Goal: Task Accomplishment & Management: Complete application form

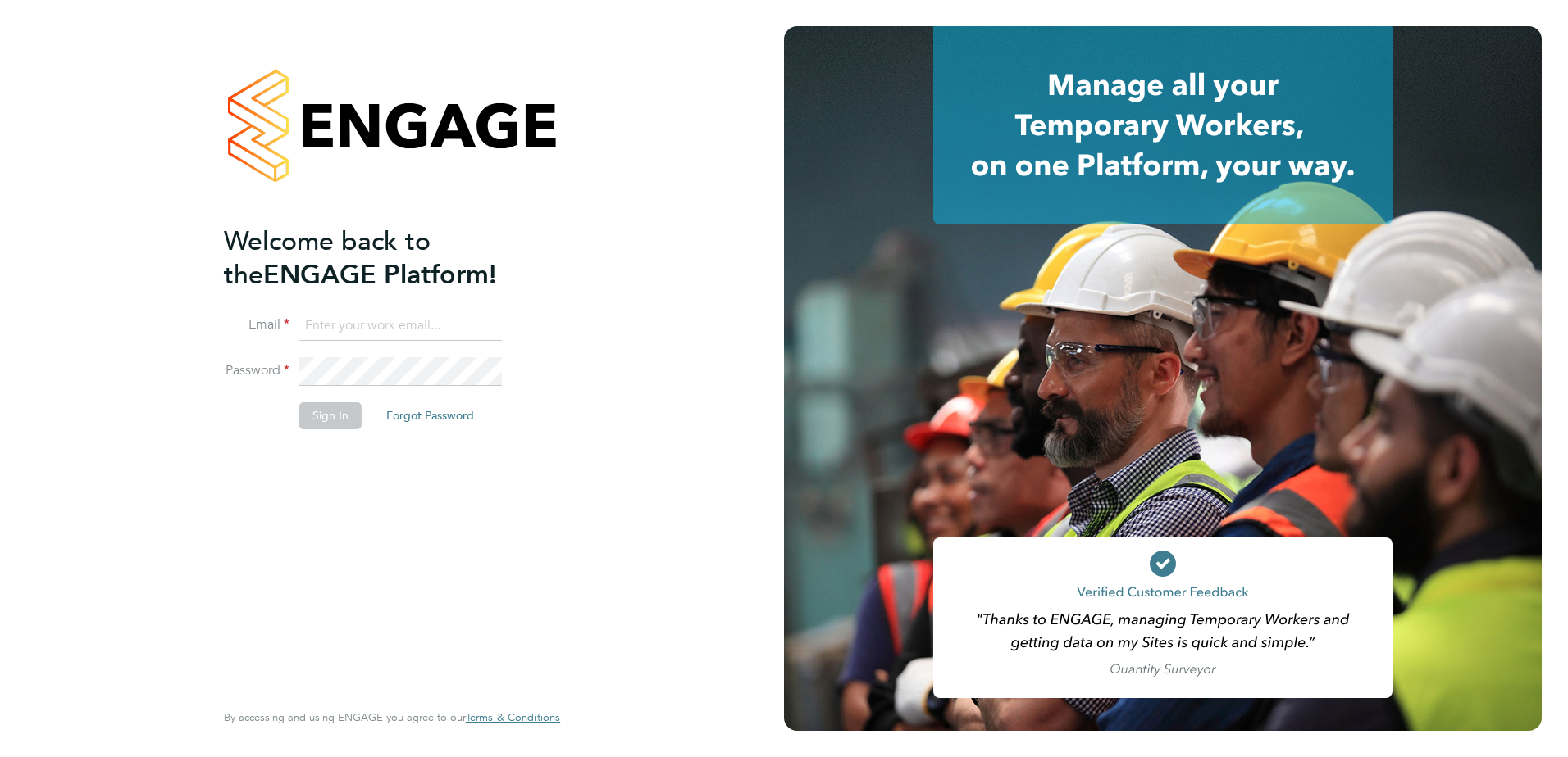
type input "conor.edwards@vistry.co.uk"
click at [321, 421] on button "Sign In" at bounding box center [330, 414] width 62 height 26
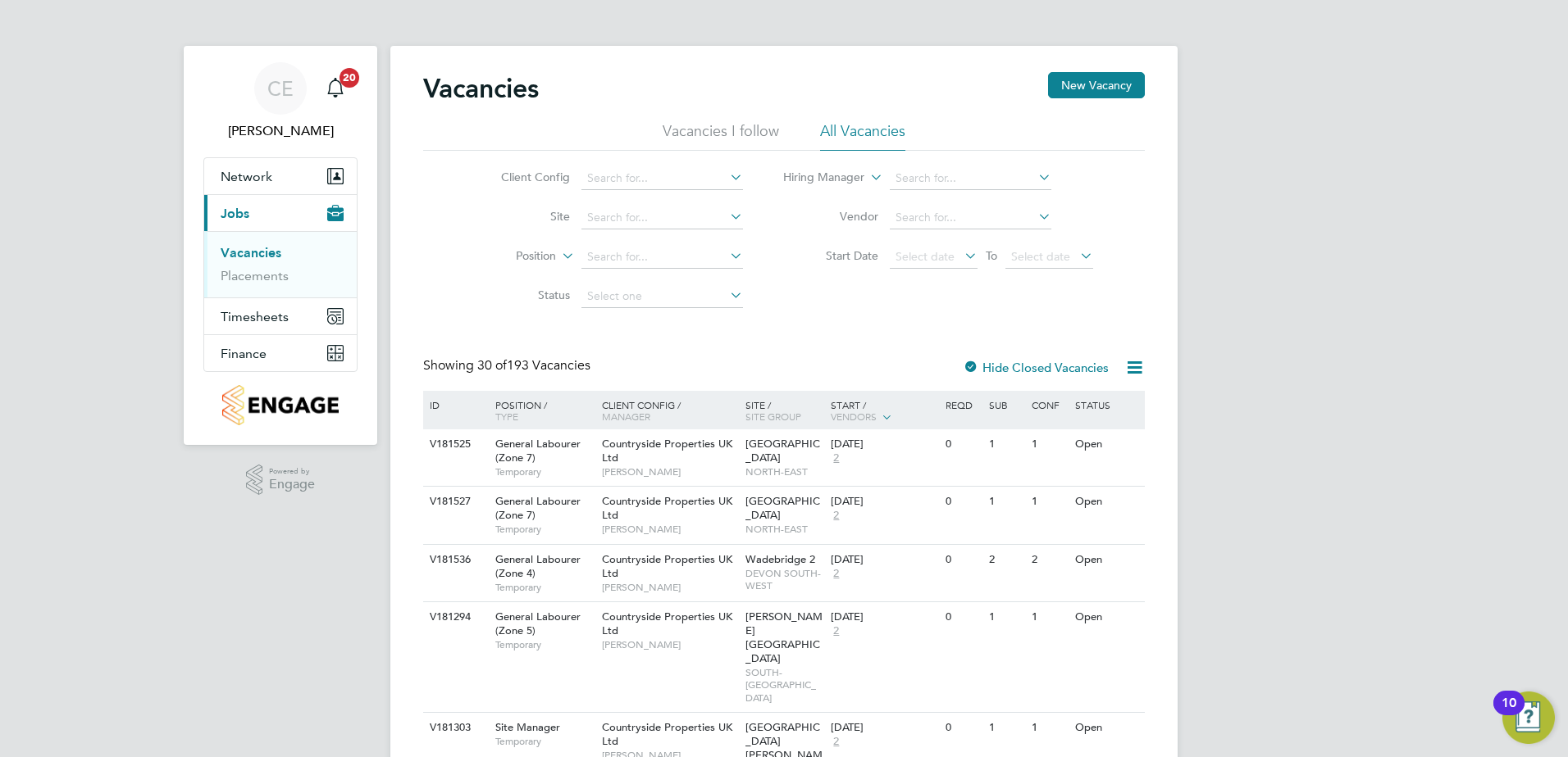
click at [472, 265] on li "Position" at bounding box center [609, 257] width 309 height 40
click at [255, 277] on link "Placements" at bounding box center [255, 275] width 68 height 15
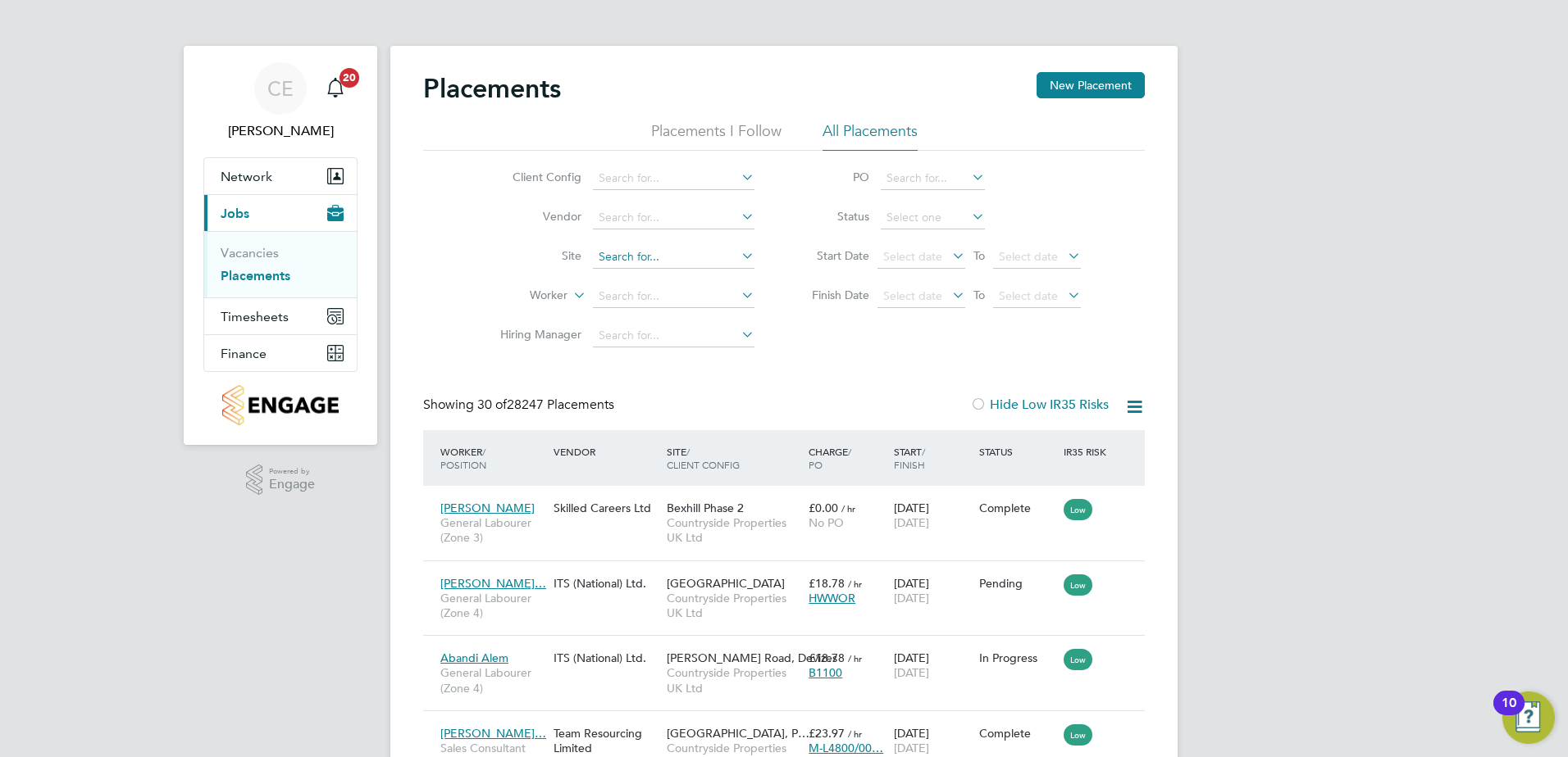
click at [668, 248] on input at bounding box center [674, 257] width 162 height 23
drag, startPoint x: 694, startPoint y: 254, endPoint x: 579, endPoint y: 261, distance: 115.2
click at [579, 261] on li "Site boorley b4" at bounding box center [621, 257] width 309 height 40
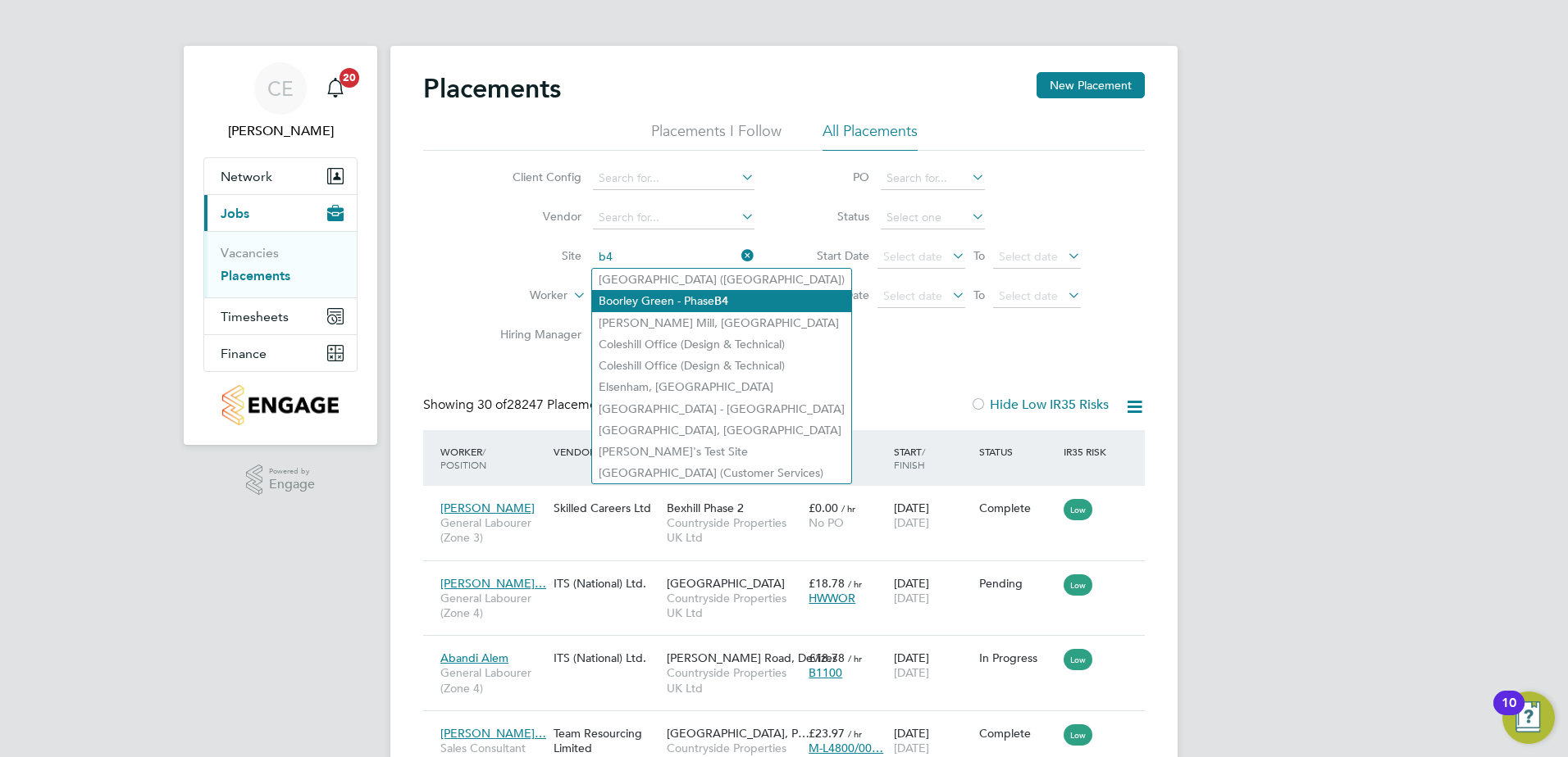
drag, startPoint x: 712, startPoint y: 299, endPoint x: 703, endPoint y: 305, distance: 10.8
click at [712, 298] on li "Boorley Green - Phase B4" at bounding box center [721, 301] width 259 height 22
type input "Boorley Green - Phase B4"
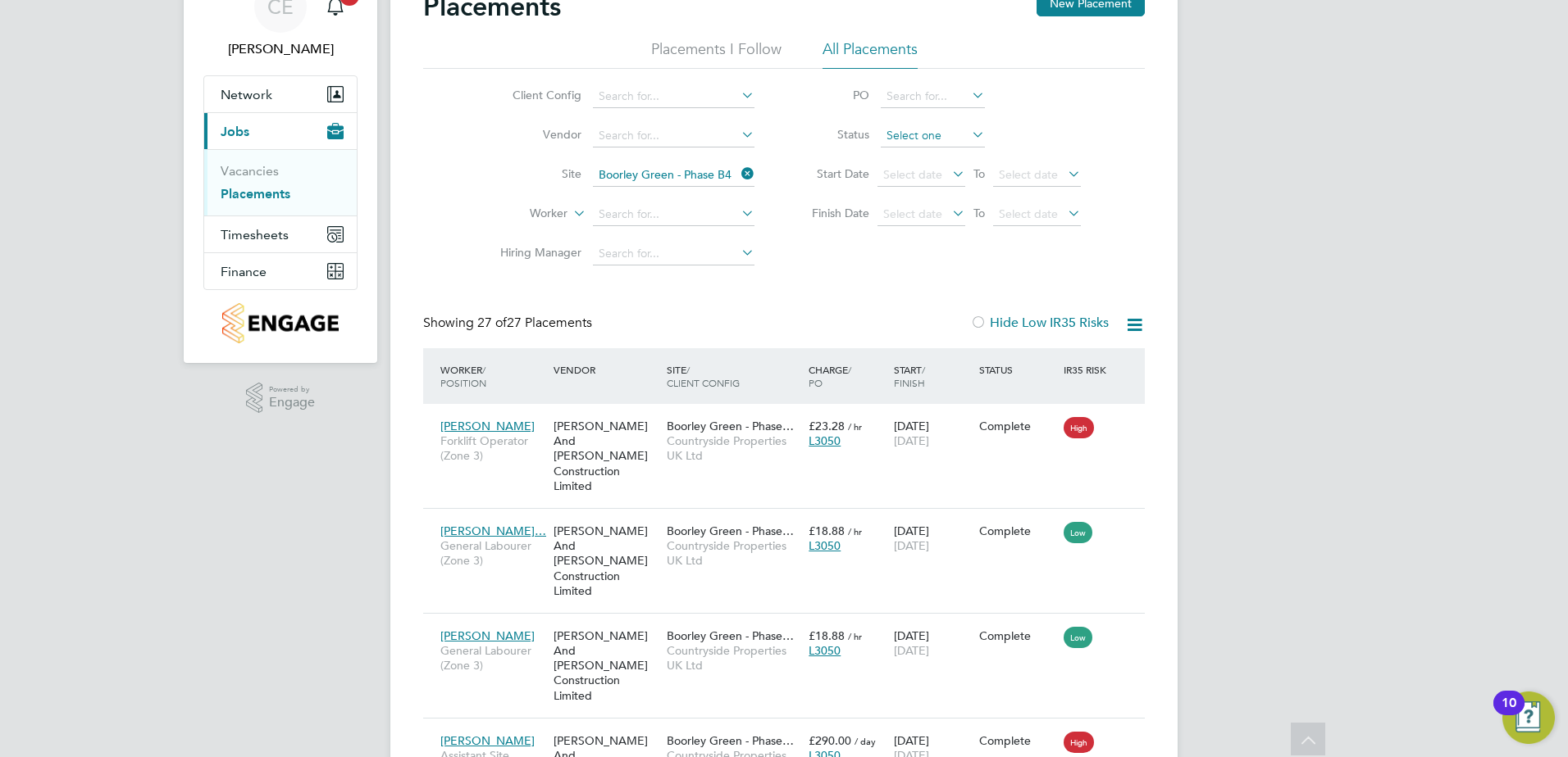
click at [930, 135] on input at bounding box center [933, 137] width 104 height 23
click at [946, 134] on input at bounding box center [933, 137] width 104 height 23
click at [920, 158] on li "Active" at bounding box center [933, 158] width 106 height 22
type input "Active"
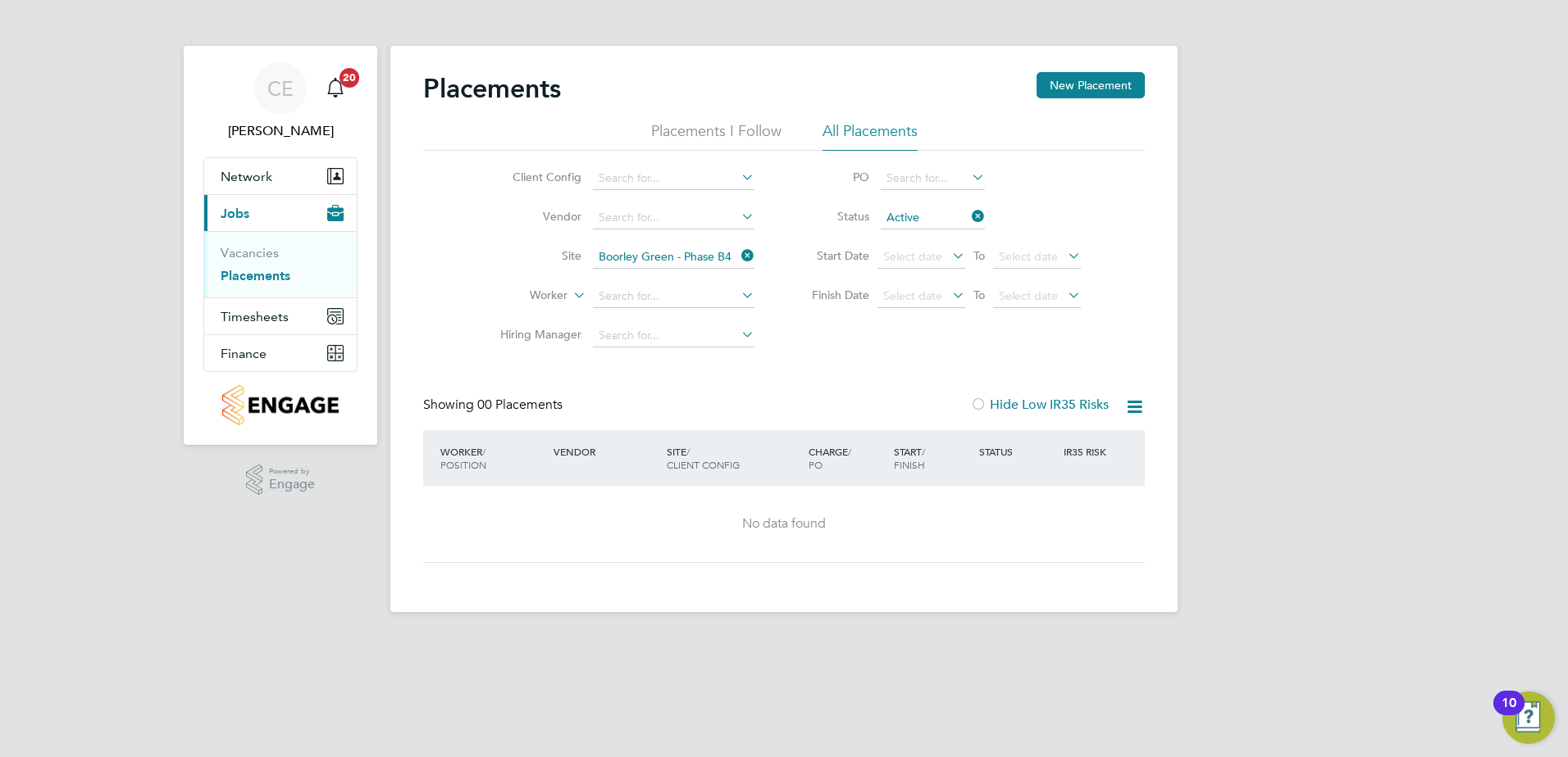
click at [968, 211] on icon at bounding box center [968, 217] width 0 height 23
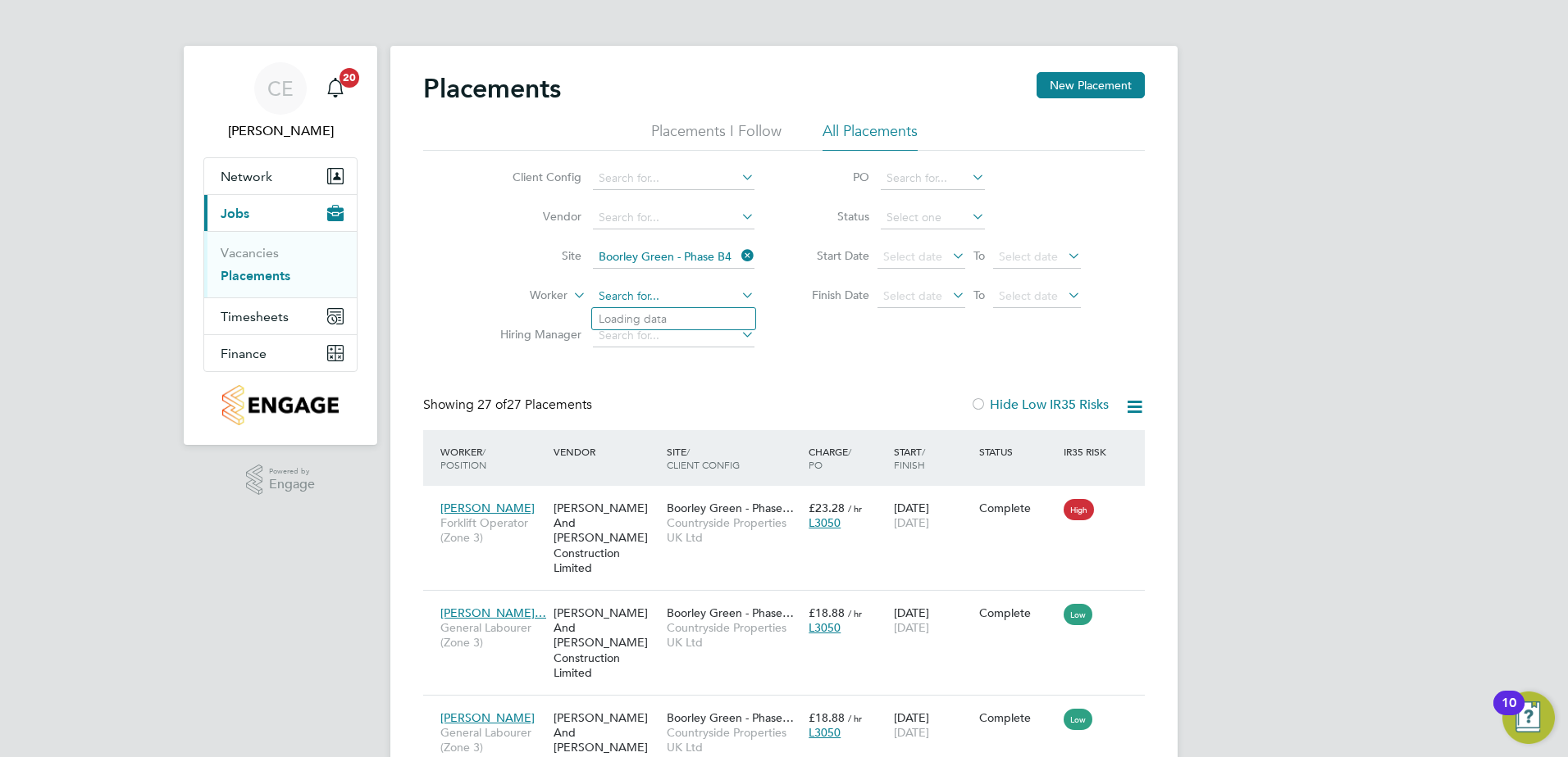
click at [648, 294] on input at bounding box center [674, 297] width 162 height 23
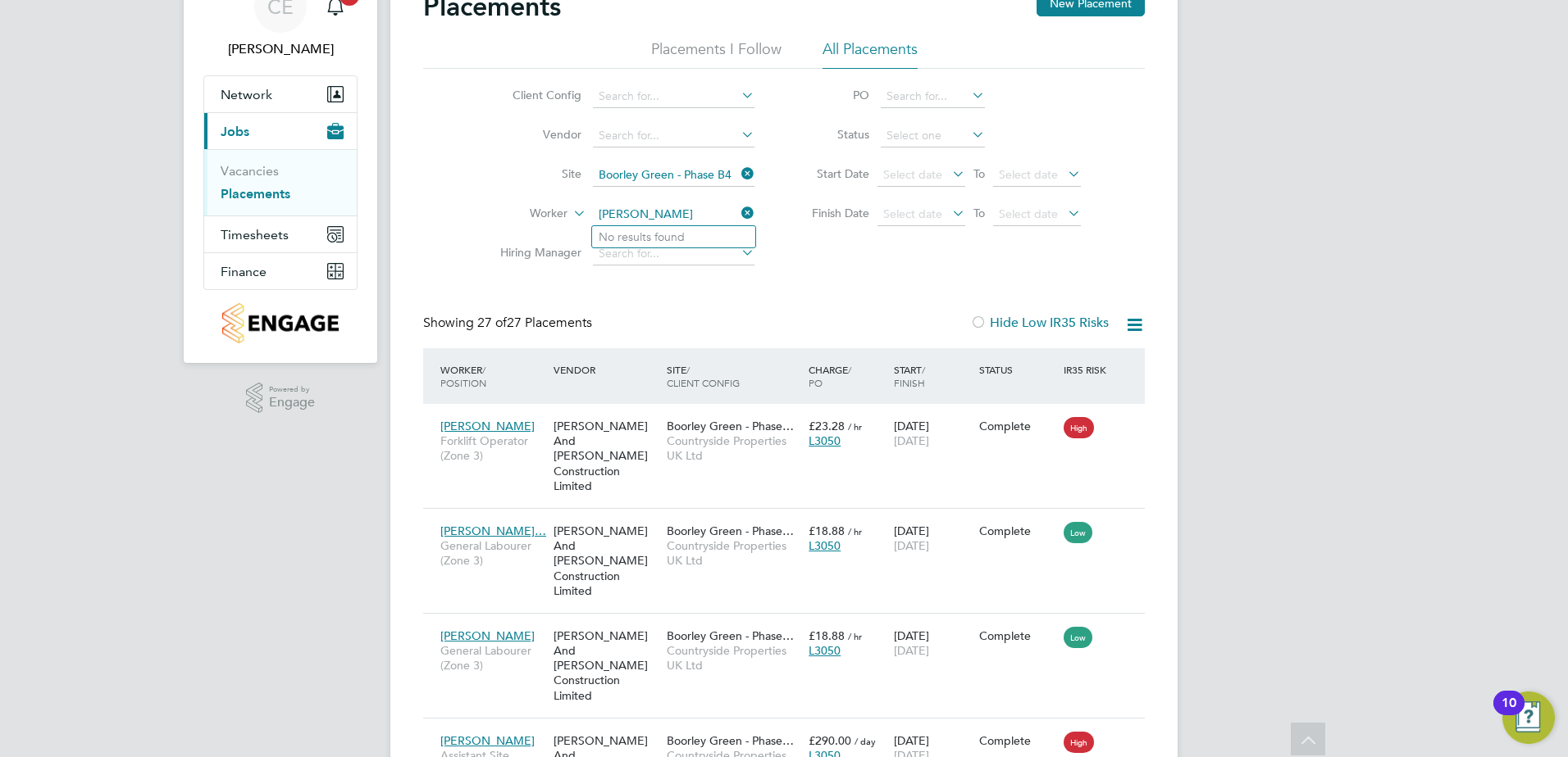
type input "[PERSON_NAME]"
drag, startPoint x: 746, startPoint y: 214, endPoint x: 775, endPoint y: 201, distance: 31.8
click at [738, 213] on icon at bounding box center [738, 213] width 0 height 23
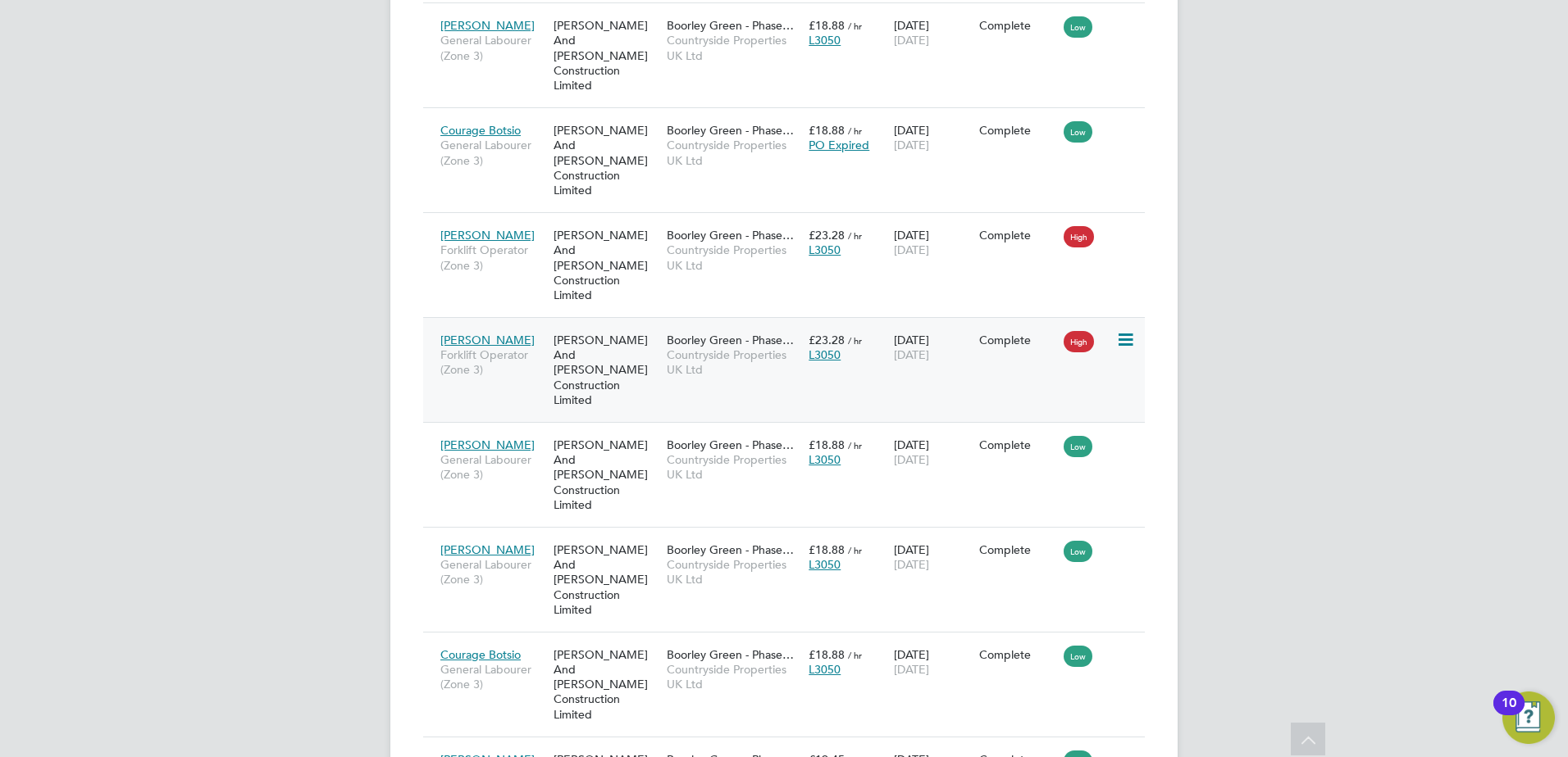
click at [1127, 330] on icon at bounding box center [1124, 340] width 16 height 20
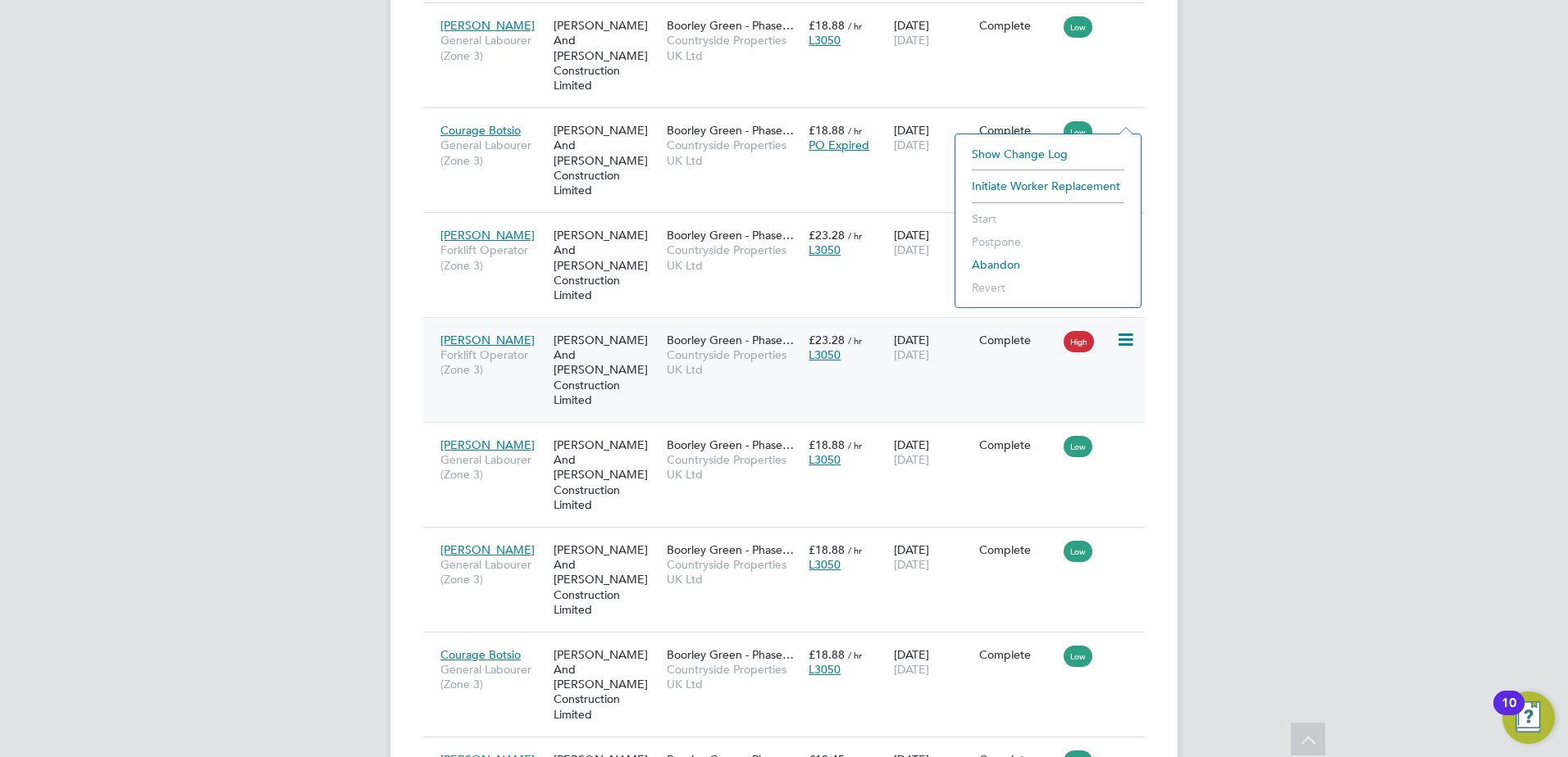
click at [811, 325] on div "£23.28 / hr L3050" at bounding box center [847, 347] width 85 height 46
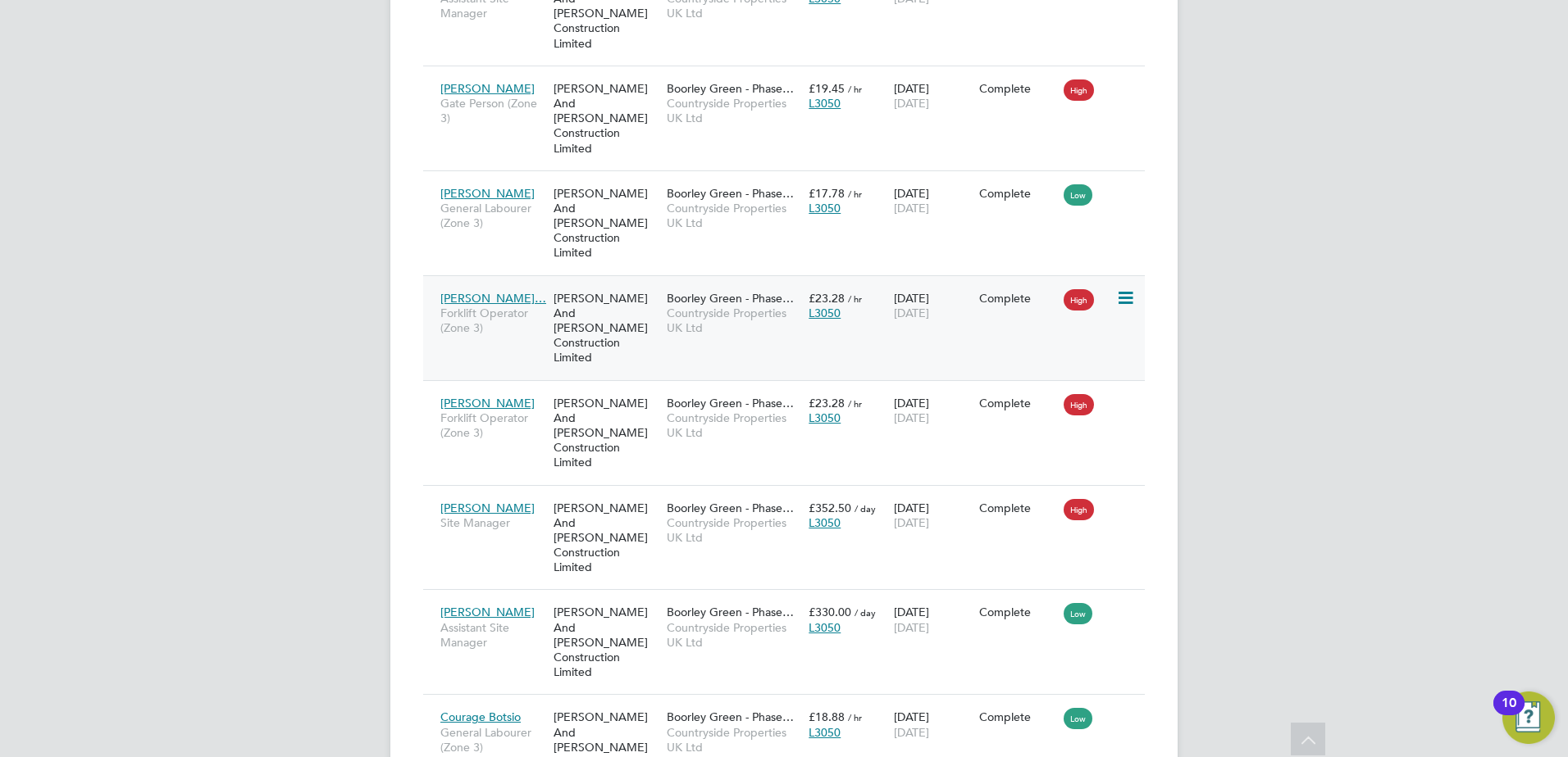
scroll to position [757, 0]
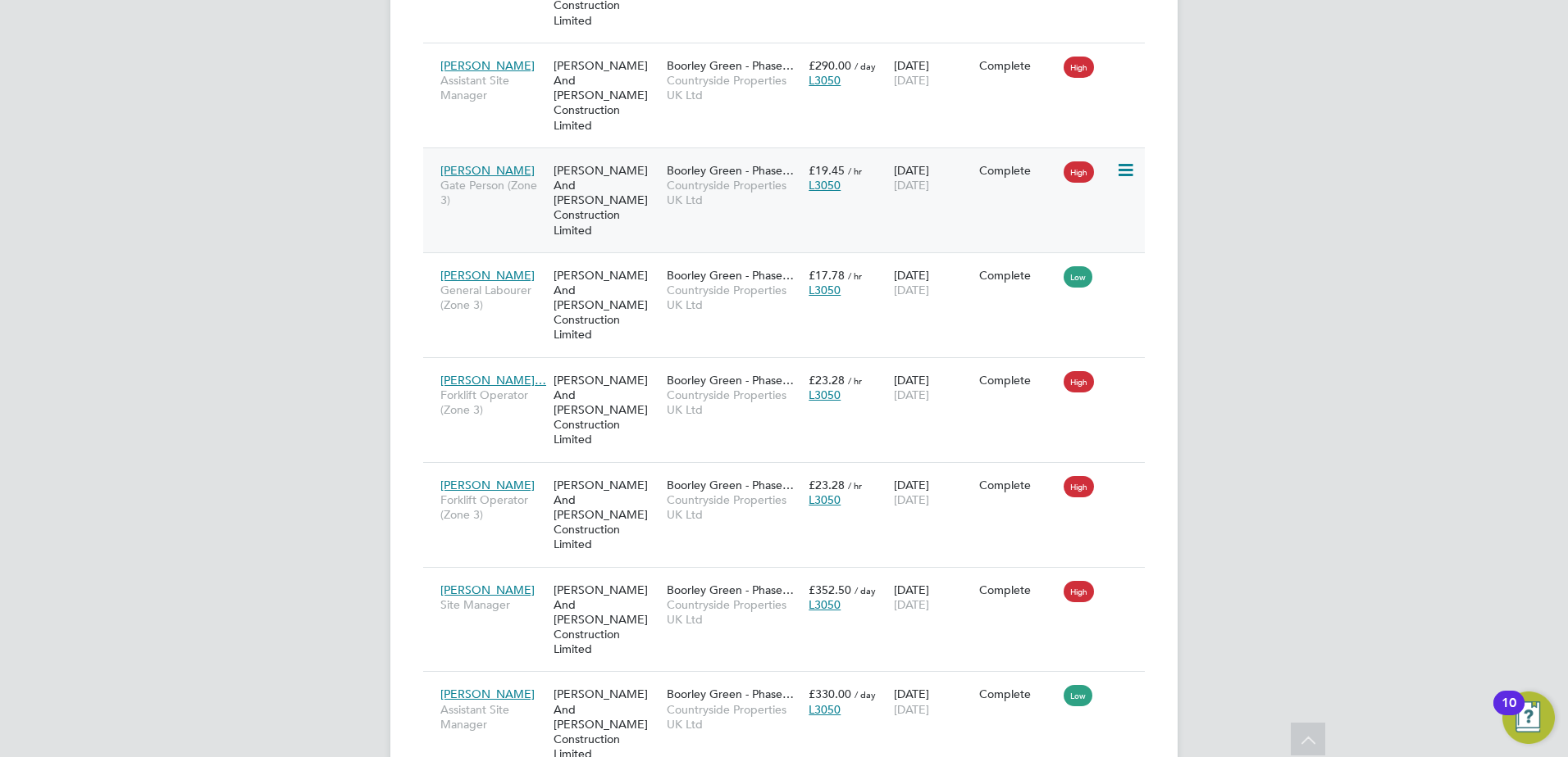
click at [614, 155] on div "[PERSON_NAME] And [PERSON_NAME] Construction Limited" at bounding box center [606, 200] width 113 height 91
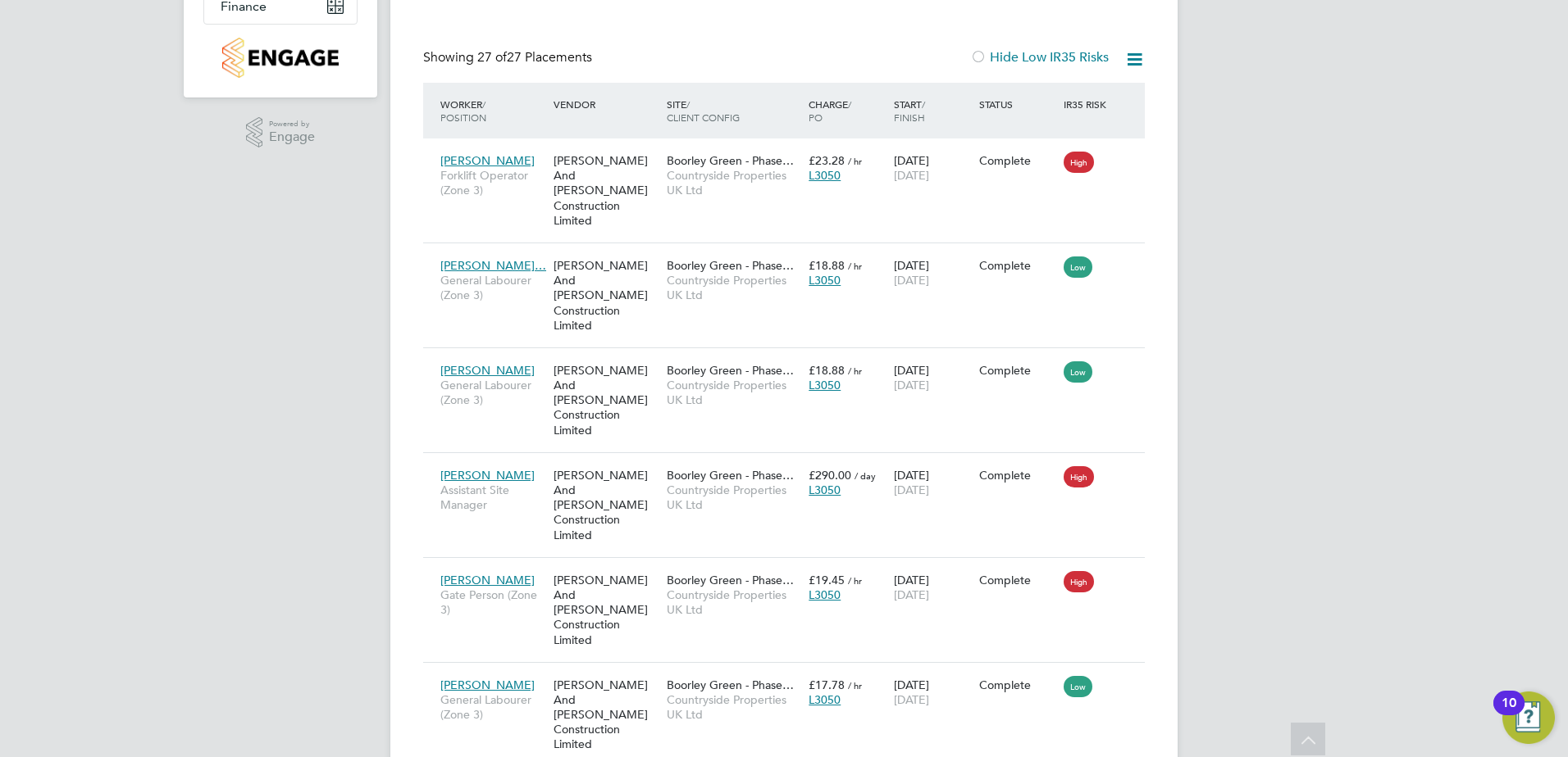
scroll to position [0, 0]
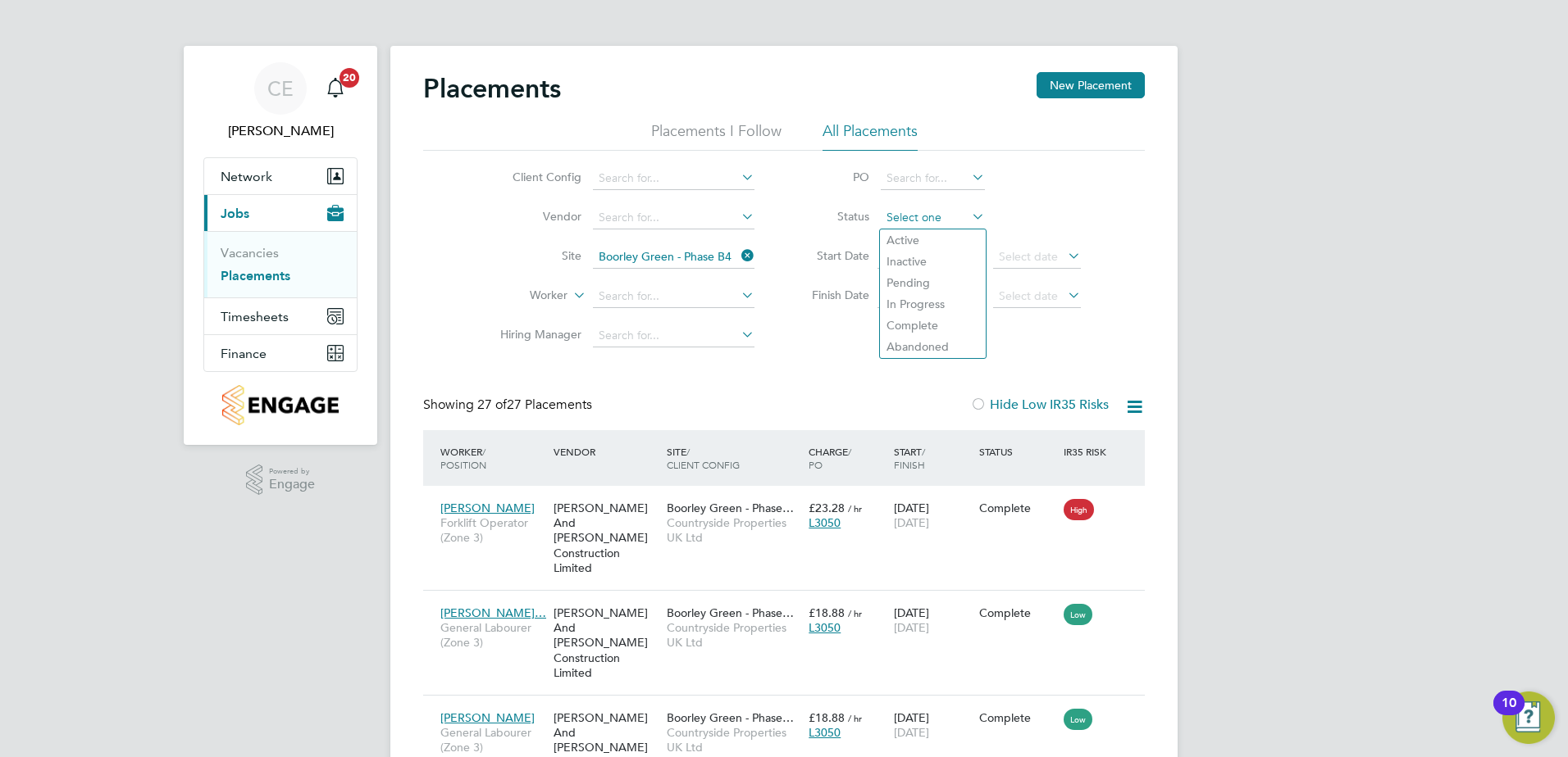
click at [920, 226] on input at bounding box center [933, 218] width 104 height 23
click at [908, 246] on li "Active" at bounding box center [933, 240] width 106 height 22
type input "Active"
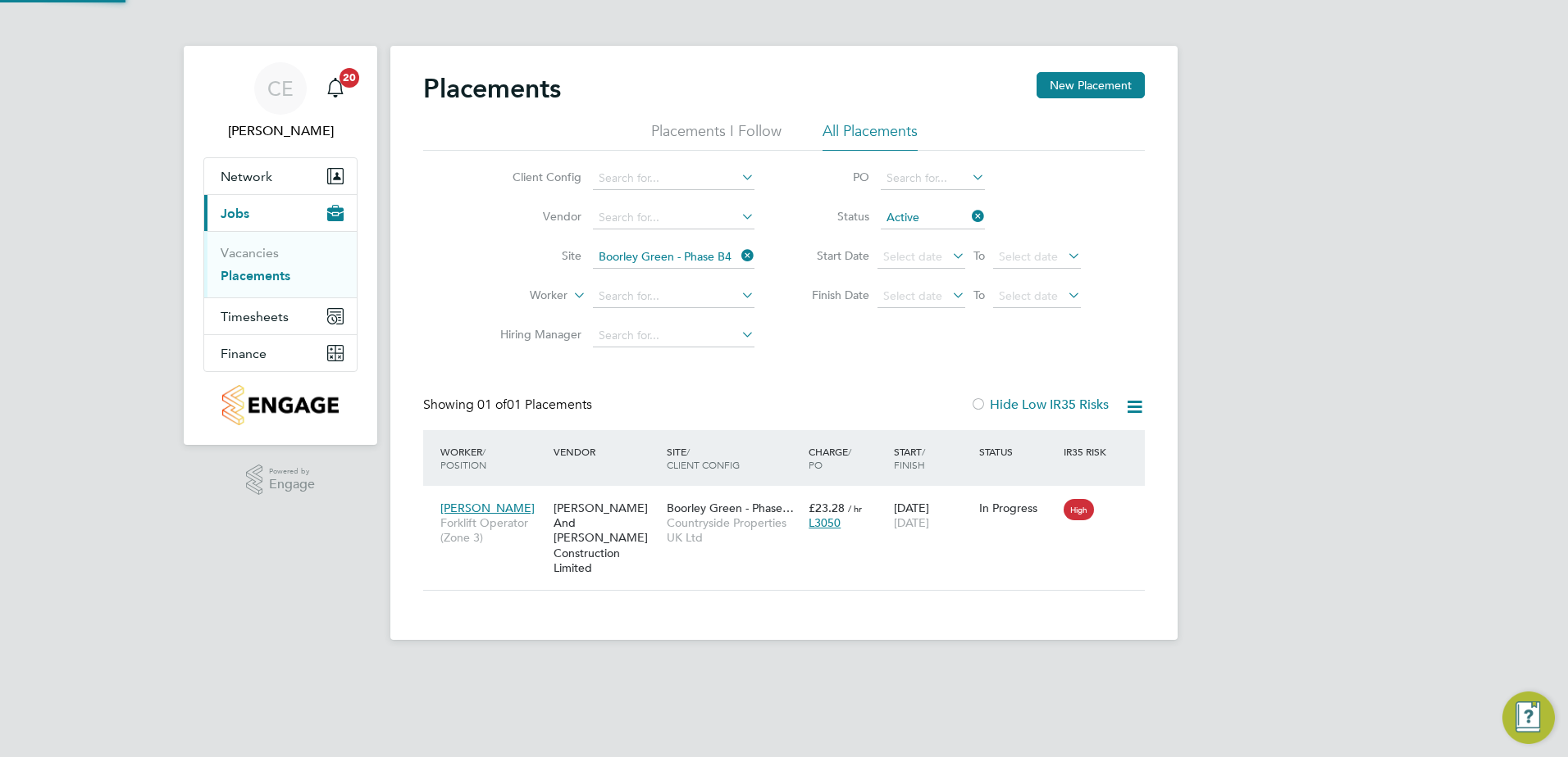
scroll to position [15, 77]
click at [236, 254] on link "Vacancies" at bounding box center [249, 253] width 58 height 15
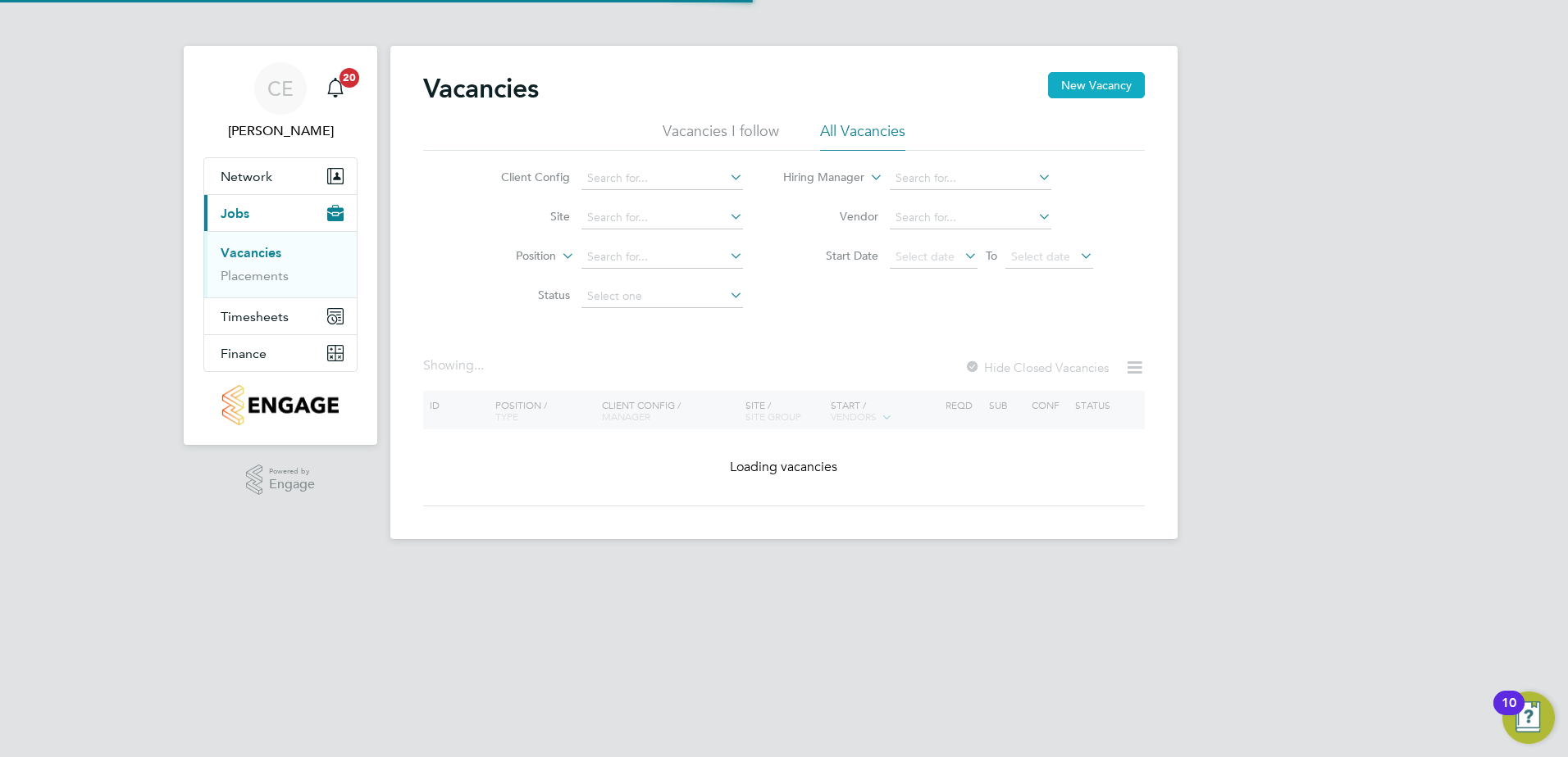
click at [1106, 94] on button "New Vacancy" at bounding box center [1097, 85] width 97 height 26
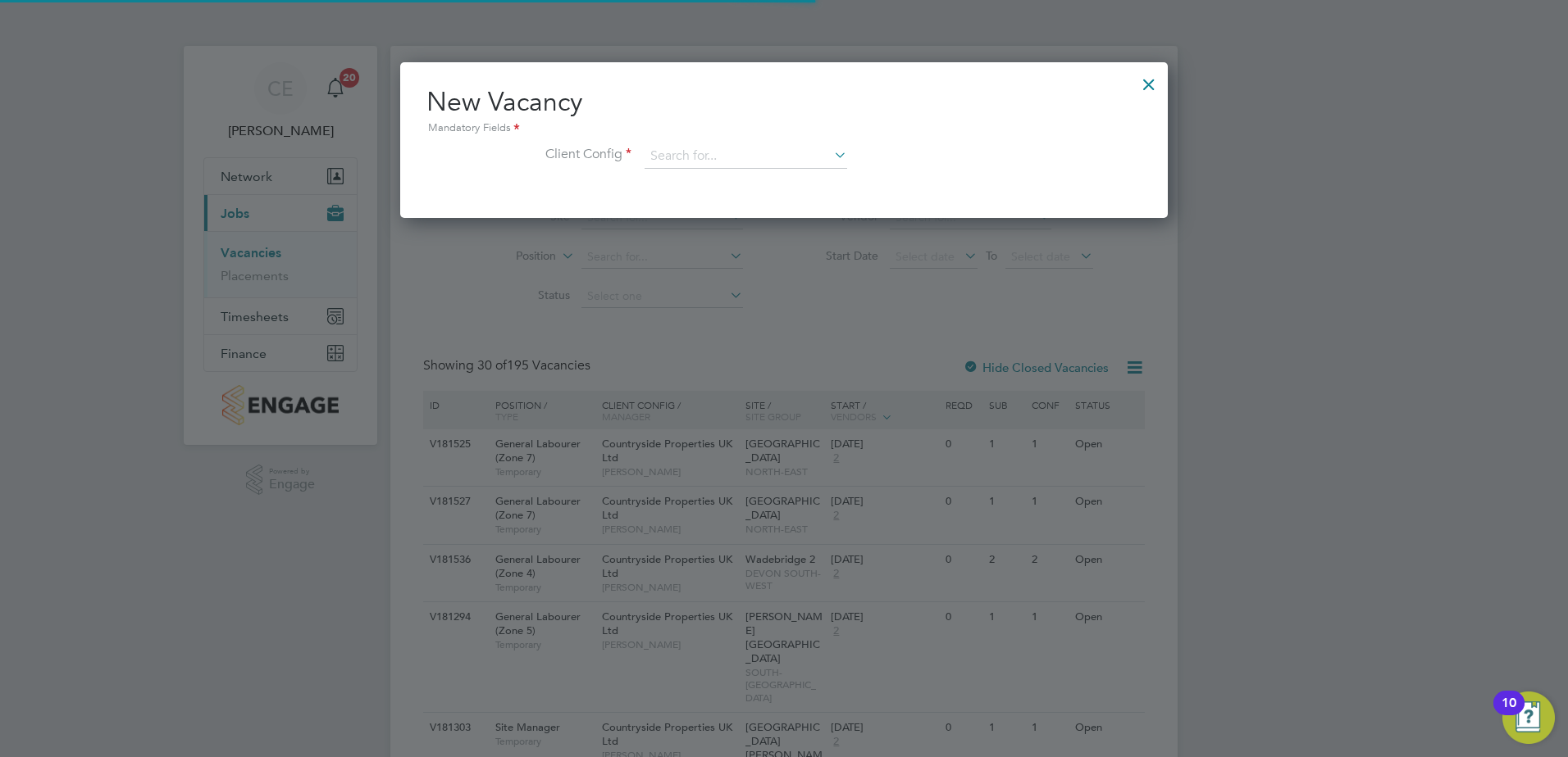
scroll to position [156, 768]
click at [712, 153] on input at bounding box center [745, 156] width 202 height 24
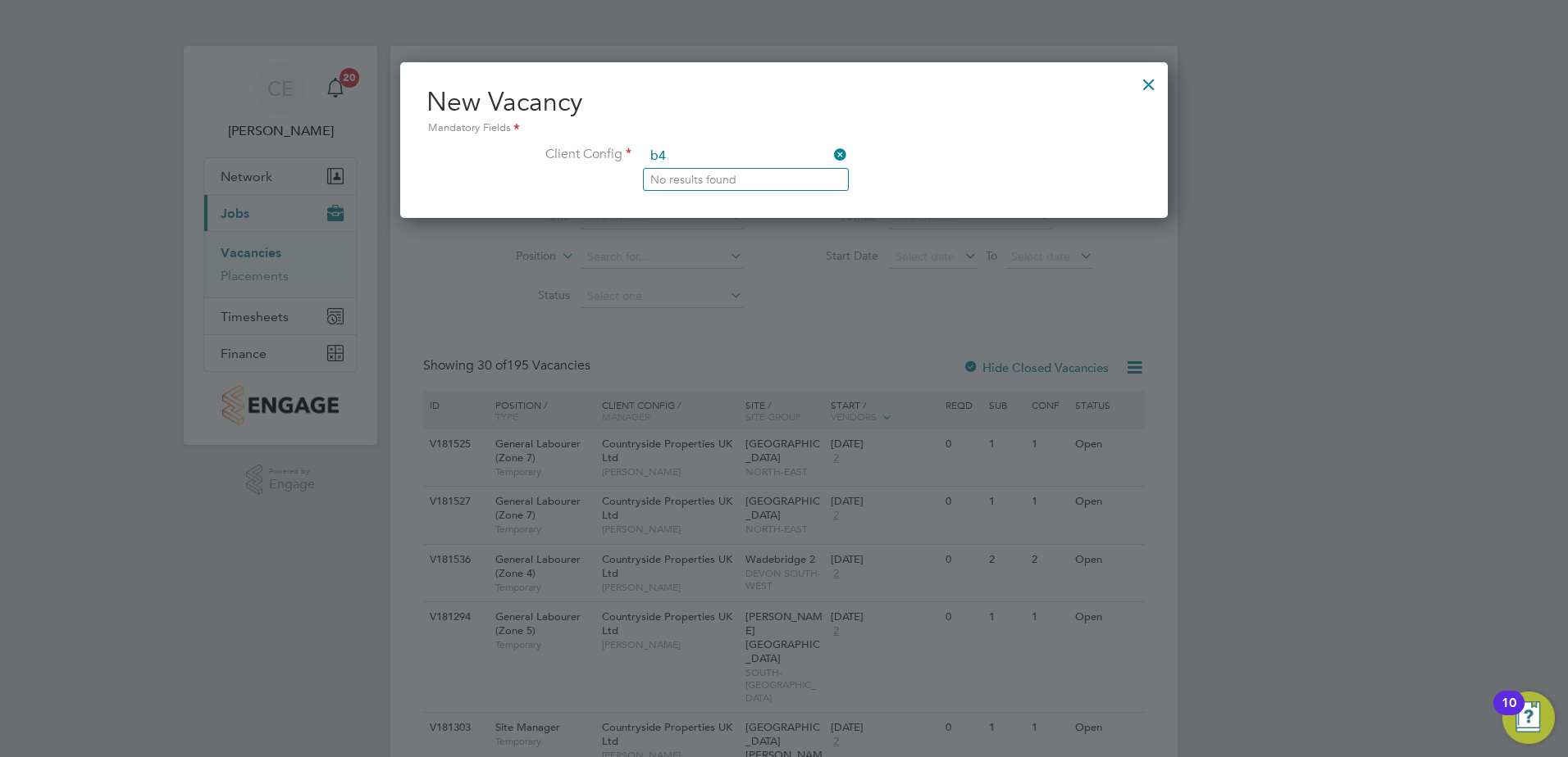
type input "b"
type input "c"
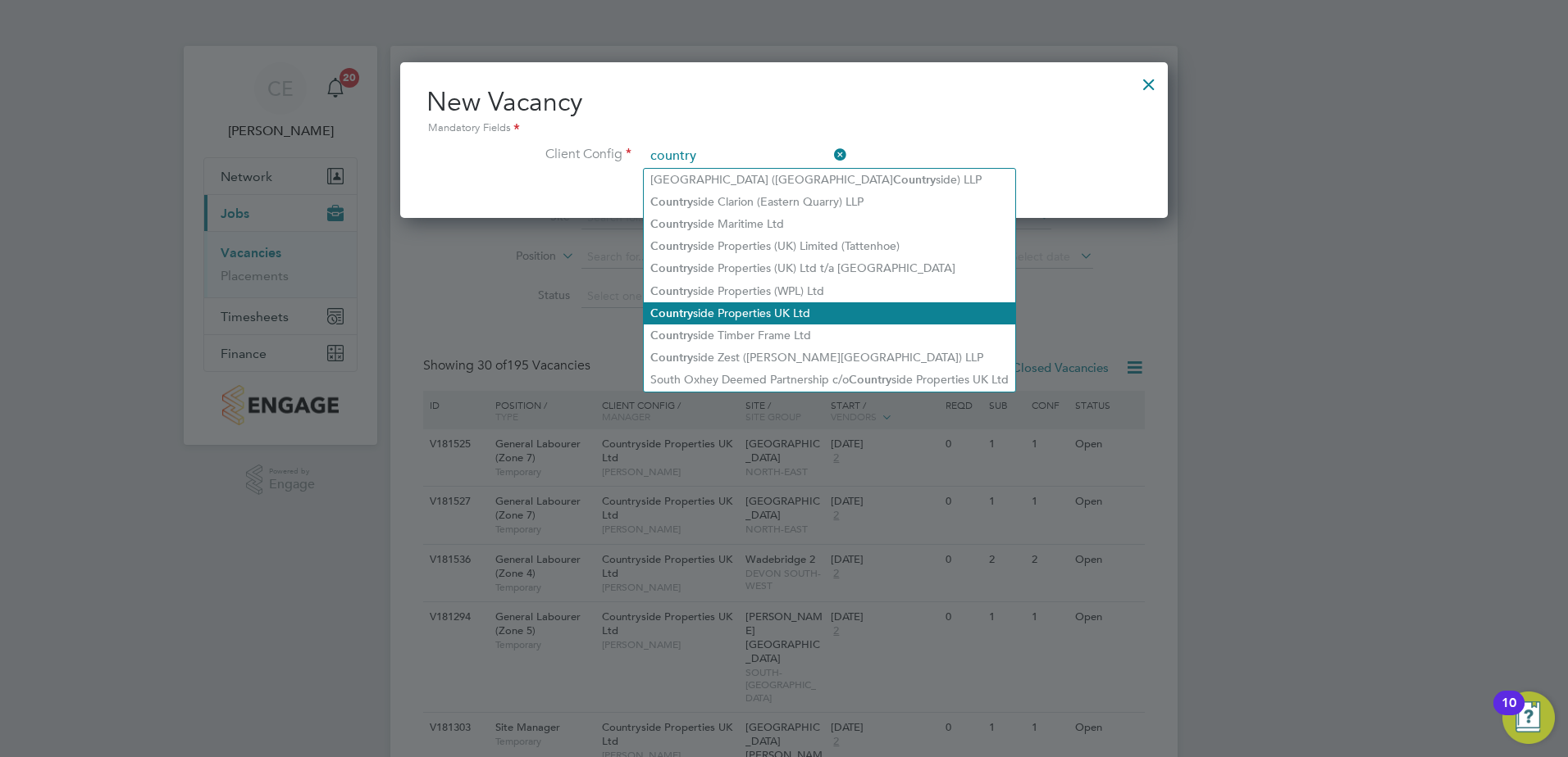
click at [777, 308] on li "Country side Properties UK Ltd" at bounding box center [829, 313] width 372 height 22
type input "Countryside Properties UK Ltd"
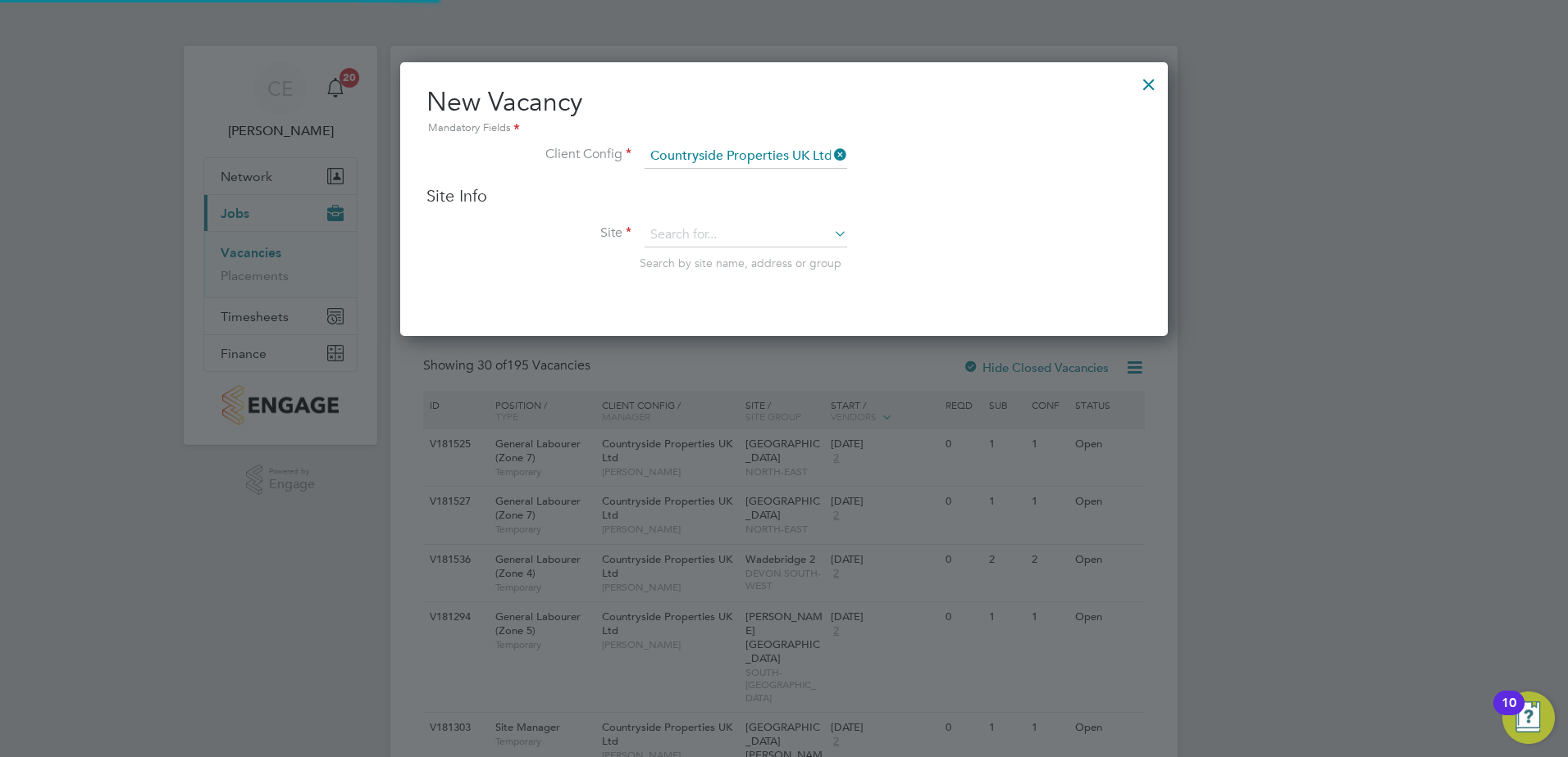
scroll to position [274, 768]
click at [696, 249] on li "Site Search by site name, address or group" at bounding box center [784, 263] width 715 height 80
click at [690, 229] on input at bounding box center [745, 235] width 202 height 24
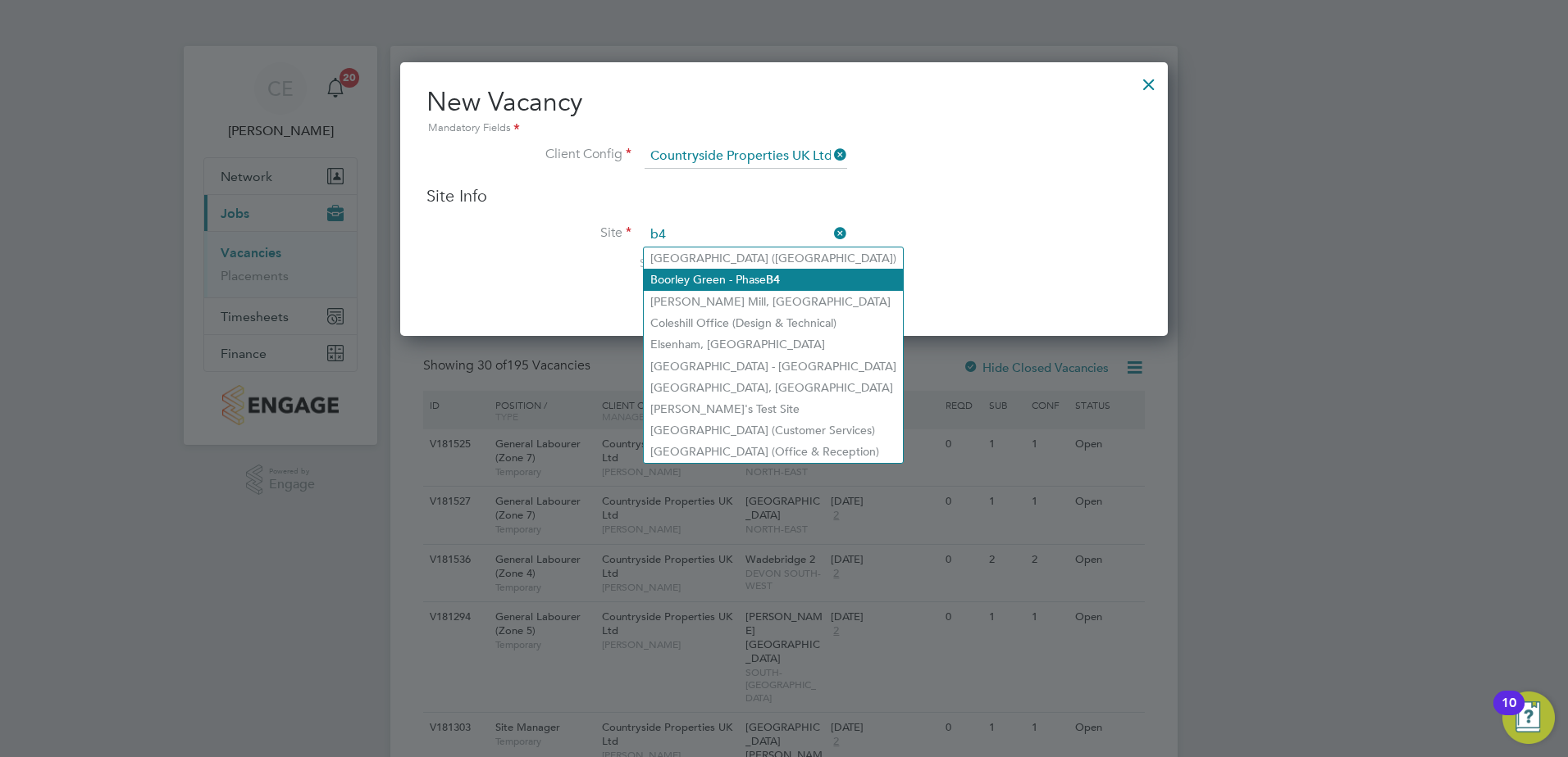
click at [773, 279] on b "B4" at bounding box center [772, 279] width 13 height 13
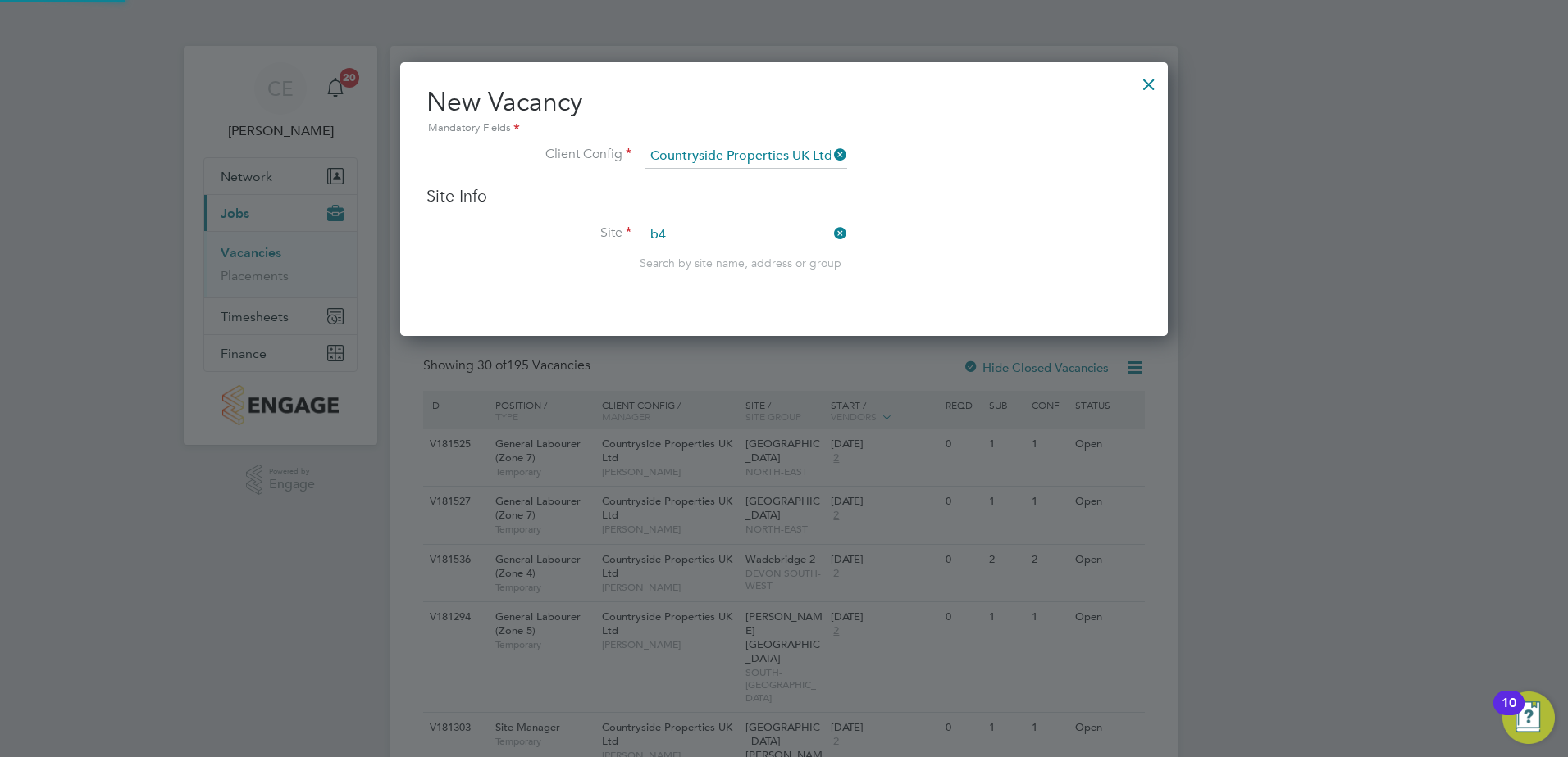
type input "Boorley Green - Phase B4"
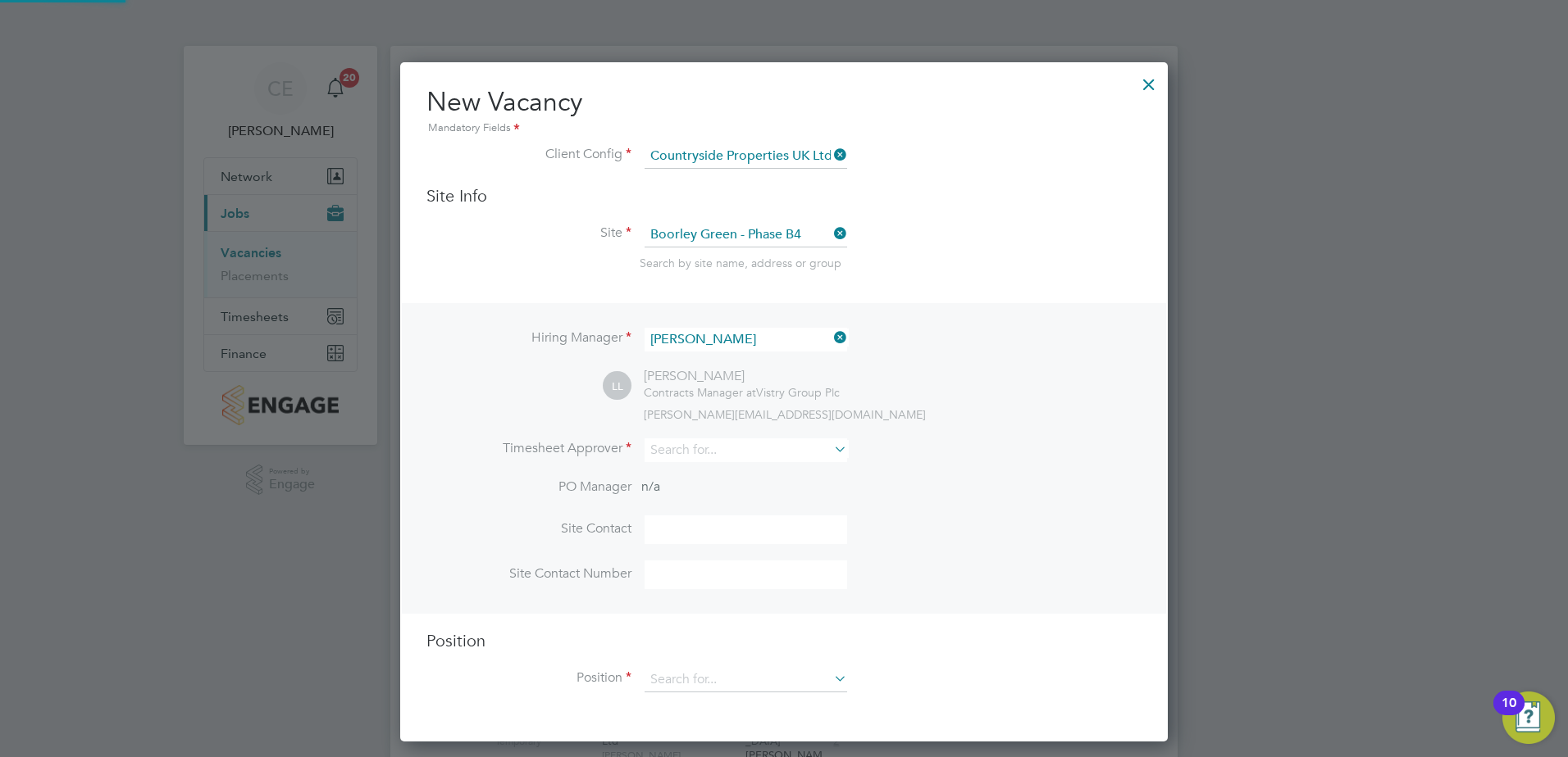
scroll to position [680, 768]
click at [830, 336] on icon at bounding box center [830, 338] width 0 height 23
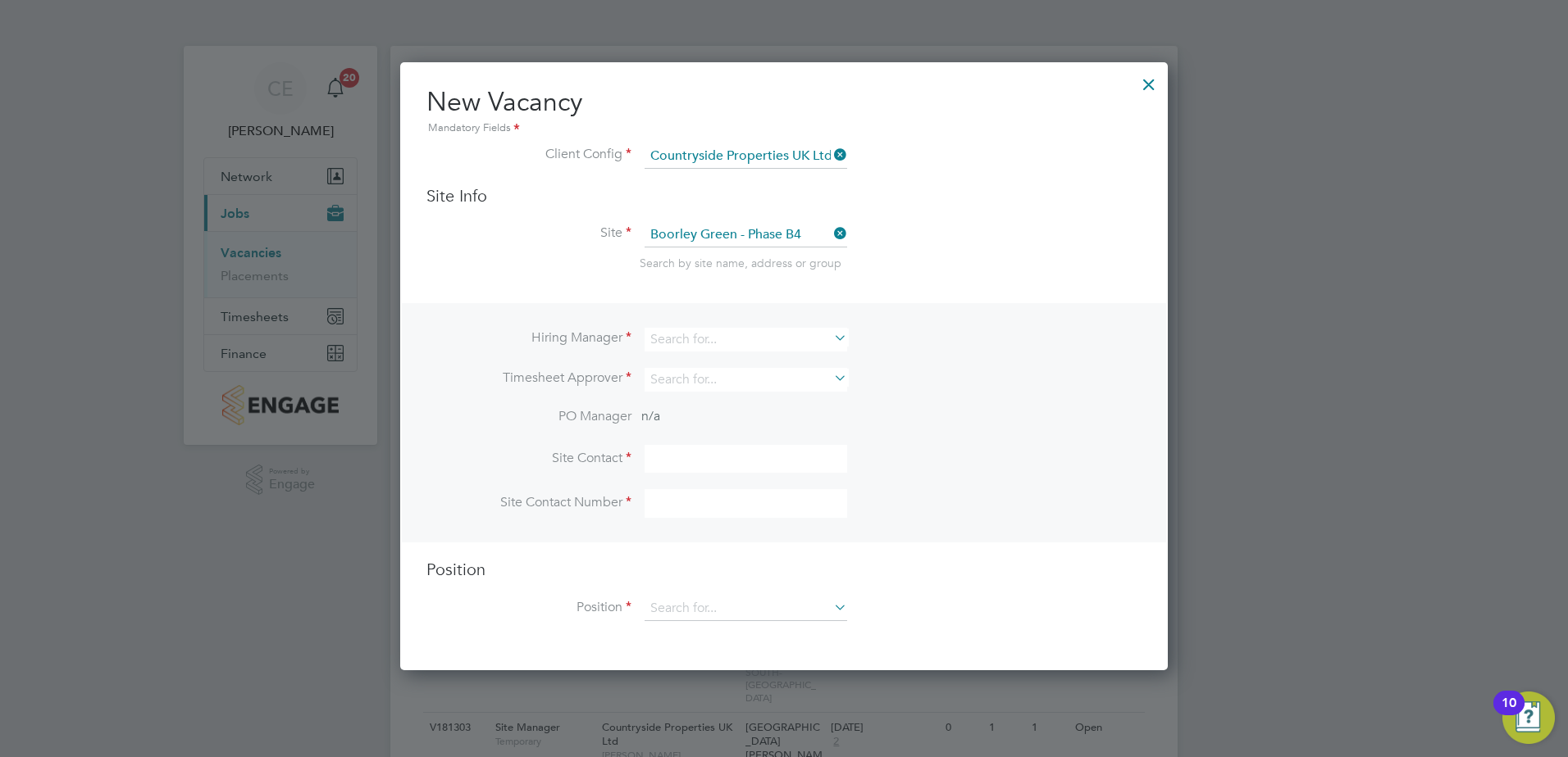
scroll to position [610, 768]
click at [736, 337] on input at bounding box center [745, 340] width 202 height 23
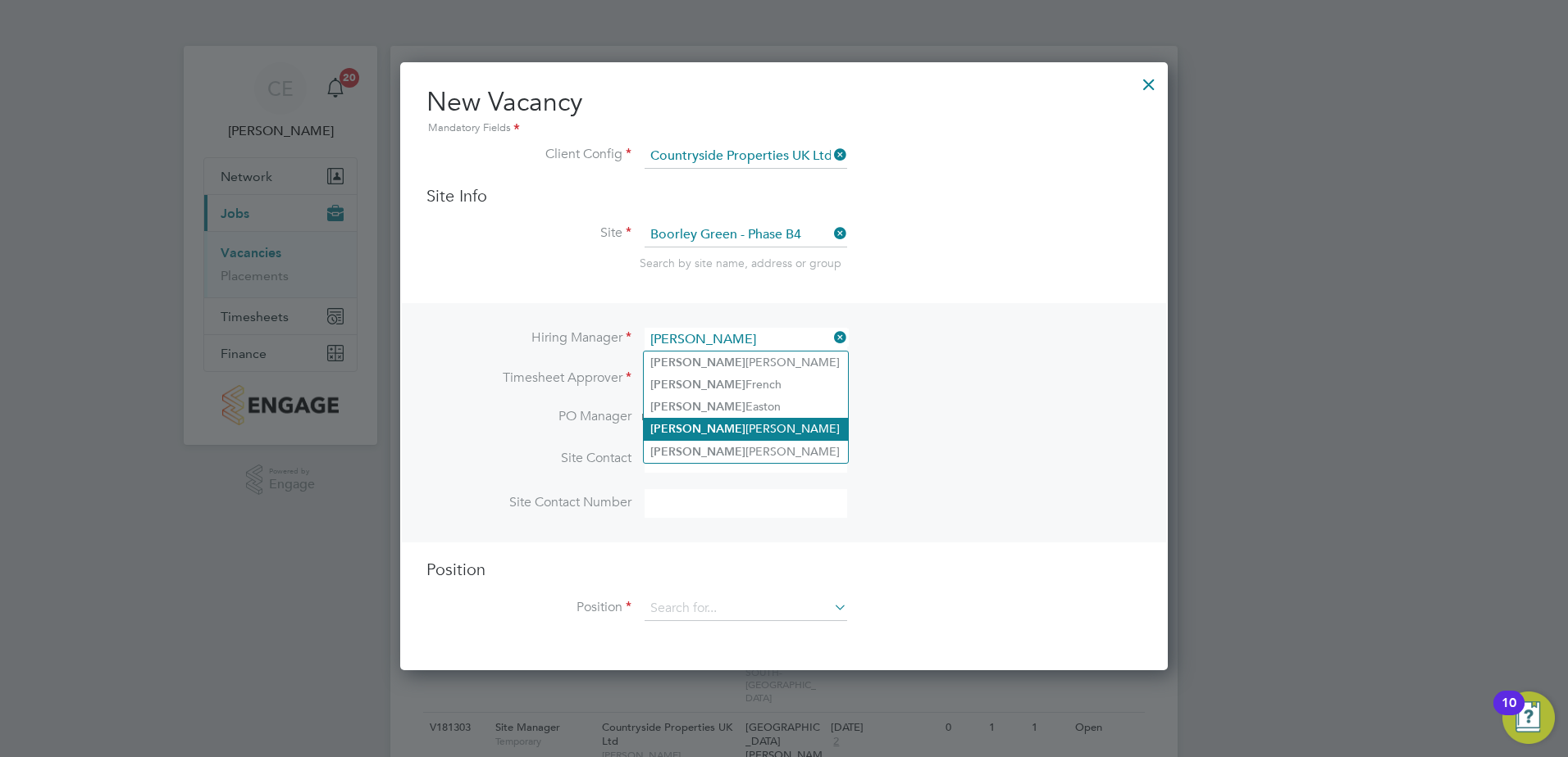
click at [710, 418] on li "[PERSON_NAME]" at bounding box center [745, 429] width 204 height 22
type input "[PERSON_NAME]"
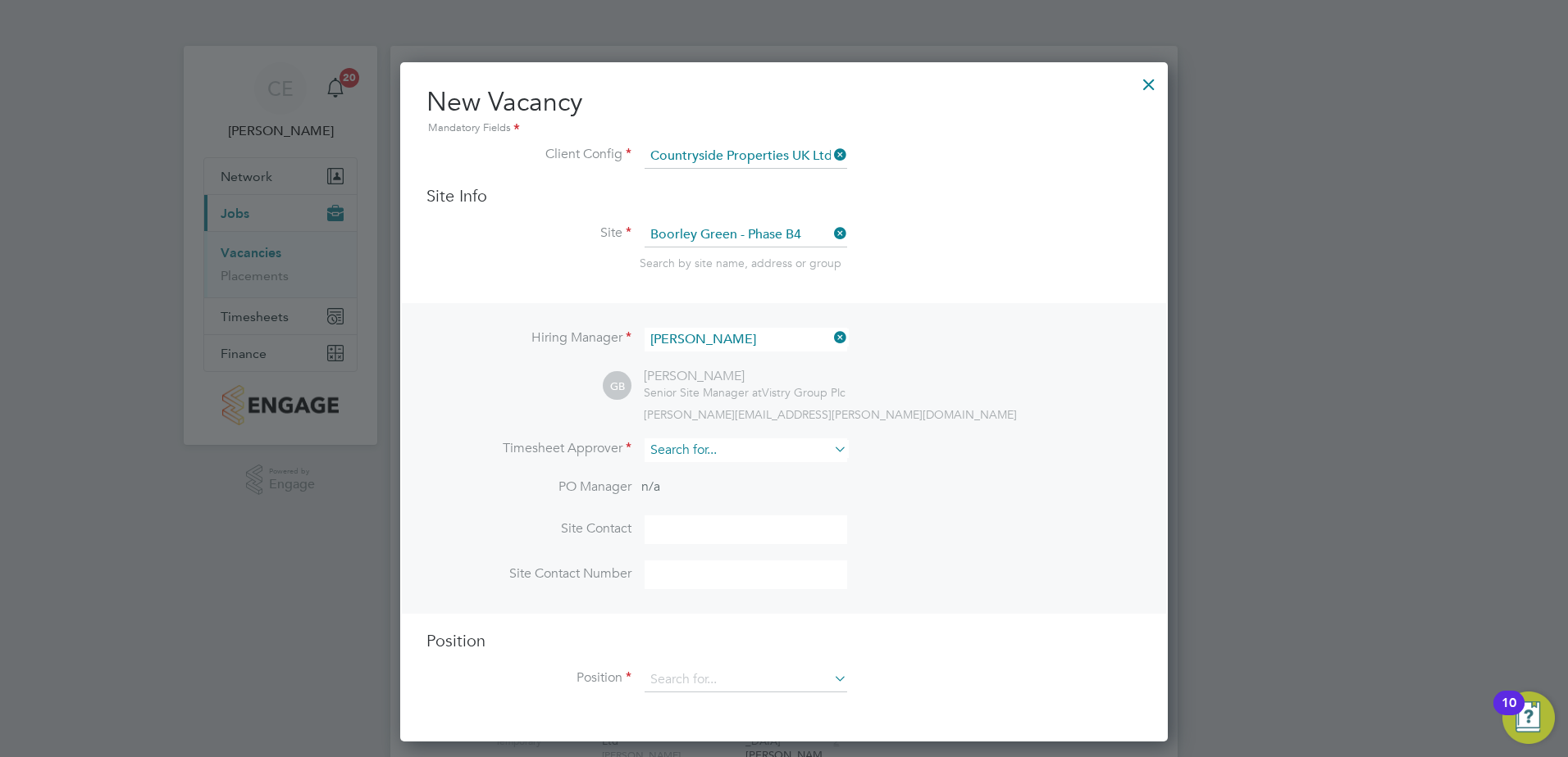
scroll to position [680, 768]
click at [744, 444] on input at bounding box center [745, 450] width 202 height 23
click at [711, 536] on li "[PERSON_NAME]" at bounding box center [745, 541] width 204 height 22
type input "[PERSON_NAME]"
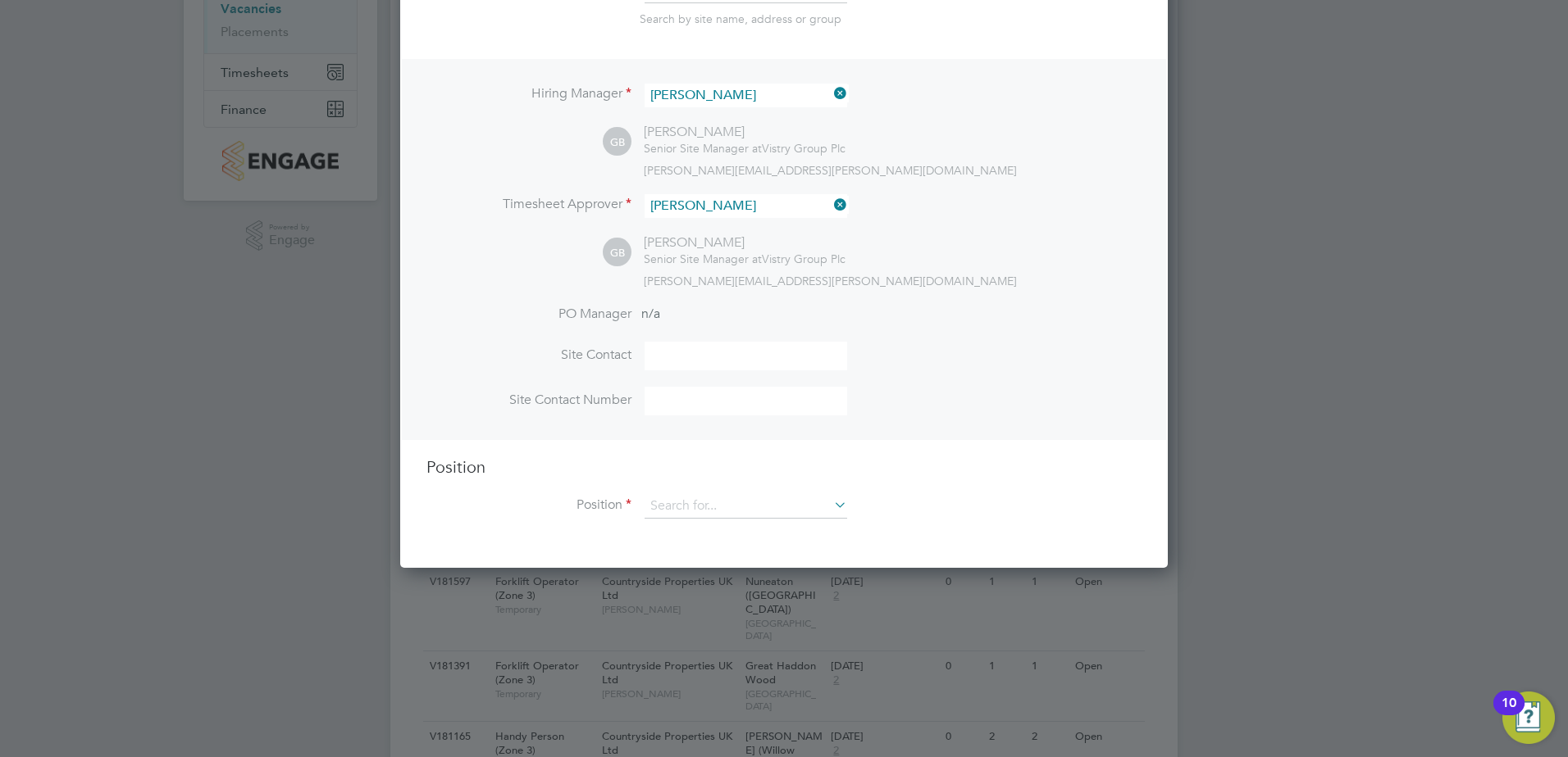
scroll to position [245, 0]
click at [691, 509] on input at bounding box center [745, 504] width 202 height 24
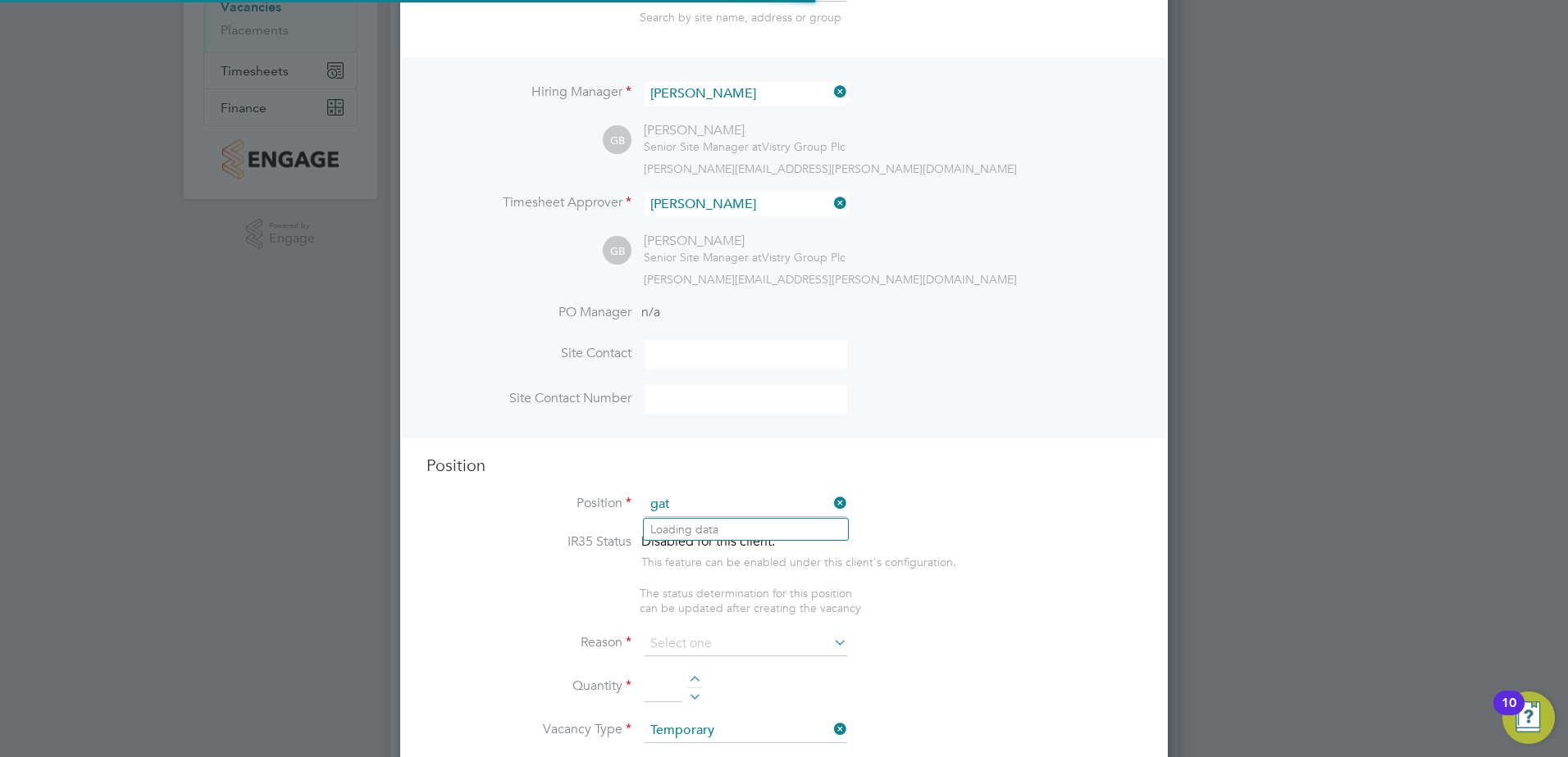
scroll to position [2355, 768]
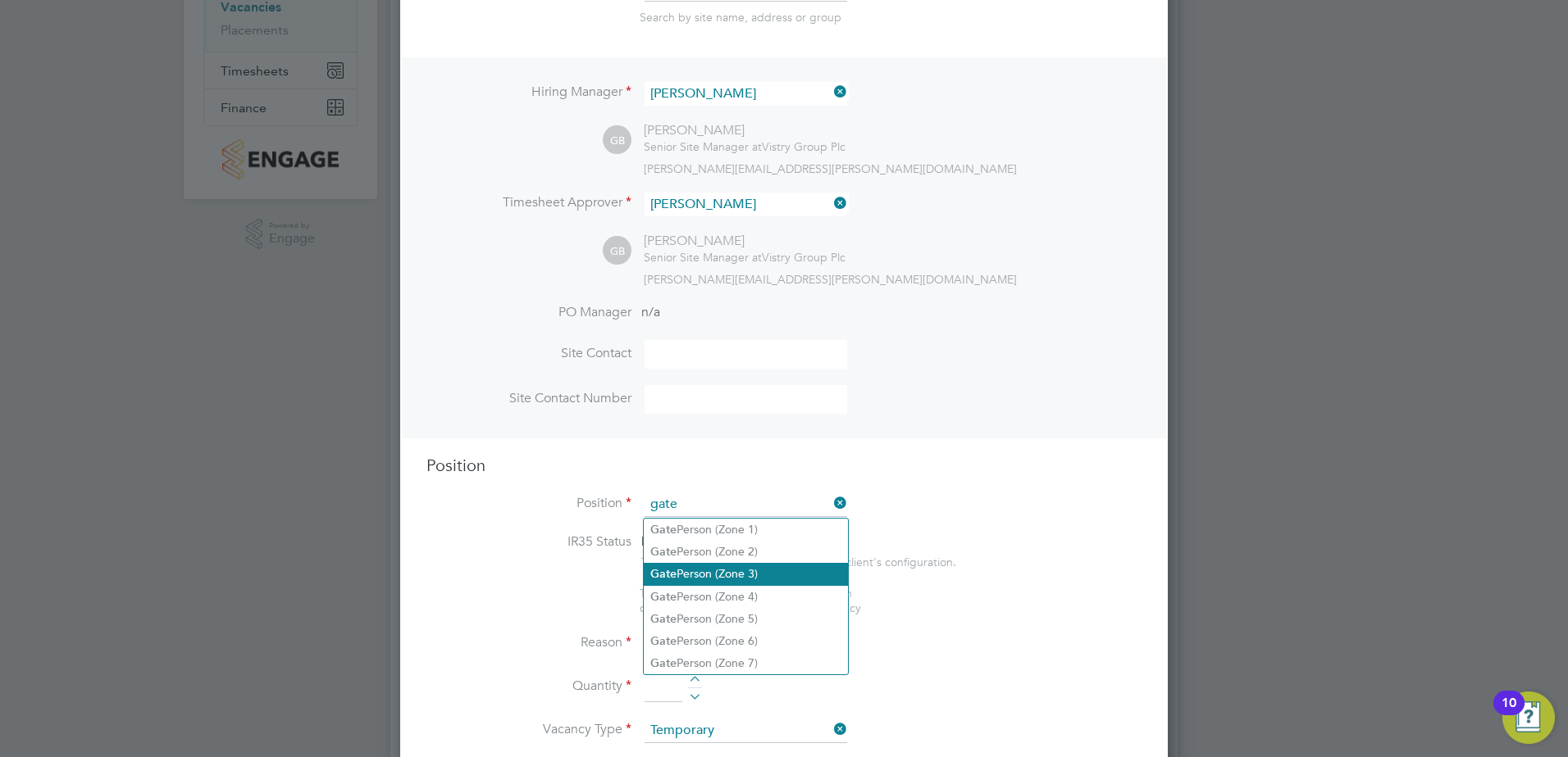
click at [774, 570] on li "Gate Person (Zone 3)" at bounding box center [745, 574] width 204 height 22
type input "Gate Person (Zone 3)"
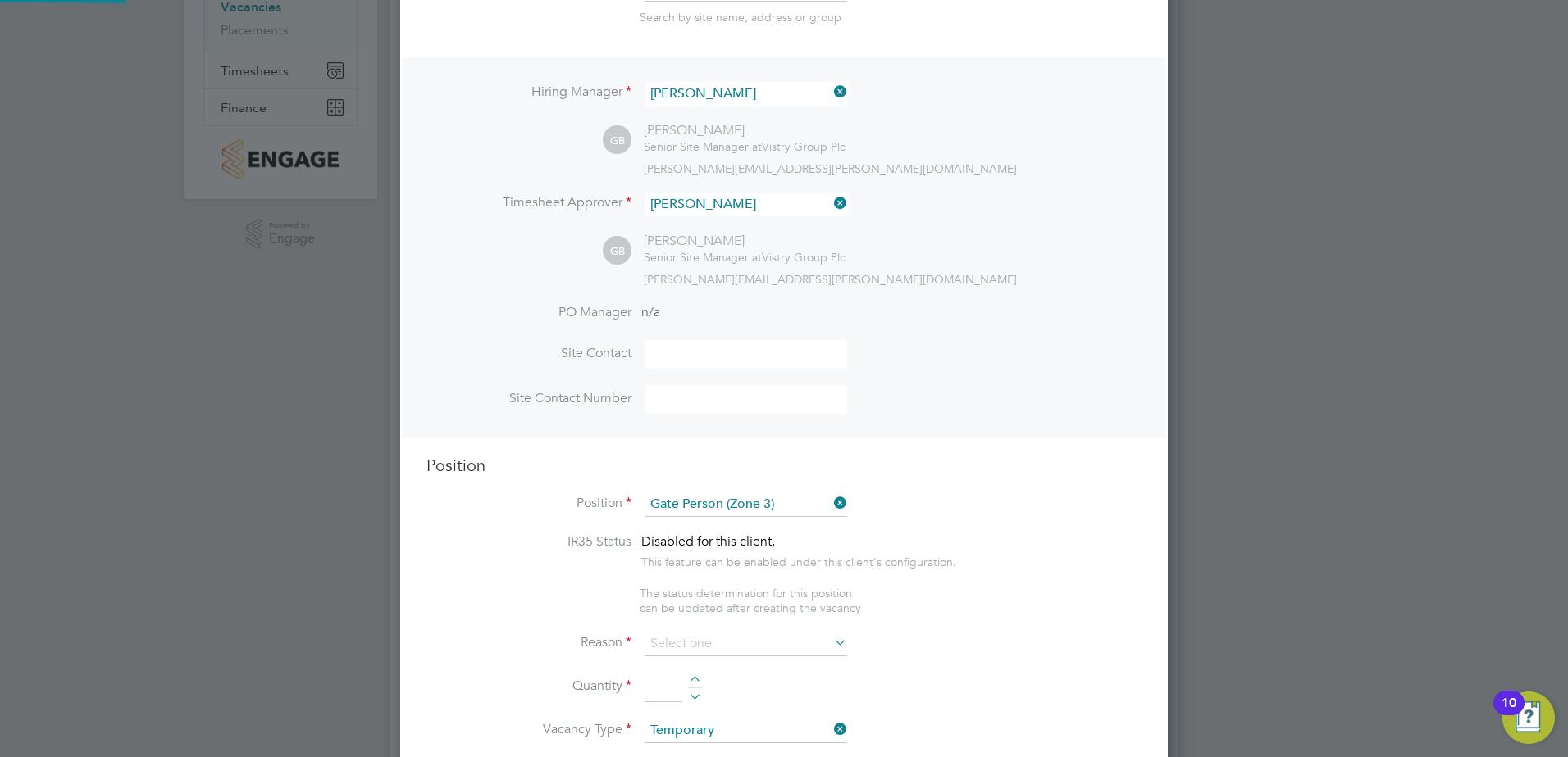
type textarea "- Welcoming visitors and signing visitors in and out of site - Checking CSCS ca…"
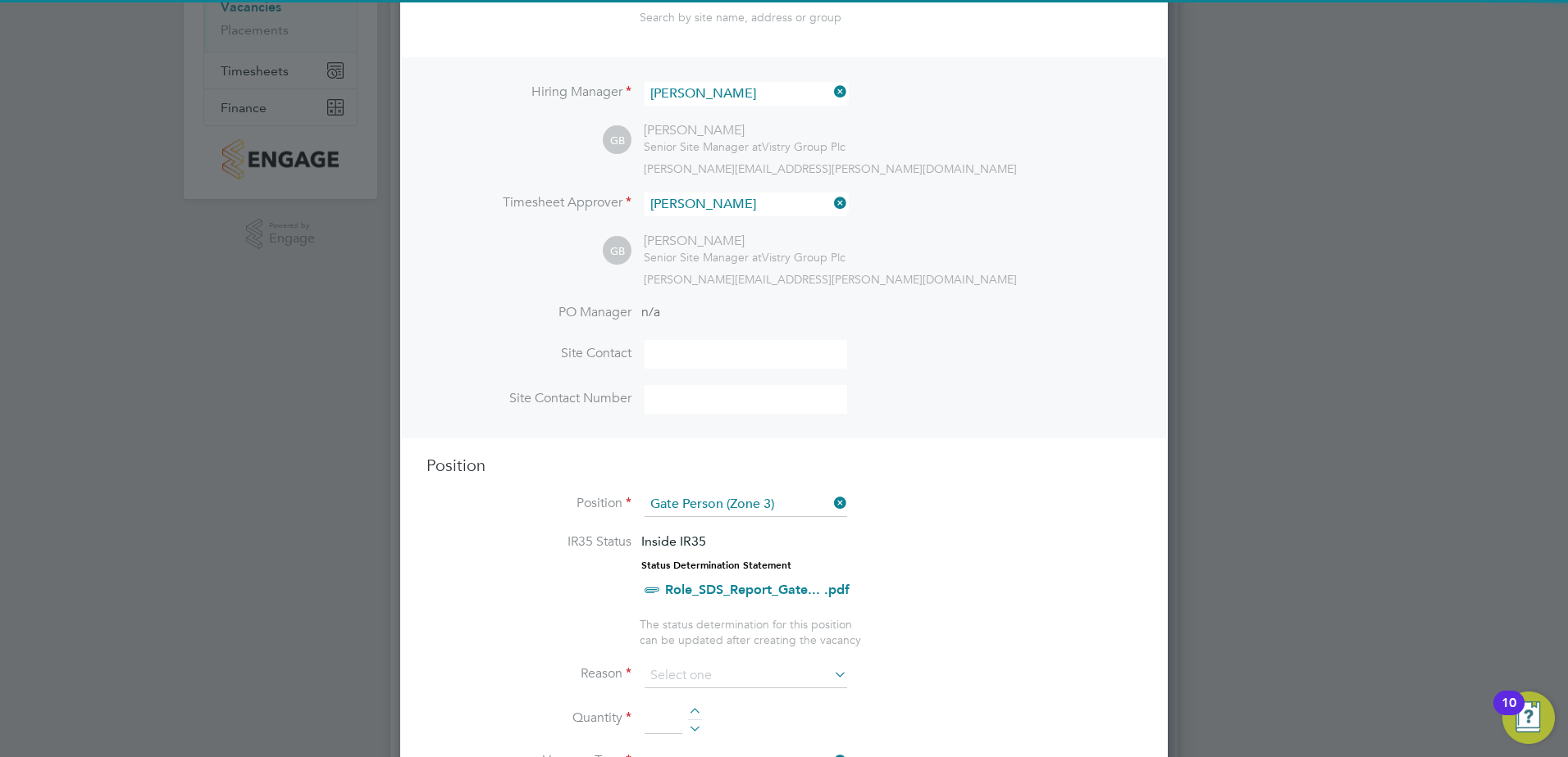
scroll to position [410, 0]
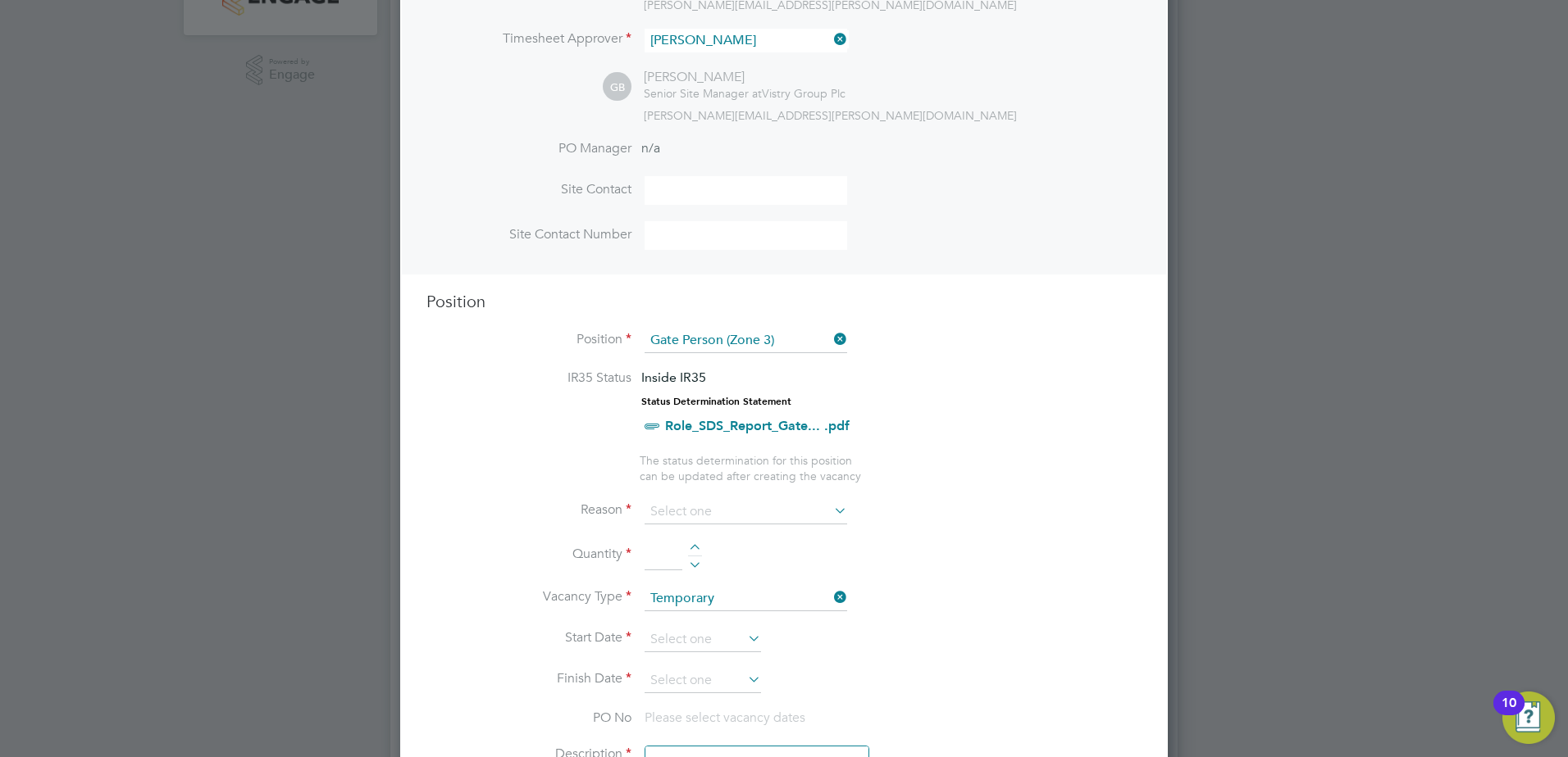
click at [692, 541] on li "Quantity" at bounding box center [784, 564] width 715 height 46
click at [697, 545] on div at bounding box center [694, 549] width 13 height 12
type input "1"
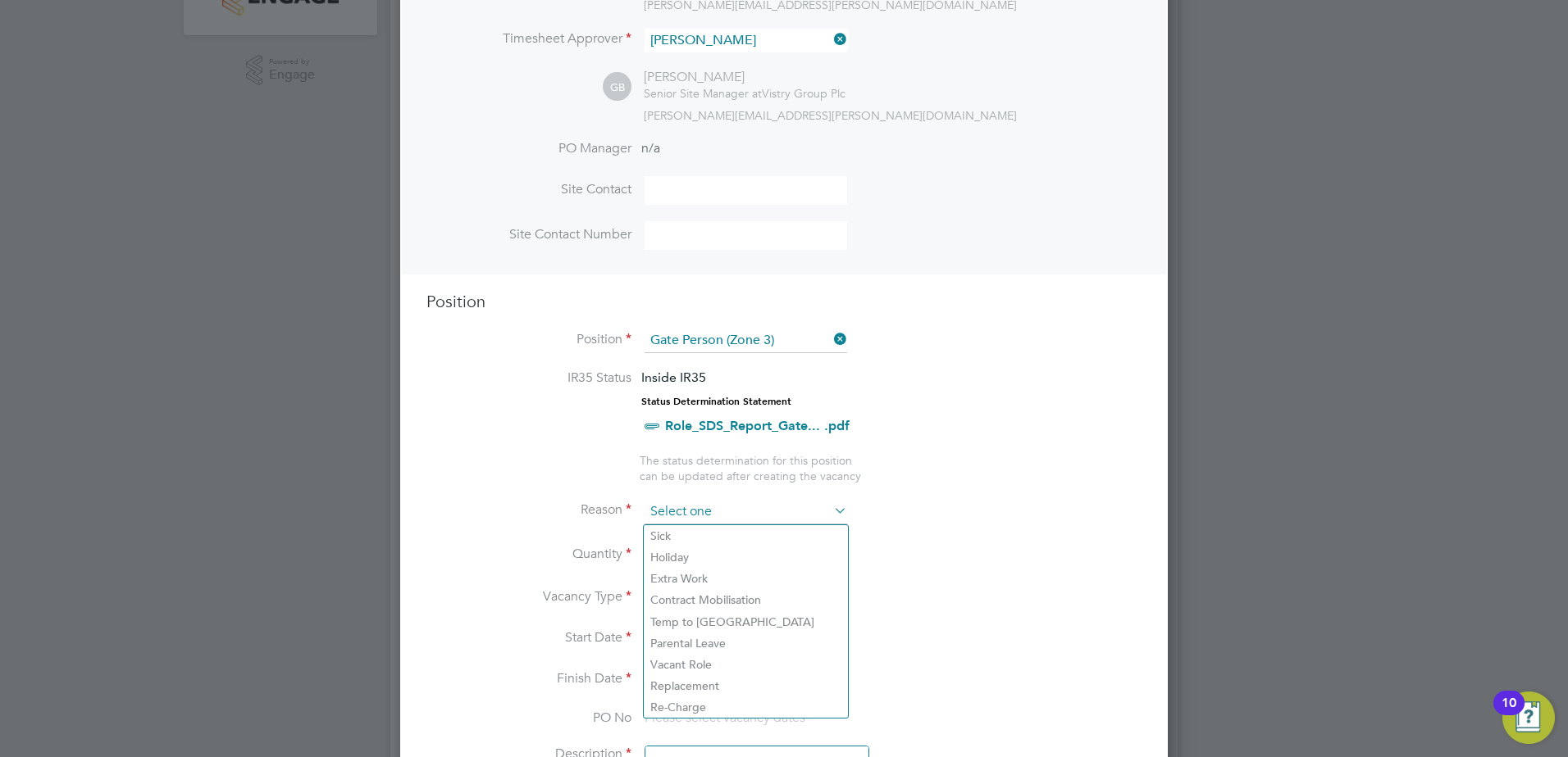
click at [713, 516] on input at bounding box center [745, 512] width 202 height 24
click at [728, 671] on li "Vacant Role" at bounding box center [745, 664] width 204 height 22
type input "Vacant Role"
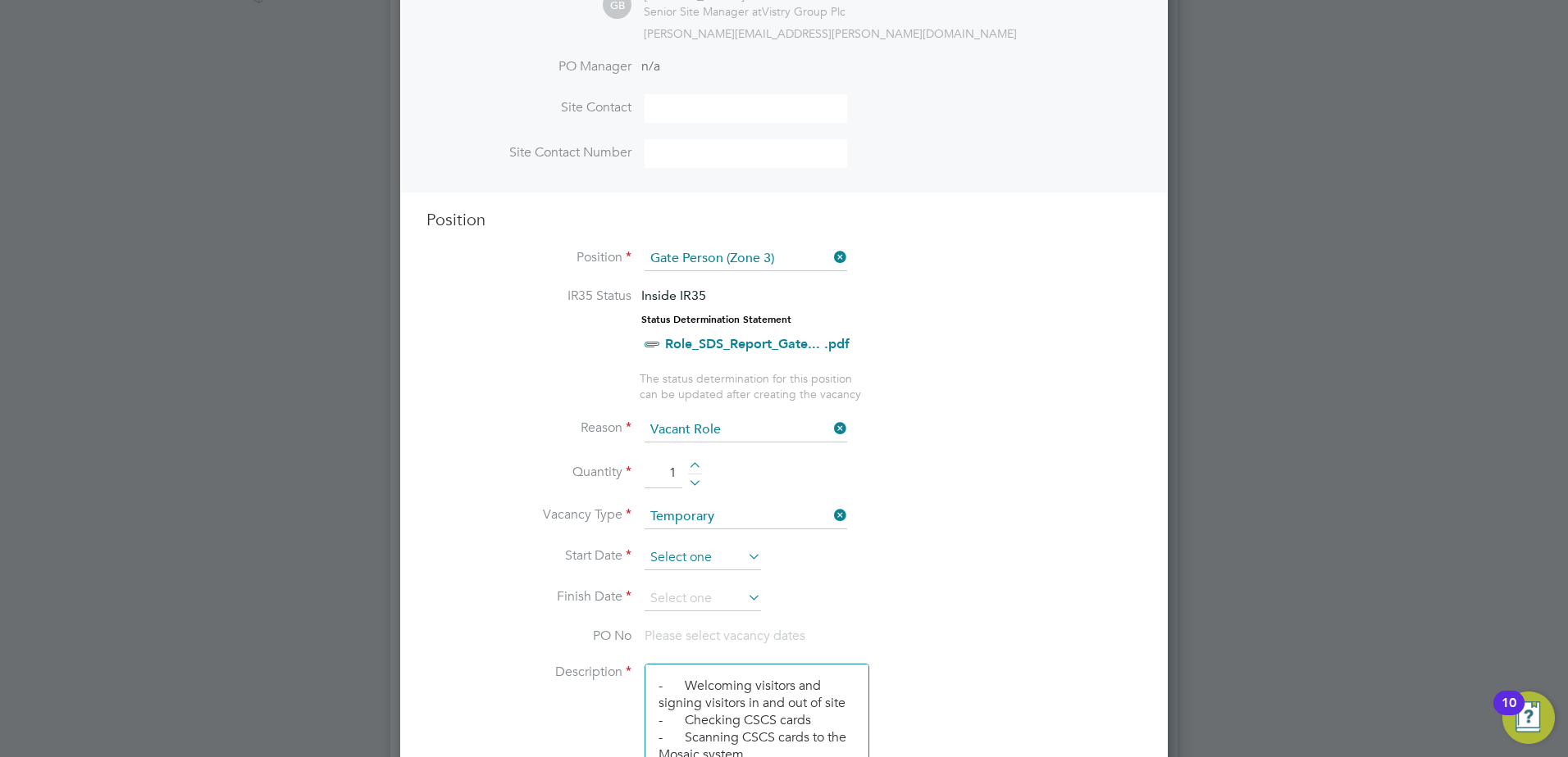
scroll to position [461, 0]
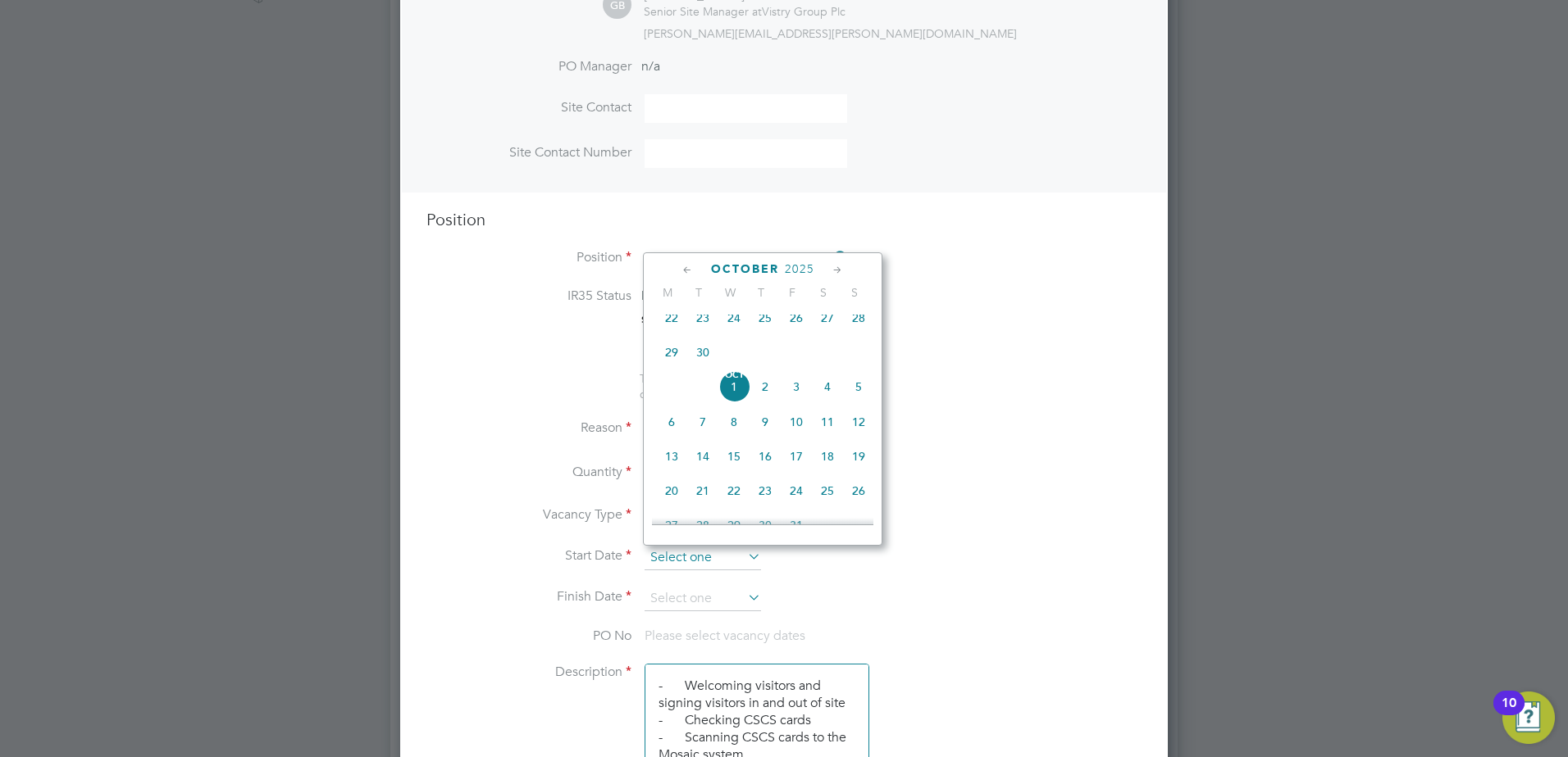
click at [729, 554] on input at bounding box center [702, 557] width 116 height 24
click at [677, 355] on span "29" at bounding box center [671, 352] width 31 height 31
type input "[DATE]"
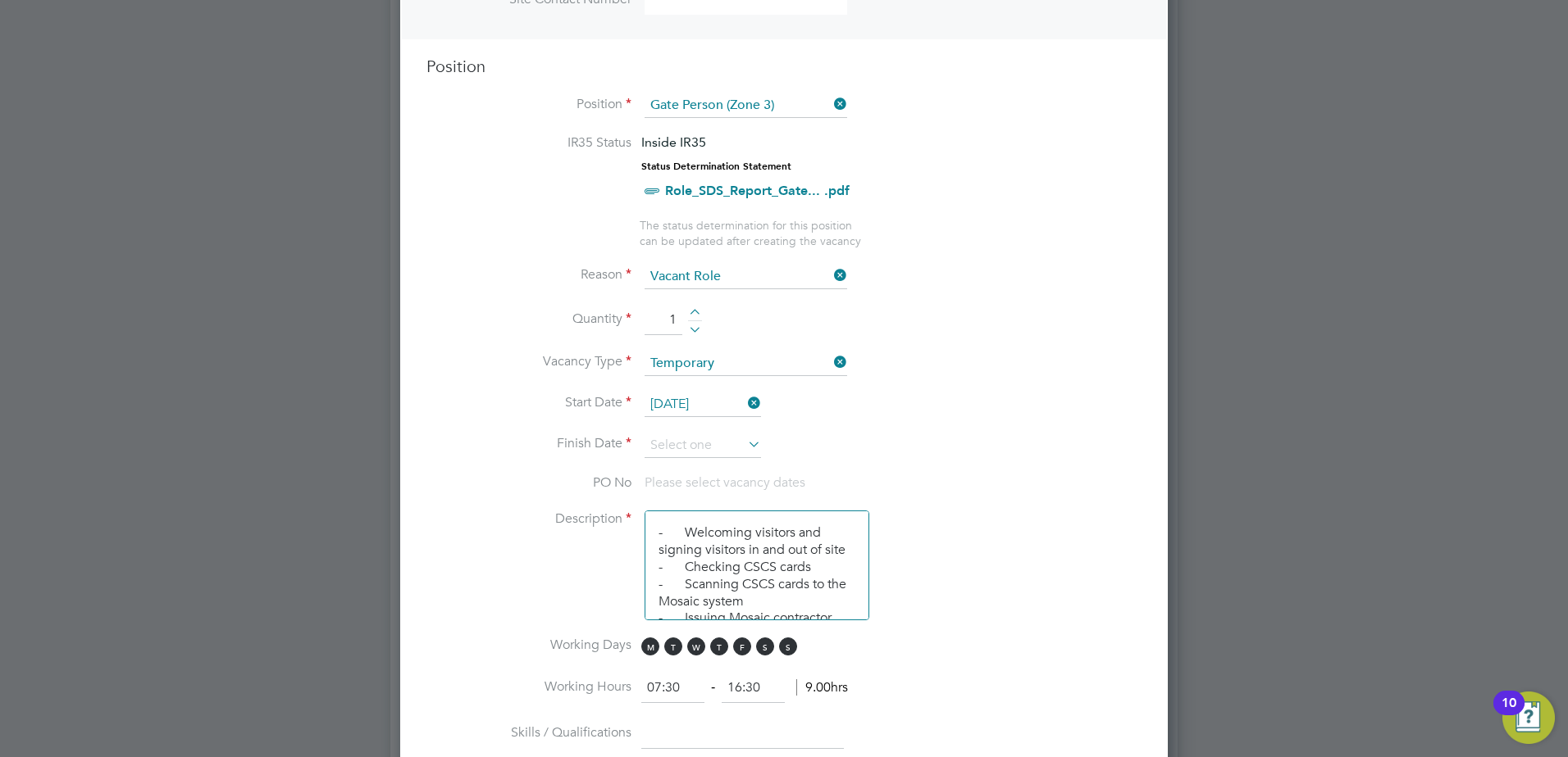
scroll to position [655, 0]
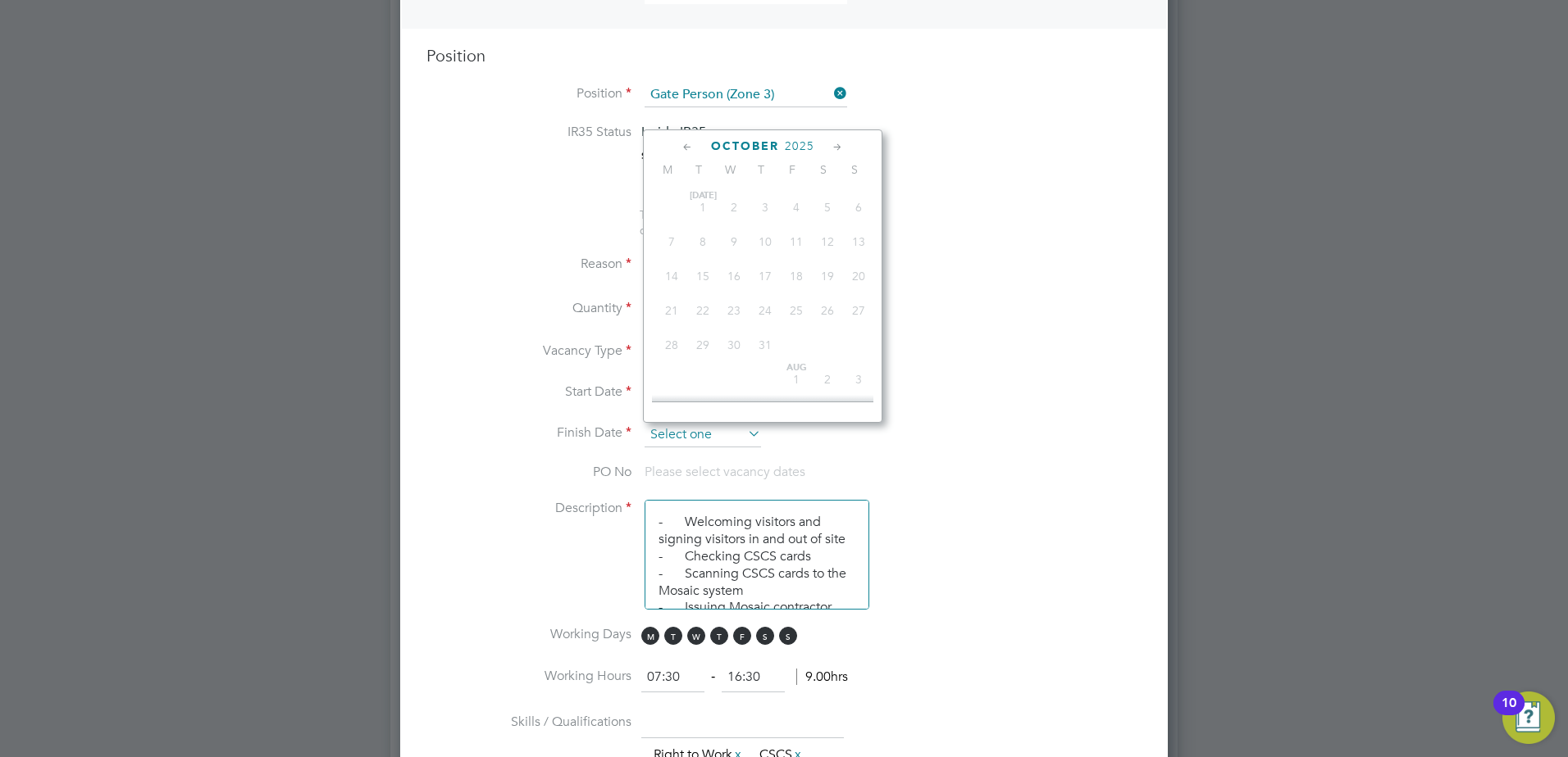
click at [745, 423] on input at bounding box center [702, 434] width 116 height 24
click at [796, 328] on span "31" at bounding box center [796, 320] width 31 height 31
type input "[DATE]"
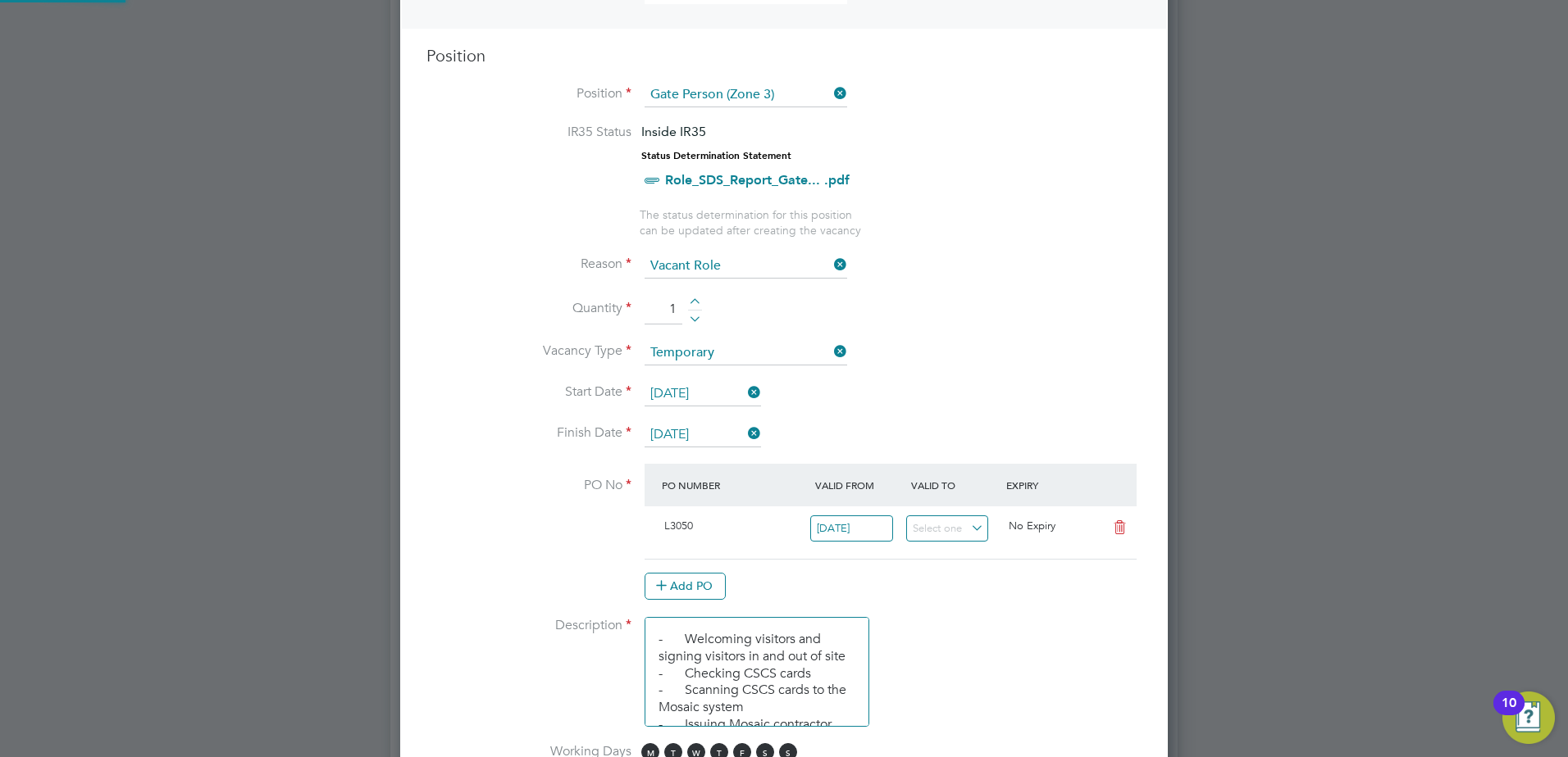
scroll to position [28, 154]
click at [696, 433] on input "[DATE]" at bounding box center [702, 434] width 116 height 24
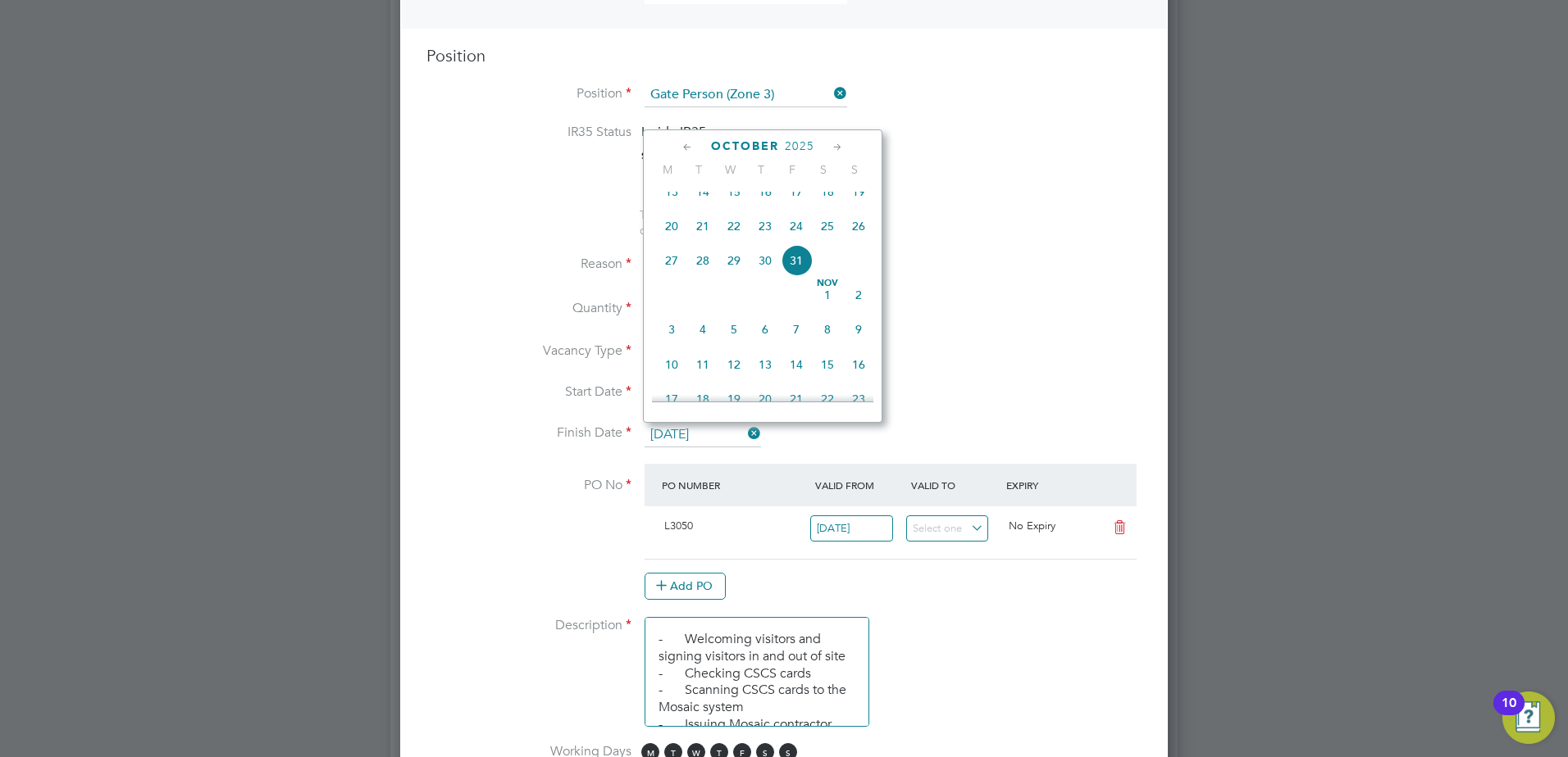
click at [795, 276] on span "31" at bounding box center [796, 261] width 31 height 31
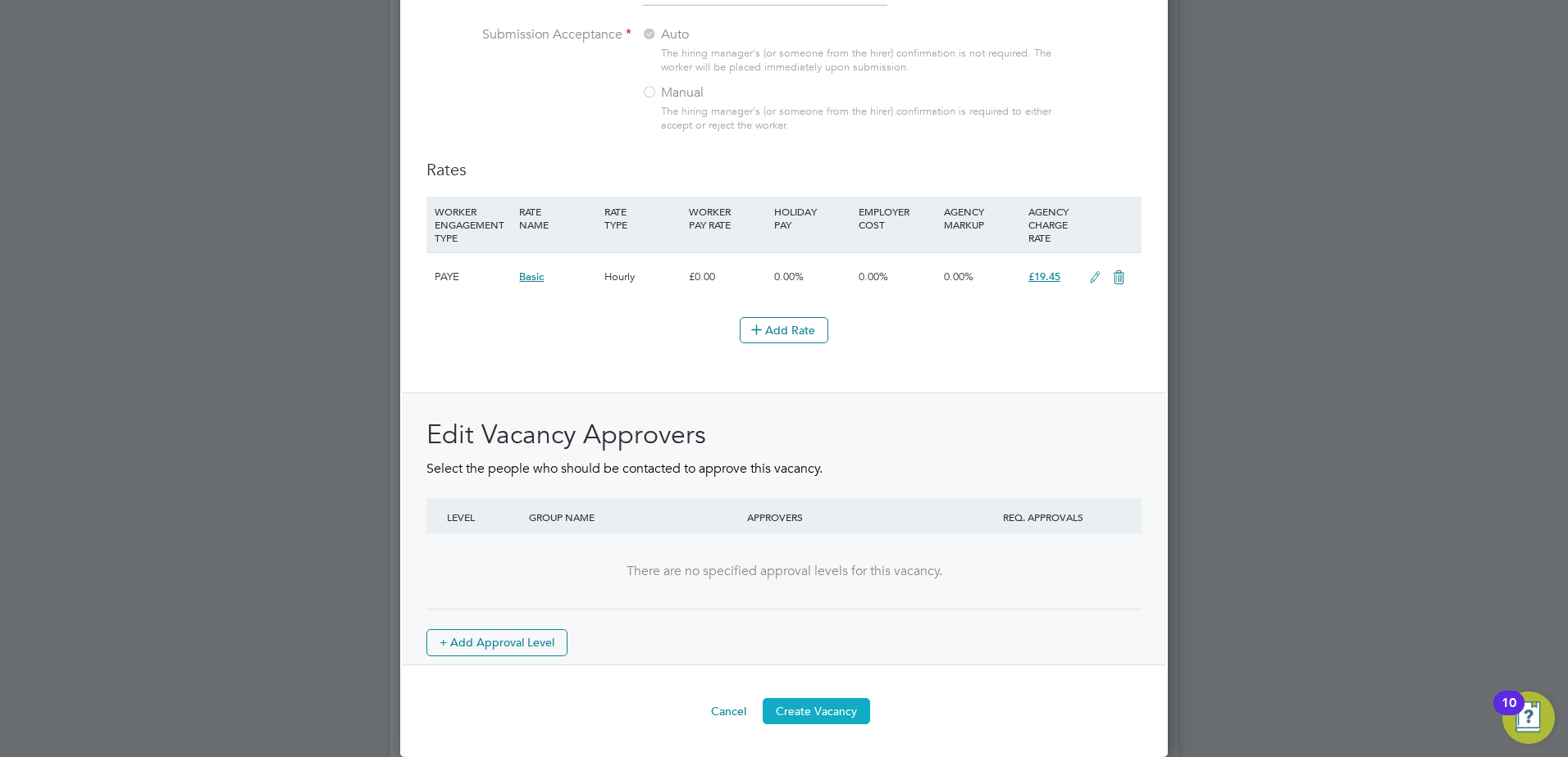
click at [832, 705] on button "Create Vacancy" at bounding box center [816, 711] width 107 height 26
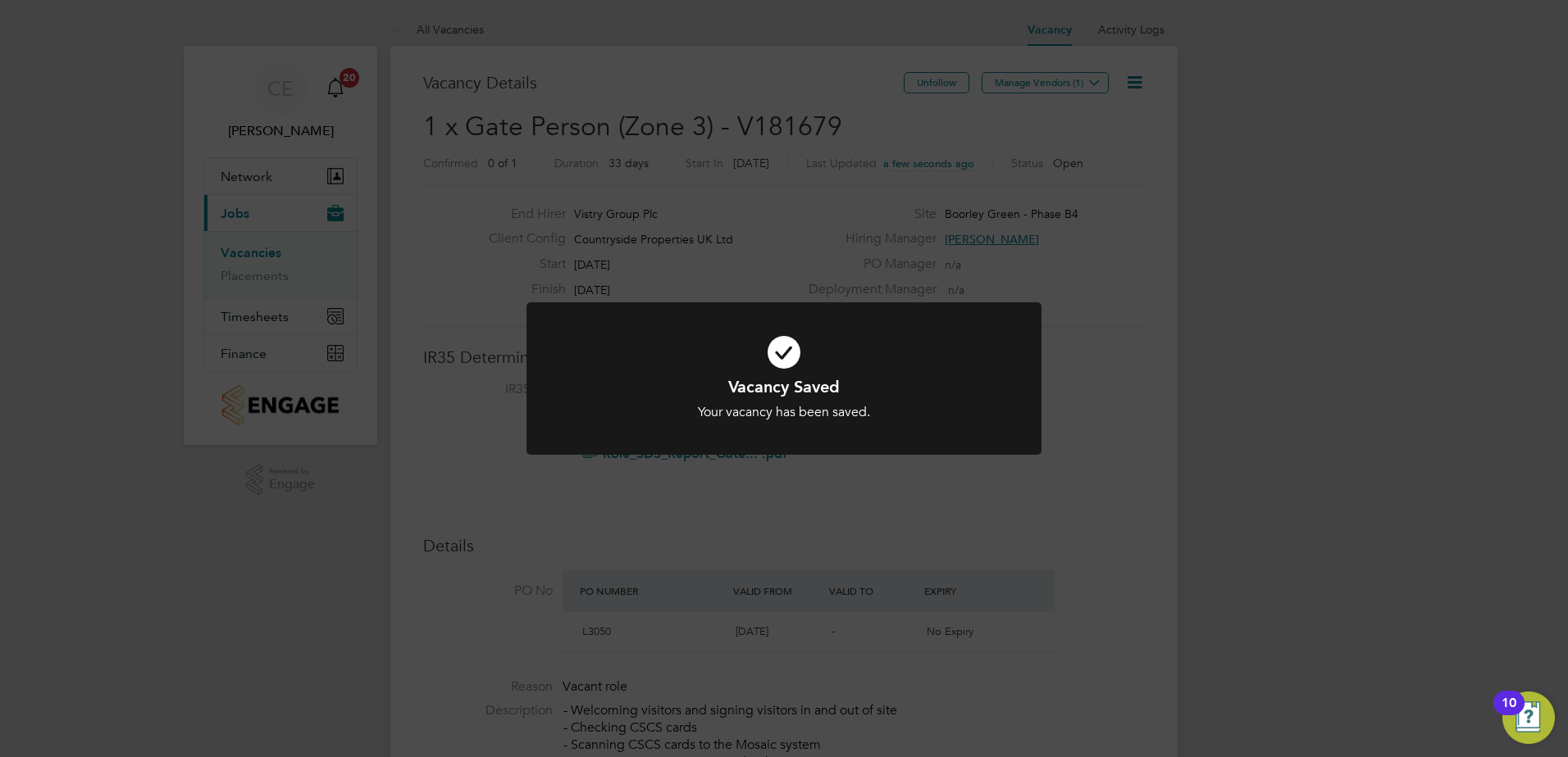
click at [1062, 438] on div "Vacancy Saved Your vacancy has been saved. Cancel Okay" at bounding box center [784, 378] width 1568 height 757
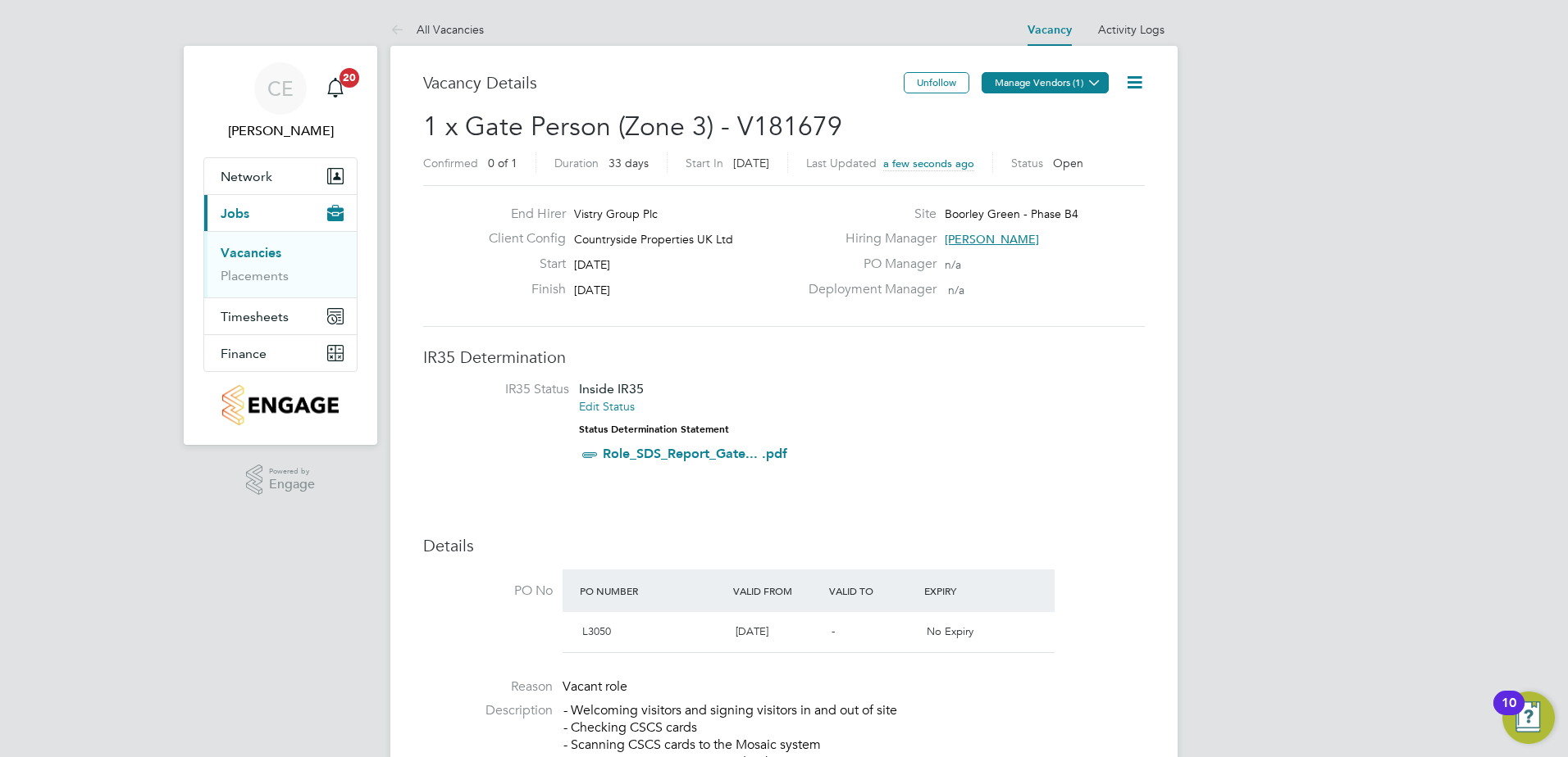
click at [1060, 79] on button "Manage Vendors (1)" at bounding box center [1044, 83] width 127 height 22
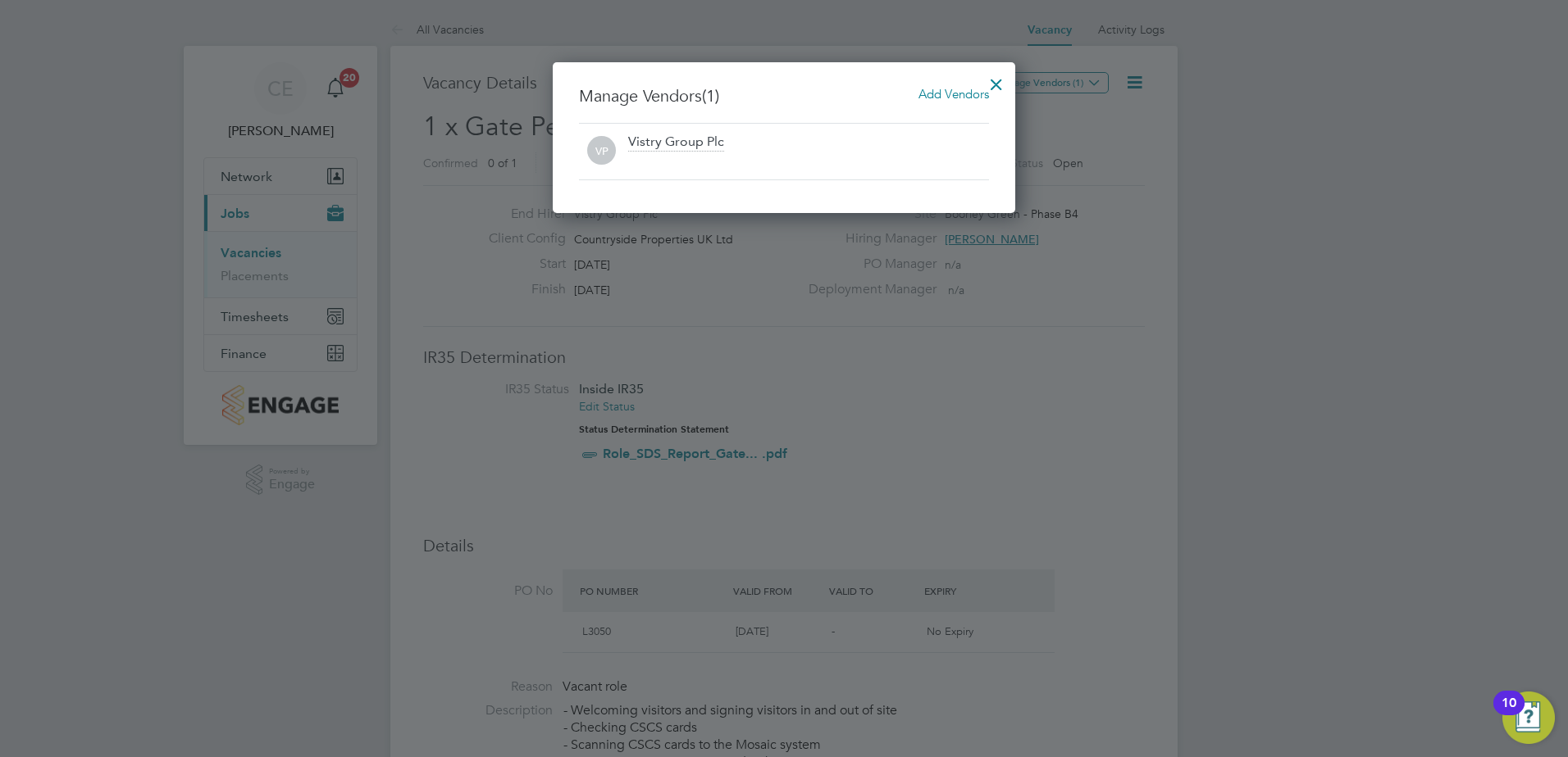
click at [975, 95] on span "Add Vendors" at bounding box center [954, 94] width 70 height 15
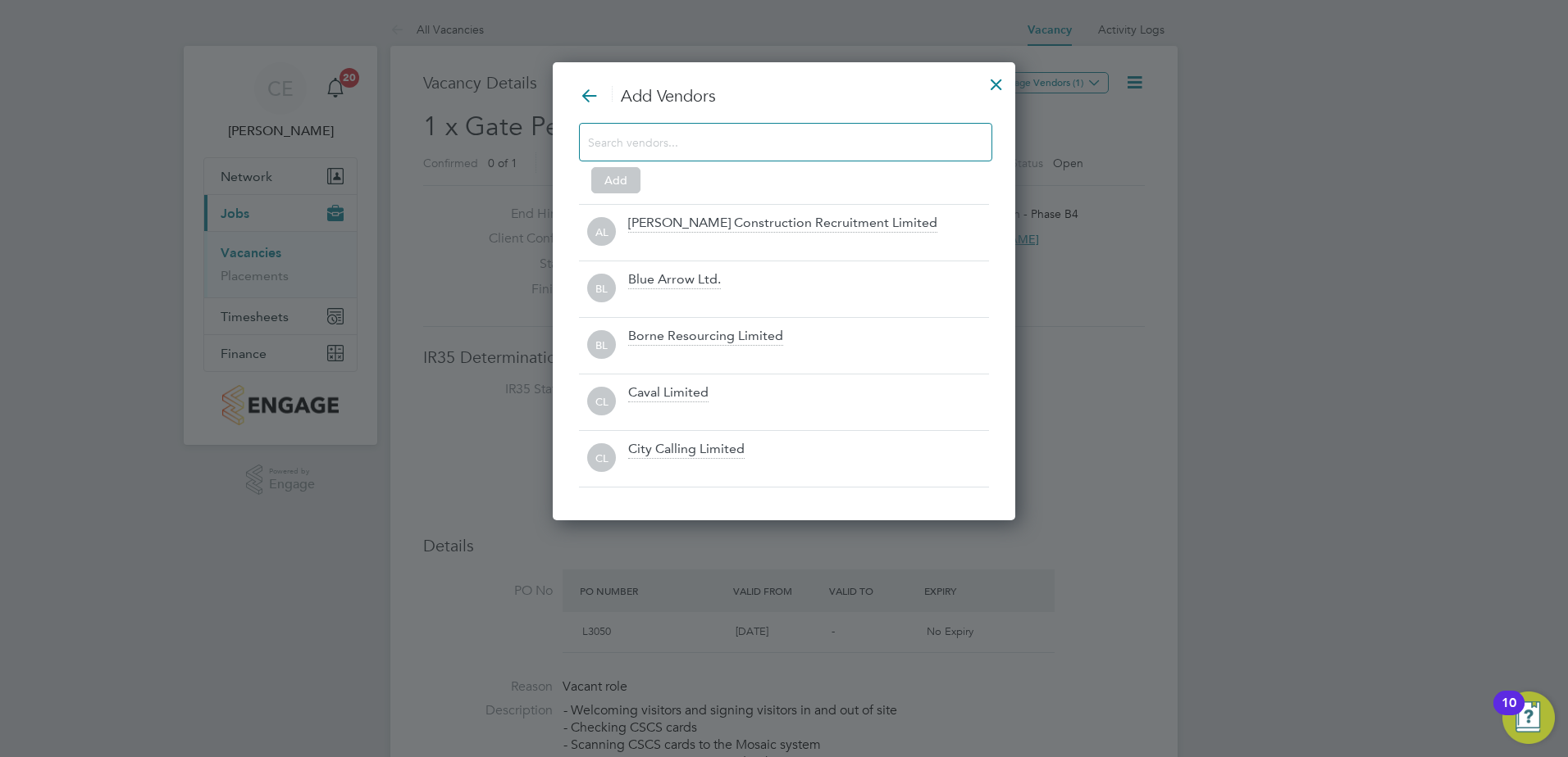
click at [708, 125] on div at bounding box center [784, 142] width 413 height 39
click at [721, 134] on input at bounding box center [772, 142] width 369 height 22
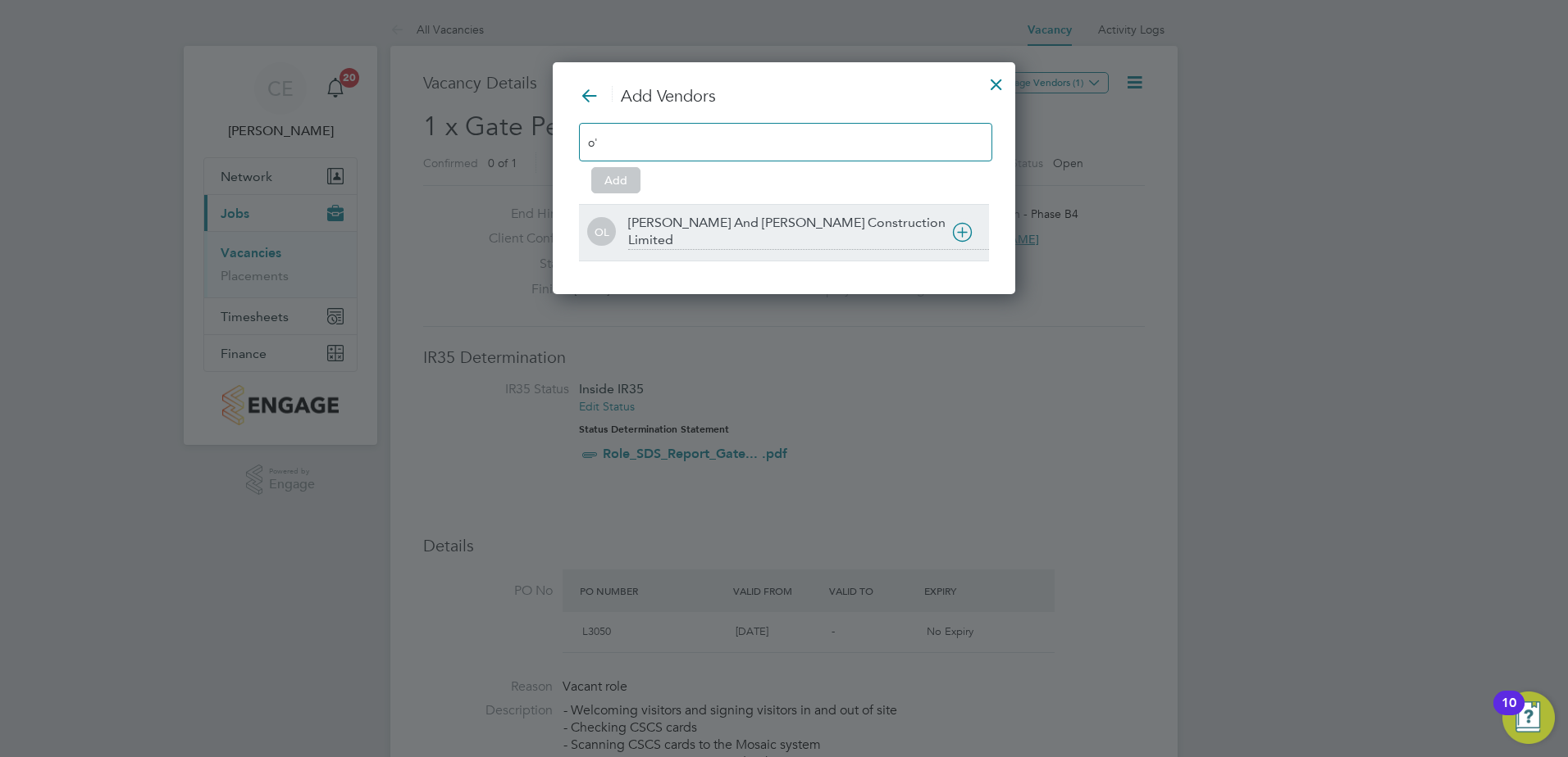
type input "o'"
click at [754, 206] on div "[PERSON_NAME] And [PERSON_NAME] Construction Limited" at bounding box center [784, 232] width 410 height 57
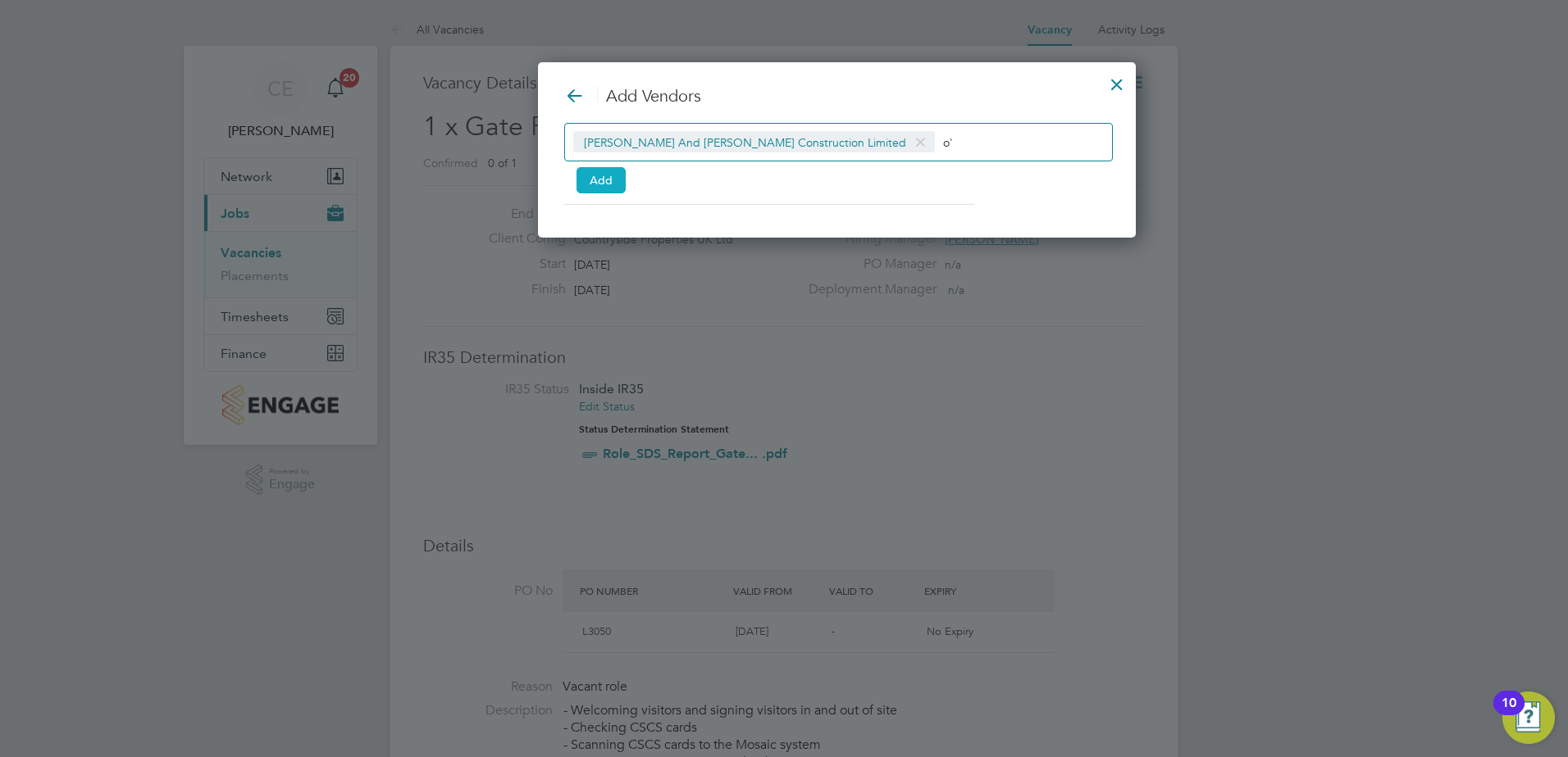
click at [591, 181] on button "Add" at bounding box center [601, 180] width 49 height 26
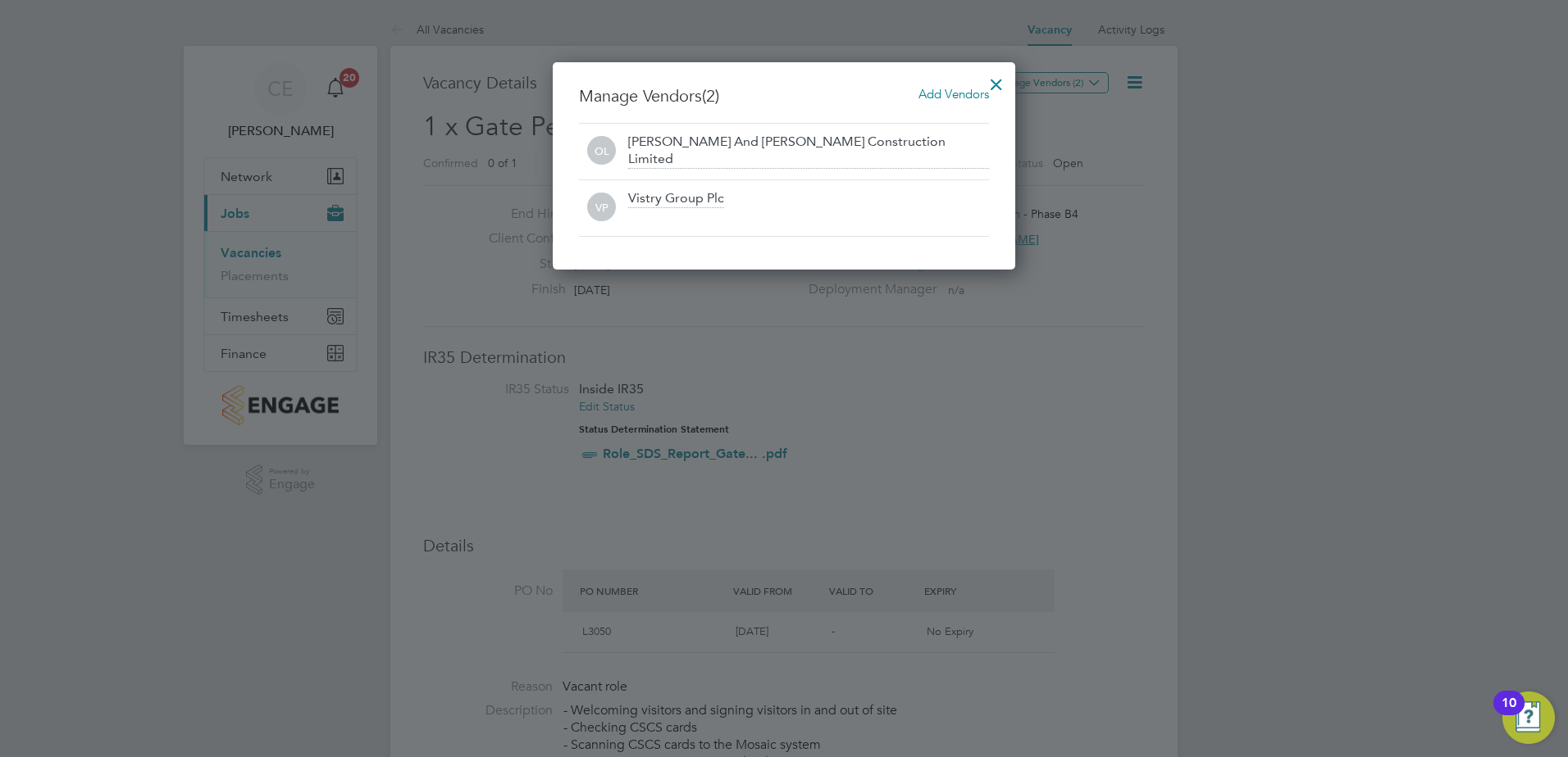
click at [997, 79] on div at bounding box center [996, 80] width 30 height 30
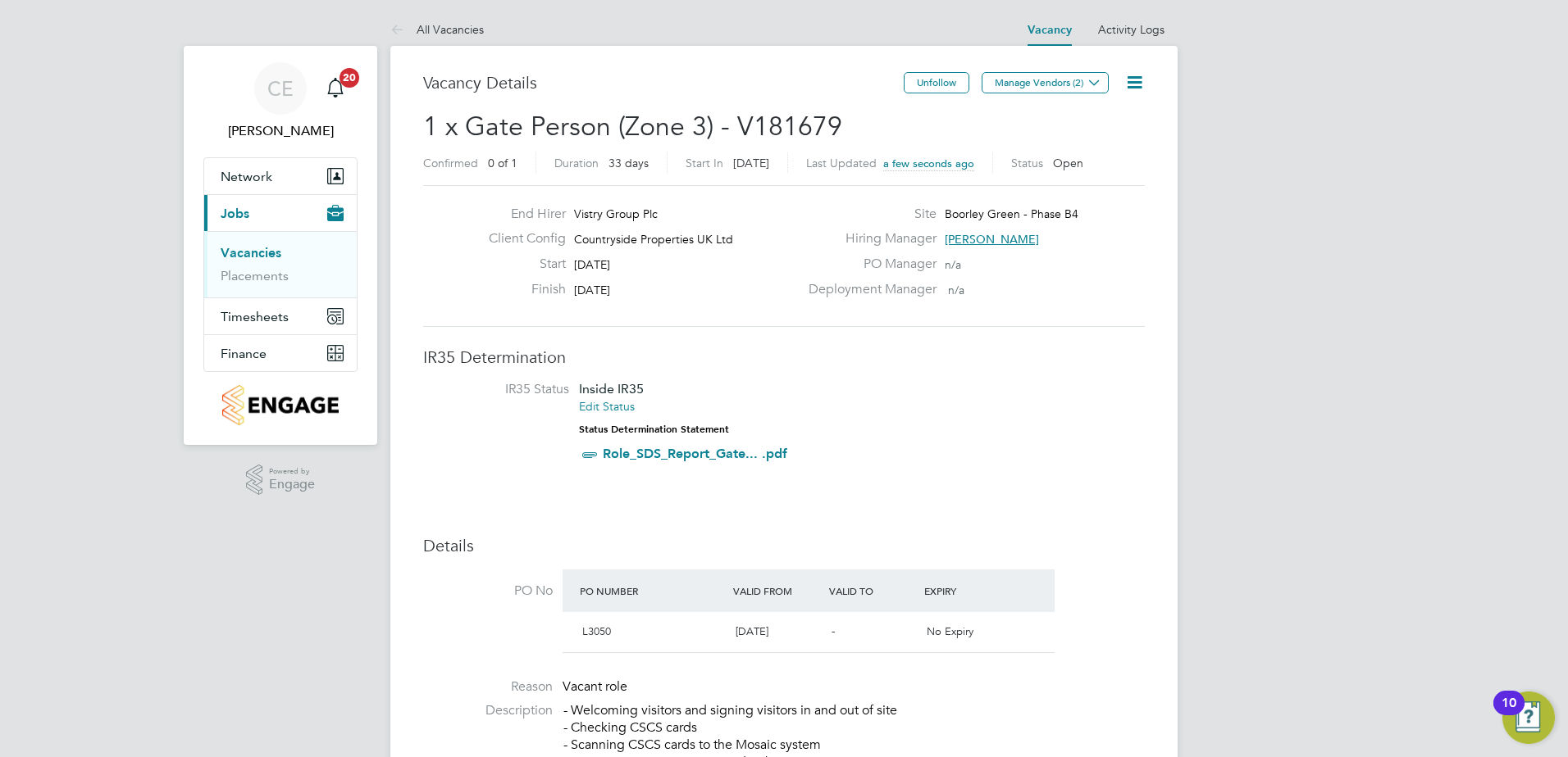
click at [1078, 457] on li "IR35 Status Inside IR35 Edit Status Status Determination Statement Role_SDS_Rep…" at bounding box center [784, 425] width 689 height 88
click at [257, 250] on link "Vacancies" at bounding box center [250, 253] width 60 height 15
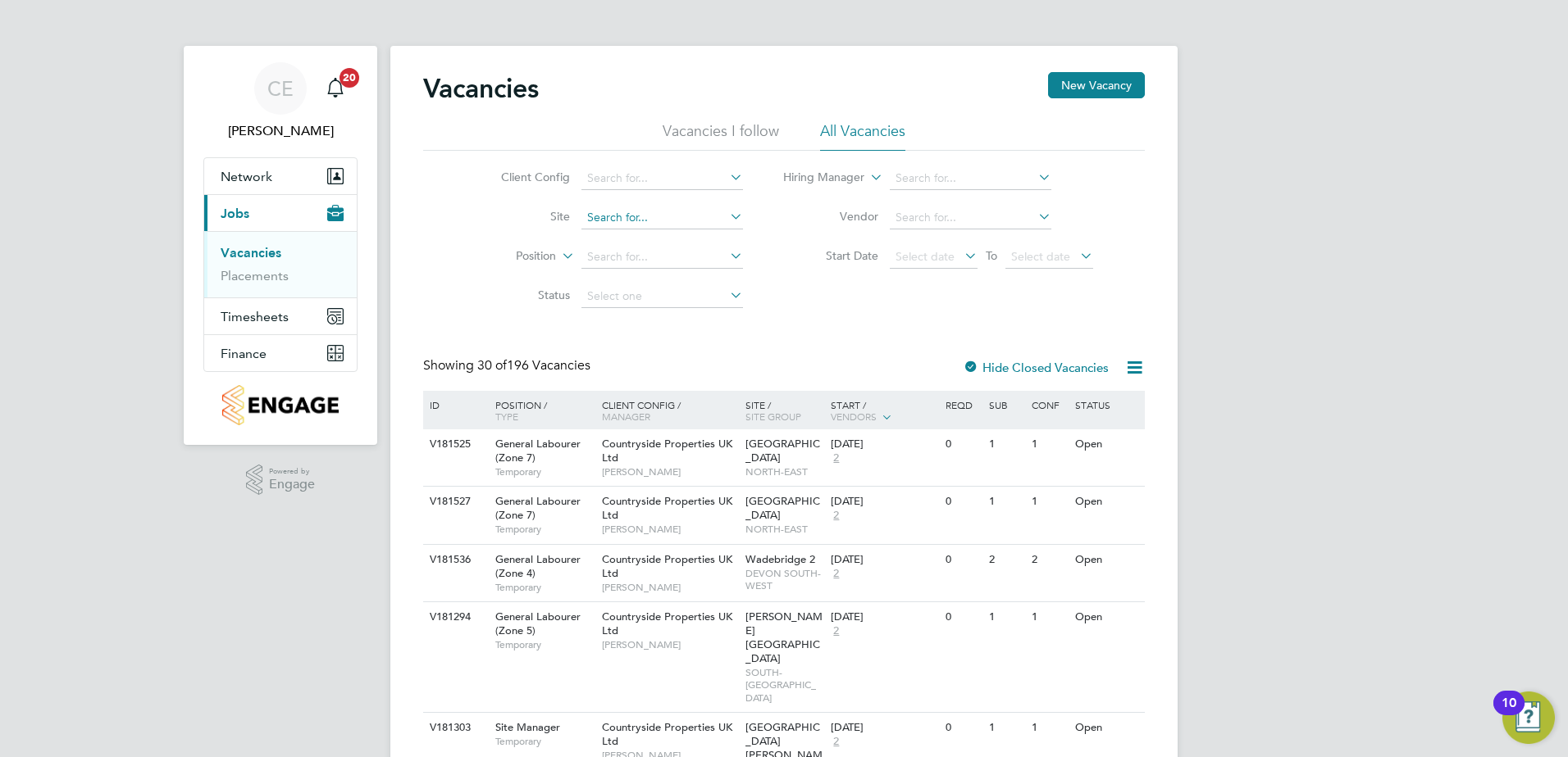
click at [715, 226] on input at bounding box center [662, 218] width 162 height 23
click at [1101, 78] on button "New Vacancy" at bounding box center [1097, 85] width 97 height 26
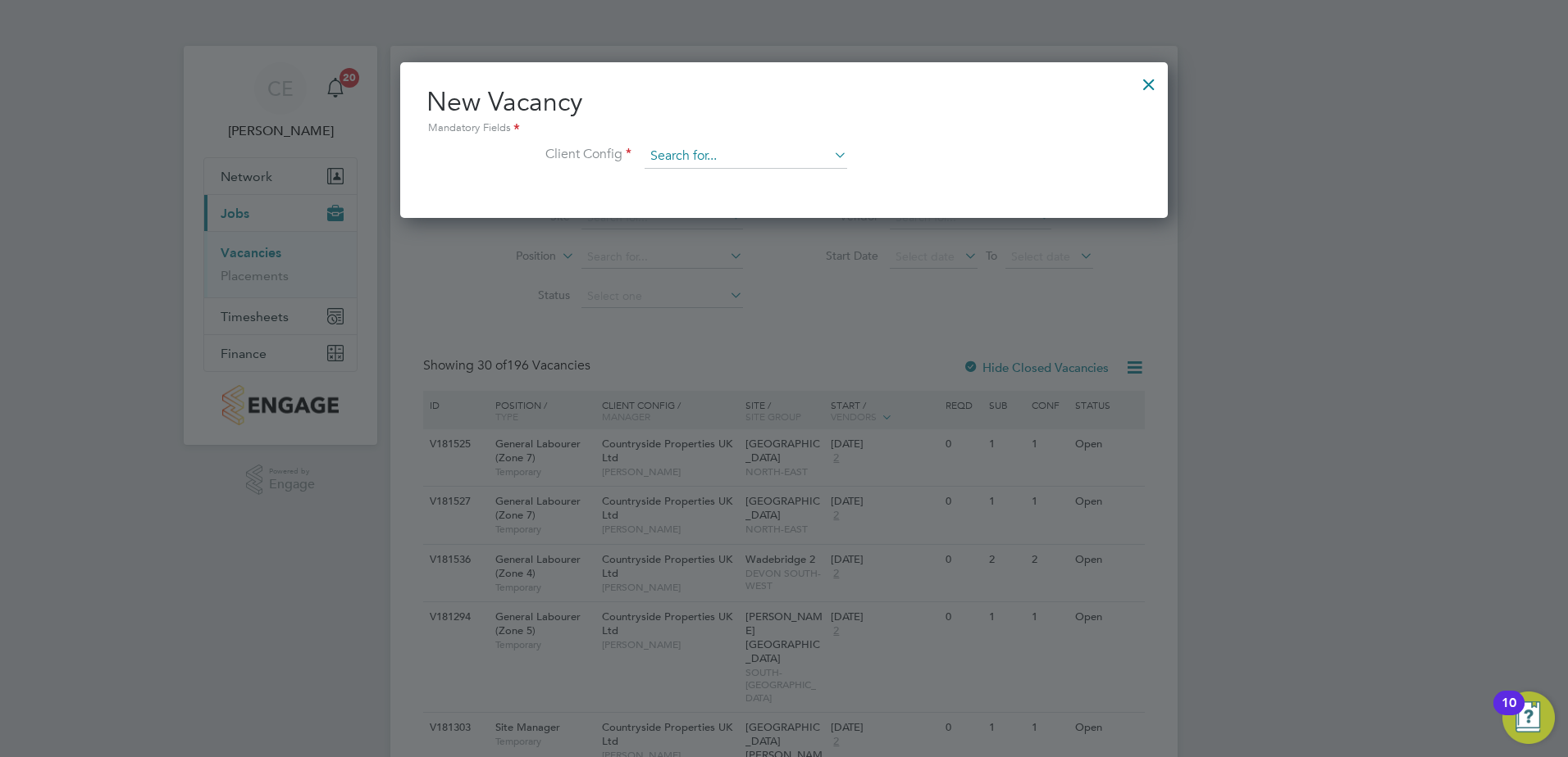
click at [694, 150] on input at bounding box center [745, 156] width 202 height 24
click at [782, 302] on li "Country side Properties UK Ltd" at bounding box center [829, 313] width 372 height 22
type input "Countryside Properties UK Ltd"
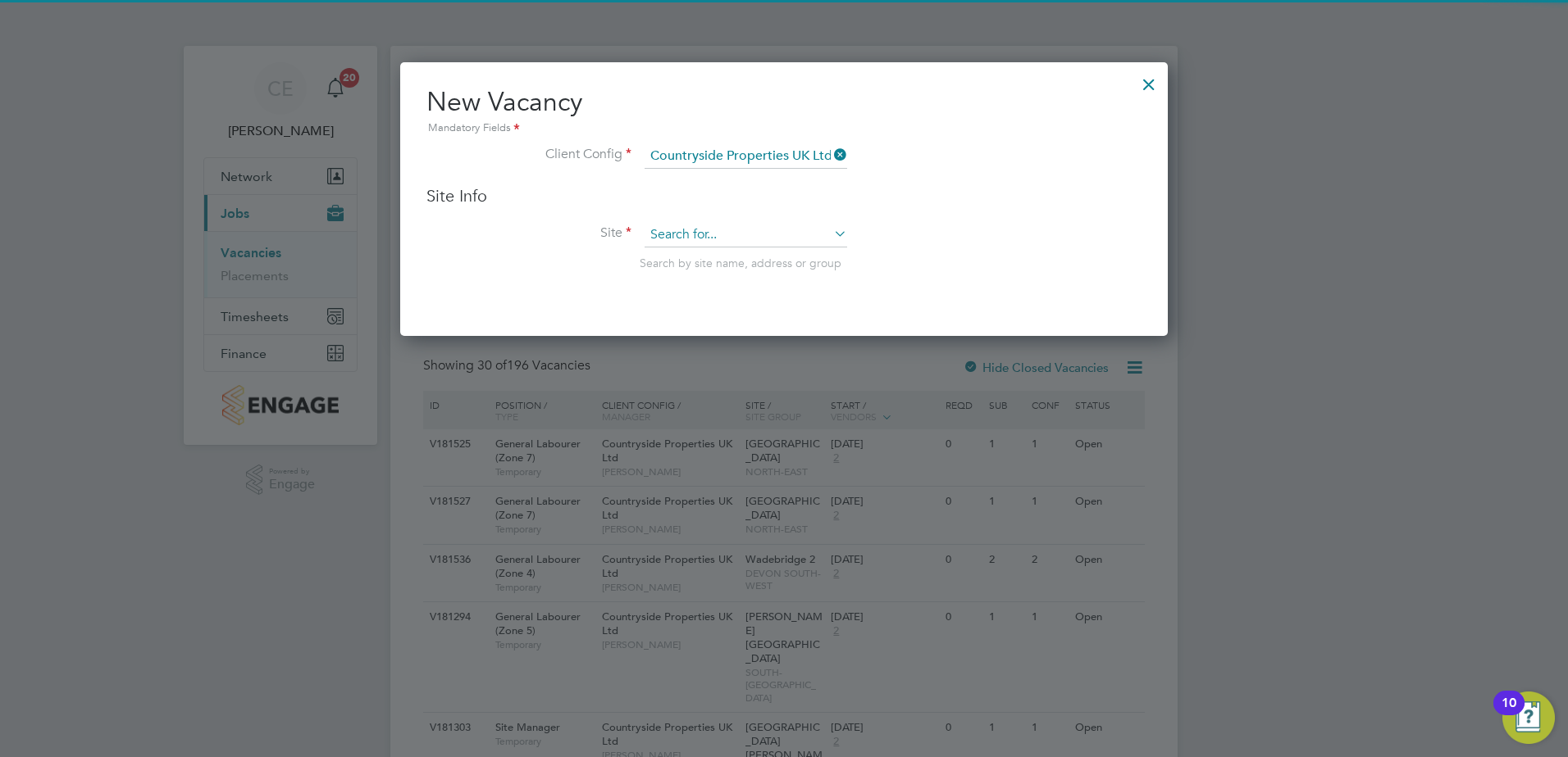
click at [717, 230] on input at bounding box center [745, 235] width 202 height 24
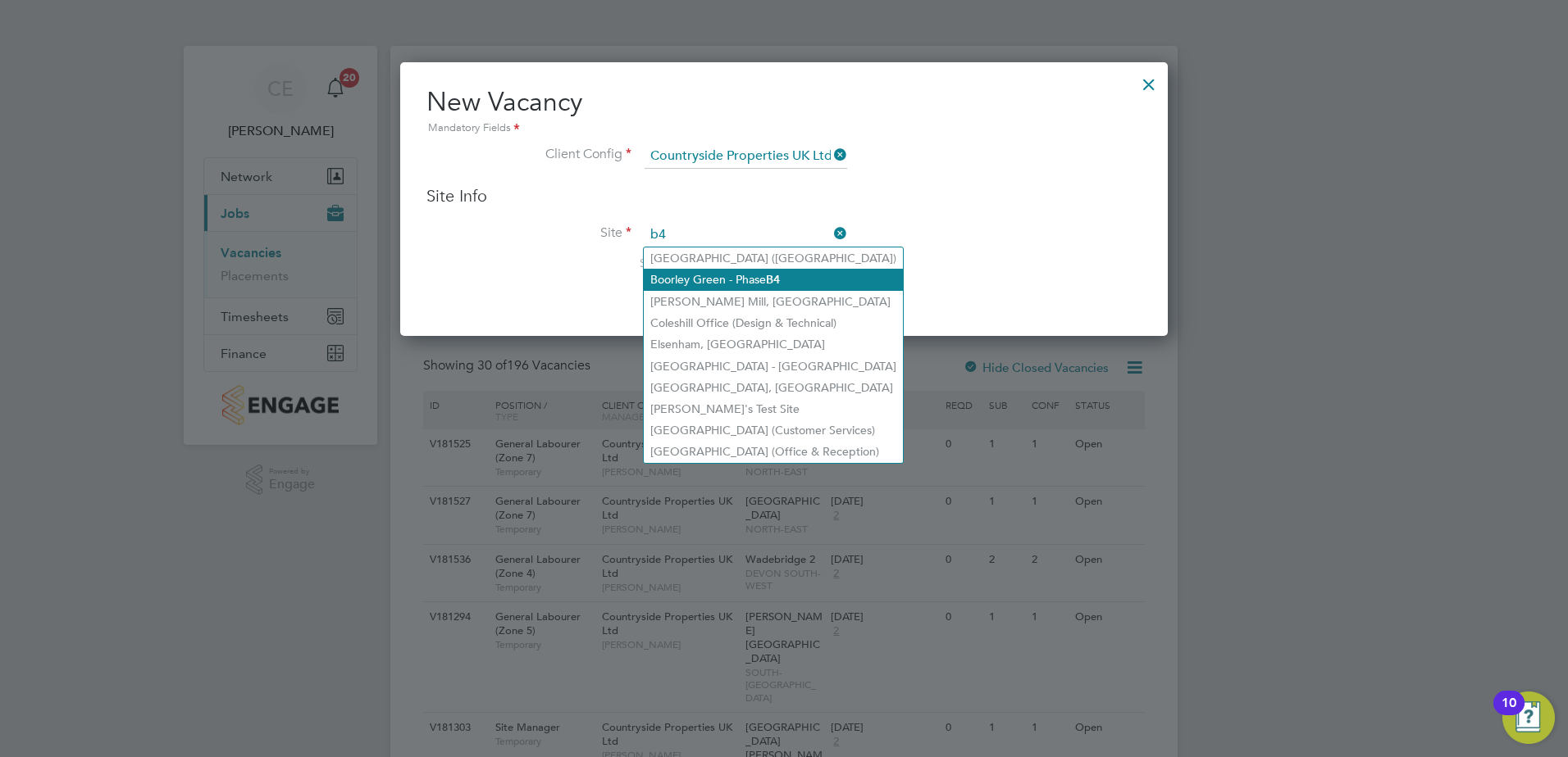
click at [769, 272] on b "B4" at bounding box center [772, 279] width 13 height 13
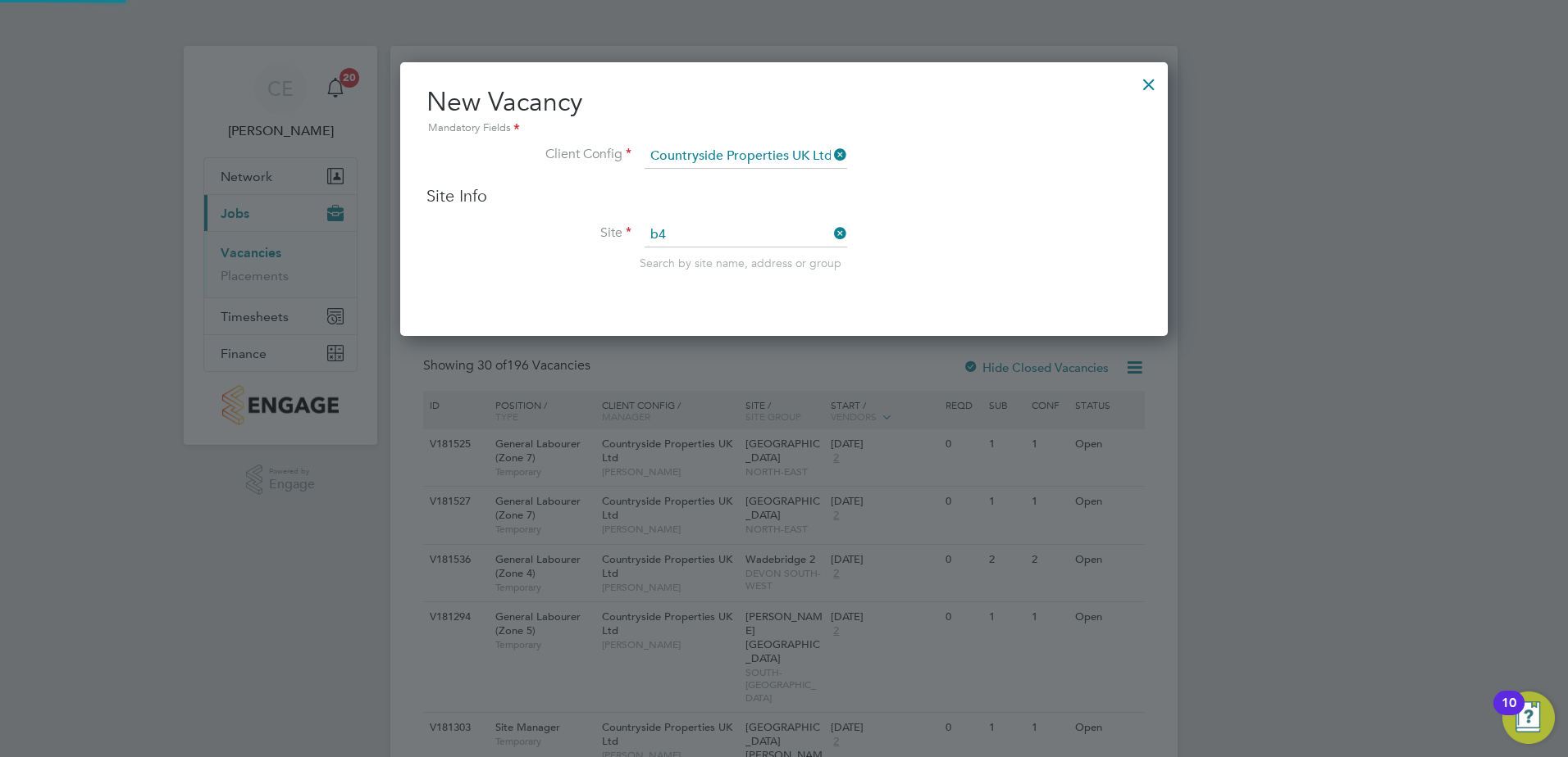
type input "Boorley Green - Phase B4"
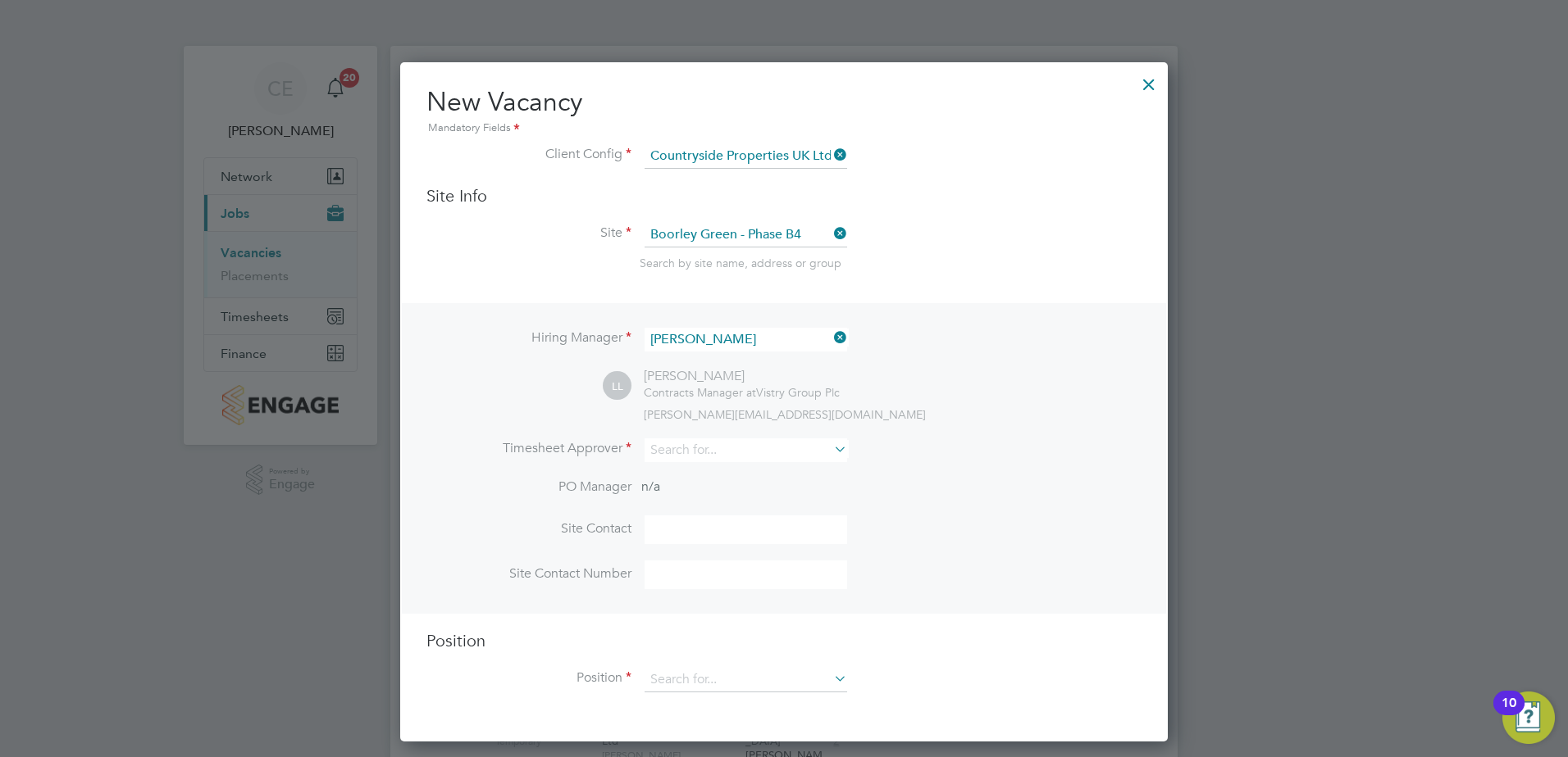
click at [830, 340] on icon at bounding box center [830, 338] width 0 height 23
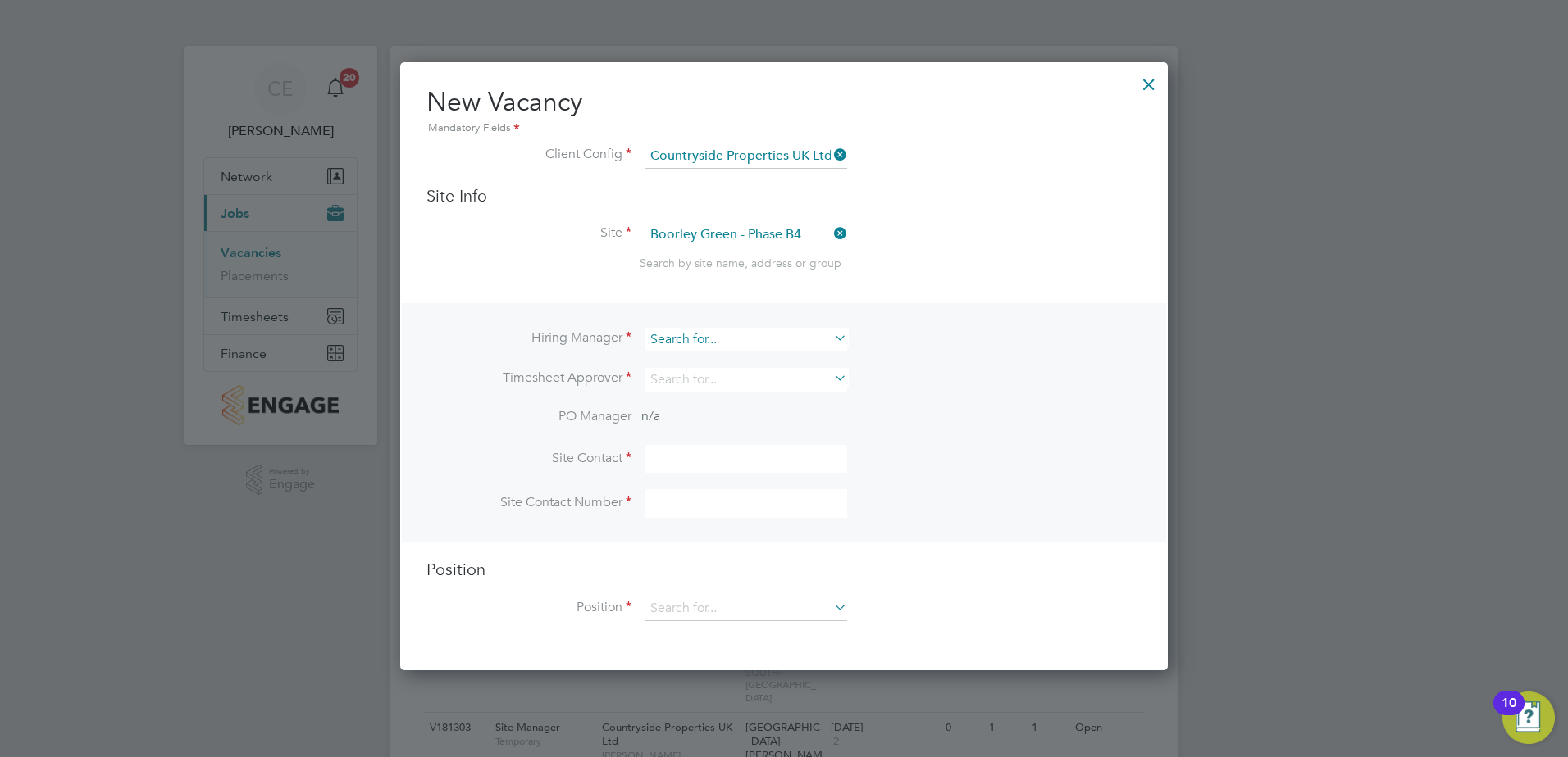
click at [738, 346] on input at bounding box center [745, 340] width 202 height 23
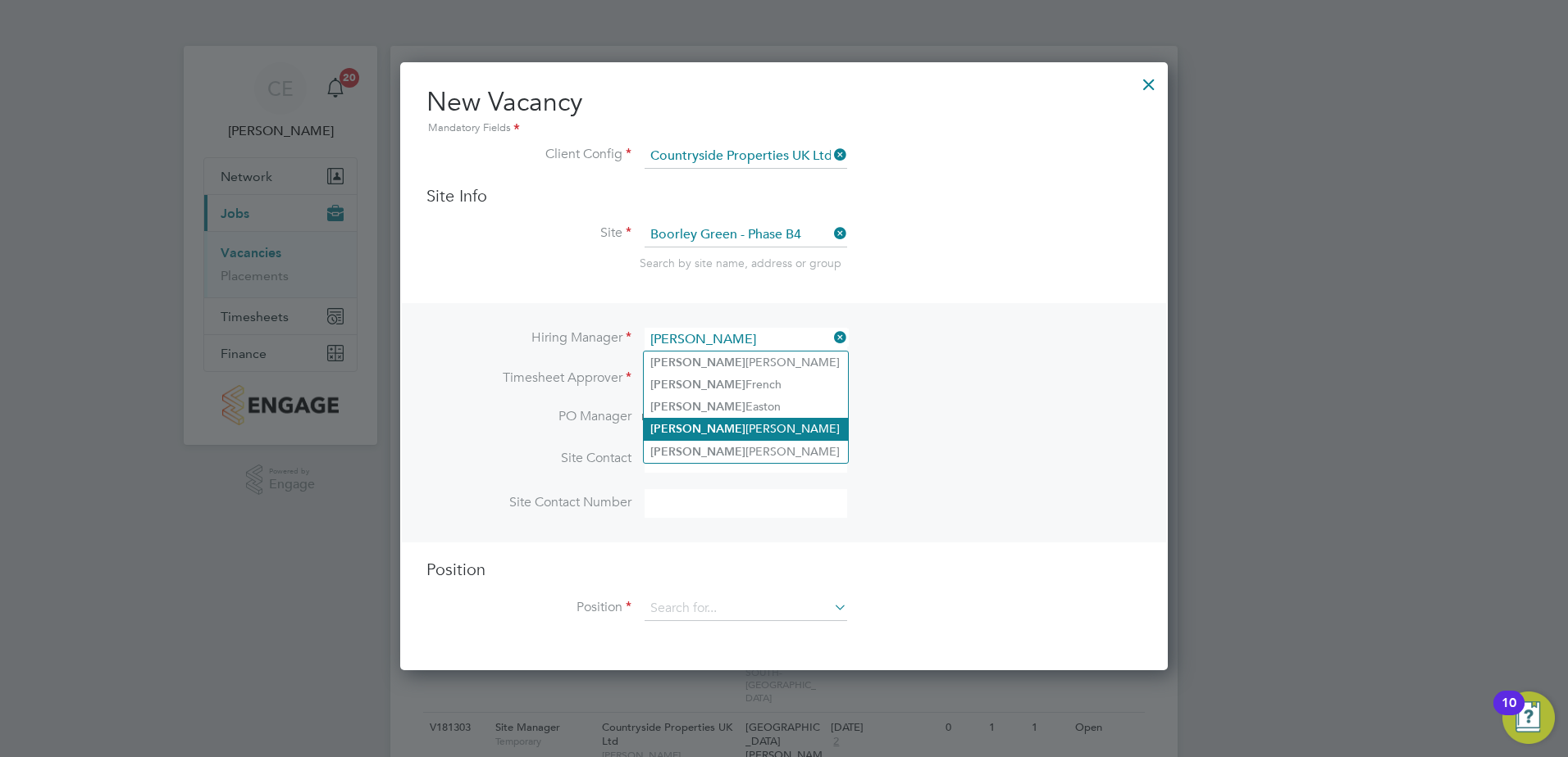
click at [713, 418] on li "[PERSON_NAME]" at bounding box center [745, 429] width 204 height 22
type input "[PERSON_NAME]"
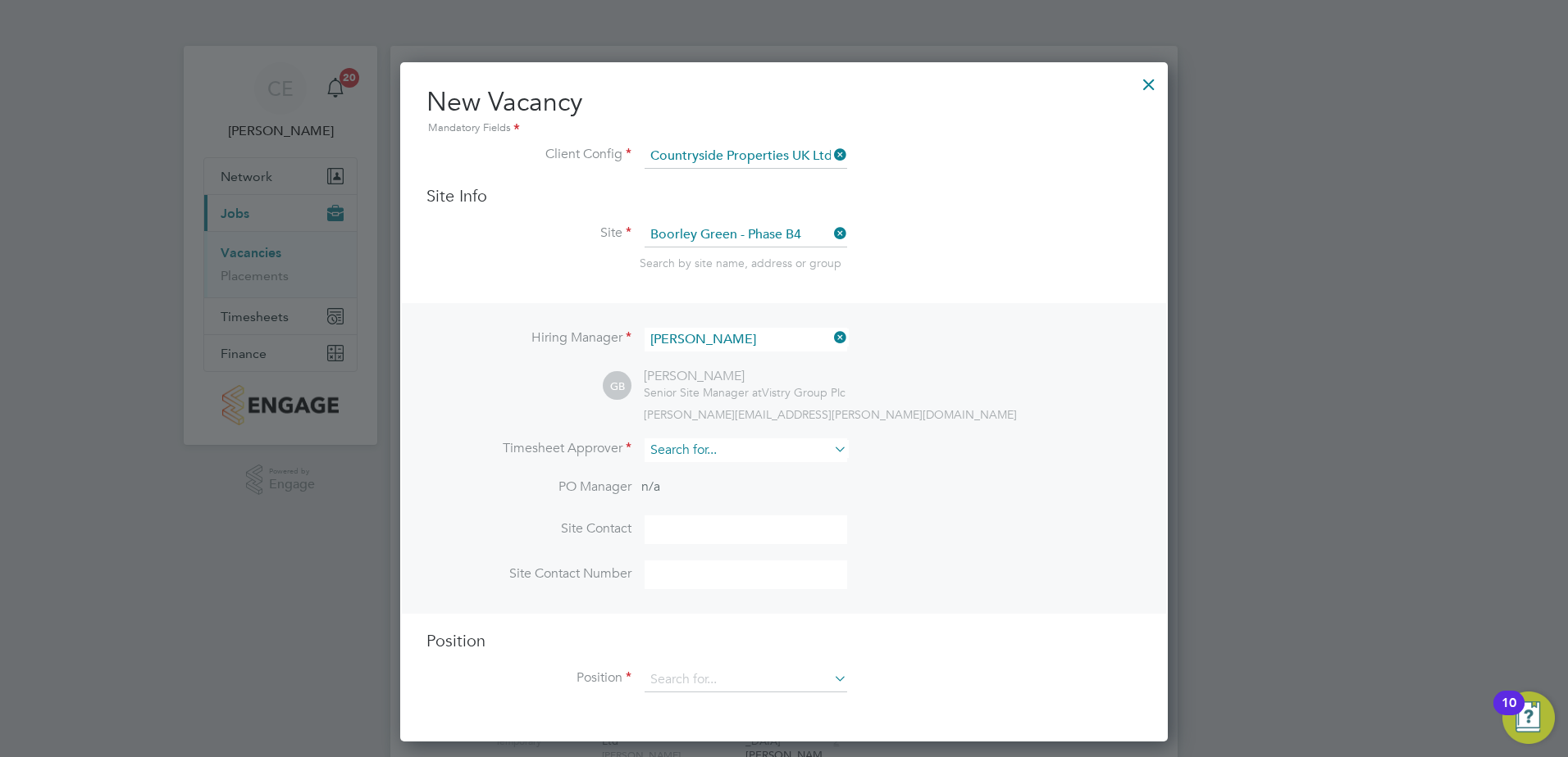
click at [713, 453] on input at bounding box center [745, 450] width 202 height 23
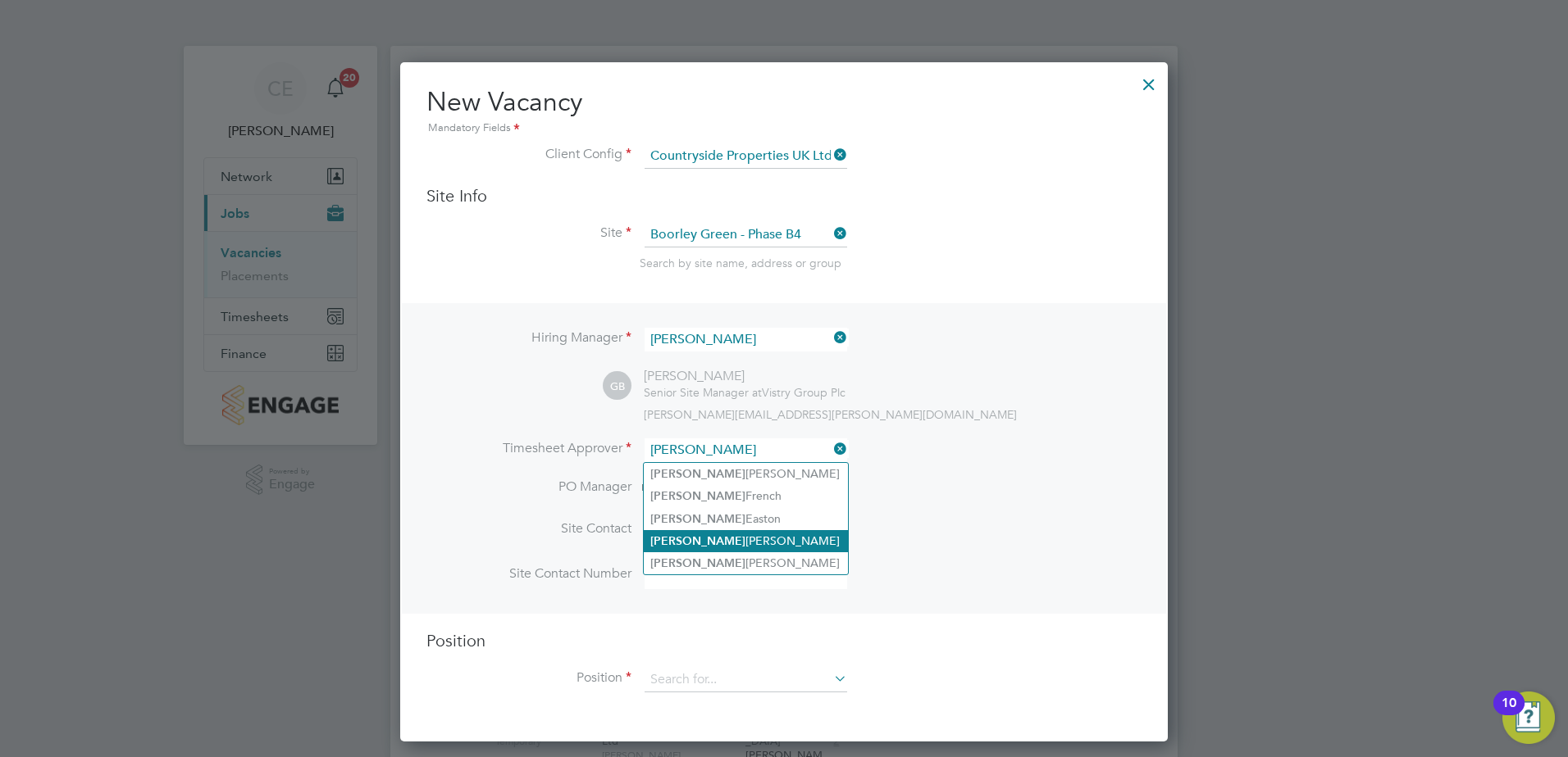
click at [704, 541] on li "[PERSON_NAME]" at bounding box center [745, 541] width 204 height 22
type input "[PERSON_NAME]"
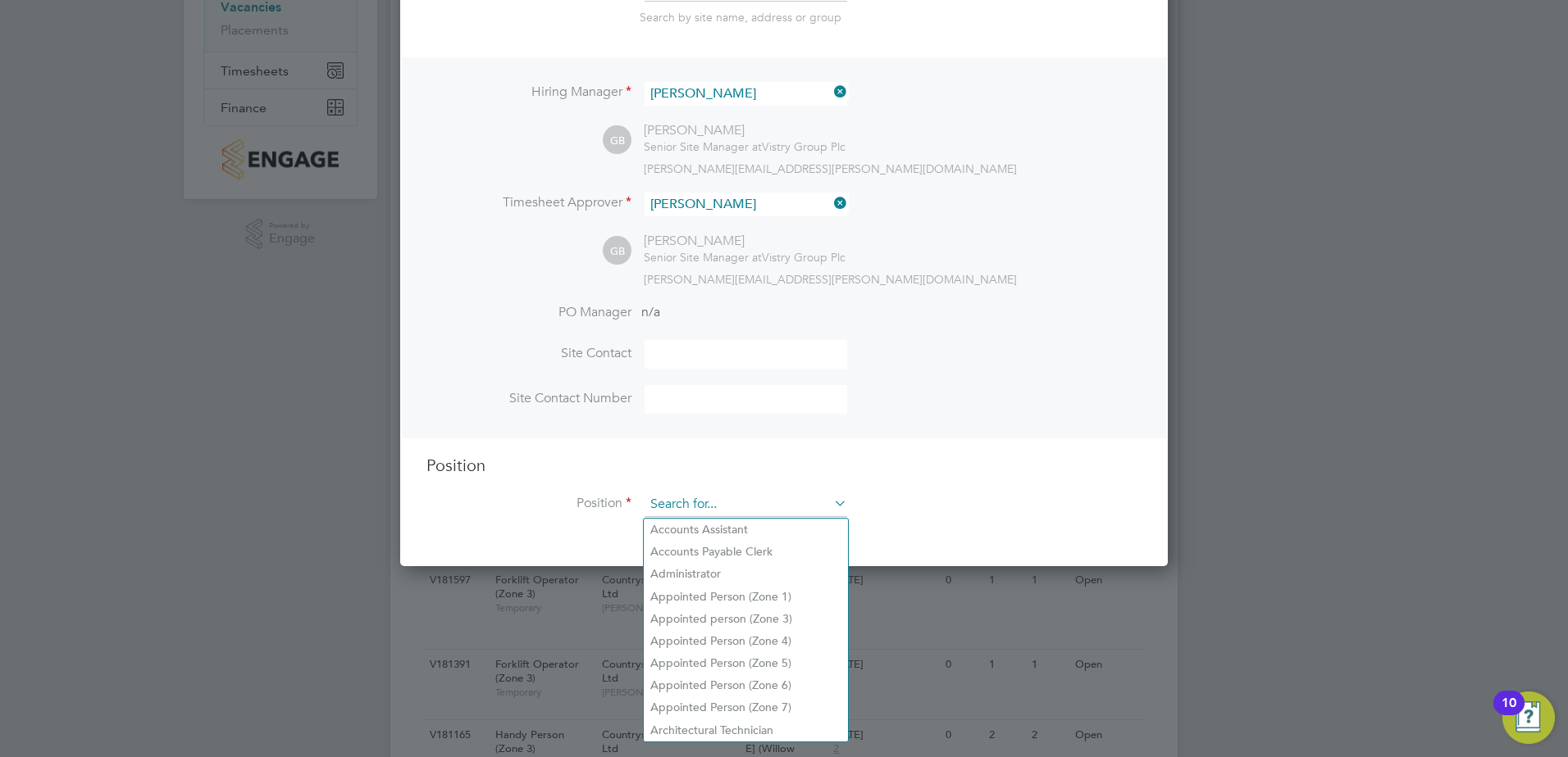
click at [718, 495] on input at bounding box center [745, 504] width 202 height 24
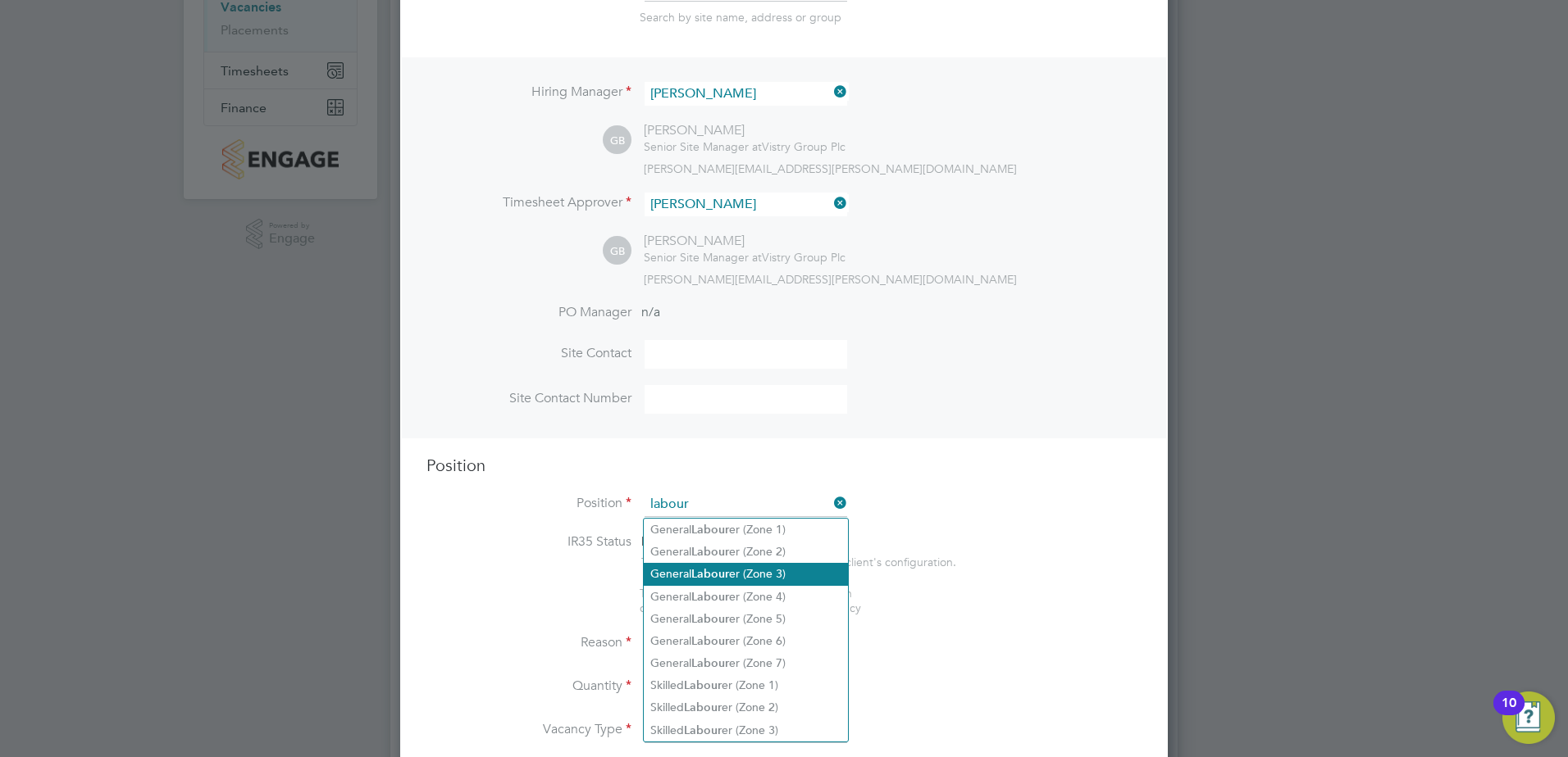
click at [782, 574] on li "General Labour er (Zone 3)" at bounding box center [745, 574] width 204 height 22
type input "General Labourer (Zone 3)"
type textarea "- General labouring duties - Supporting the trades on site - Moving materials a…"
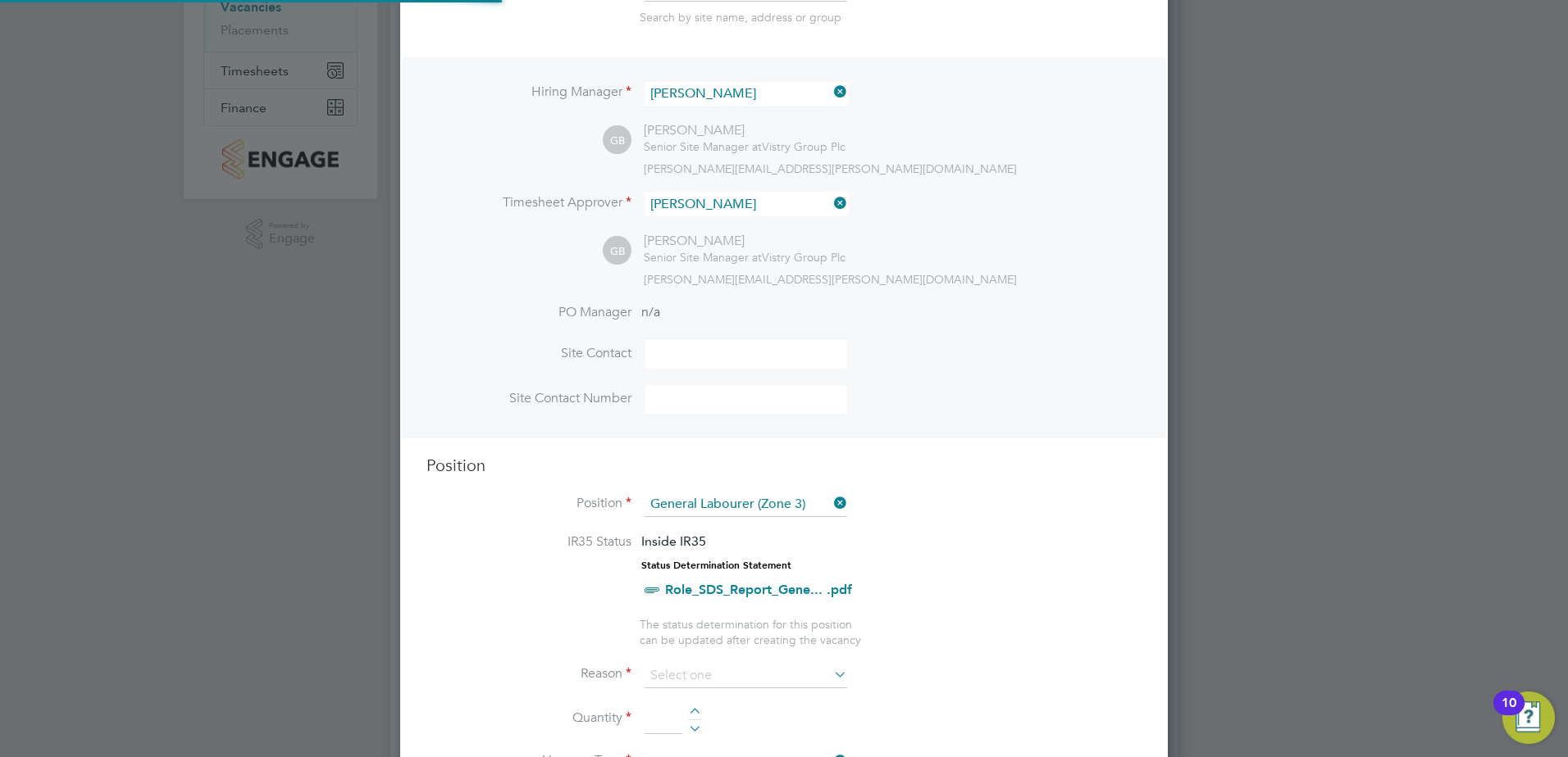
drag, startPoint x: 967, startPoint y: 552, endPoint x: 977, endPoint y: 550, distance: 10.2
click at [971, 552] on li "IR35 Status Inside IR35 Status Determination Statement Role_SDS_Report_Gene... …" at bounding box center [784, 574] width 715 height 84
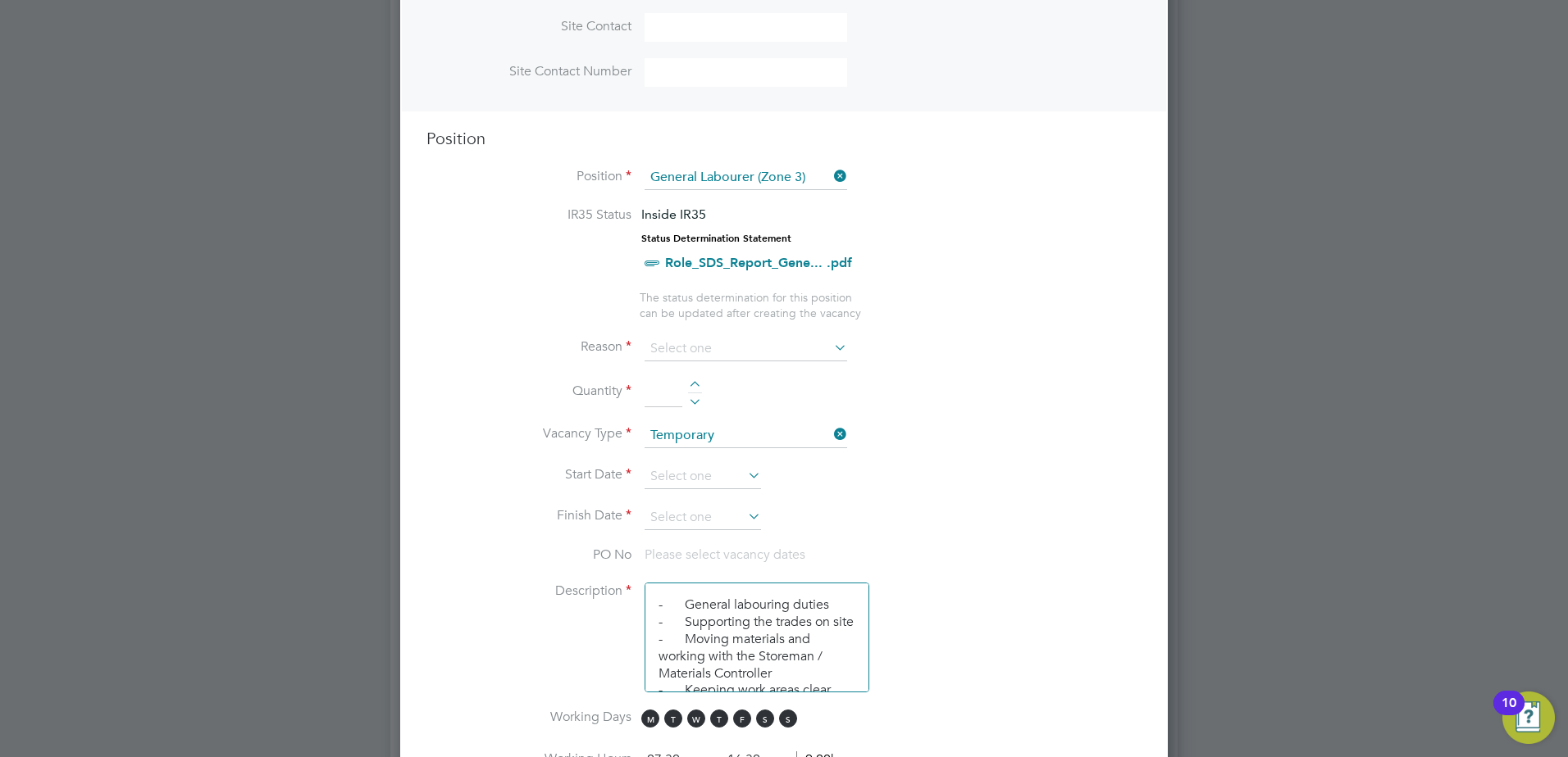
scroll to position [574, 0]
click at [718, 354] on input at bounding box center [745, 348] width 202 height 24
click at [703, 510] on li "Vacant Role" at bounding box center [745, 501] width 204 height 22
type input "Vacant Role"
click at [694, 383] on div at bounding box center [694, 386] width 13 height 12
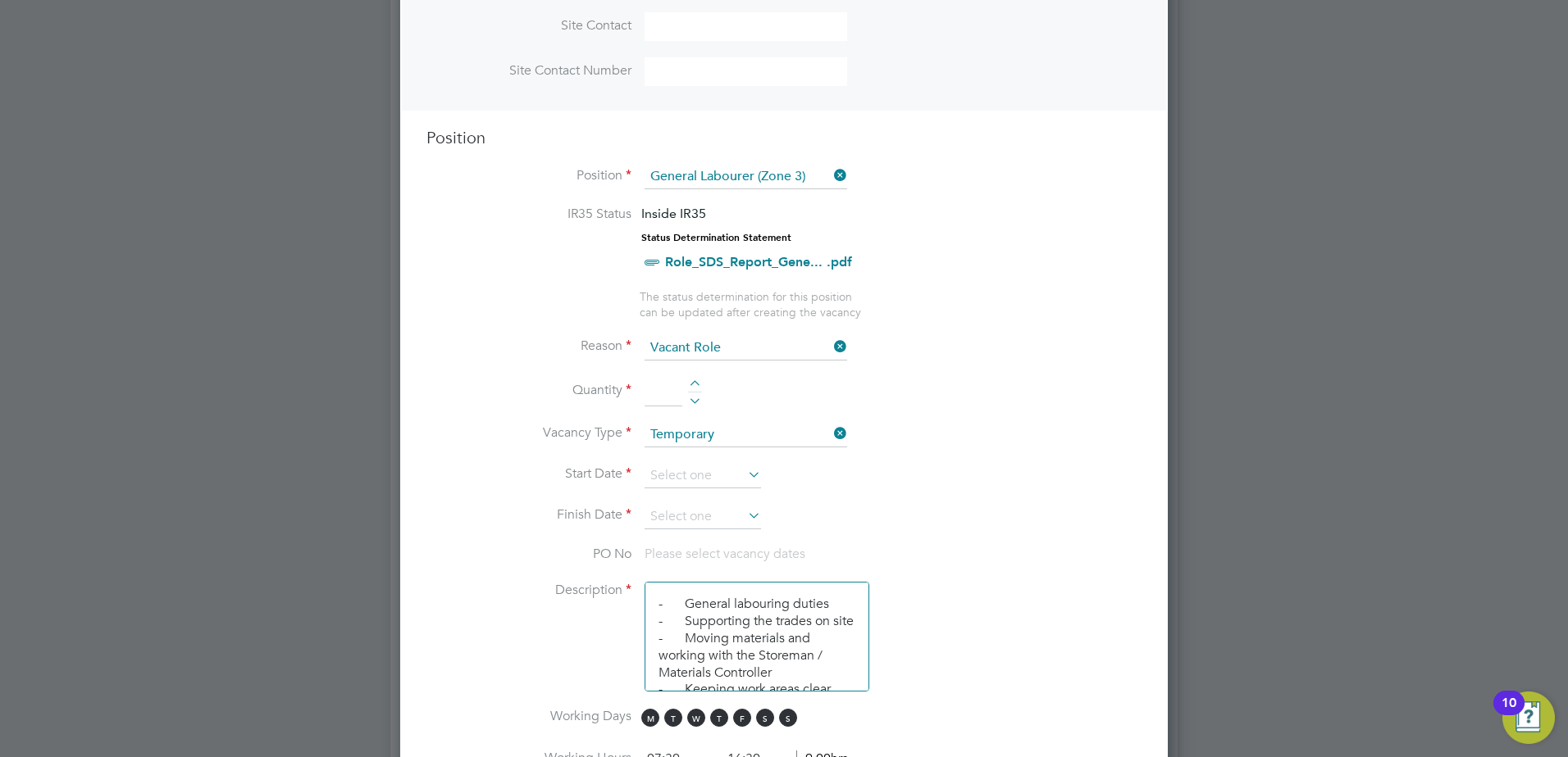
type input "1"
click at [698, 472] on input at bounding box center [702, 476] width 116 height 24
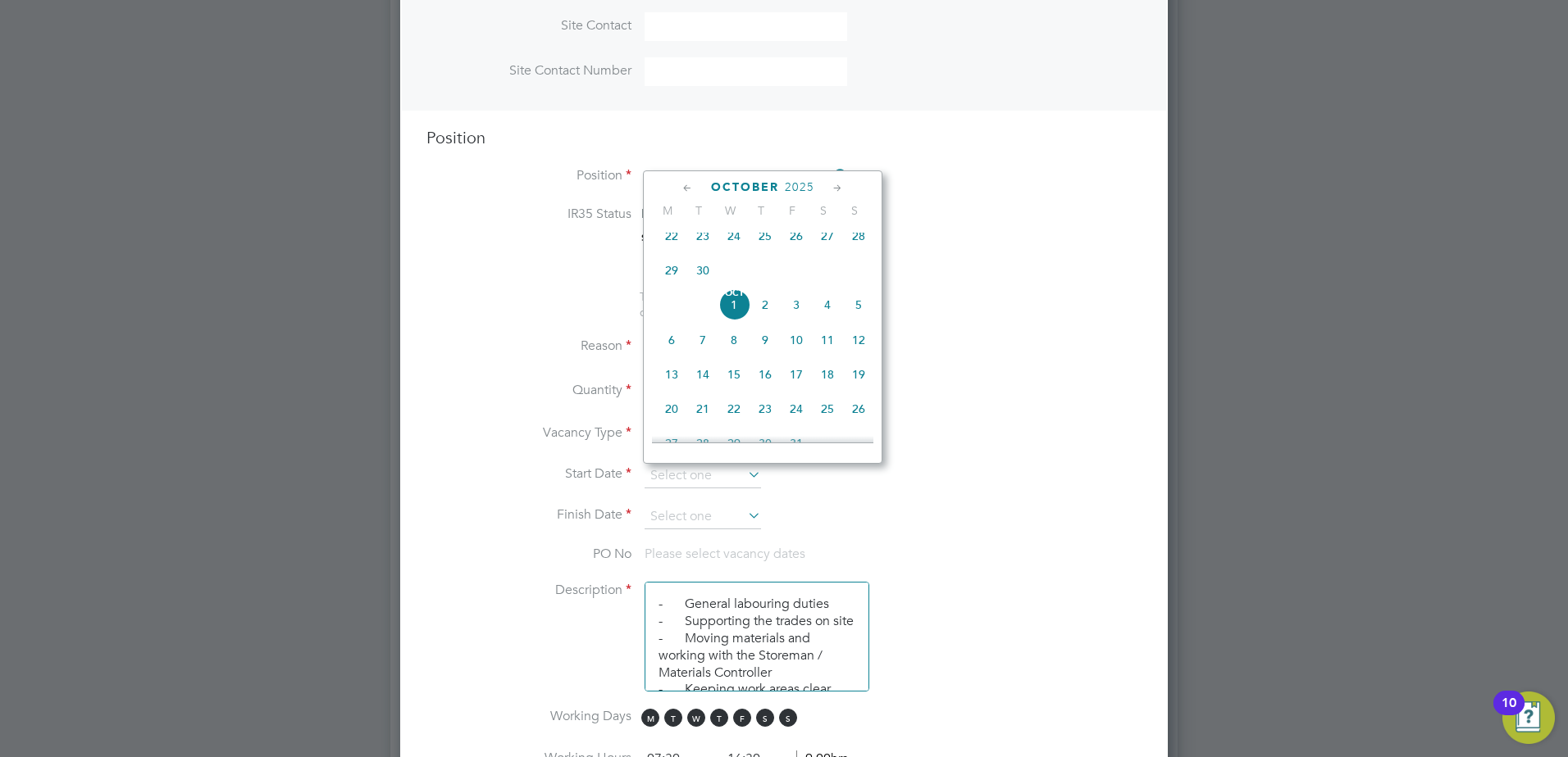
drag, startPoint x: 669, startPoint y: 276, endPoint x: 713, endPoint y: 384, distance: 116.6
click at [668, 275] on span "29" at bounding box center [671, 270] width 31 height 31
type input "[DATE]"
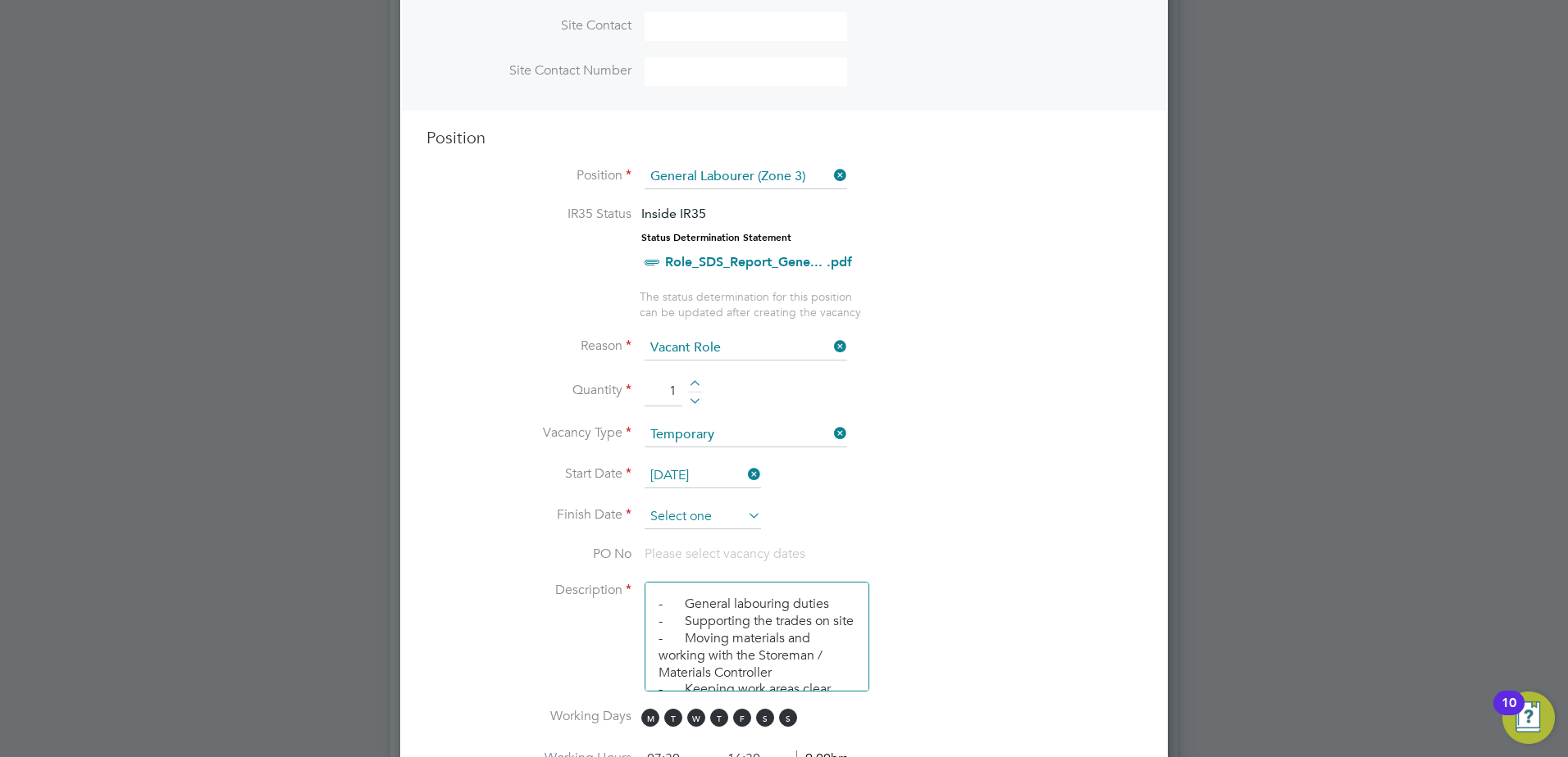
click at [720, 520] on input at bounding box center [702, 516] width 116 height 24
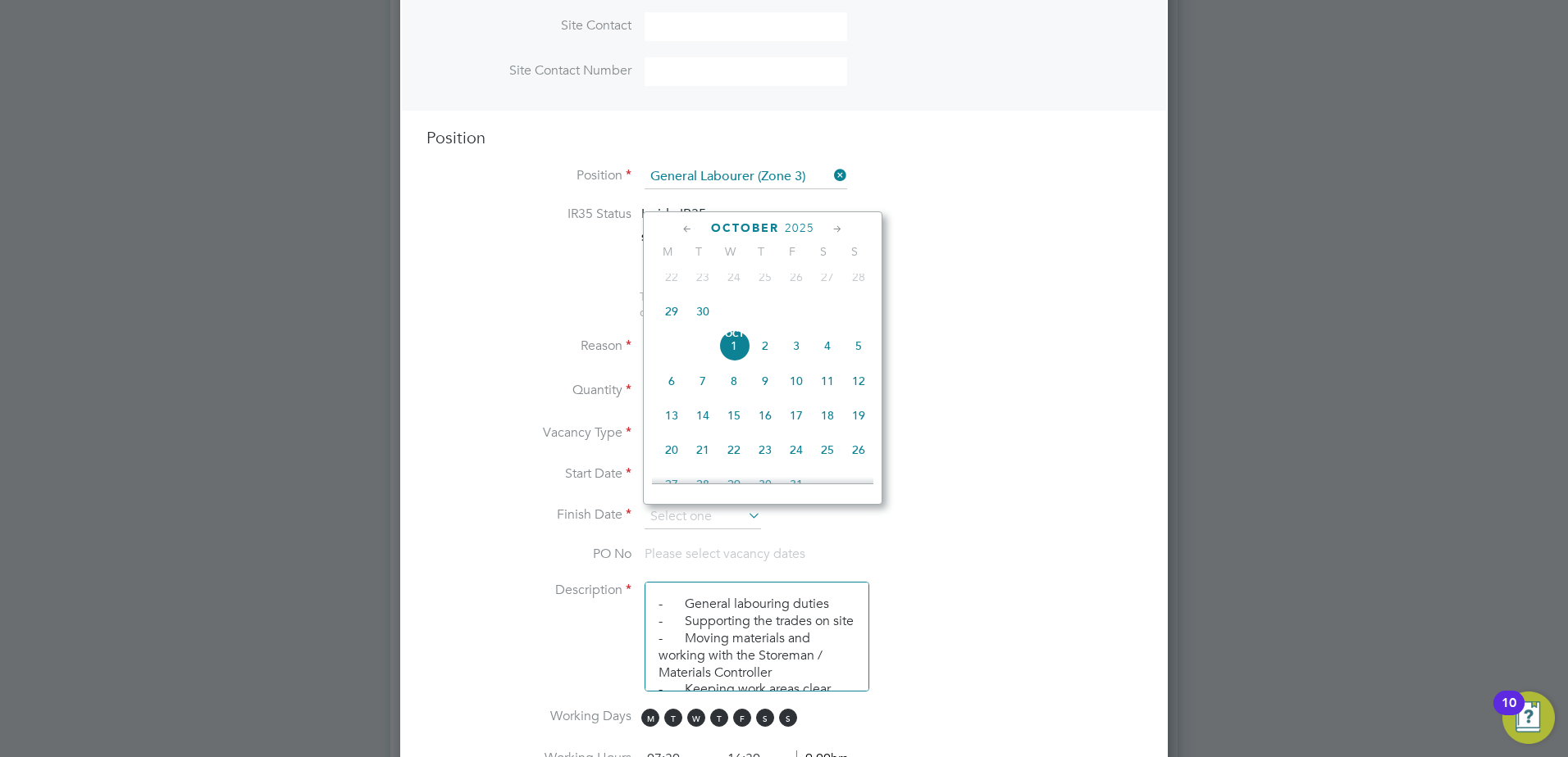
click at [836, 227] on icon at bounding box center [837, 229] width 15 height 18
click at [682, 236] on icon at bounding box center [687, 229] width 15 height 18
click at [791, 430] on span "31" at bounding box center [796, 414] width 31 height 31
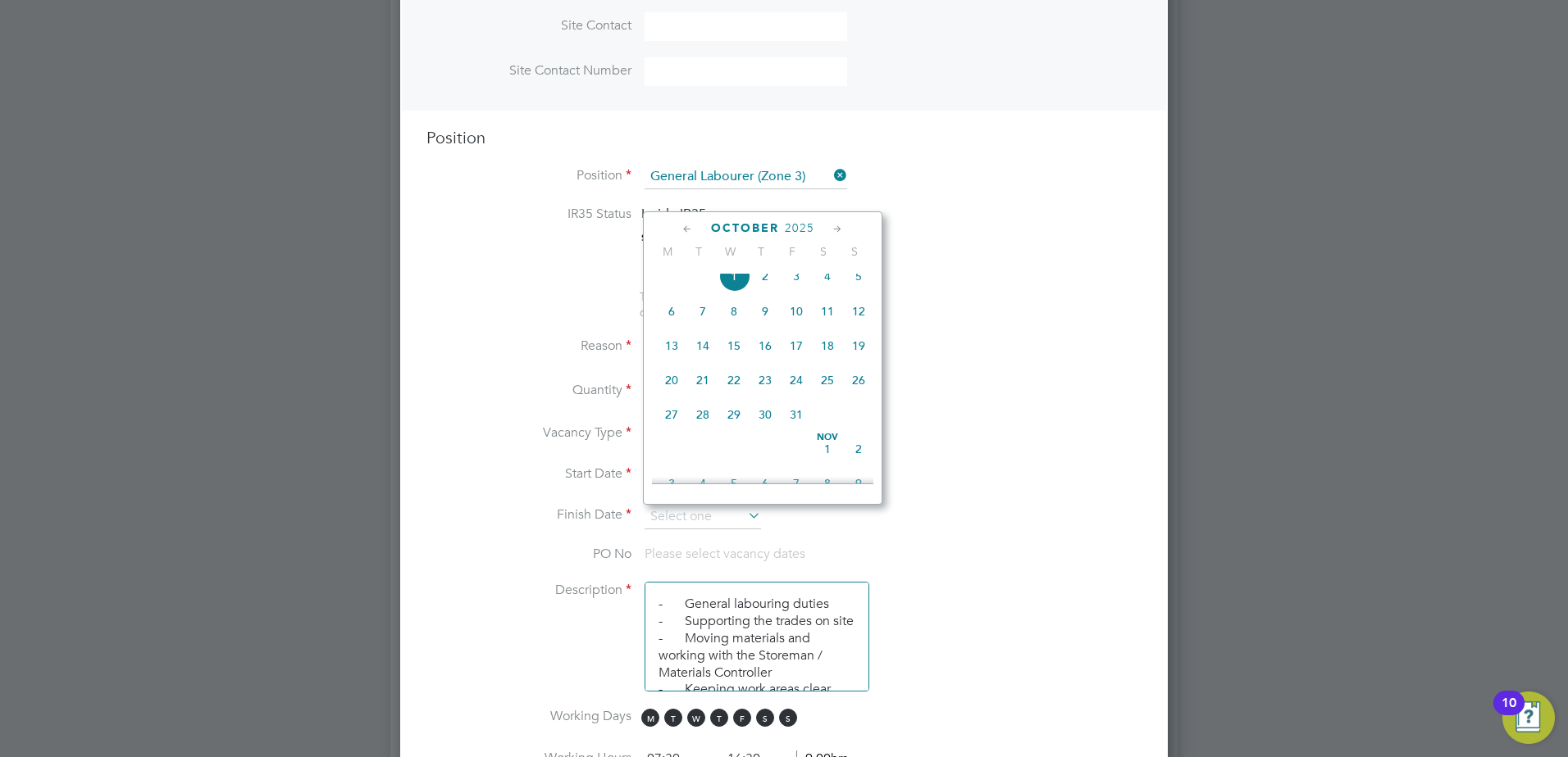
type input "[DATE]"
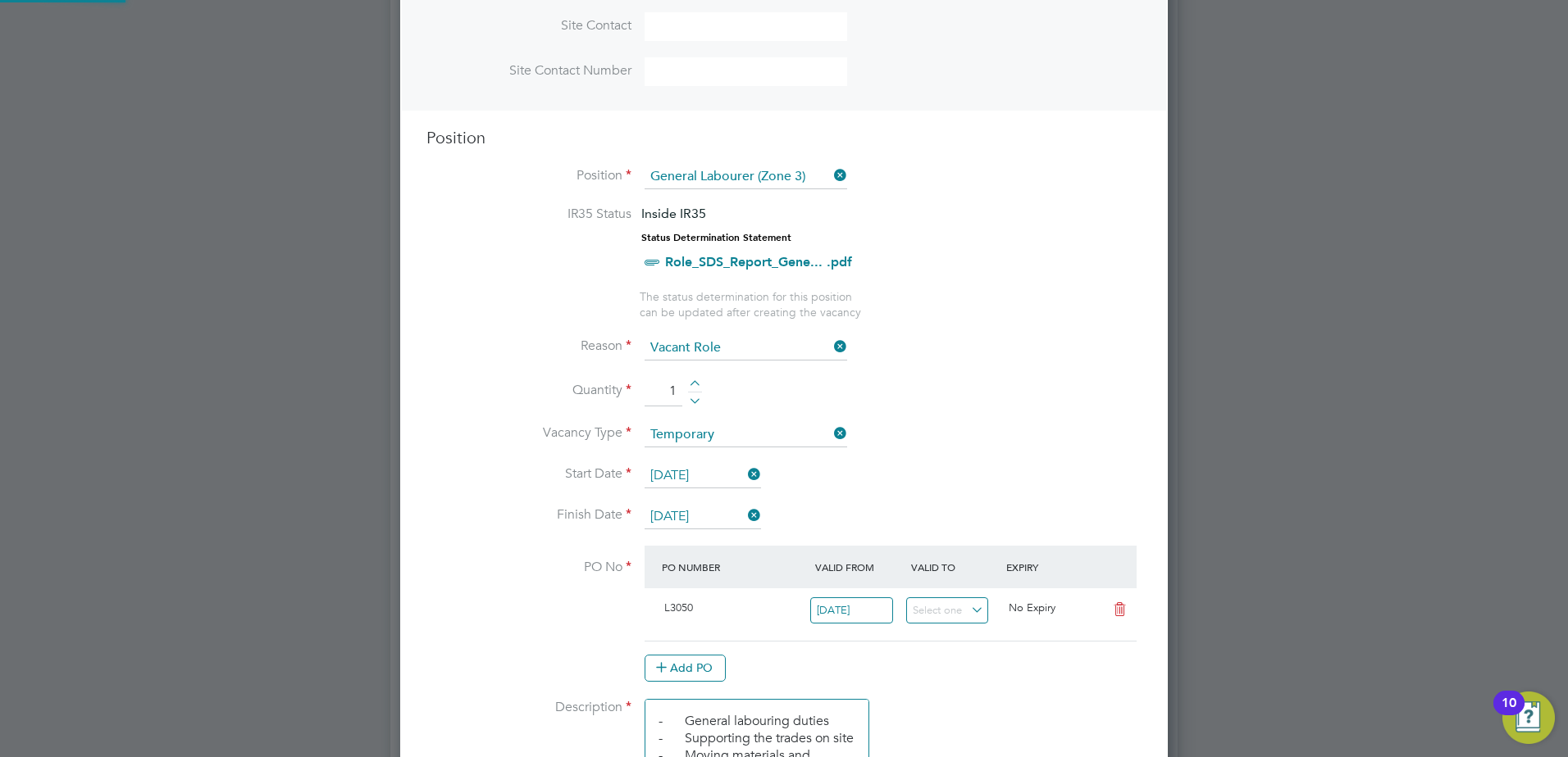
scroll to position [28, 154]
click at [470, 546] on li "PO No PO Number Valid From Valid To Expiry L3050 [DATE] No Expiry Add PO" at bounding box center [784, 622] width 715 height 153
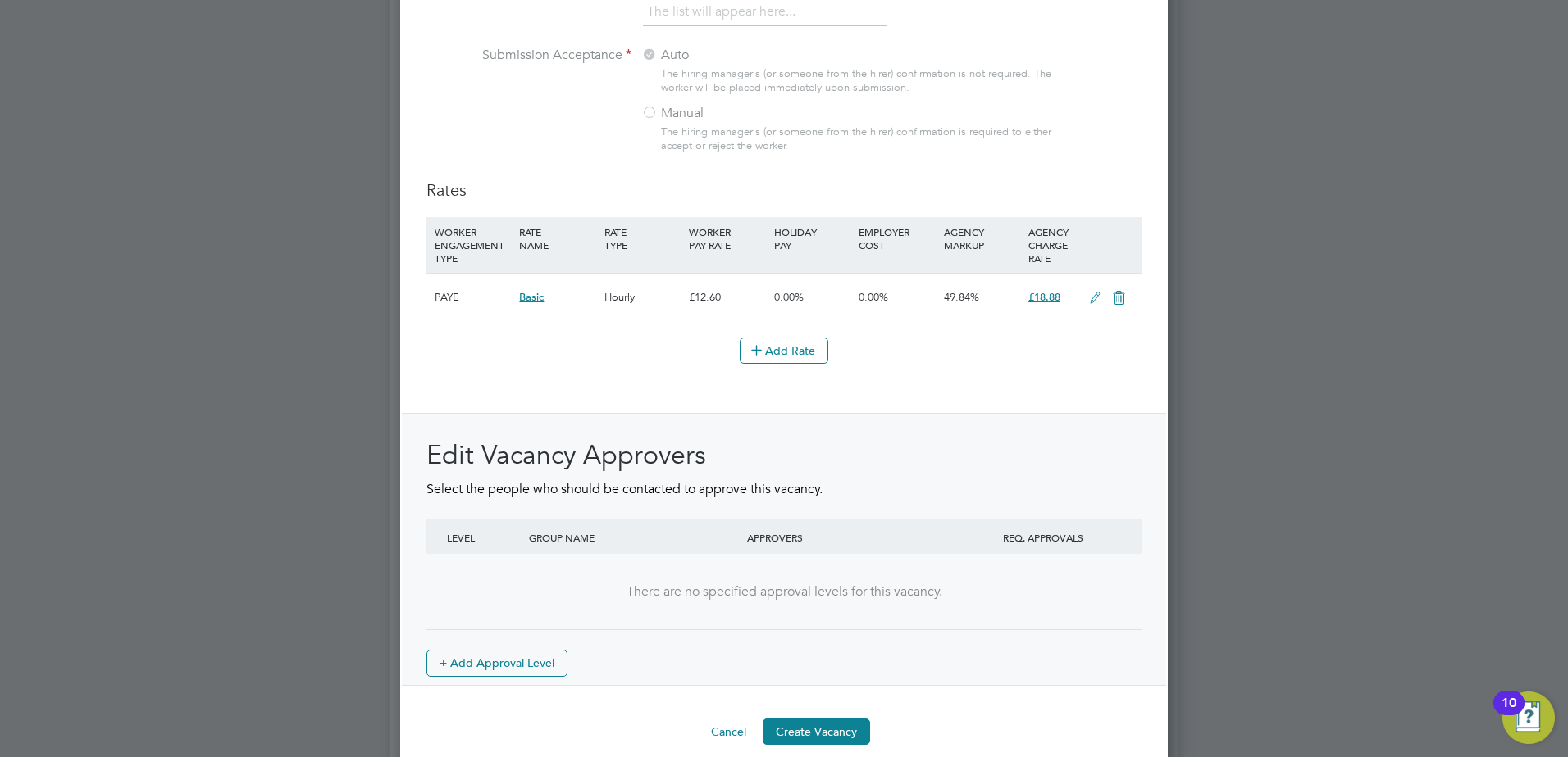
scroll to position [1779, 0]
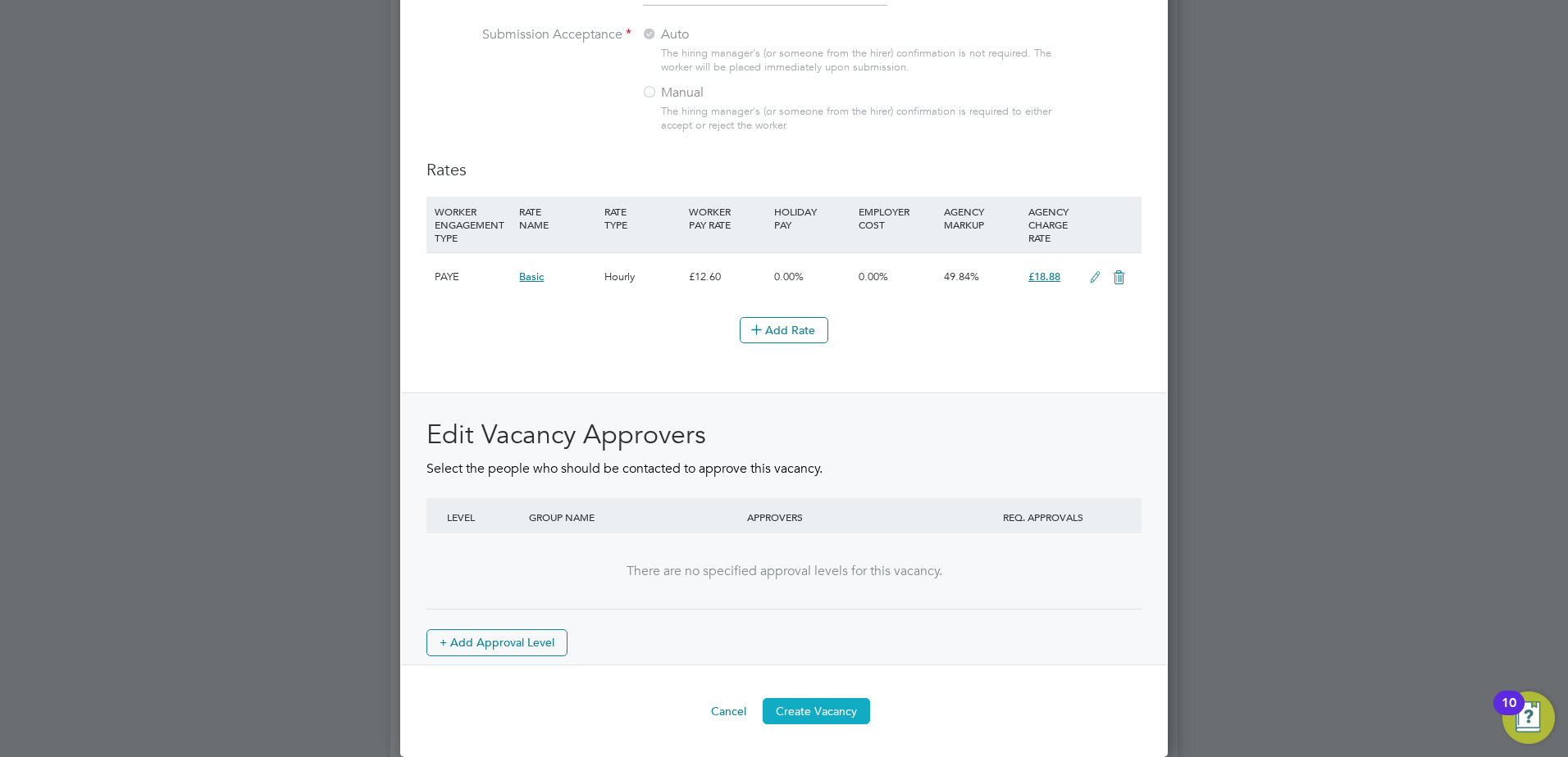
click at [803, 700] on button "Create Vacancy" at bounding box center [816, 711] width 107 height 26
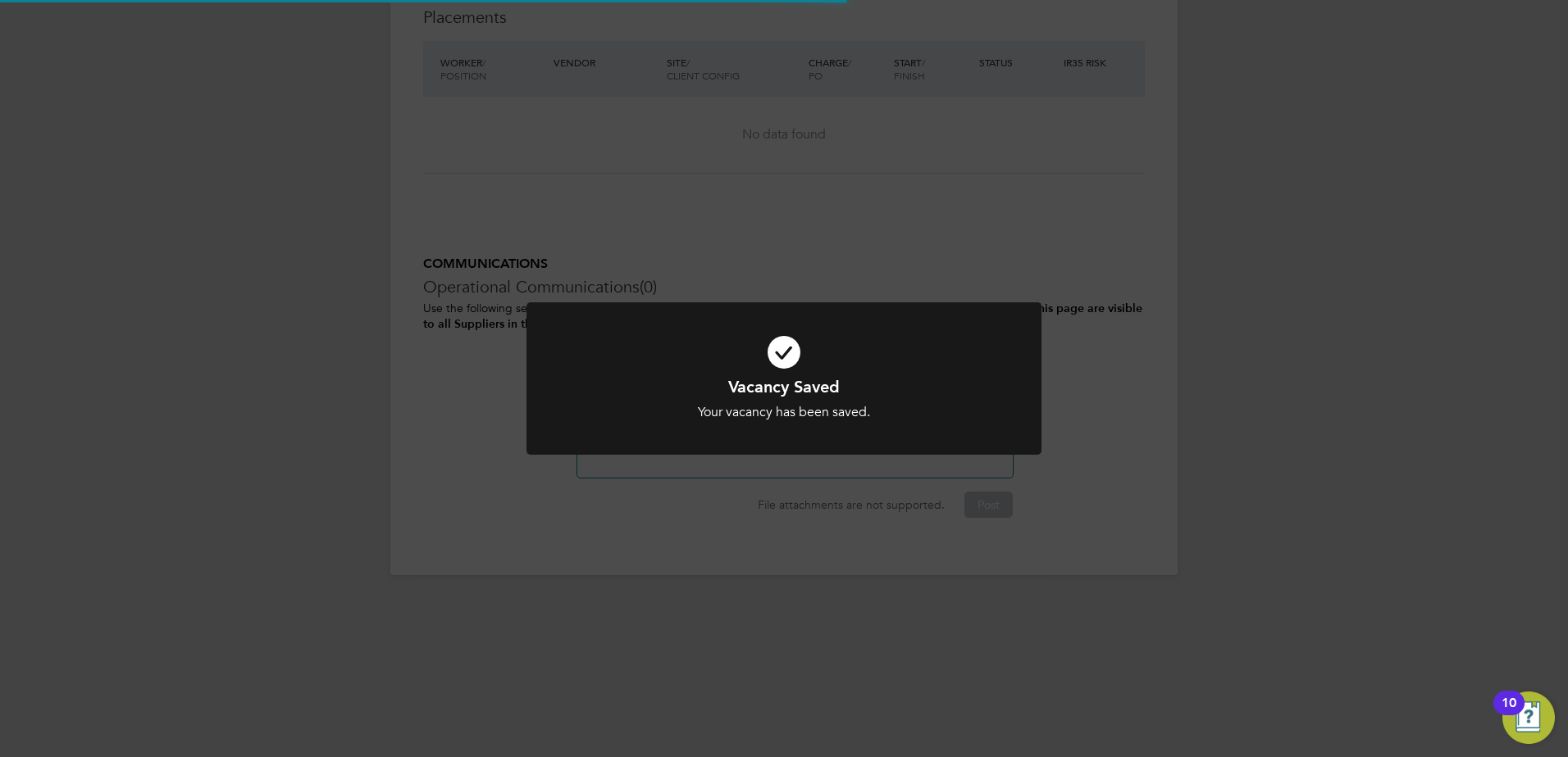
scroll to position [8, 8]
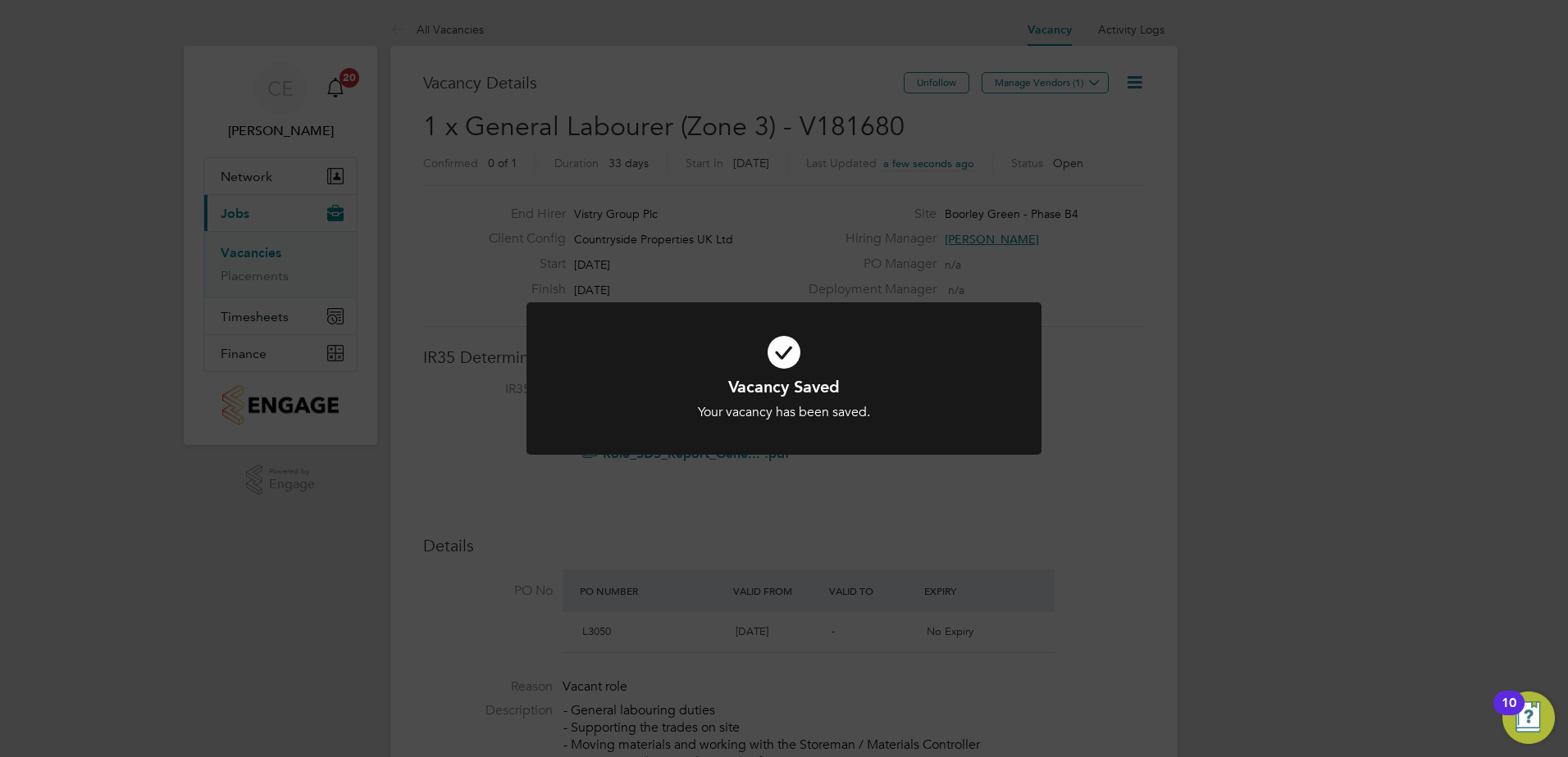
click at [1030, 86] on div "Vacancy Saved Your vacancy has been saved. Cancel Okay" at bounding box center [784, 378] width 1568 height 757
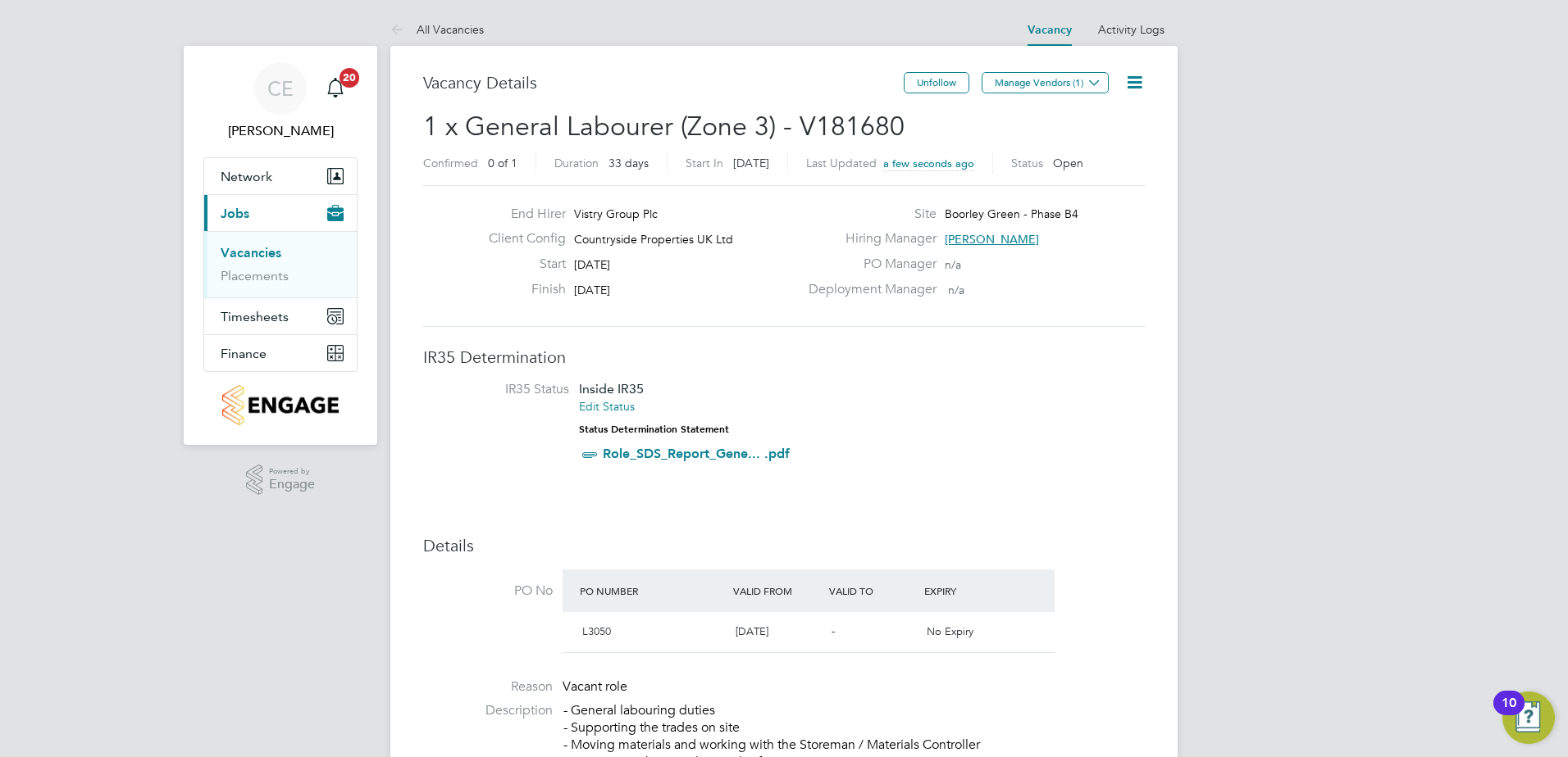
click at [1032, 87] on button "Manage Vendors (1)" at bounding box center [1044, 83] width 127 height 22
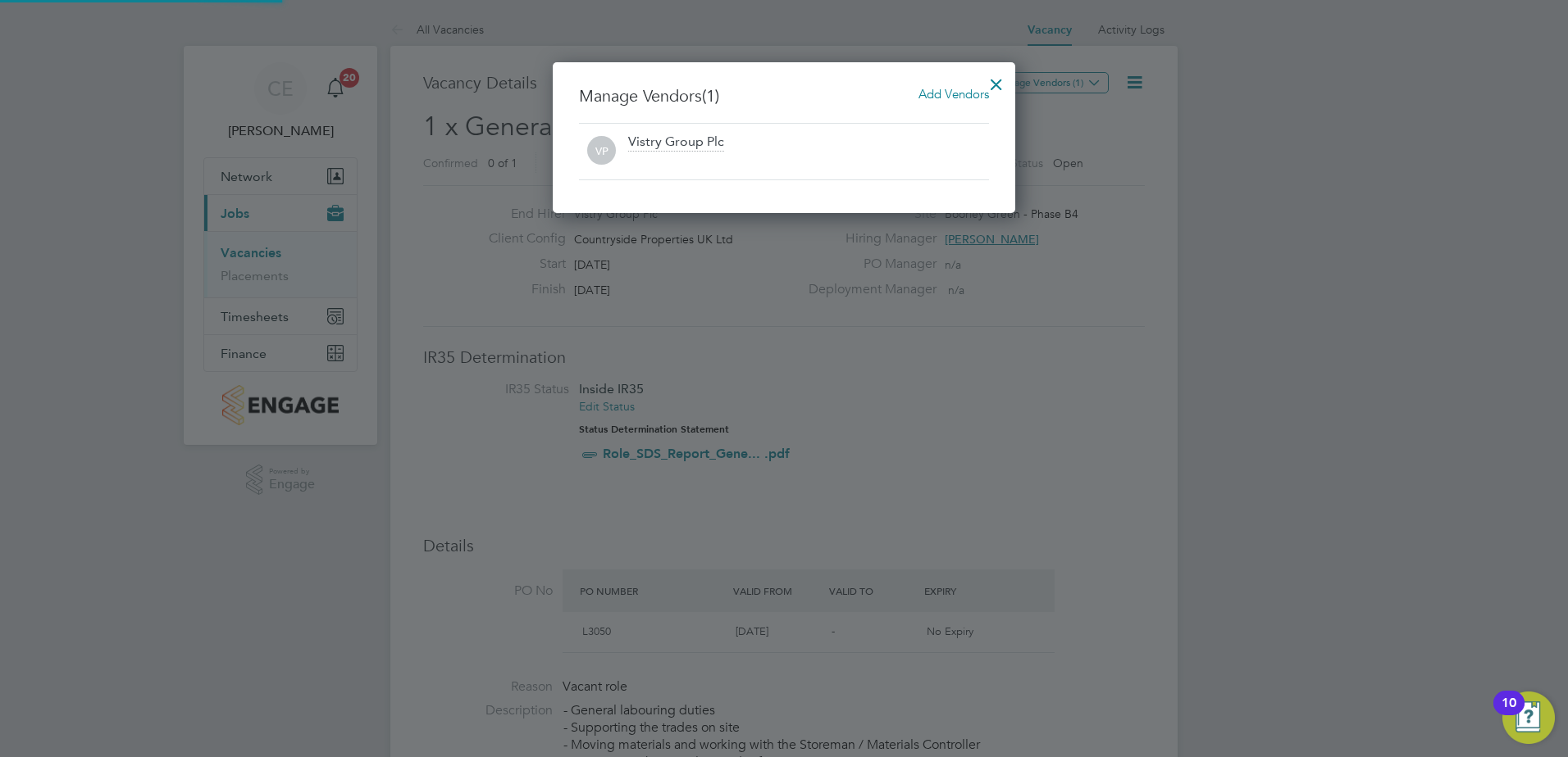
click at [927, 97] on span "Add Vendors" at bounding box center [954, 94] width 70 height 15
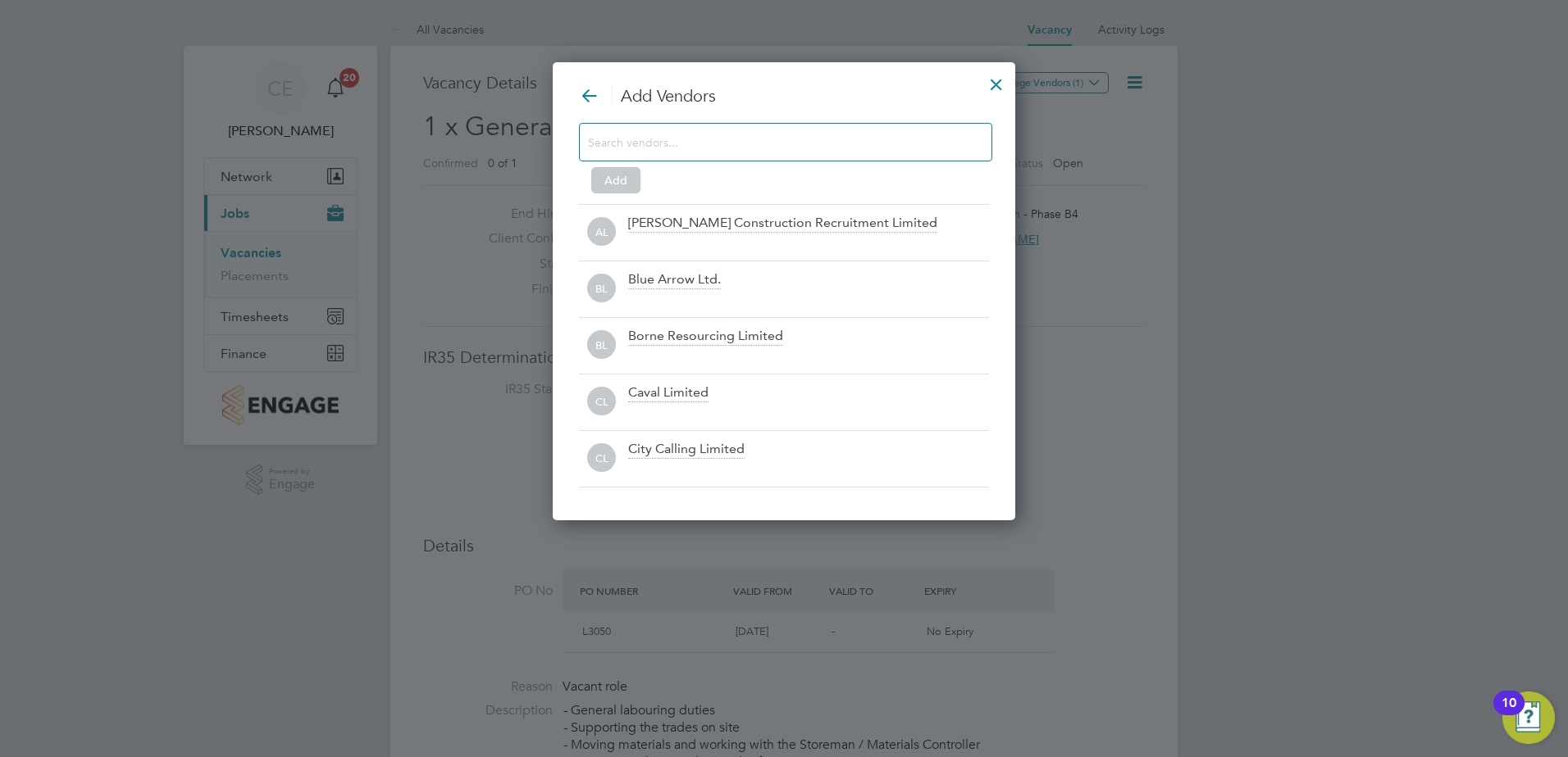
click at [739, 129] on div at bounding box center [784, 142] width 413 height 39
click at [739, 129] on div at bounding box center [784, 142] width 413 height 39
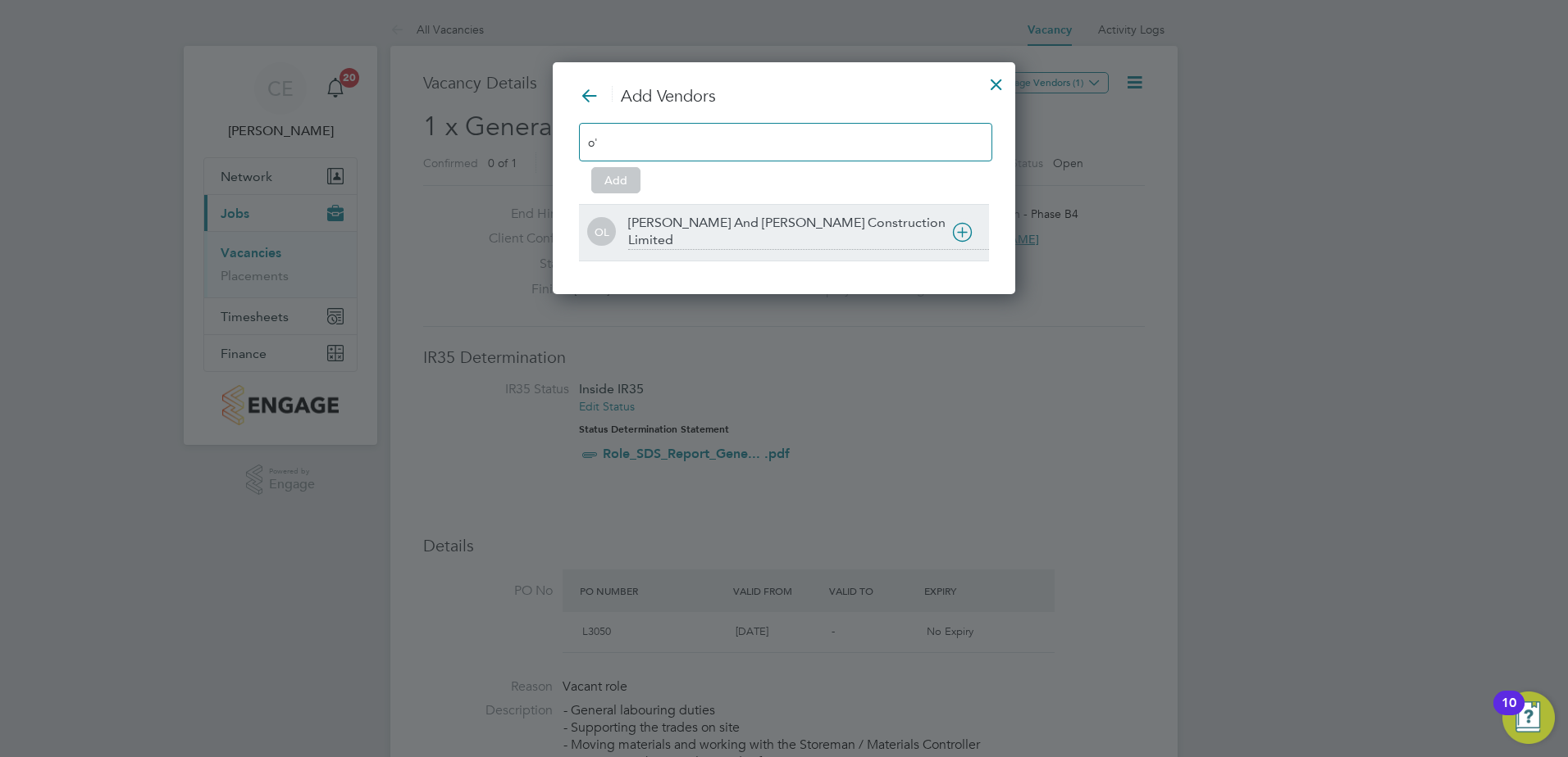
type input "o'"
click at [694, 227] on div "[PERSON_NAME] And [PERSON_NAME] Construction Limited" at bounding box center [808, 232] width 361 height 35
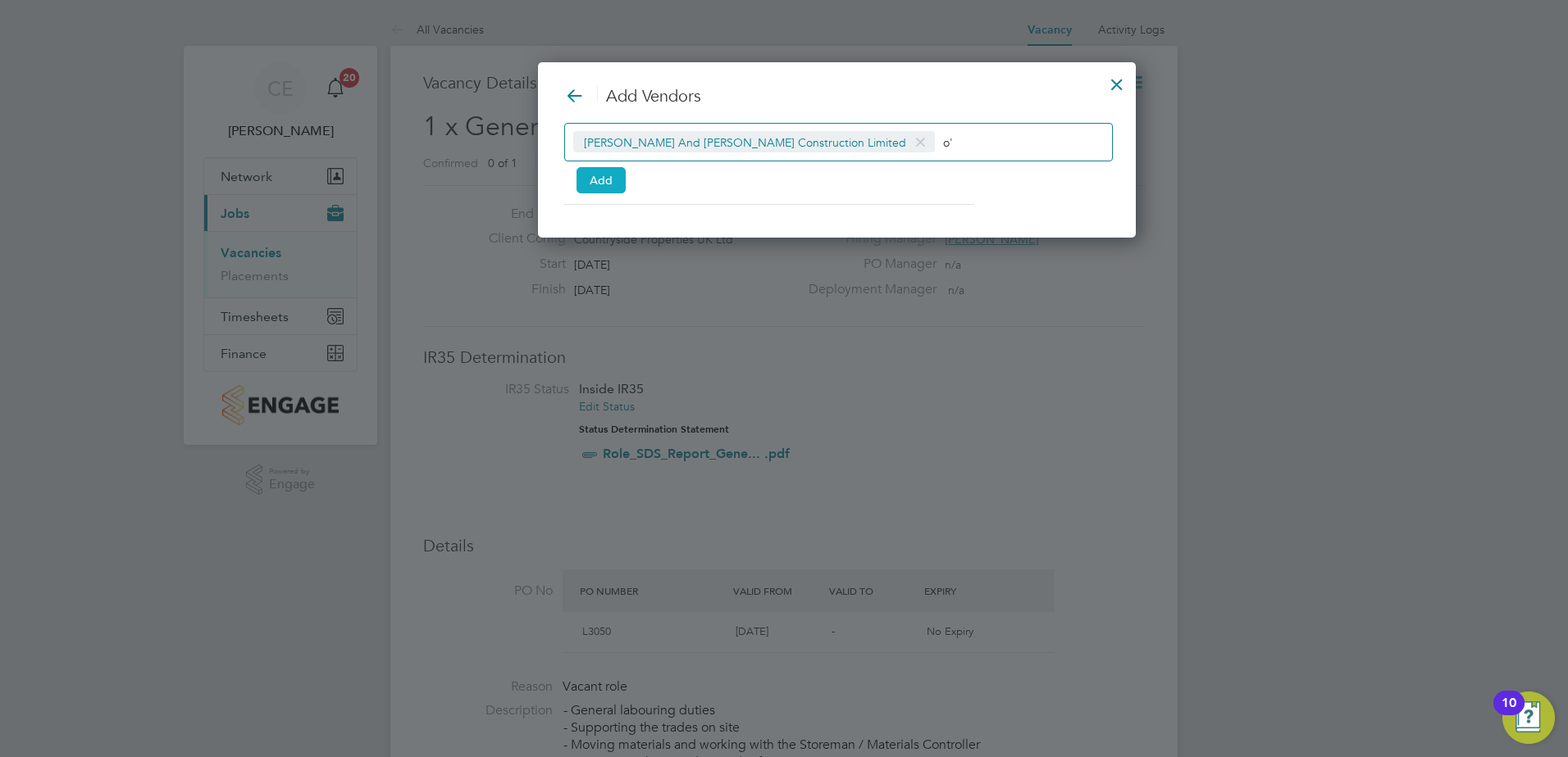
click at [606, 180] on button "Add" at bounding box center [601, 180] width 49 height 26
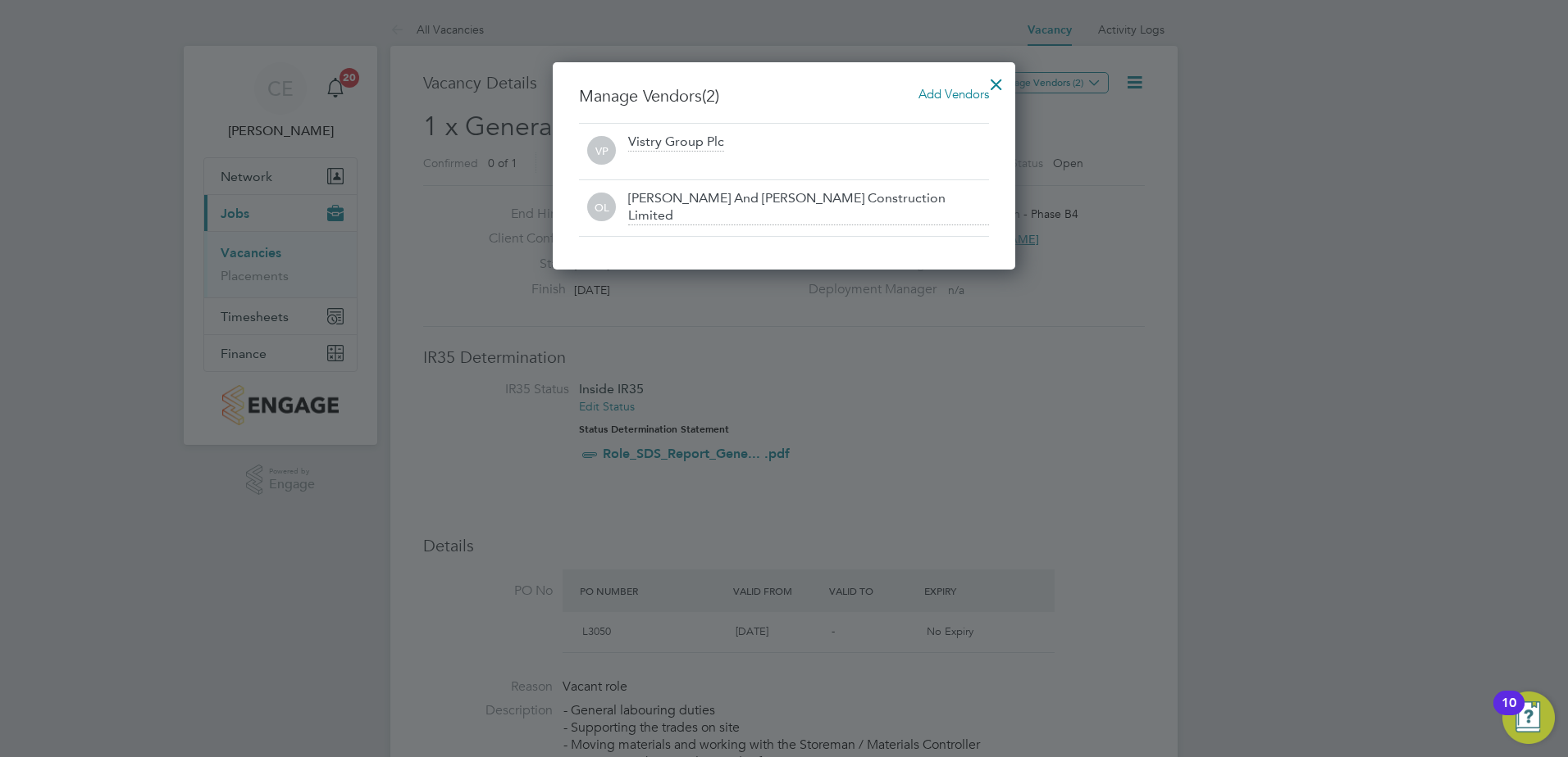
click at [1001, 75] on div at bounding box center [996, 80] width 30 height 30
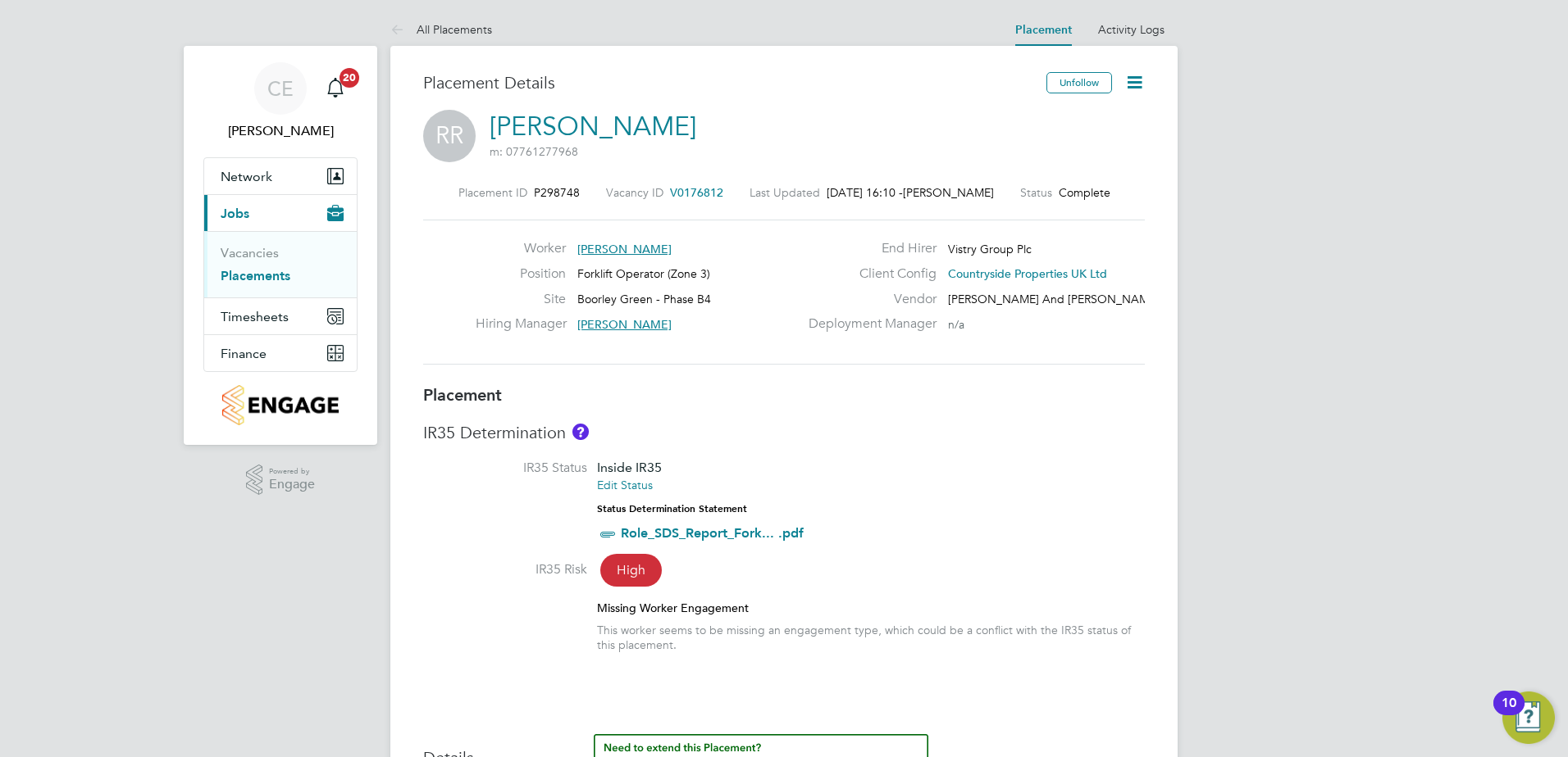
click at [1144, 83] on icon at bounding box center [1134, 82] width 21 height 21
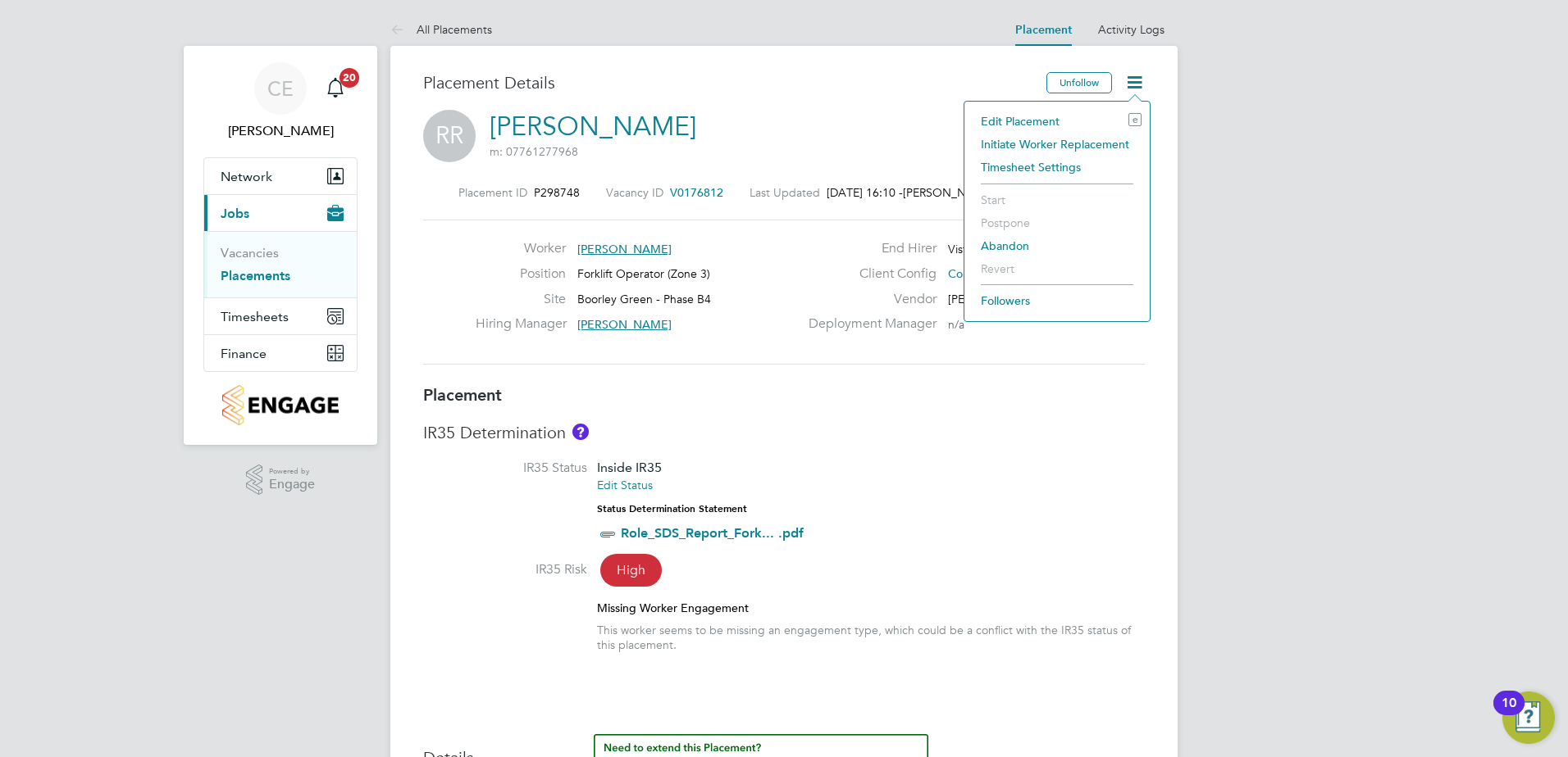
click at [1011, 113] on li "Edit Placement e" at bounding box center [1057, 121] width 169 height 23
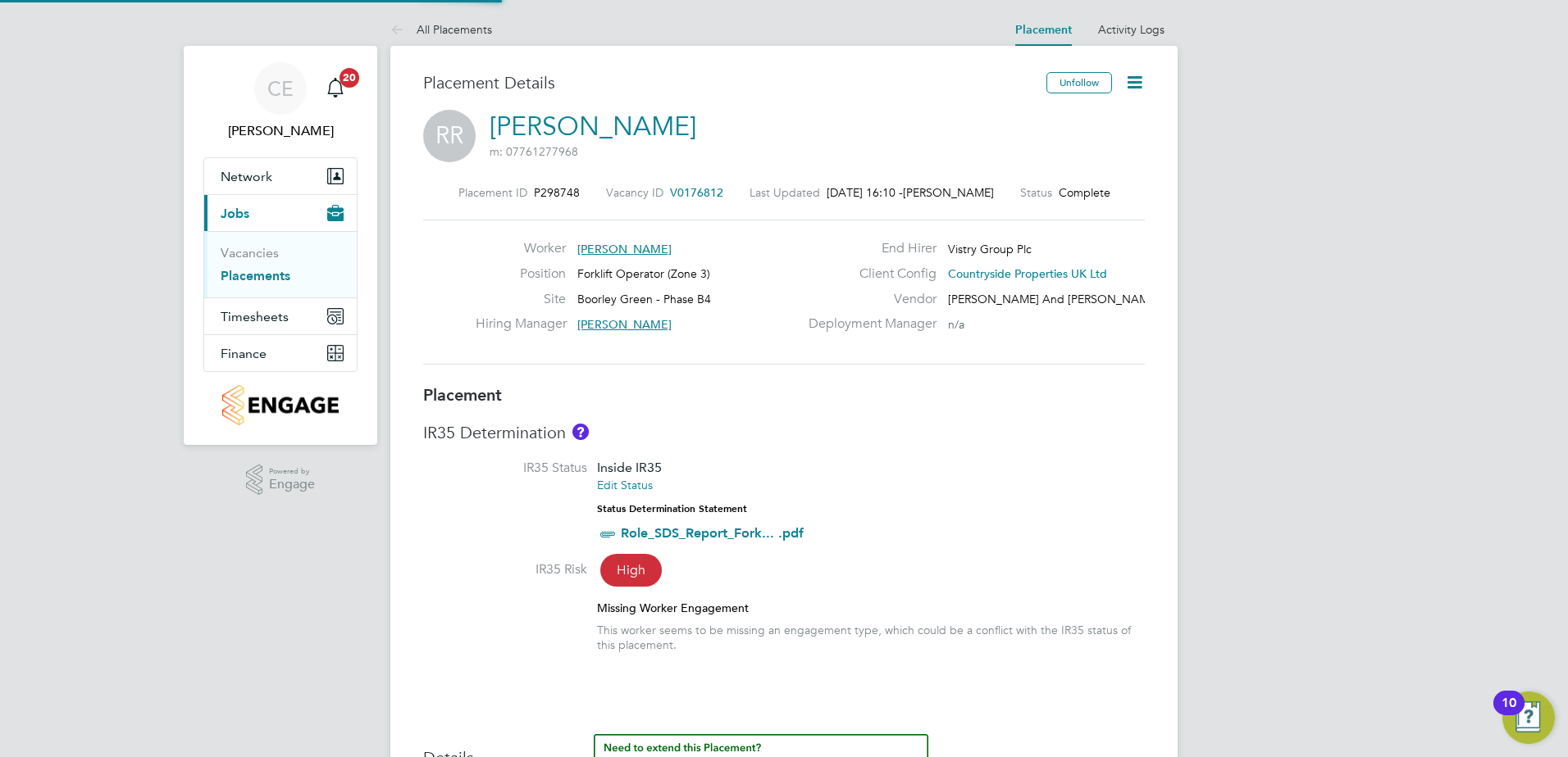
type input "[PERSON_NAME]"
type input "[DATE]"
type input "07:30"
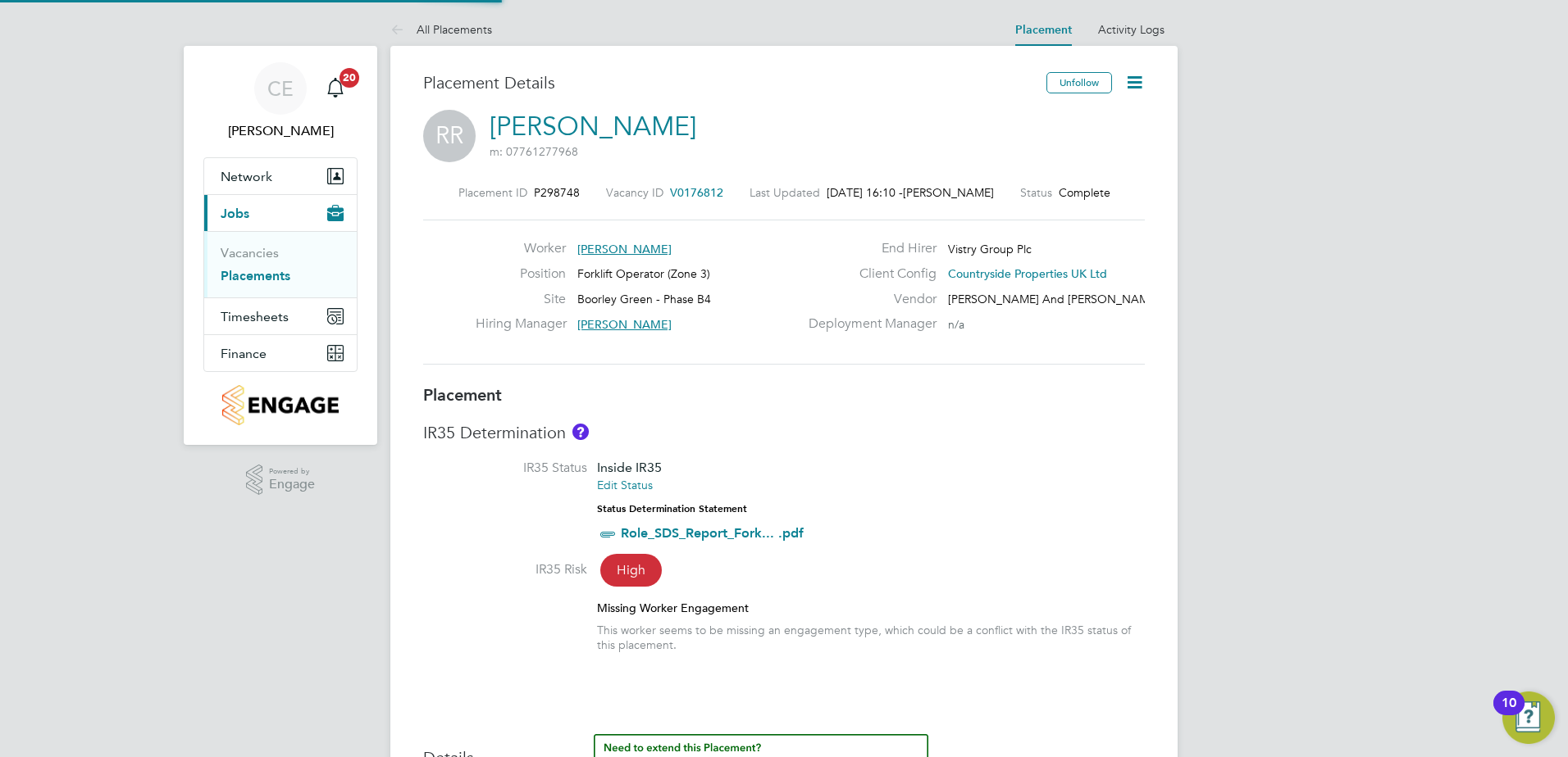
type input "16:30"
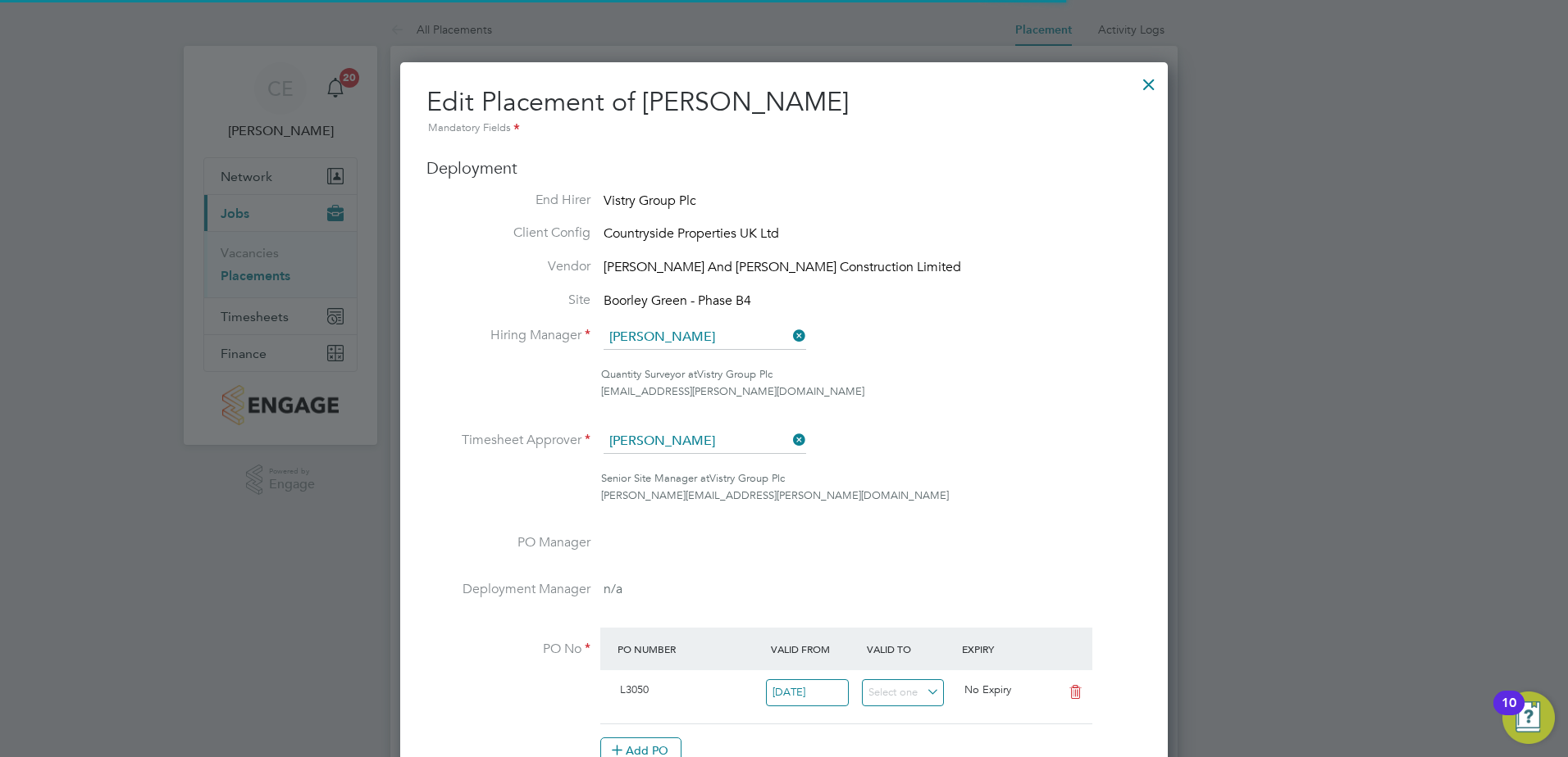
scroll to position [8, 8]
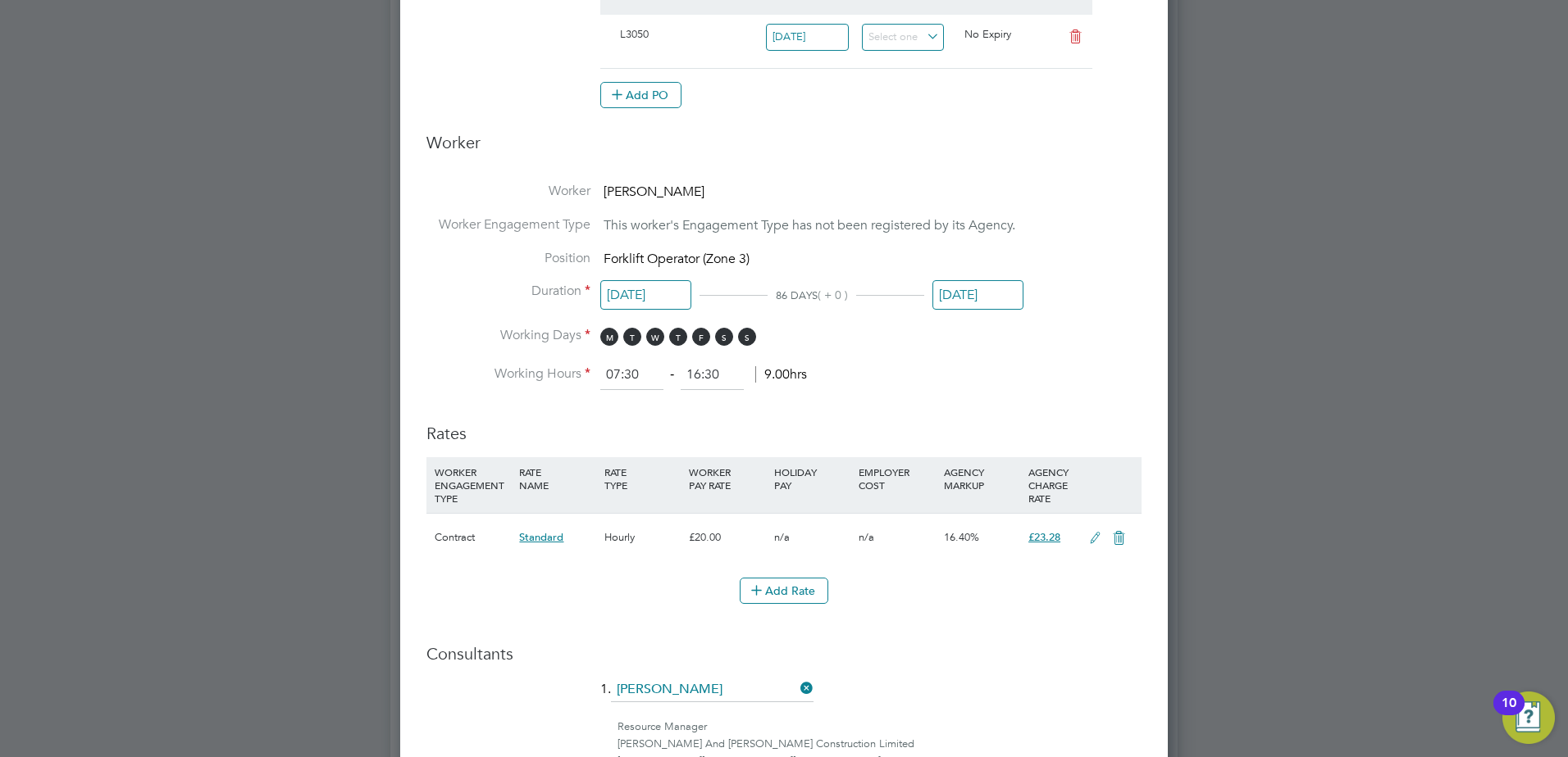
click at [959, 298] on input "[DATE]" at bounding box center [977, 296] width 91 height 31
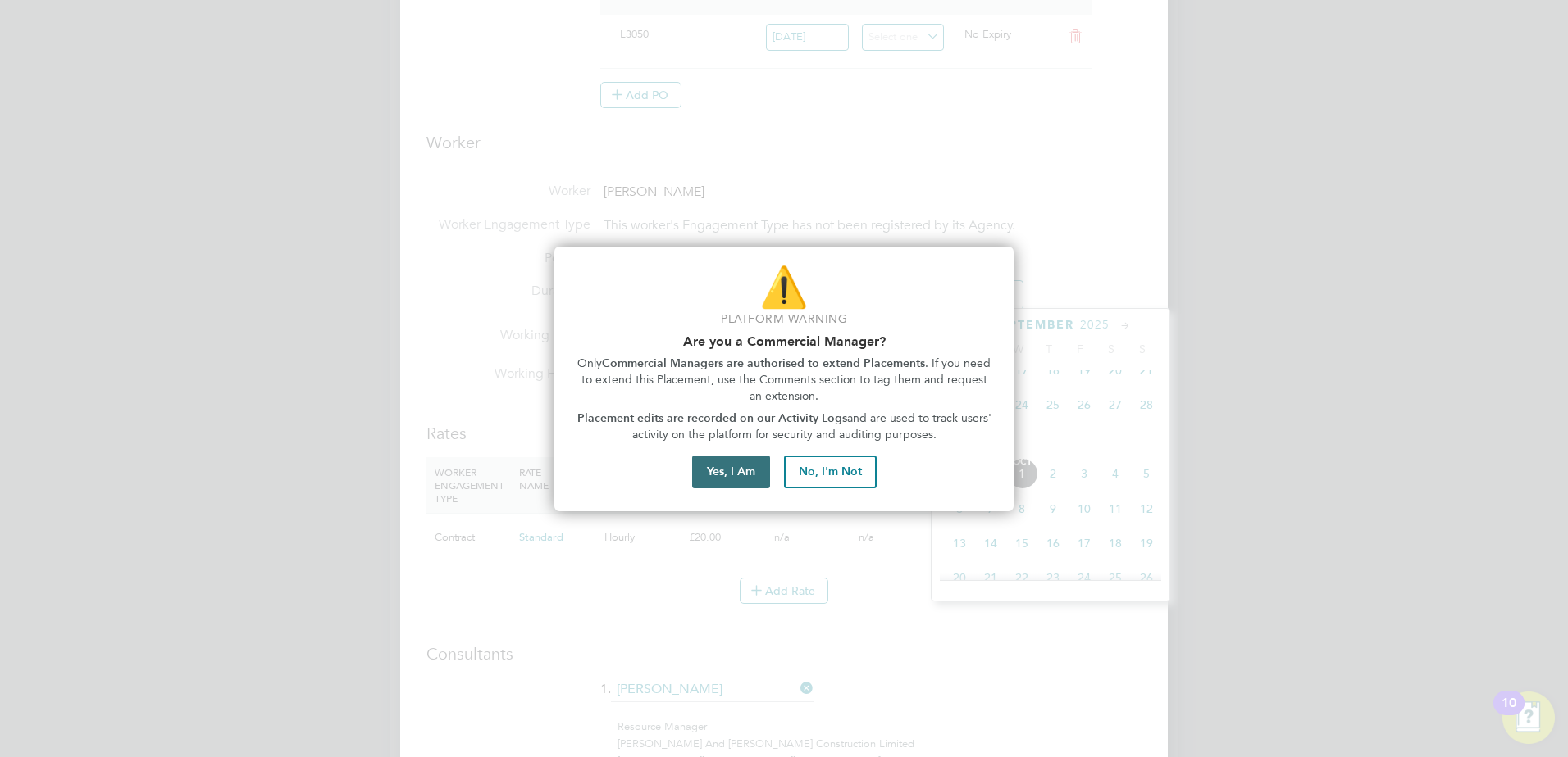
click at [708, 472] on button "Yes, I Am" at bounding box center [730, 472] width 78 height 32
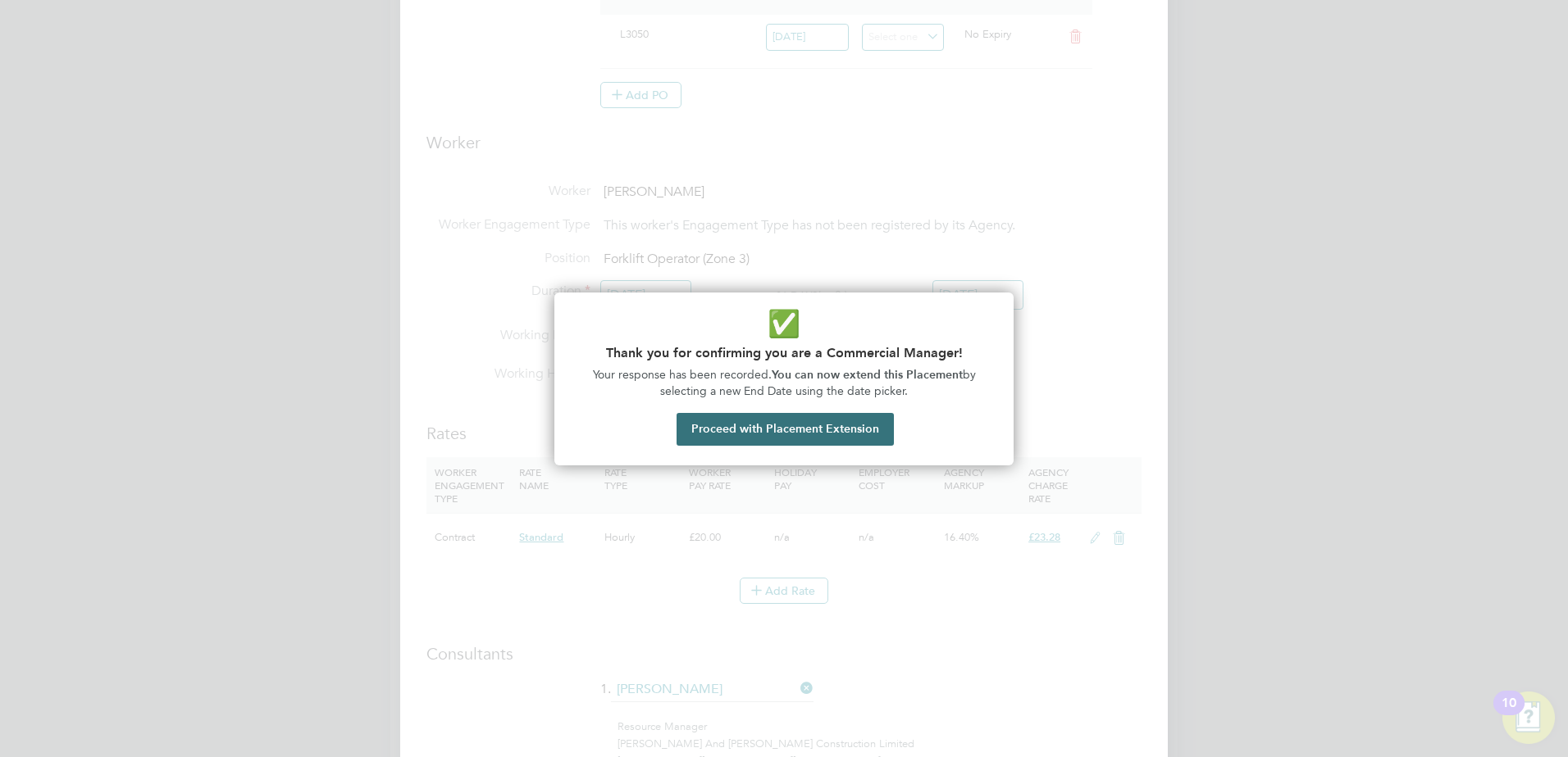
click at [730, 434] on button "Proceed with Placement Extension" at bounding box center [785, 429] width 218 height 32
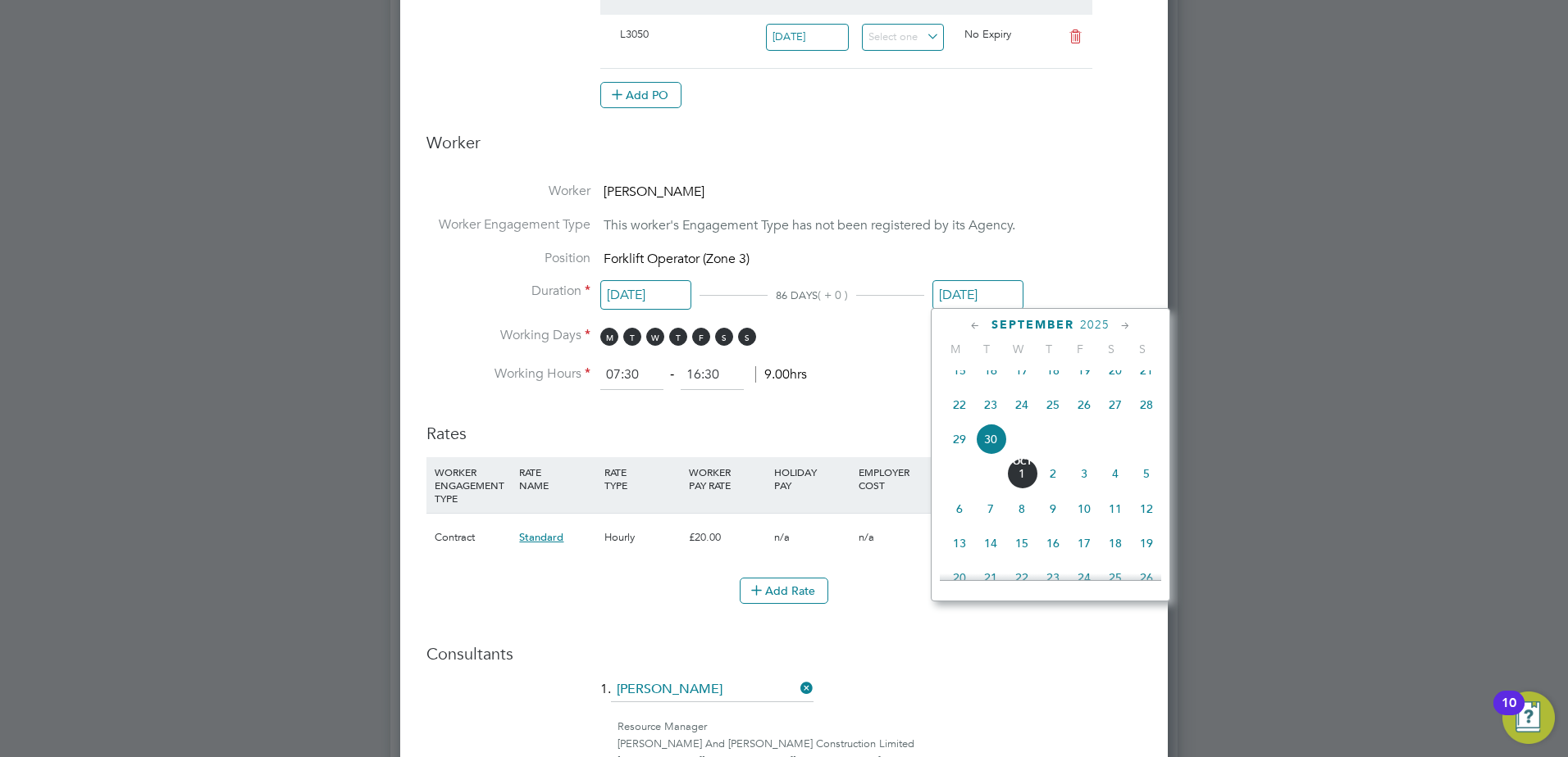
click at [1079, 523] on span "10" at bounding box center [1084, 509] width 31 height 31
type input "[DATE]"
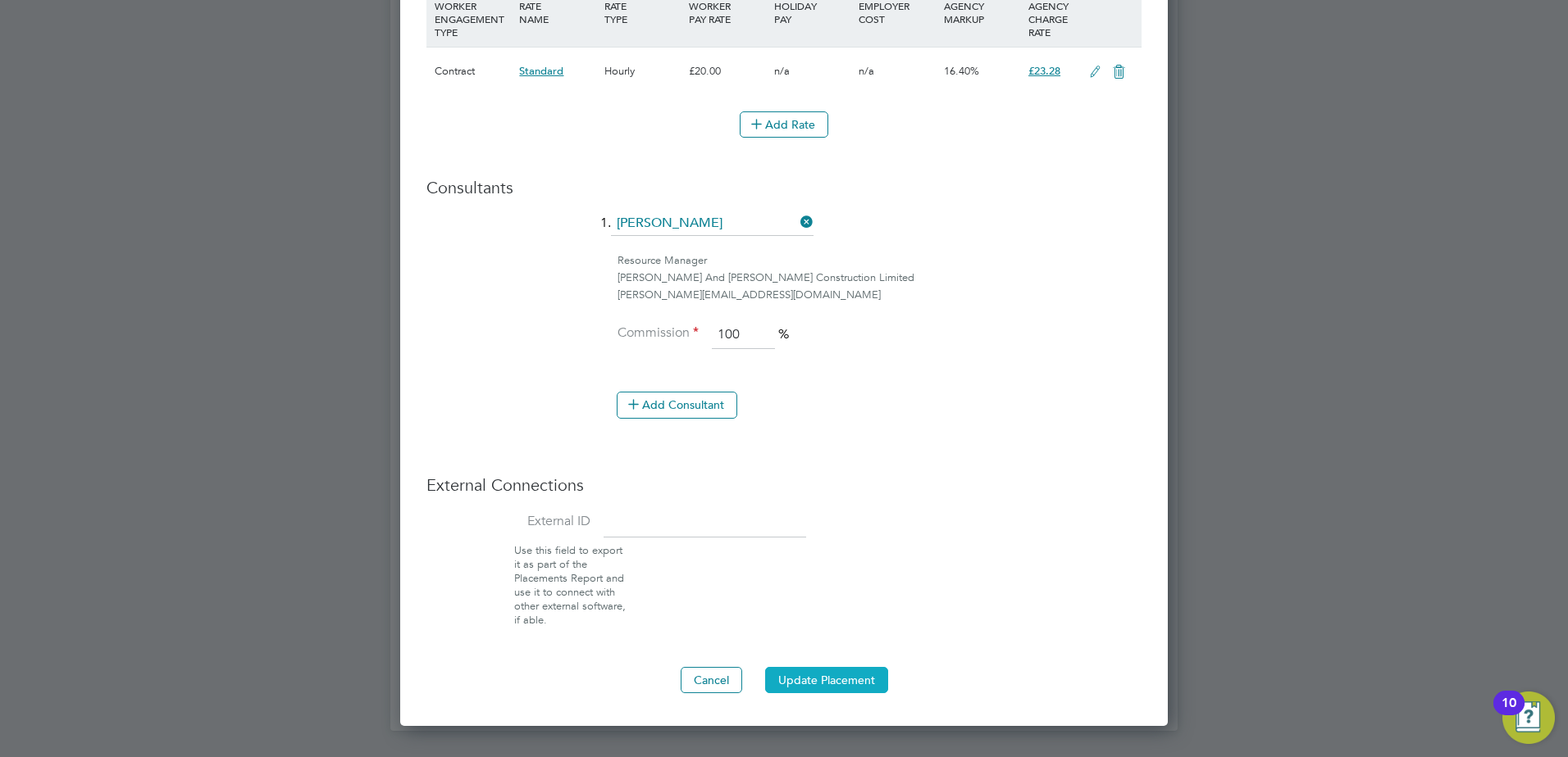
click at [841, 671] on button "Update Placement" at bounding box center [826, 680] width 123 height 26
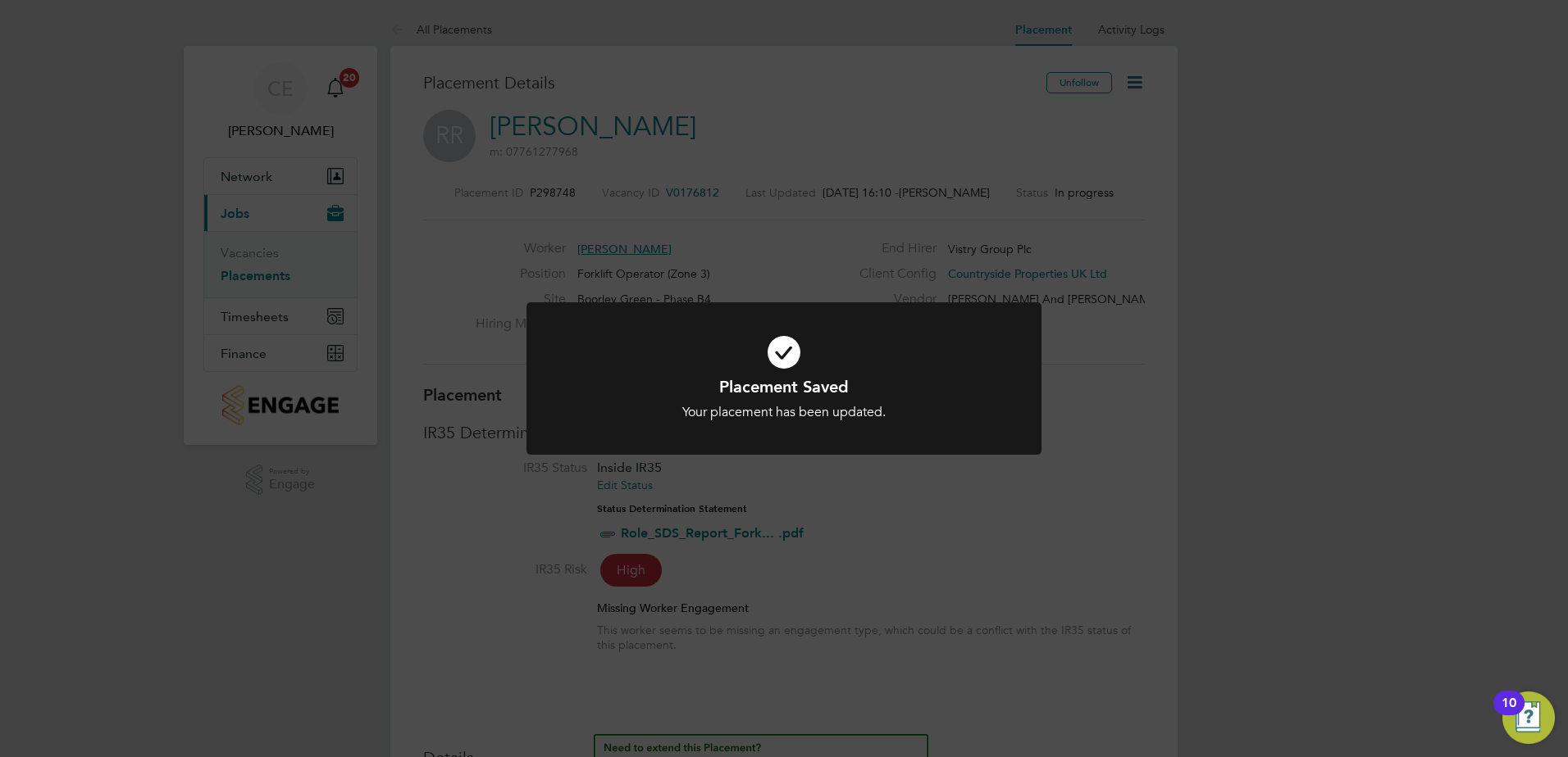
click at [986, 493] on div "Placement Saved Your placement has been updated. Cancel Okay" at bounding box center [784, 378] width 1568 height 757
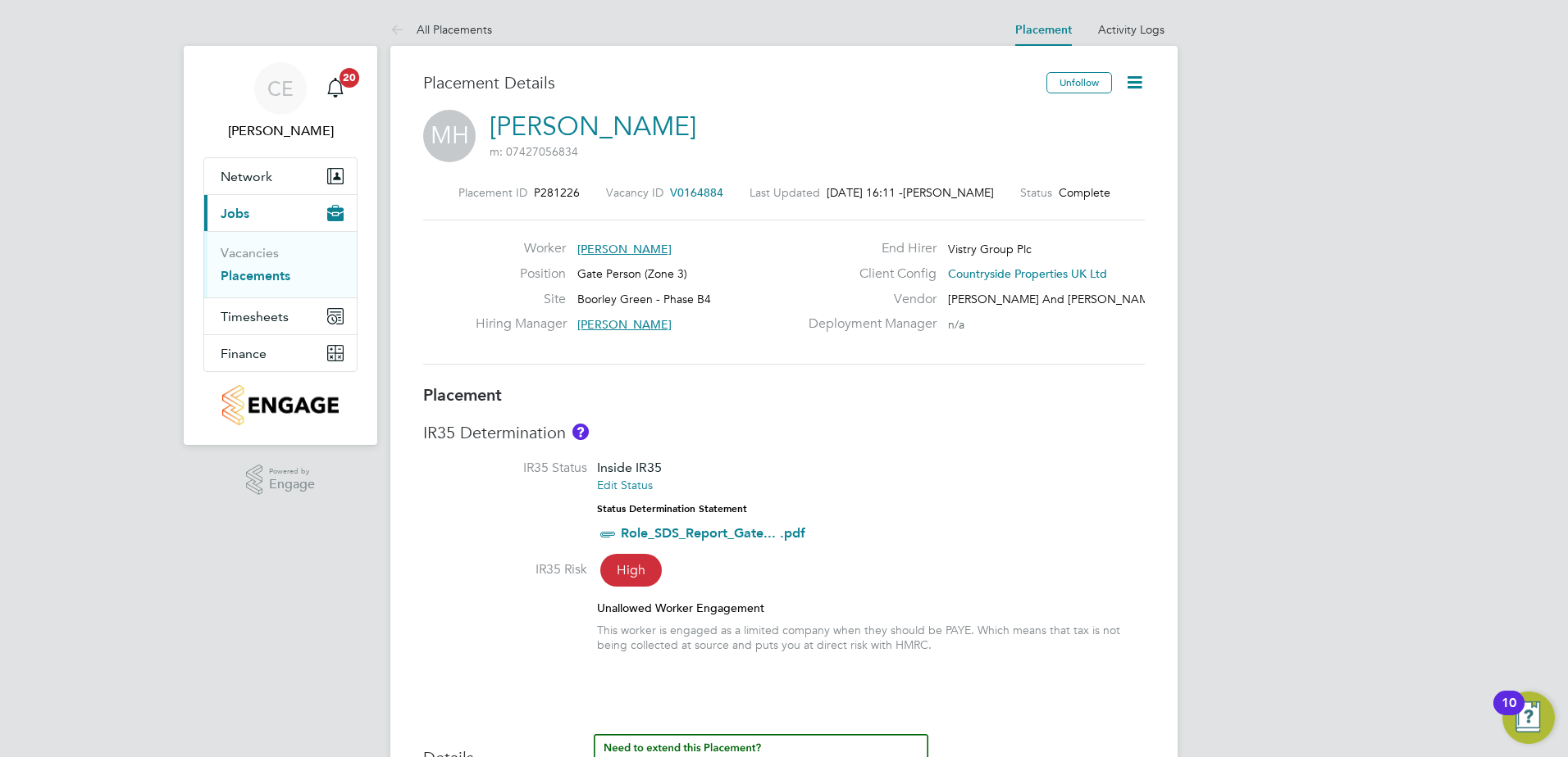
click at [1136, 86] on icon at bounding box center [1134, 82] width 21 height 21
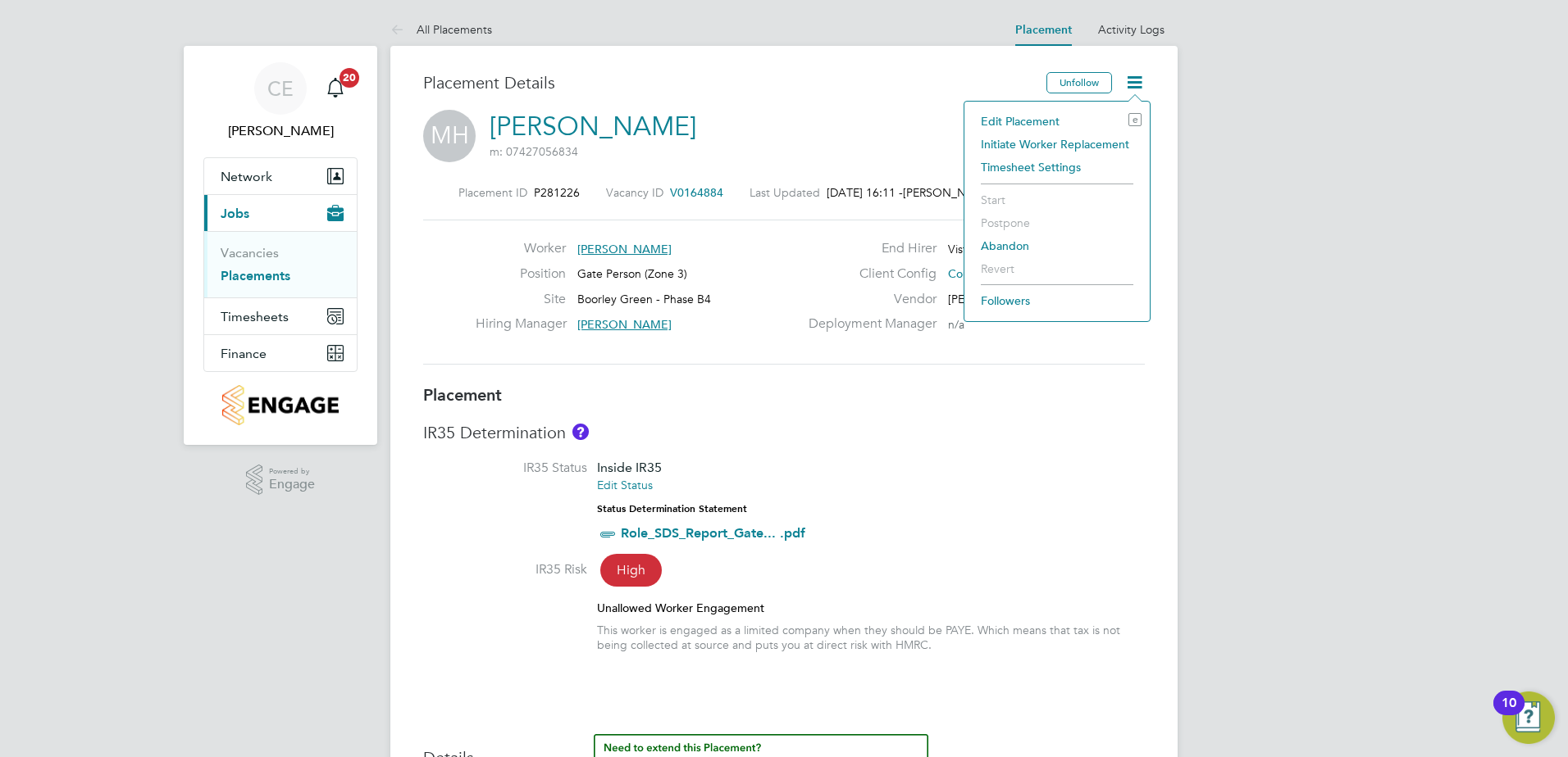
click at [1035, 138] on li "Initiate Worker Replacement" at bounding box center [1057, 145] width 169 height 23
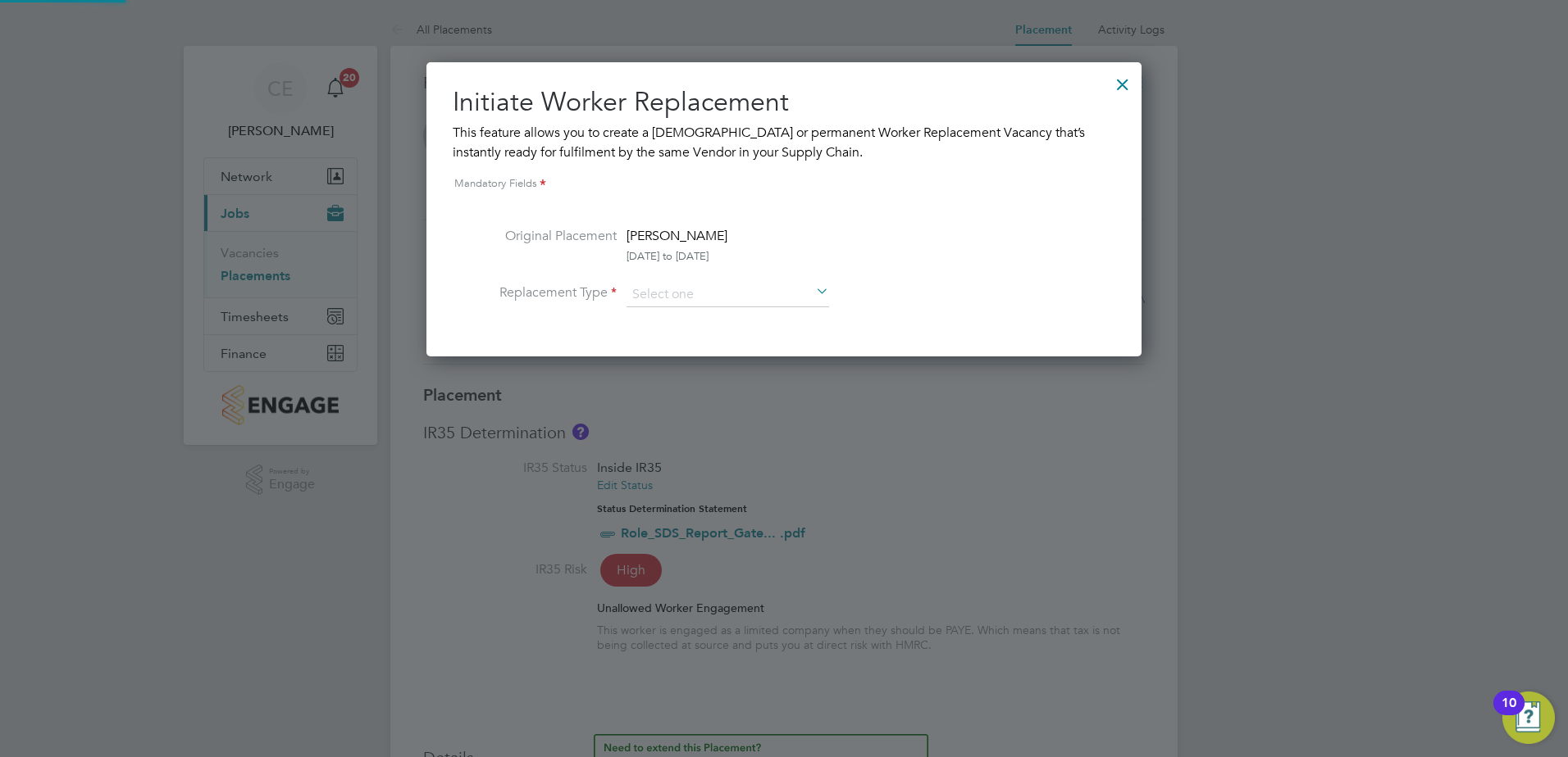
scroll to position [8, 8]
click at [737, 289] on input at bounding box center [727, 294] width 202 height 24
click at [699, 320] on li "Temporary" at bounding box center [727, 318] width 204 height 22
type input "Temporary"
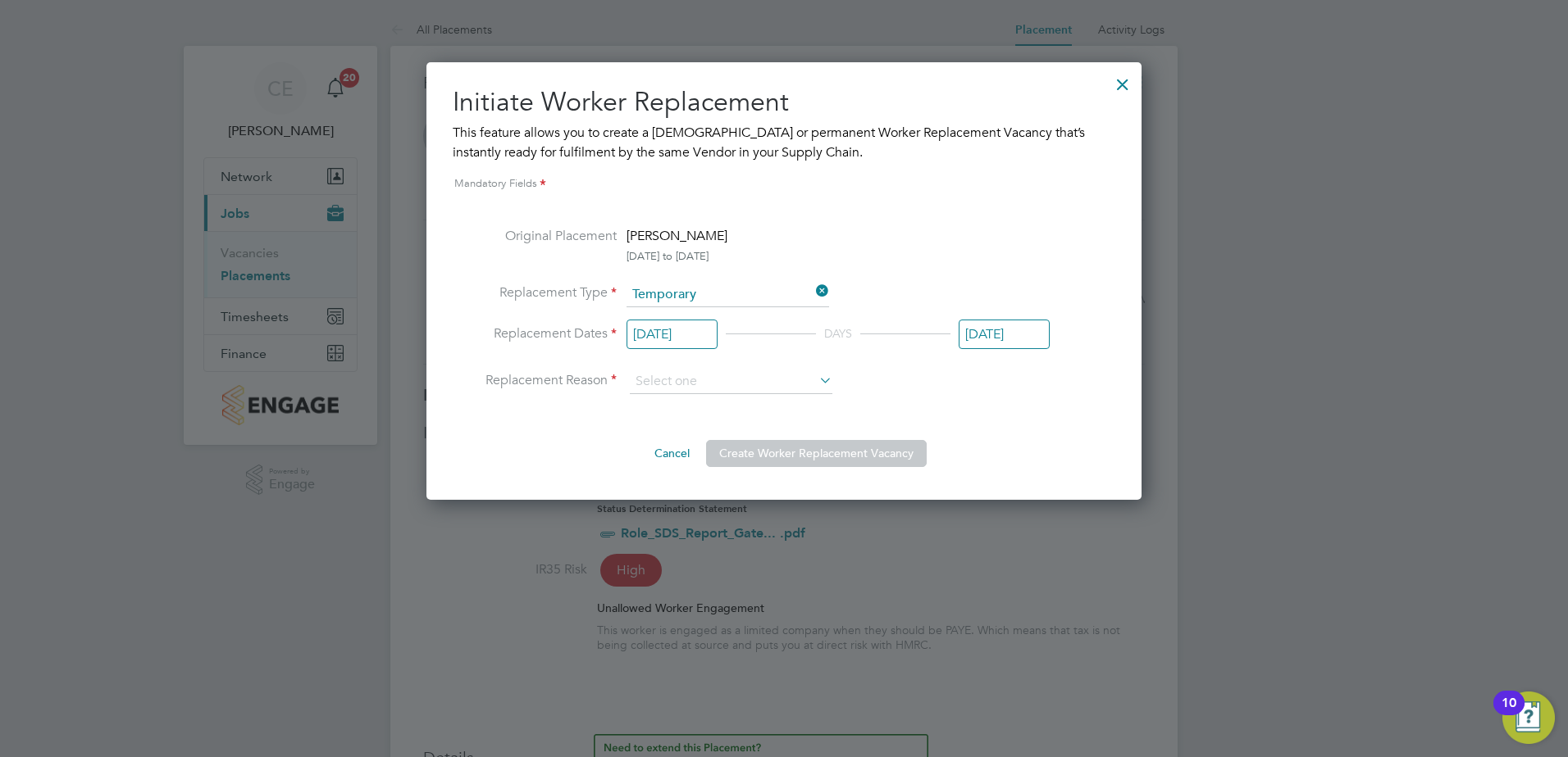
click at [669, 367] on li "Replacement Dates 24 Mar 2025 DAYS 30 Sep 2025" at bounding box center [784, 347] width 662 height 47
click at [676, 386] on input at bounding box center [730, 381] width 202 height 24
click at [676, 441] on li "Vacant Role" at bounding box center [730, 449] width 204 height 22
type input "Vacant Role"
click at [689, 342] on input "[DATE]" at bounding box center [671, 334] width 91 height 31
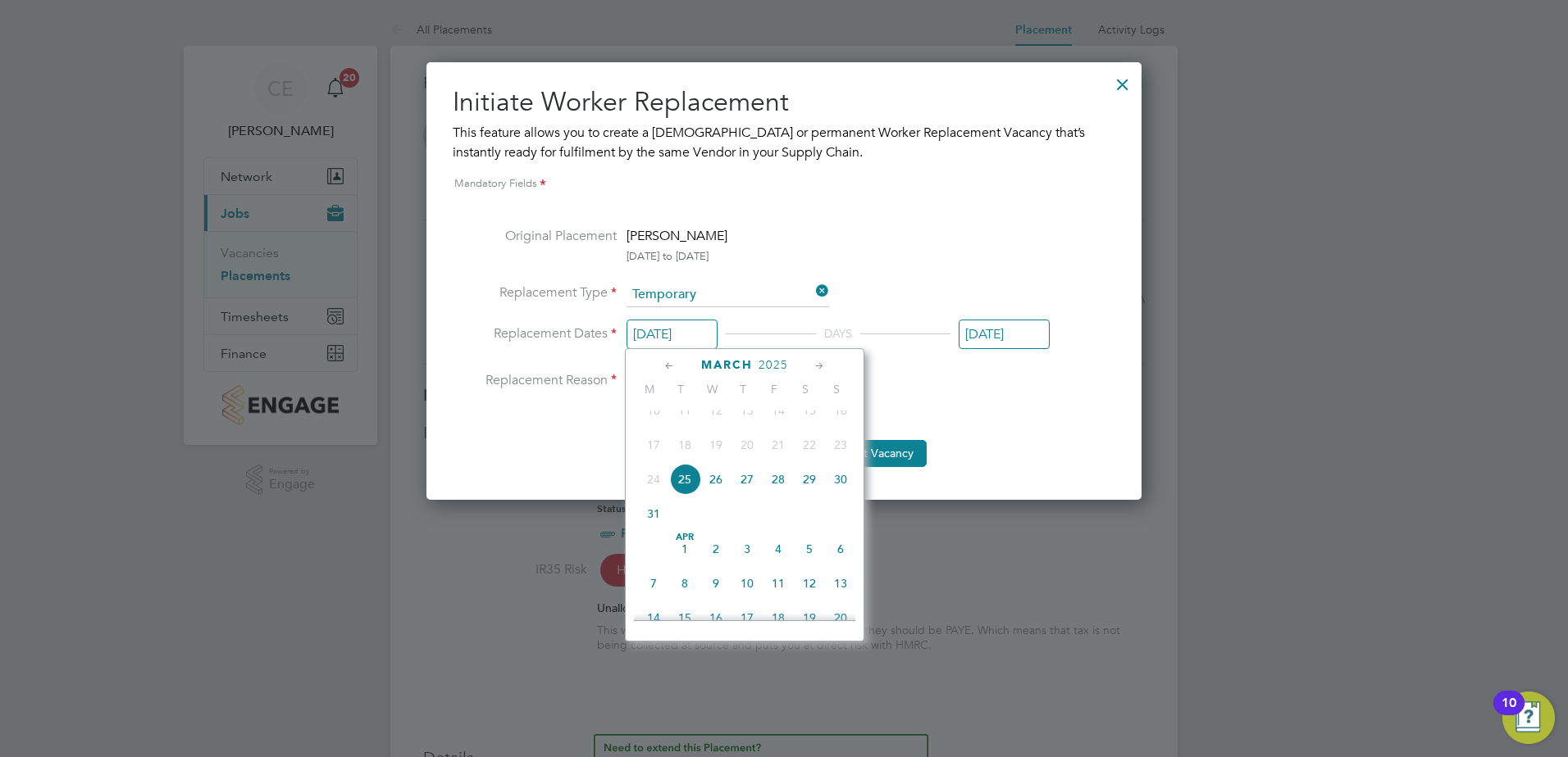
click at [822, 366] on icon at bounding box center [819, 366] width 15 height 18
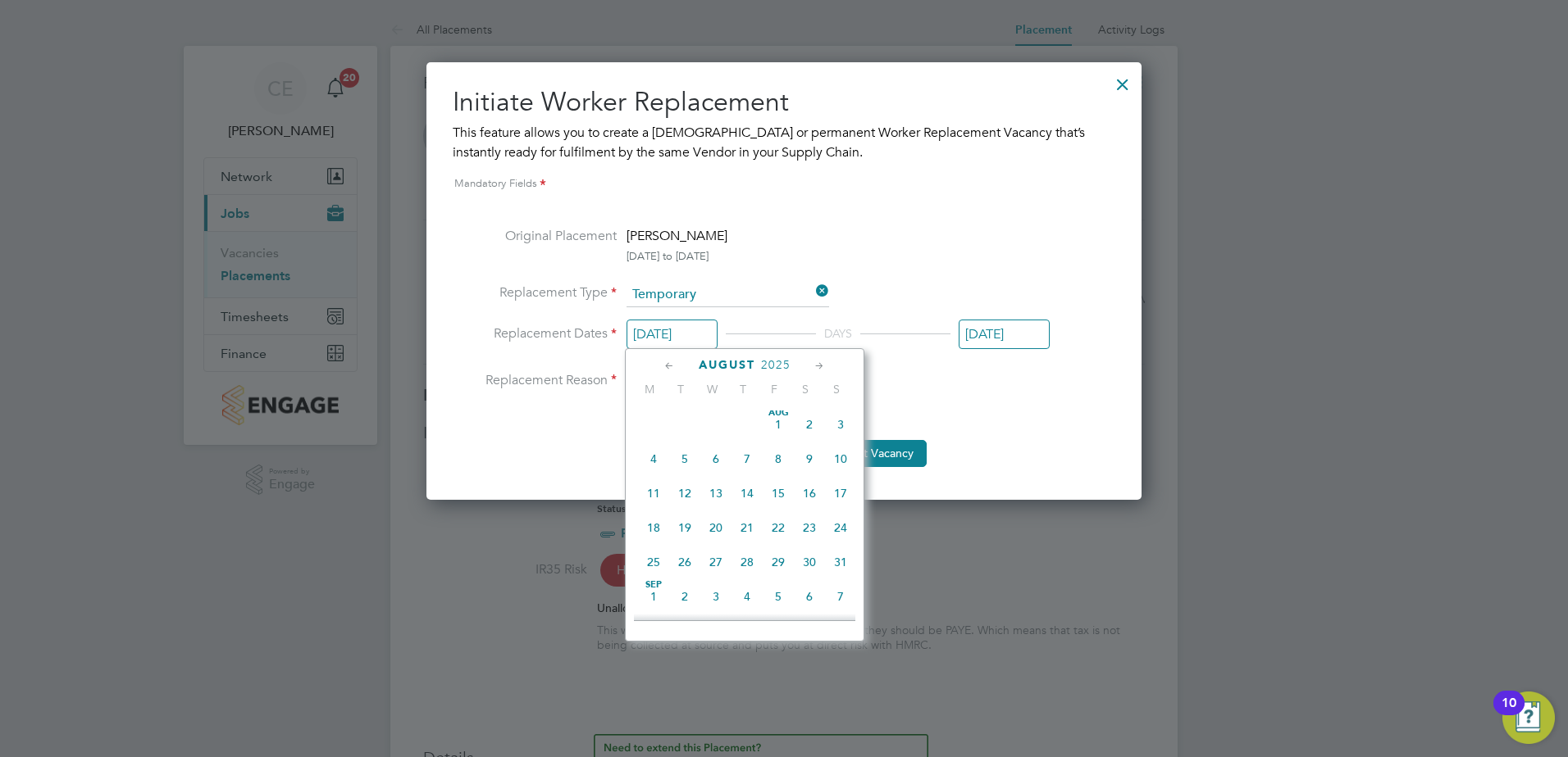
click at [822, 366] on icon at bounding box center [819, 366] width 15 height 18
click at [670, 369] on icon at bounding box center [668, 366] width 15 height 18
click at [652, 541] on span "29" at bounding box center [653, 525] width 31 height 31
type input "[DATE]"
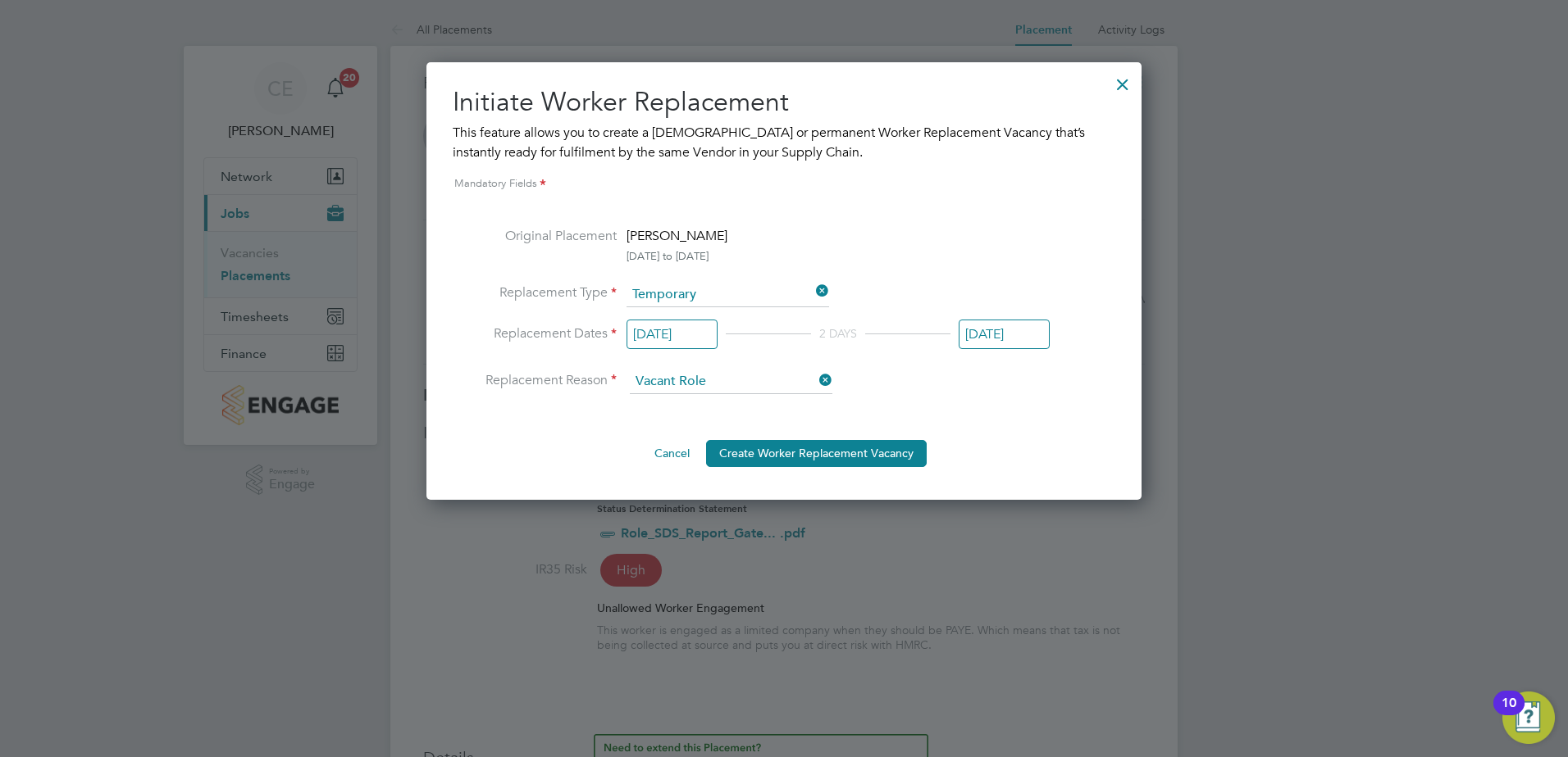
click at [939, 236] on li "Original Placement Mark Hamilton 24 Mar 2025 to 30 Sep 2025" at bounding box center [784, 254] width 662 height 57
click at [998, 333] on input "[DATE]" at bounding box center [1003, 334] width 91 height 31
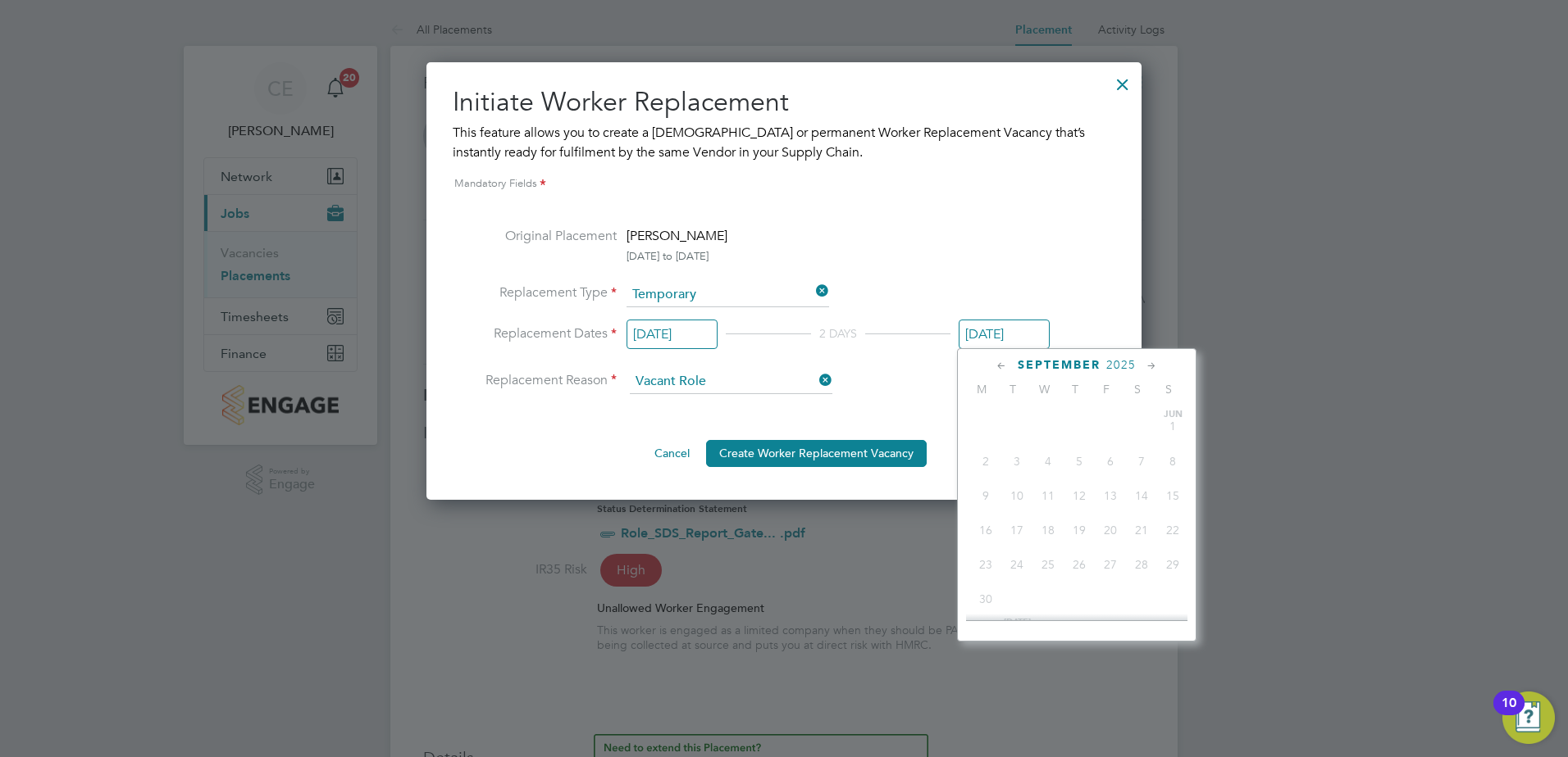
scroll to position [638, 0]
click at [1154, 359] on icon at bounding box center [1151, 366] width 15 height 18
click at [1053, 523] on span "22" at bounding box center [1047, 512] width 31 height 31
drag, startPoint x: 1056, startPoint y: 524, endPoint x: 1056, endPoint y: 485, distance: 39.0
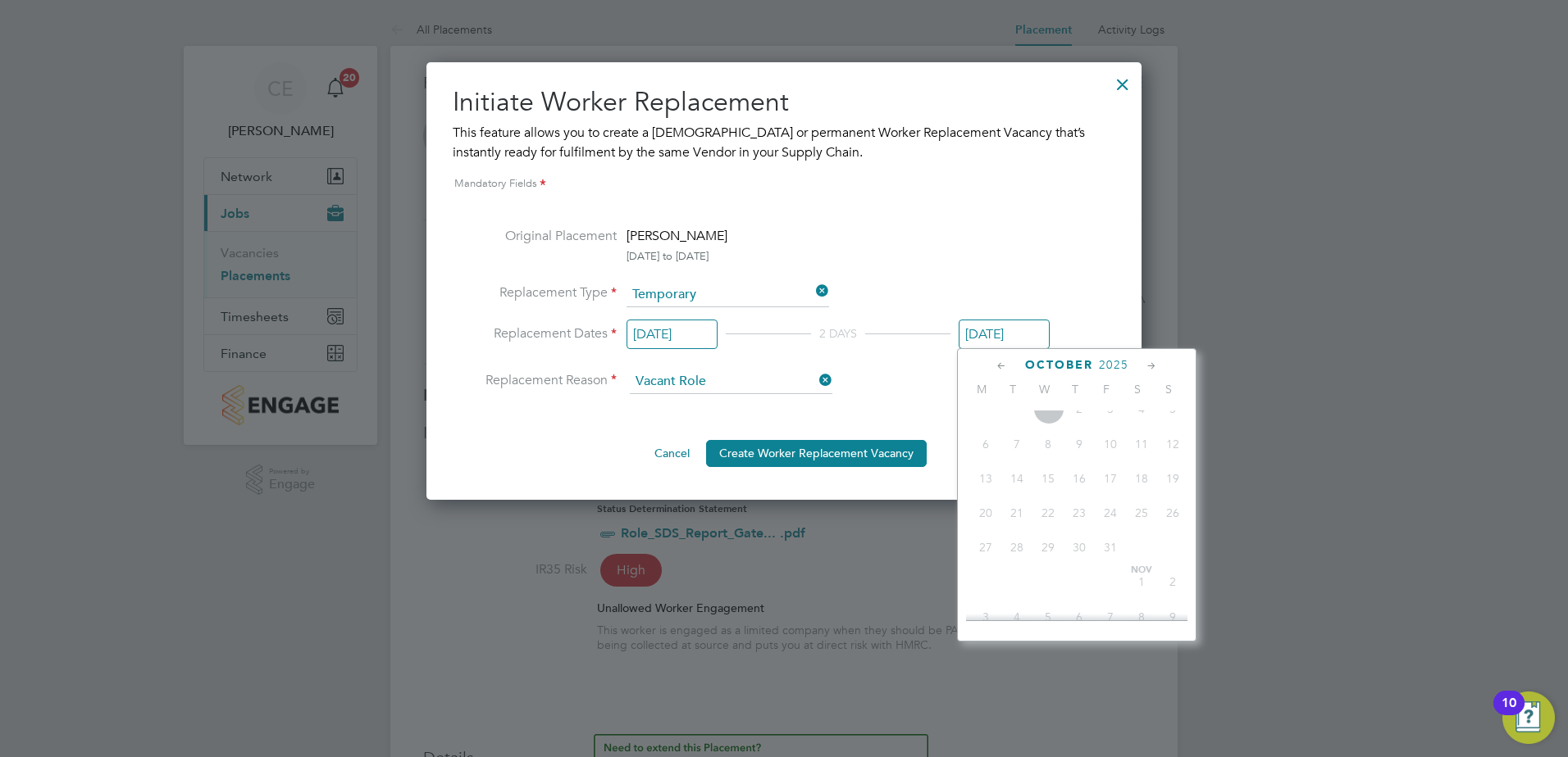
click at [1056, 509] on div "Oct 1 2 3 4 5 6 7 8 9 10 11 12 13 14 15 16 17 18 19 20 21 22 23 24 25 26 27 28 …" at bounding box center [1087, 479] width 242 height 173
drag, startPoint x: 1056, startPoint y: 485, endPoint x: 1061, endPoint y: 463, distance: 22.6
click at [1060, 459] on span "8" at bounding box center [1047, 444] width 31 height 31
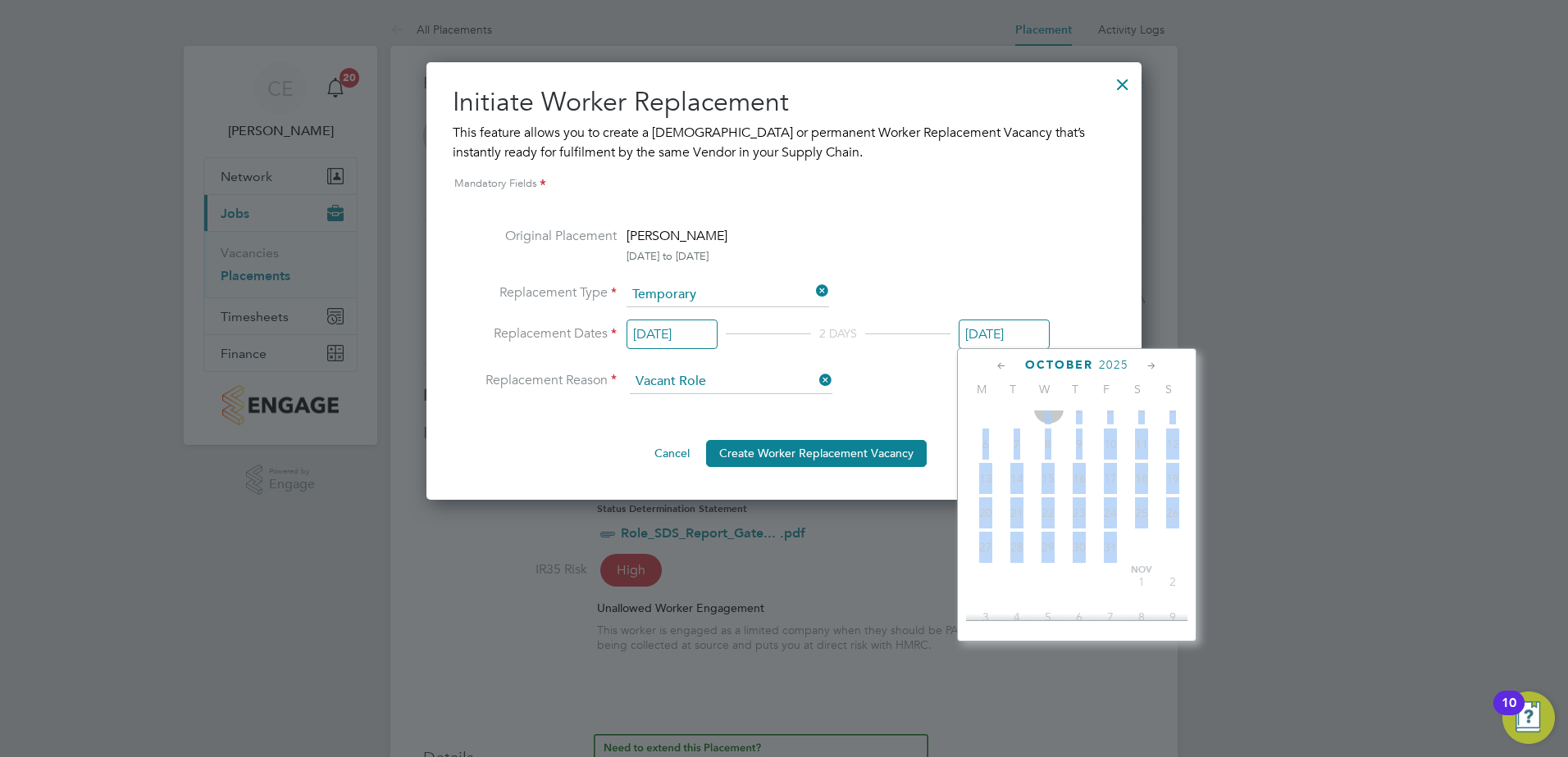
click at [1061, 459] on span "8" at bounding box center [1047, 444] width 31 height 31
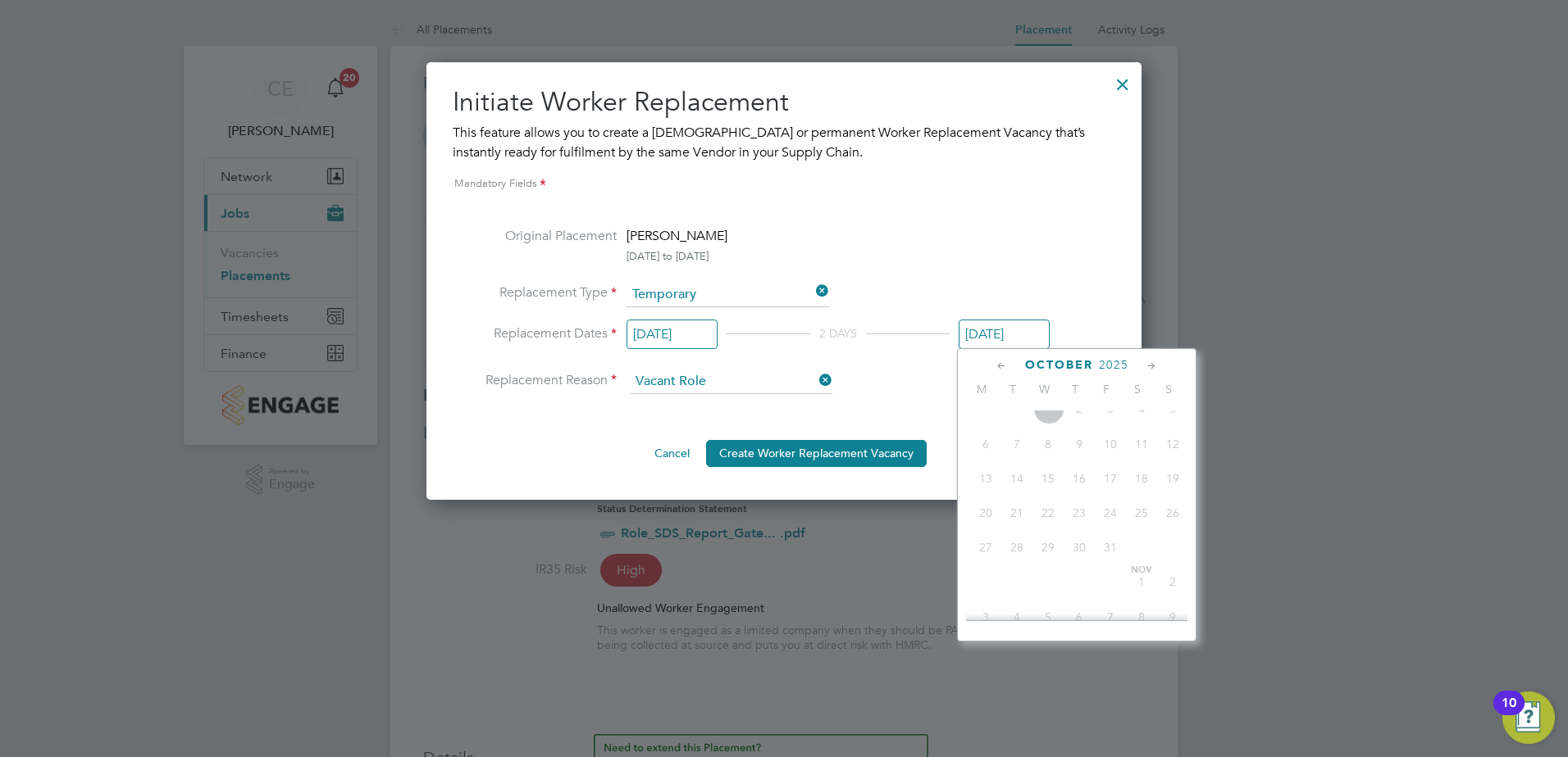
drag, startPoint x: 1061, startPoint y: 463, endPoint x: 990, endPoint y: 370, distance: 117.0
click at [990, 370] on div "October 2025" at bounding box center [1077, 364] width 221 height 15
click at [990, 364] on div "October 2025" at bounding box center [1077, 364] width 221 height 15
click at [1000, 365] on icon at bounding box center [1001, 366] width 15 height 18
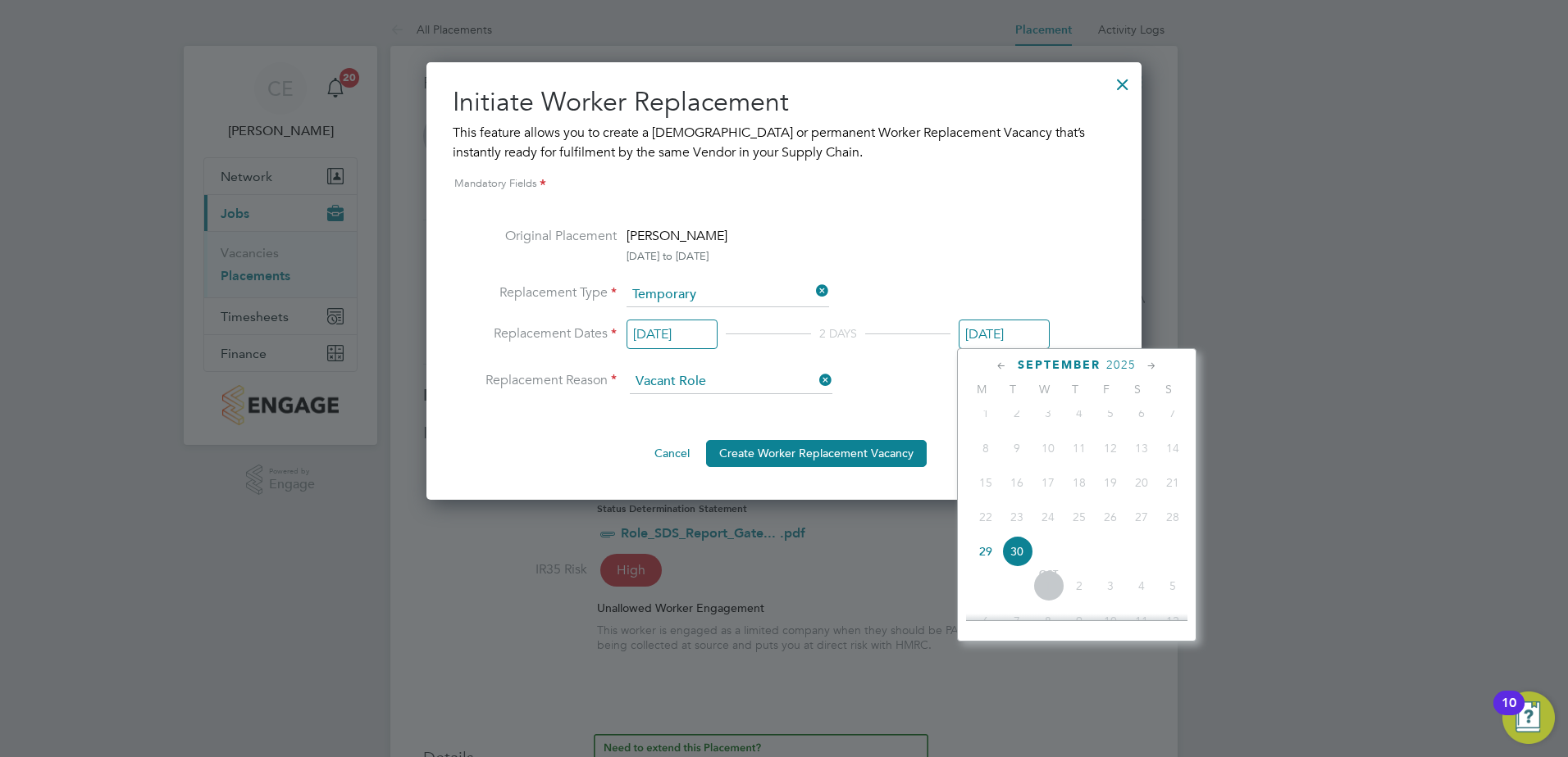
click at [981, 567] on span "29" at bounding box center [985, 551] width 31 height 31
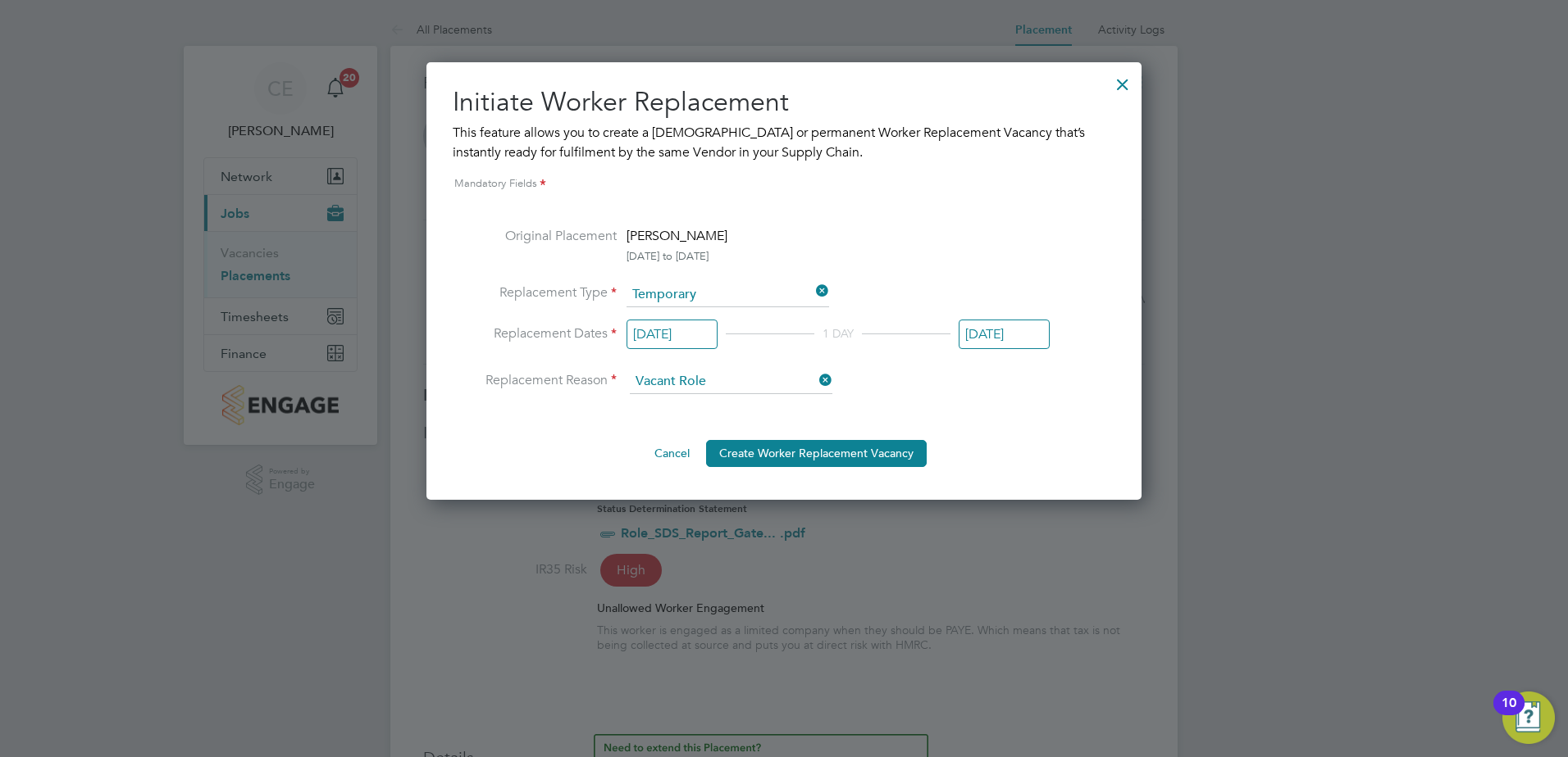
click at [992, 343] on input "[DATE]" at bounding box center [1003, 334] width 91 height 31
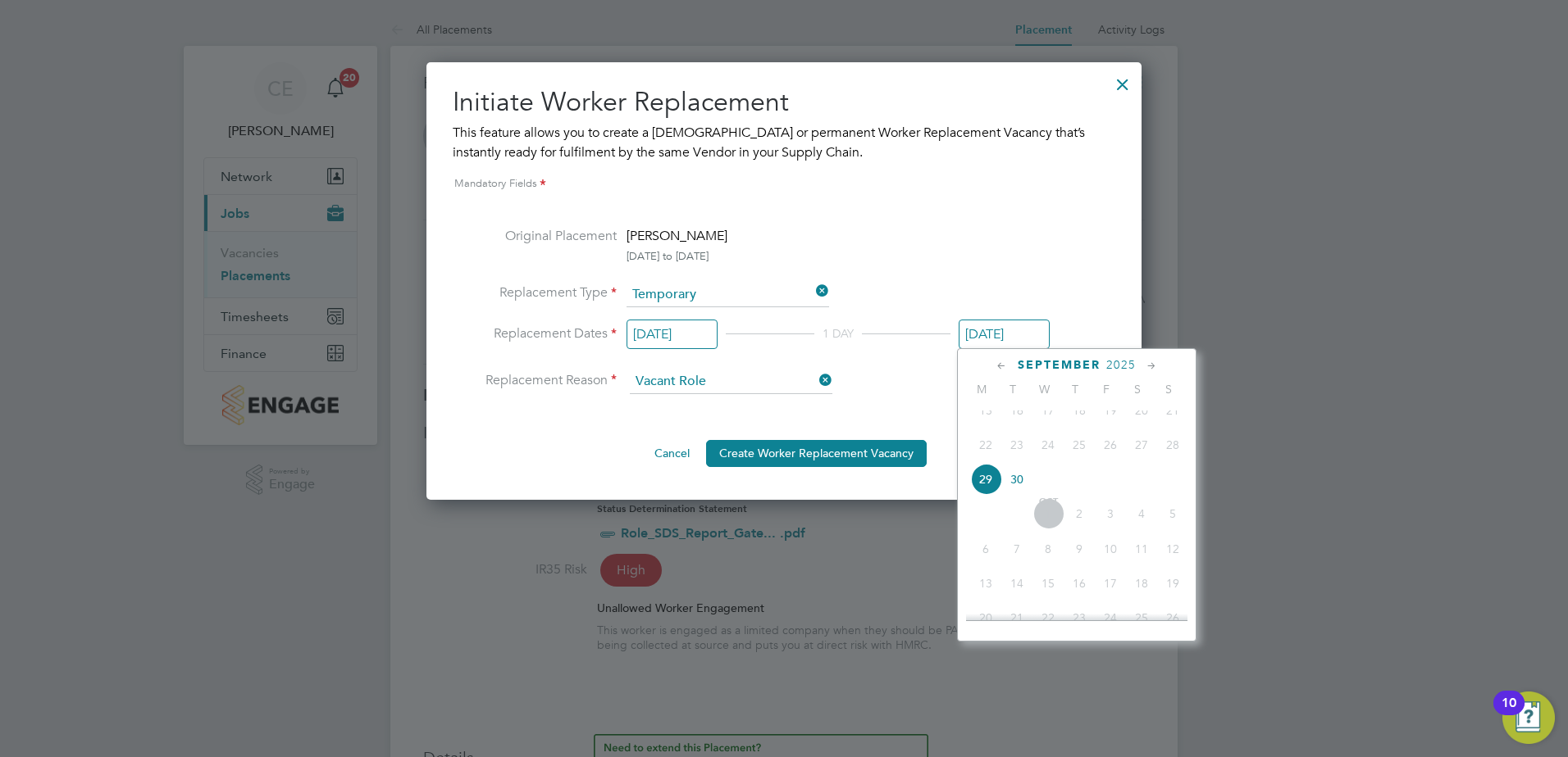
drag, startPoint x: 1064, startPoint y: 523, endPoint x: 1071, endPoint y: 536, distance: 14.8
click at [1062, 527] on div "Oct 1 2 3 4 5 6 7 8 9 10 11 12 13 14 15 16 17 18 19 20 21 22 23 24 25 26 27 28 …" at bounding box center [1087, 584] width 242 height 173
click at [1111, 530] on span "3" at bounding box center [1110, 513] width 31 height 31
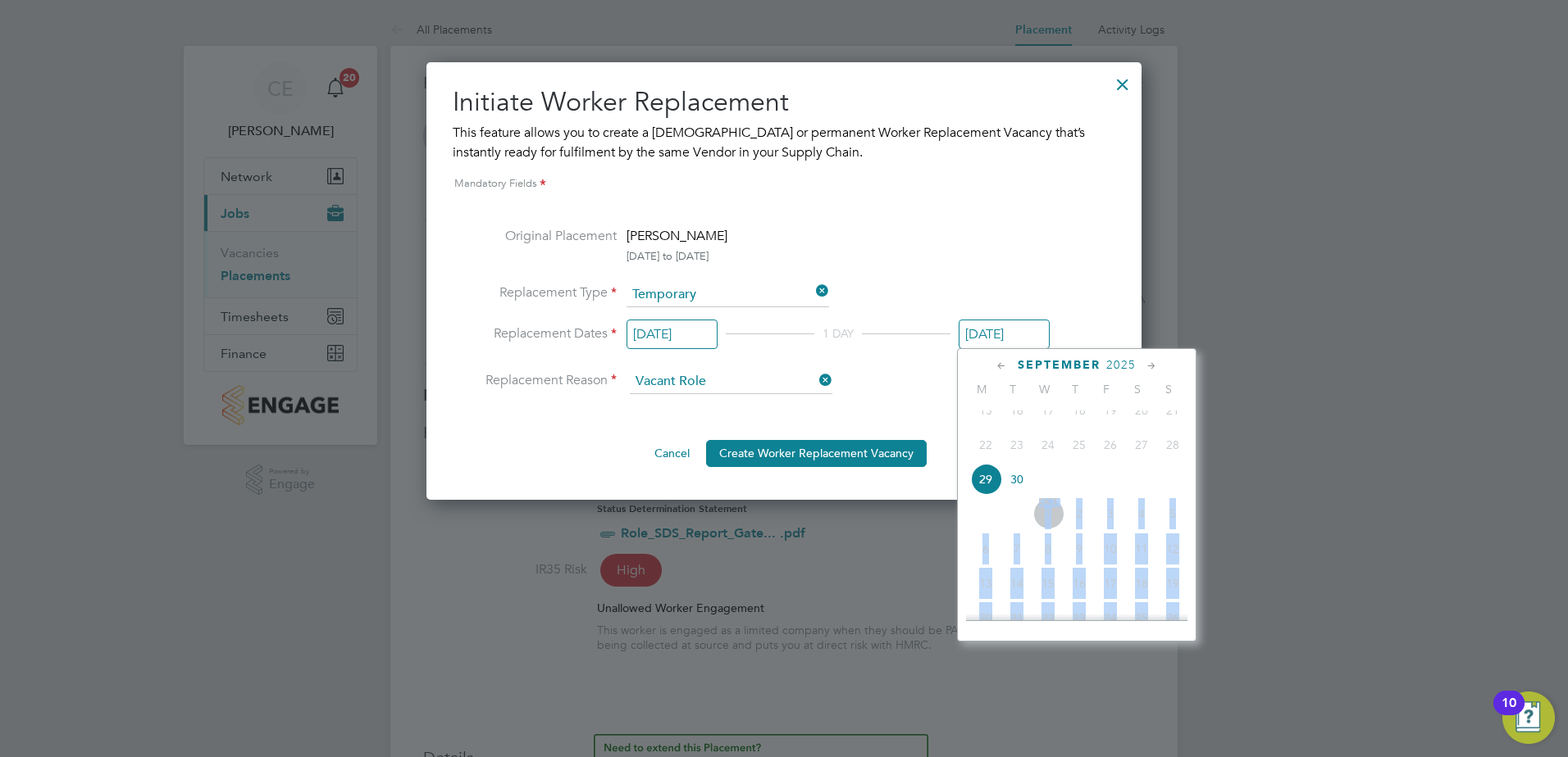
click at [1111, 530] on span "3" at bounding box center [1110, 513] width 31 height 31
click at [1112, 530] on span "3" at bounding box center [1110, 513] width 31 height 31
click at [1026, 494] on span "30" at bounding box center [1017, 479] width 31 height 31
type input "[DATE]"
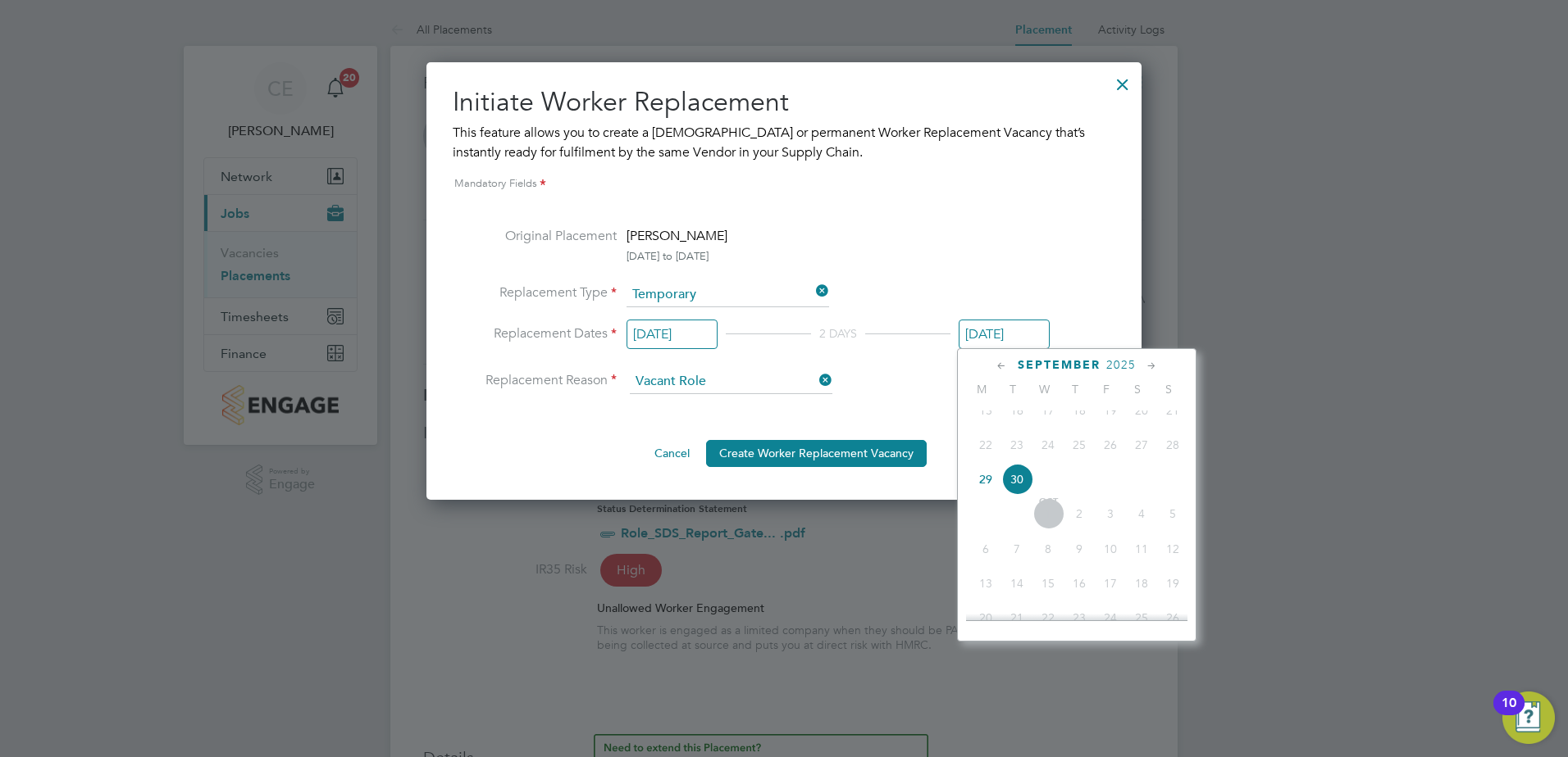
click at [1017, 336] on input "[DATE]" at bounding box center [1003, 334] width 91 height 31
click at [1163, 362] on div "September 2025" at bounding box center [1077, 364] width 221 height 15
click at [1155, 362] on div "September 2025" at bounding box center [1077, 364] width 221 height 15
click at [1153, 363] on icon at bounding box center [1151, 366] width 15 height 18
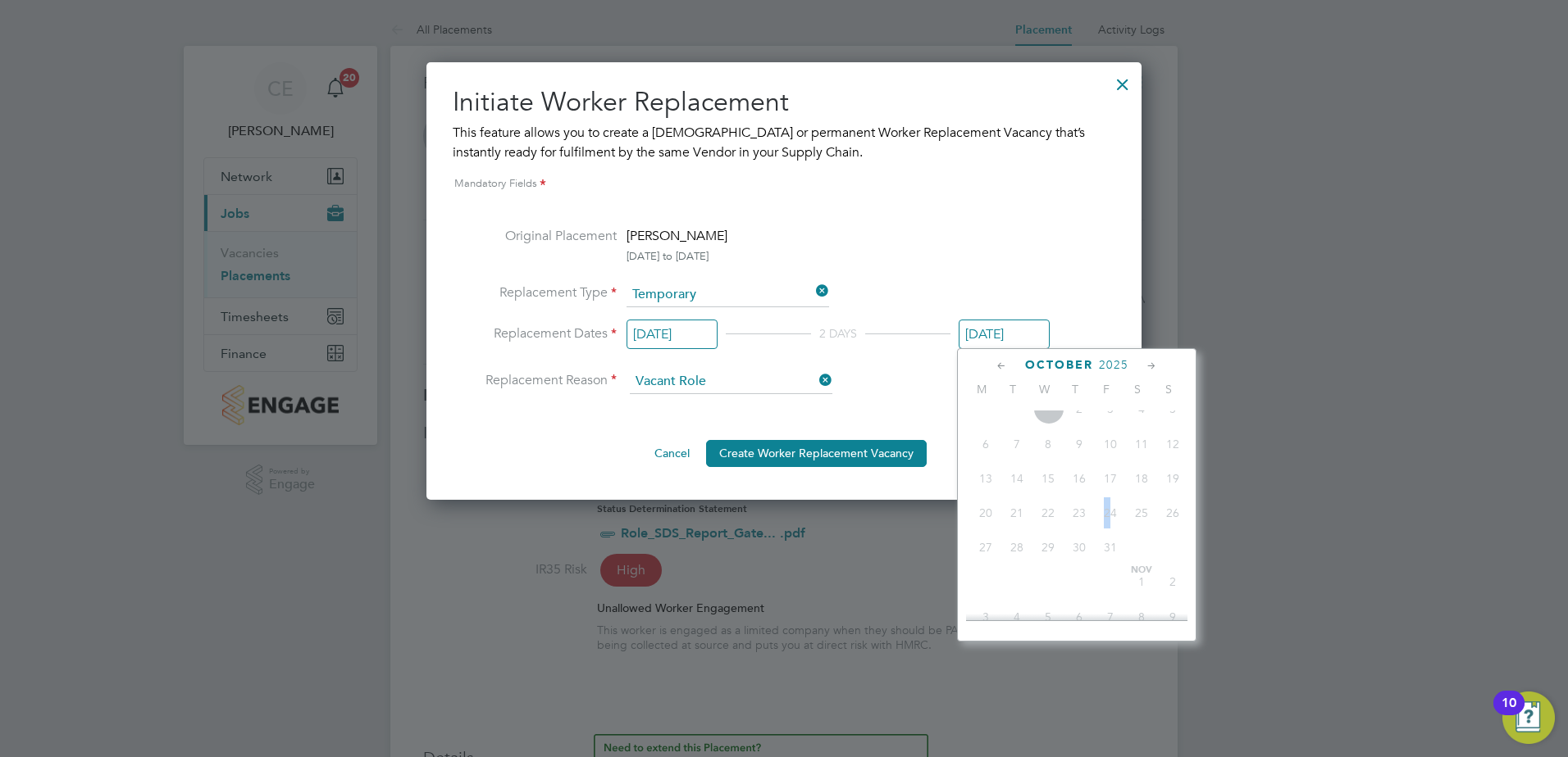
click at [1109, 527] on span "24" at bounding box center [1110, 512] width 31 height 31
drag, startPoint x: 1109, startPoint y: 527, endPoint x: 1130, endPoint y: 566, distance: 44.3
click at [1129, 563] on span at bounding box center [1141, 547] width 31 height 31
drag, startPoint x: 1131, startPoint y: 565, endPoint x: 1124, endPoint y: 540, distance: 26.0
click at [1124, 540] on div "Oct 1 2 3 4 5 6 7 8 9 10 11 12 13 14 15 16 17 18 19 20 21 22 23 24 25 26 27 28 …" at bounding box center [1087, 479] width 242 height 173
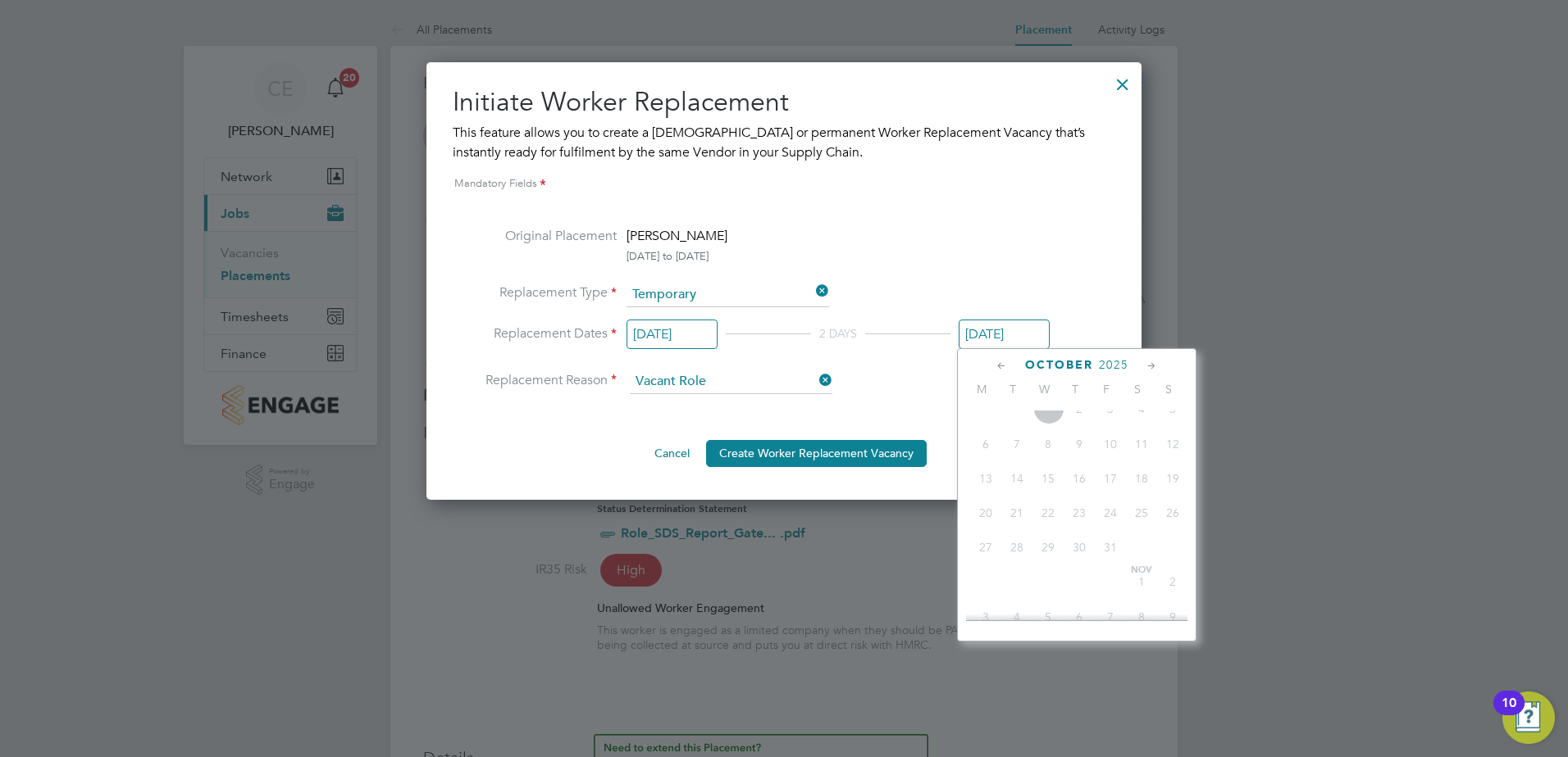
drag, startPoint x: 1124, startPoint y: 540, endPoint x: 1097, endPoint y: 500, distance: 48.3
click at [1097, 494] on span "17" at bounding box center [1110, 478] width 31 height 31
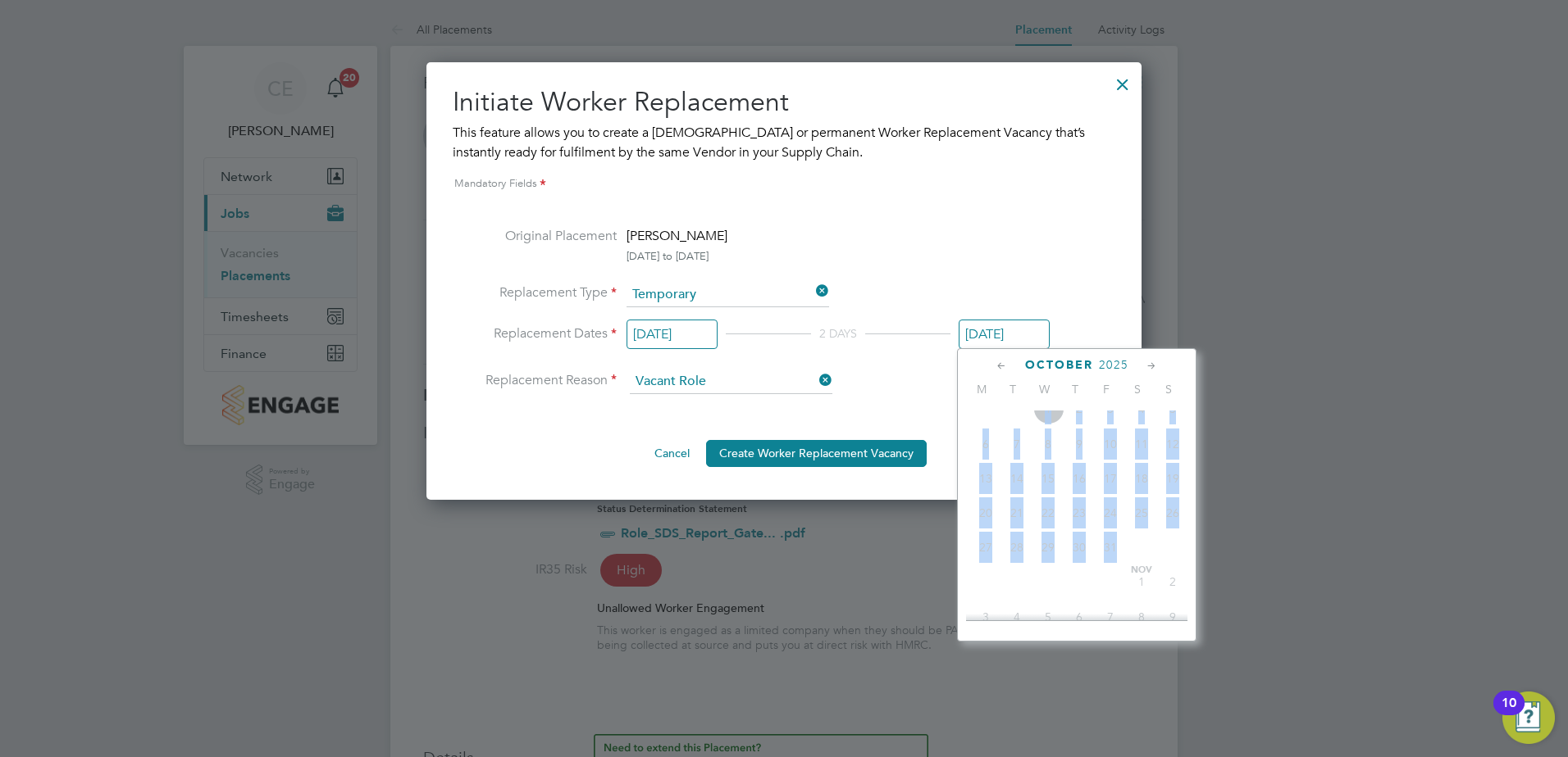
click at [1097, 494] on span "17" at bounding box center [1110, 478] width 31 height 31
drag, startPoint x: 1097, startPoint y: 500, endPoint x: 1090, endPoint y: 436, distance: 64.4
click at [1090, 424] on span "2" at bounding box center [1079, 408] width 31 height 31
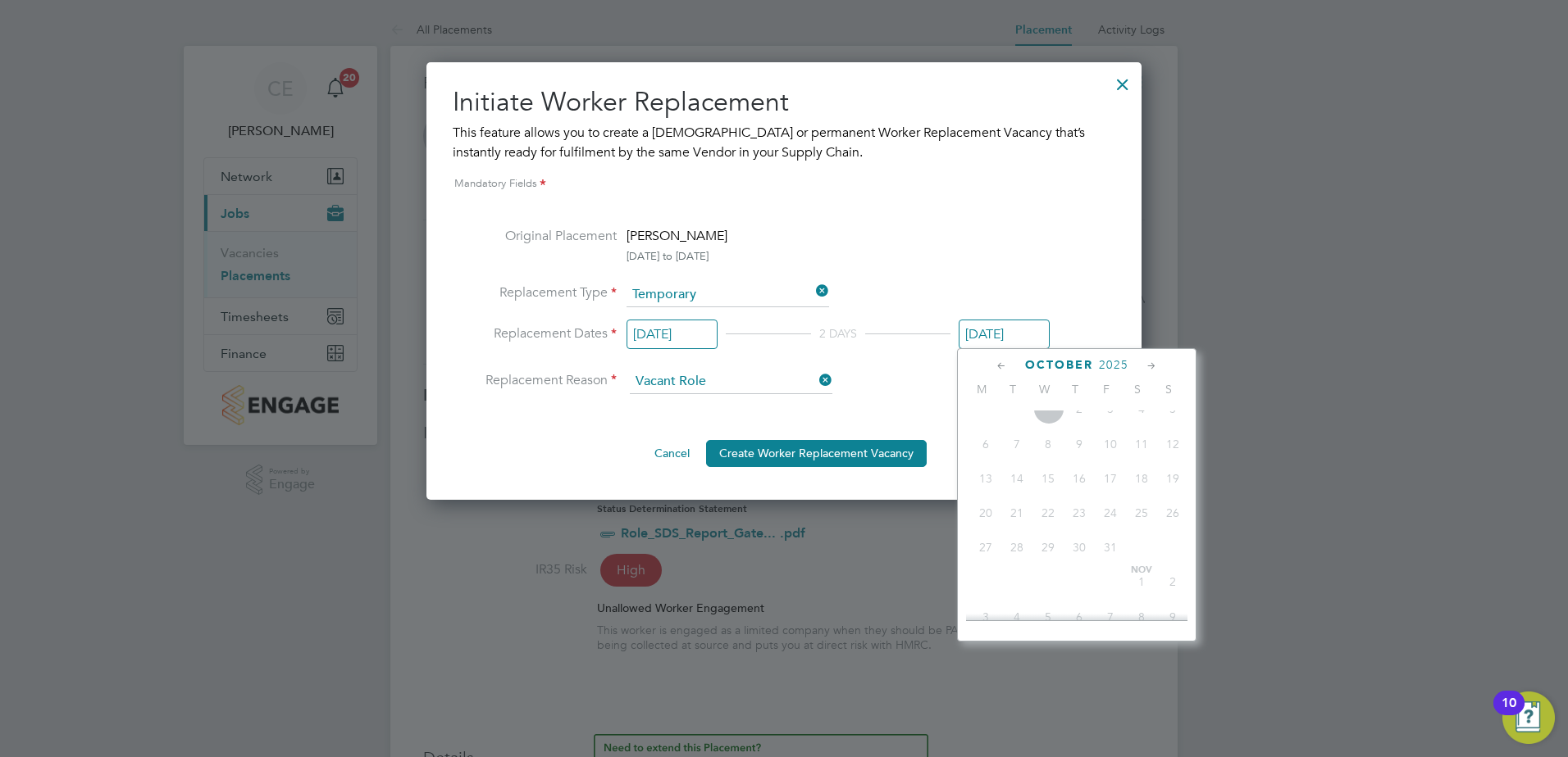
scroll to position [638, 0]
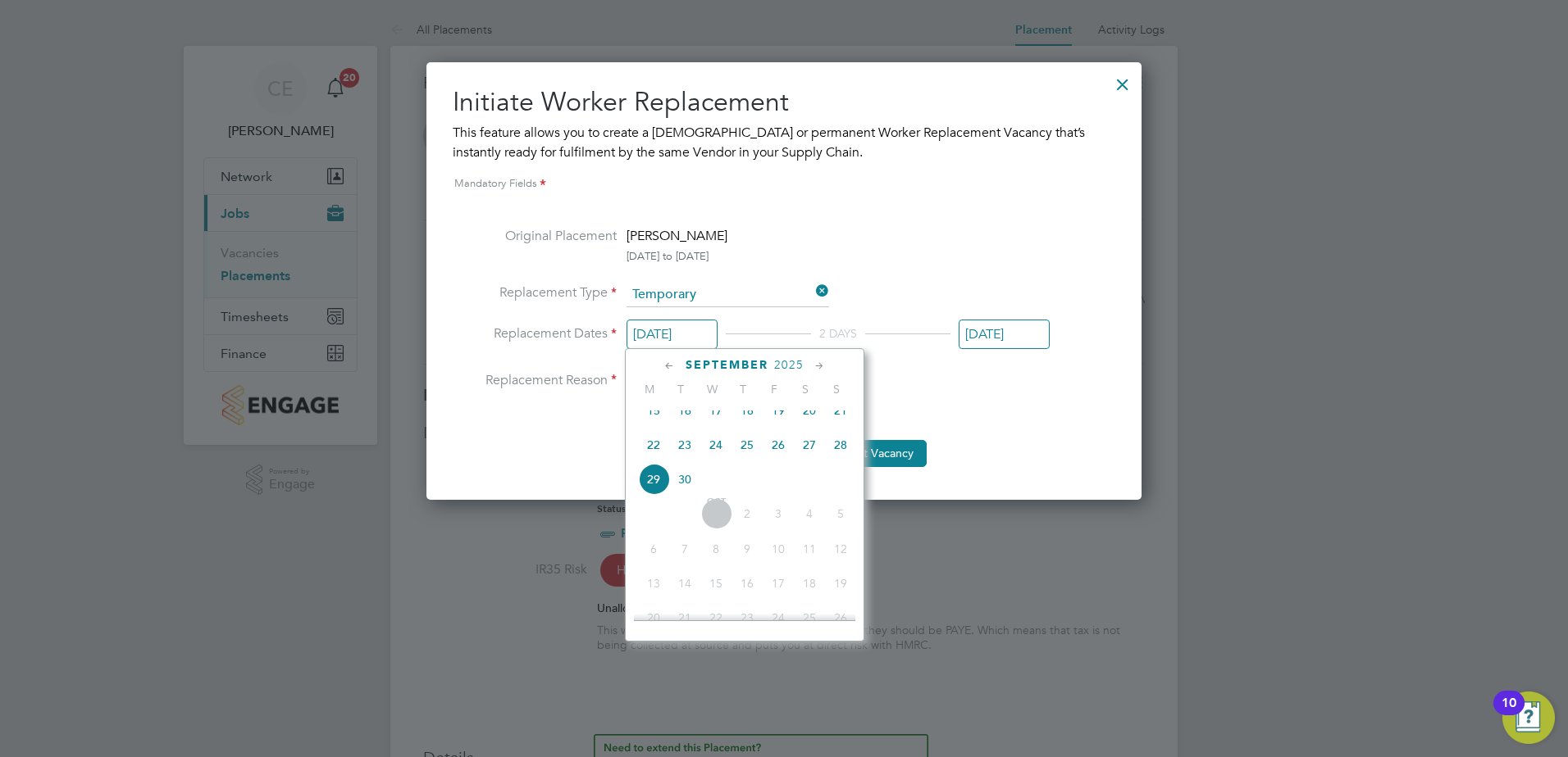
click at [676, 339] on input "[DATE]" at bounding box center [671, 334] width 91 height 31
click at [693, 494] on span "30" at bounding box center [685, 479] width 31 height 31
type input "[DATE]"
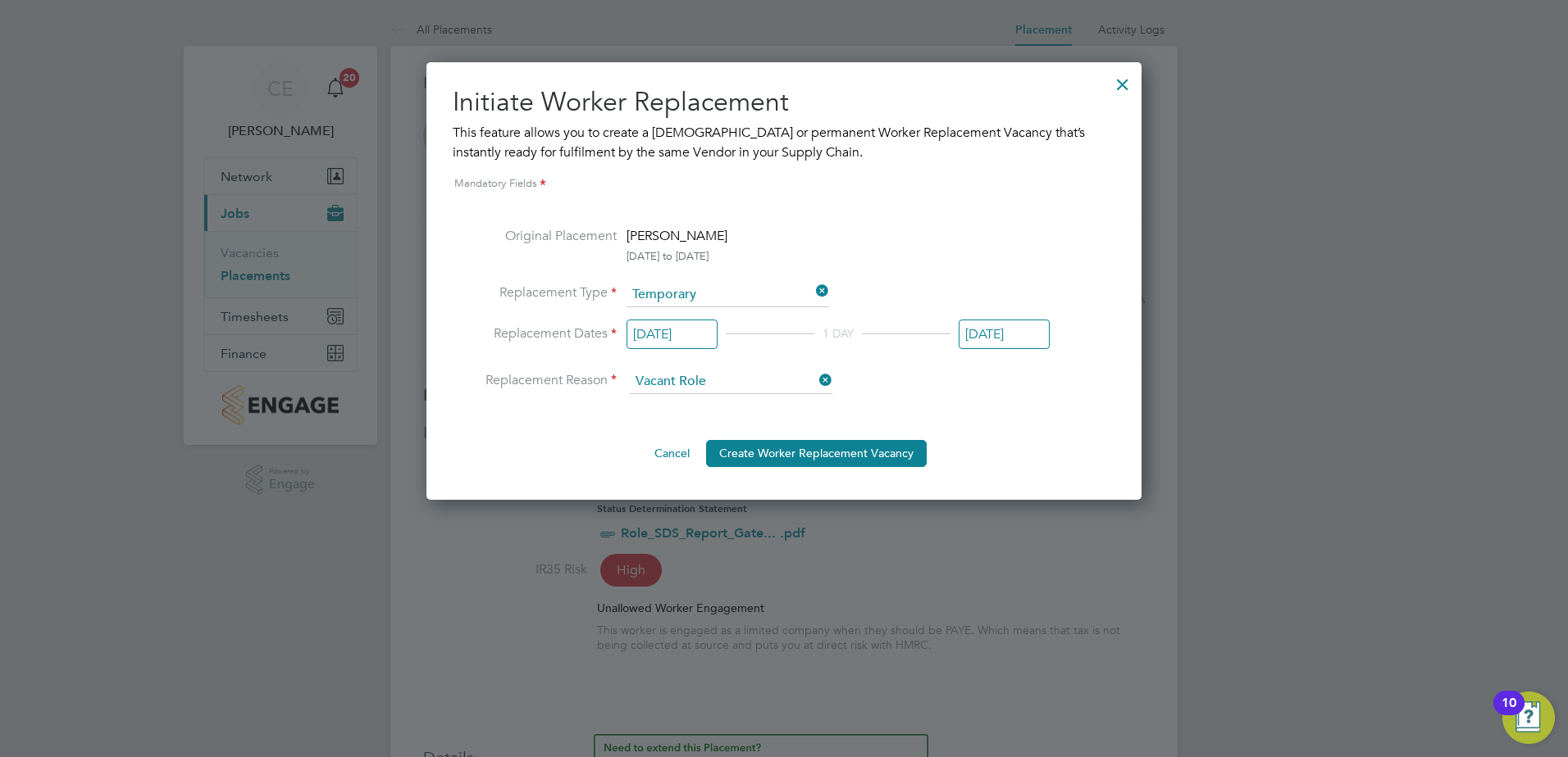
click at [687, 335] on input "[DATE]" at bounding box center [671, 334] width 91 height 31
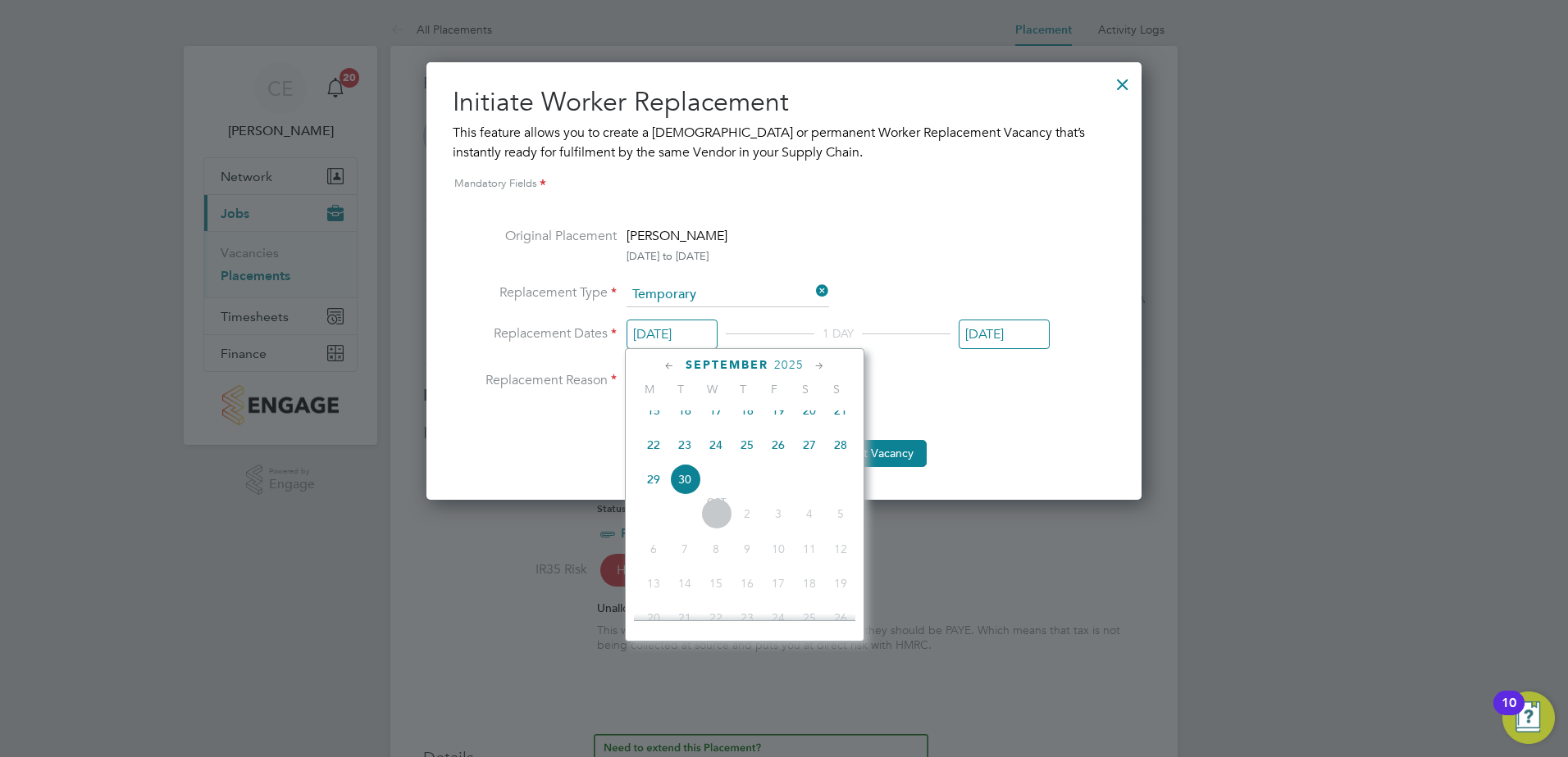
click at [816, 365] on icon at bounding box center [819, 366] width 15 height 18
drag, startPoint x: 731, startPoint y: 393, endPoint x: 728, endPoint y: 414, distance: 21.2
click at [729, 395] on span "T" at bounding box center [742, 389] width 31 height 14
click at [735, 450] on span "9" at bounding box center [747, 444] width 31 height 31
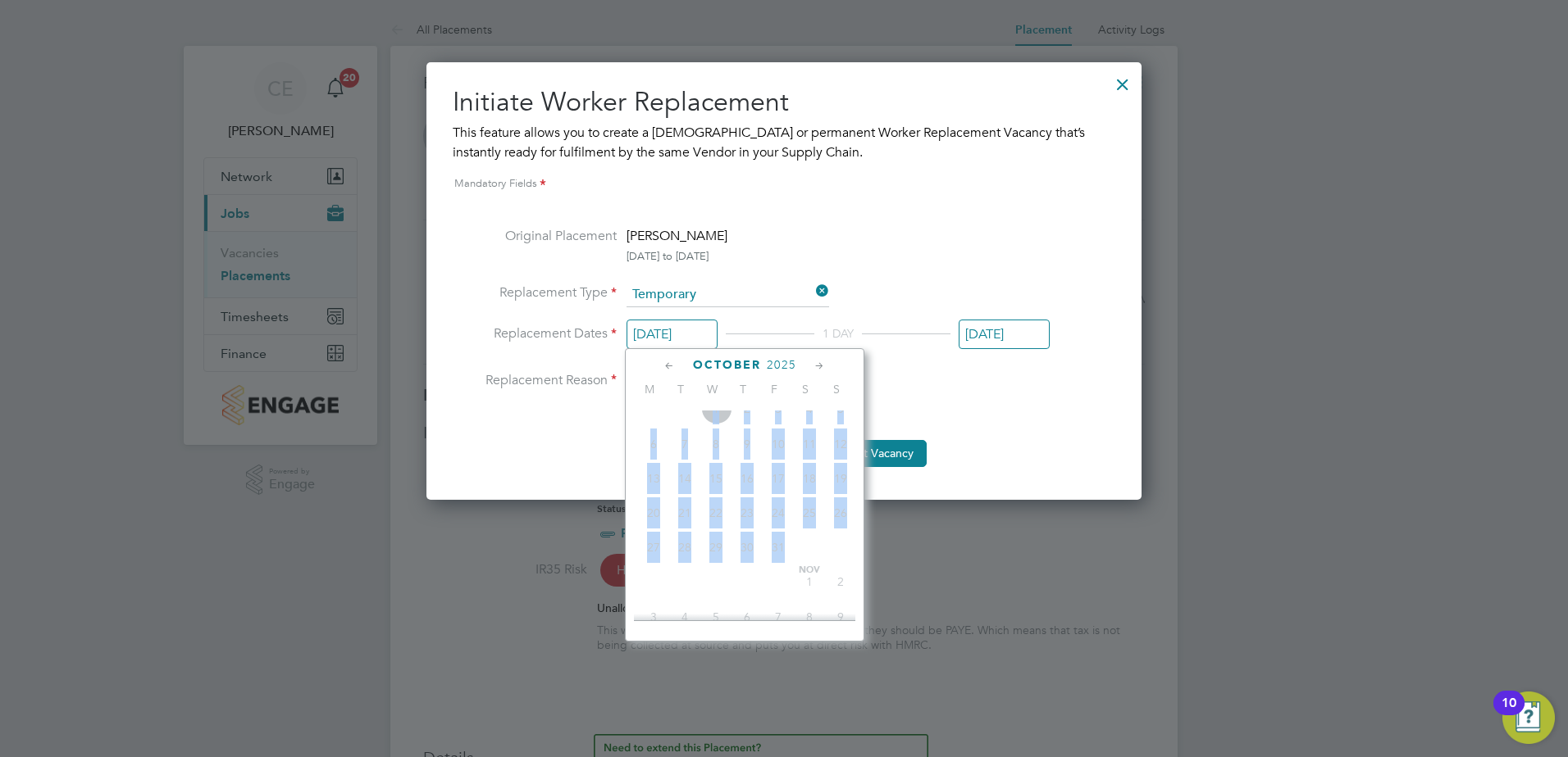
drag, startPoint x: 735, startPoint y: 450, endPoint x: 743, endPoint y: 435, distance: 17.0
click at [743, 435] on div "Oct 1 2 3 4 5 6 7 8 9 10 11 12 13 14 15 16 17 18 19 20 21 22 23 24 25 26 27 28 …" at bounding box center [755, 479] width 242 height 173
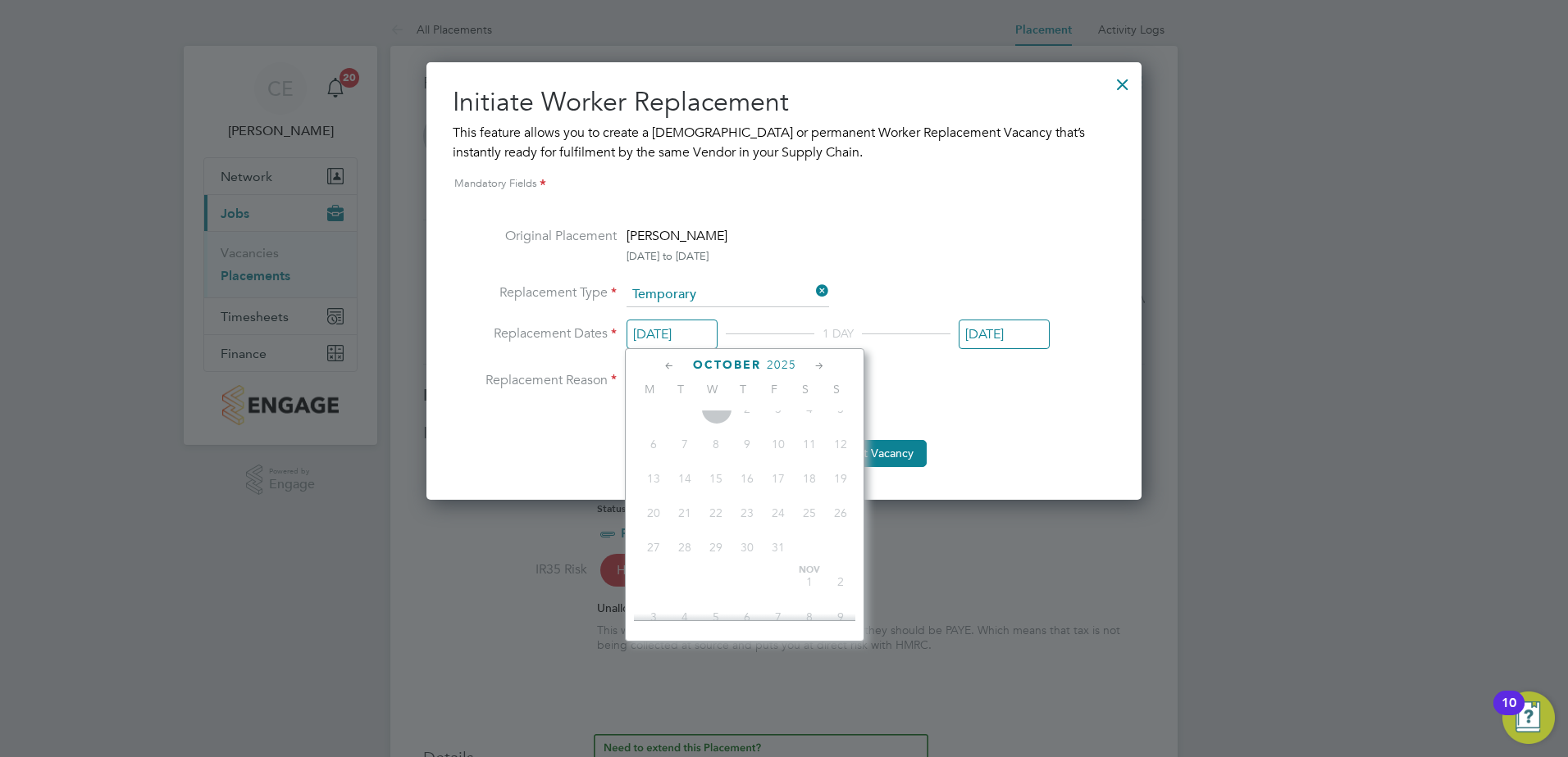
drag, startPoint x: 743, startPoint y: 435, endPoint x: 659, endPoint y: 362, distance: 111.3
click at [654, 363] on div "October 2025" at bounding box center [745, 364] width 221 height 15
click at [668, 364] on icon at bounding box center [668, 366] width 15 height 18
click at [1052, 422] on div "Original Placement Mark Hamilton 24 Mar 2025 to 30 Sep 2025 Replacement Type Te…" at bounding box center [784, 347] width 662 height 241
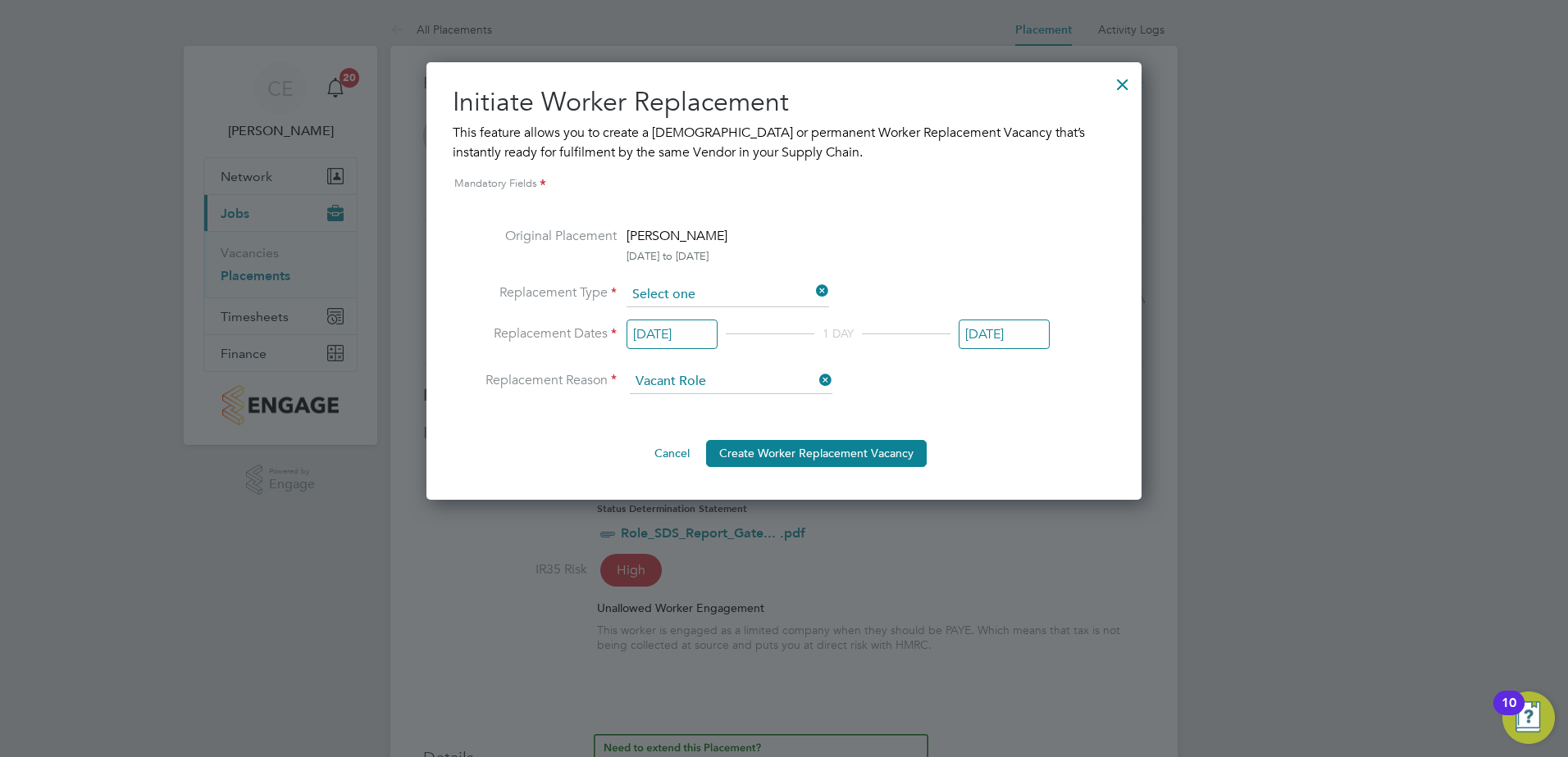
click at [687, 298] on input at bounding box center [727, 294] width 202 height 24
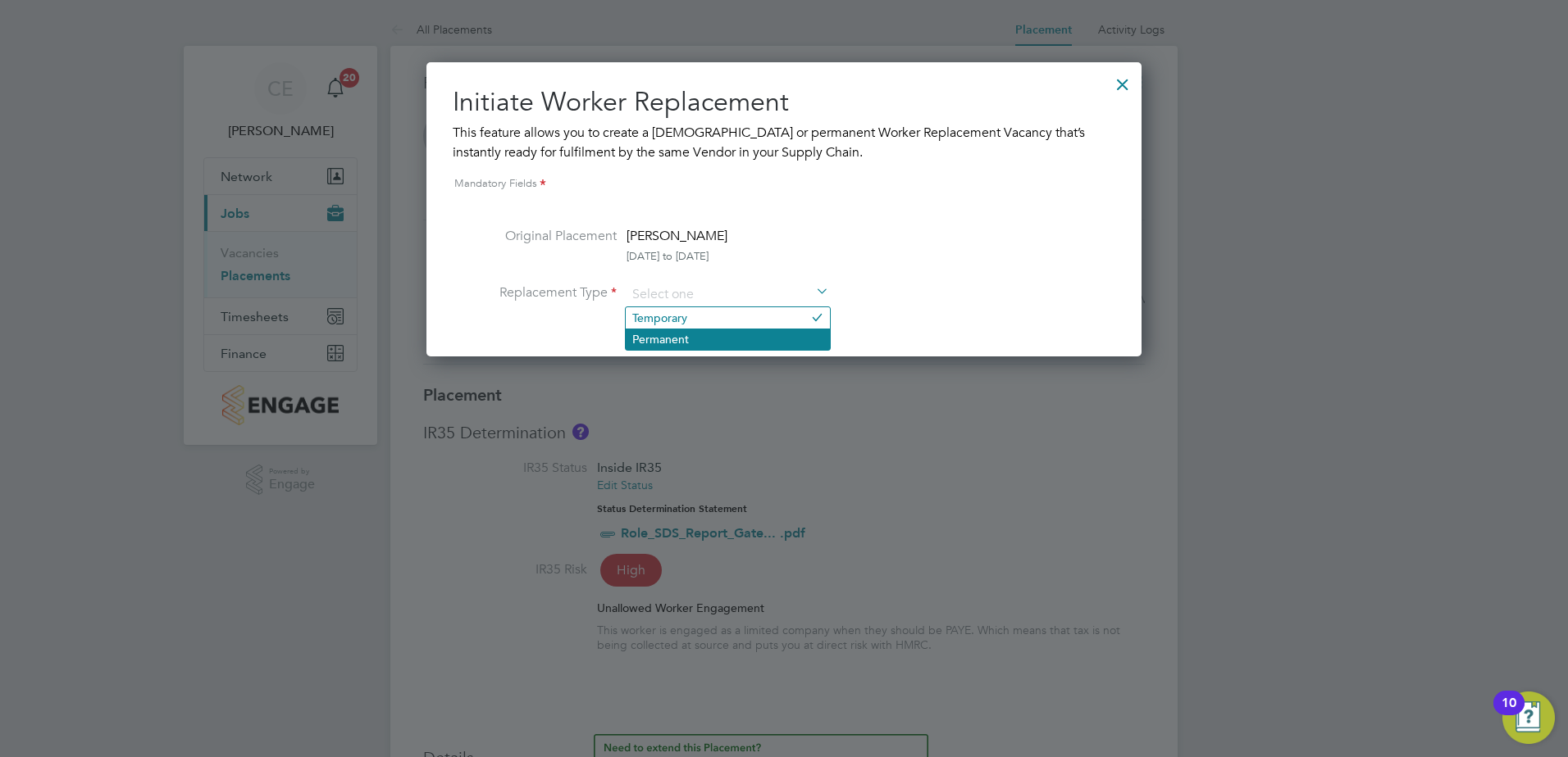
click at [683, 339] on li "Permanent" at bounding box center [727, 339] width 204 height 22
type input "Permanent"
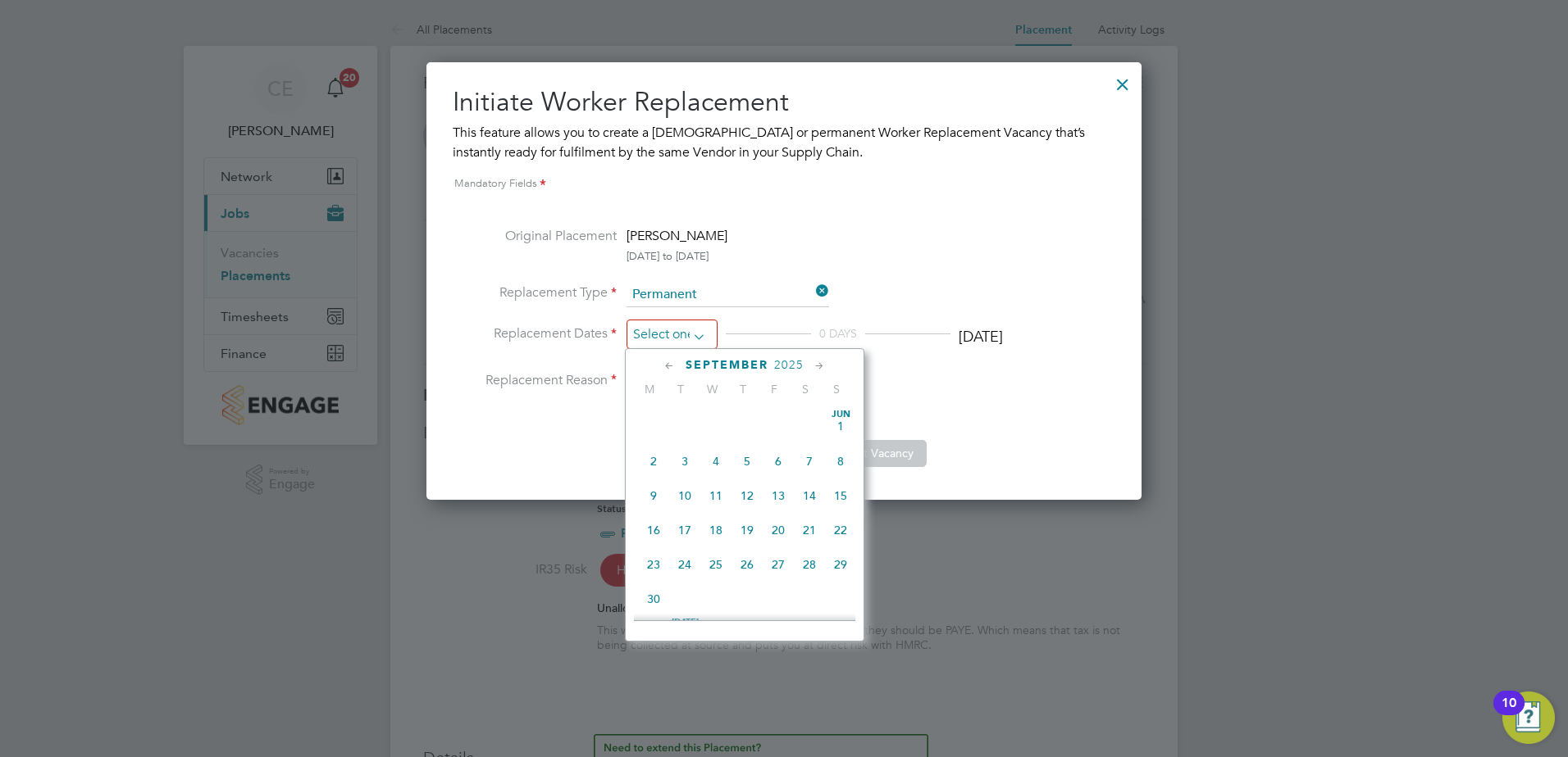
scroll to position [638, 0]
click at [699, 331] on input at bounding box center [671, 334] width 91 height 31
click at [654, 494] on span "29" at bounding box center [653, 479] width 31 height 31
type input "[DATE]"
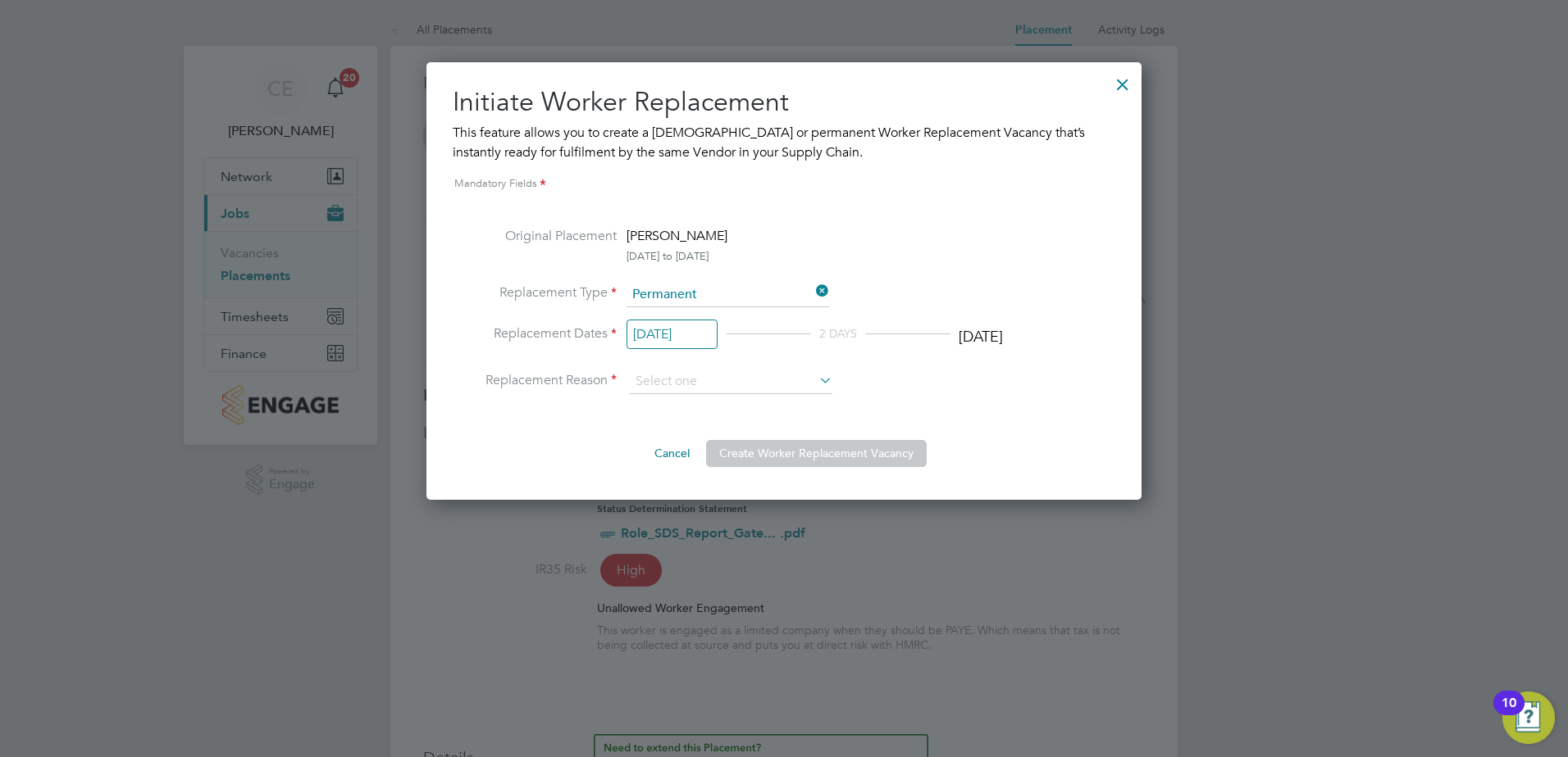
click at [958, 335] on div "29 Sep 2025 2 DAYS 30 Sep 2025" at bounding box center [814, 339] width 376 height 31
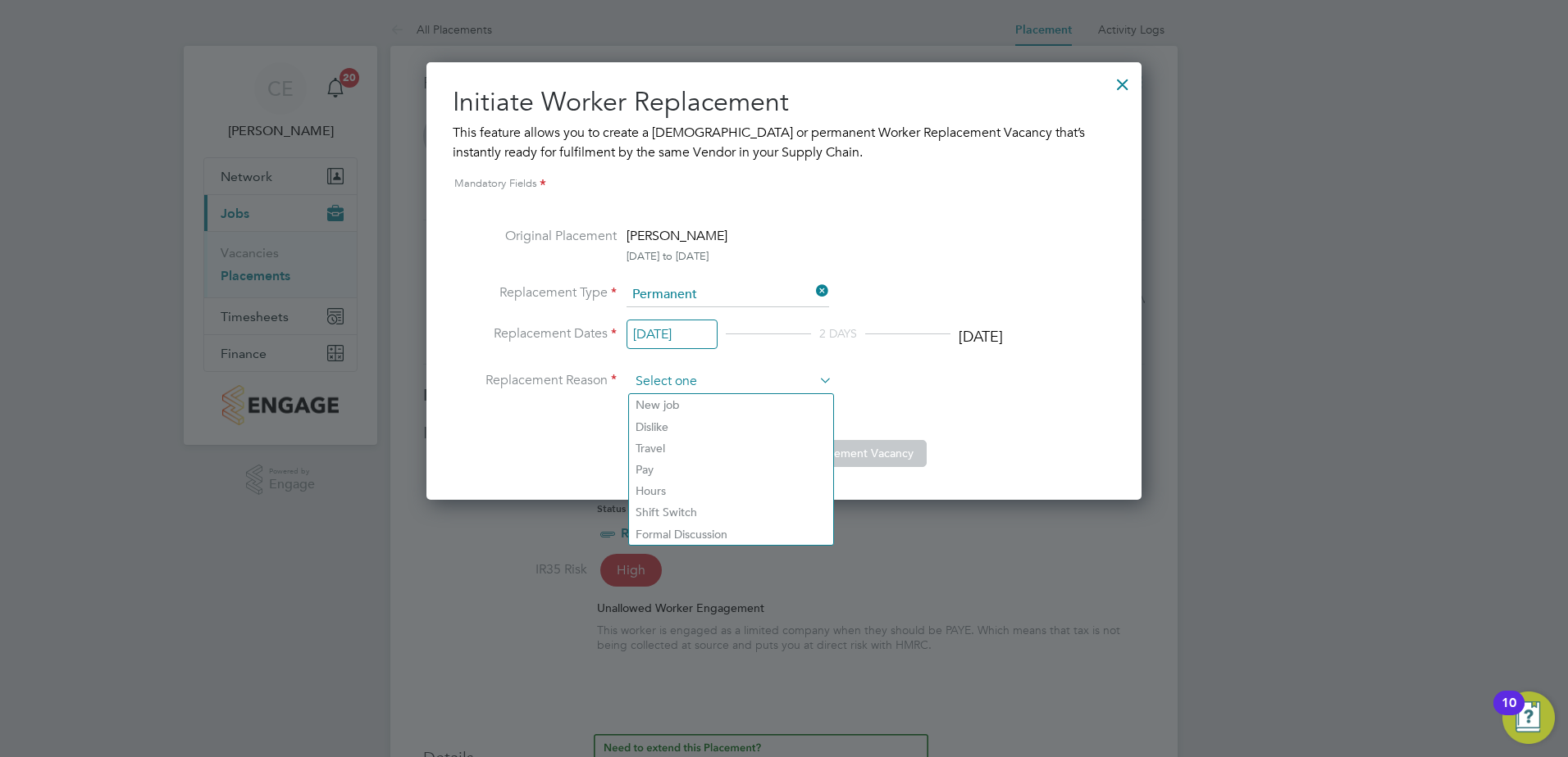
click at [686, 381] on input at bounding box center [730, 381] width 202 height 24
click at [686, 380] on input at bounding box center [730, 381] width 202 height 24
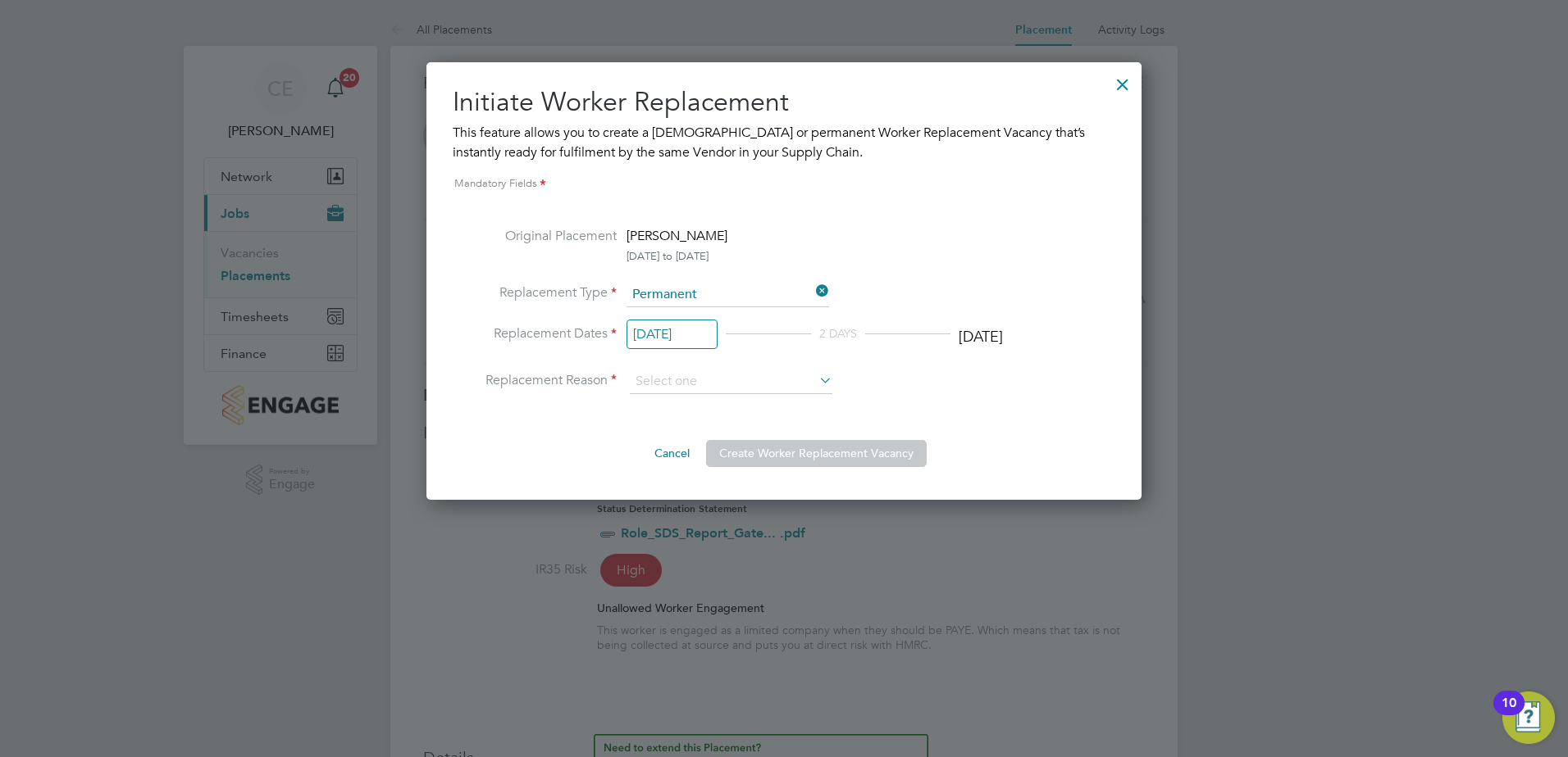
click at [948, 372] on li "Replacement Reason" at bounding box center [784, 381] width 662 height 24
click at [1121, 90] on div at bounding box center [1122, 80] width 30 height 30
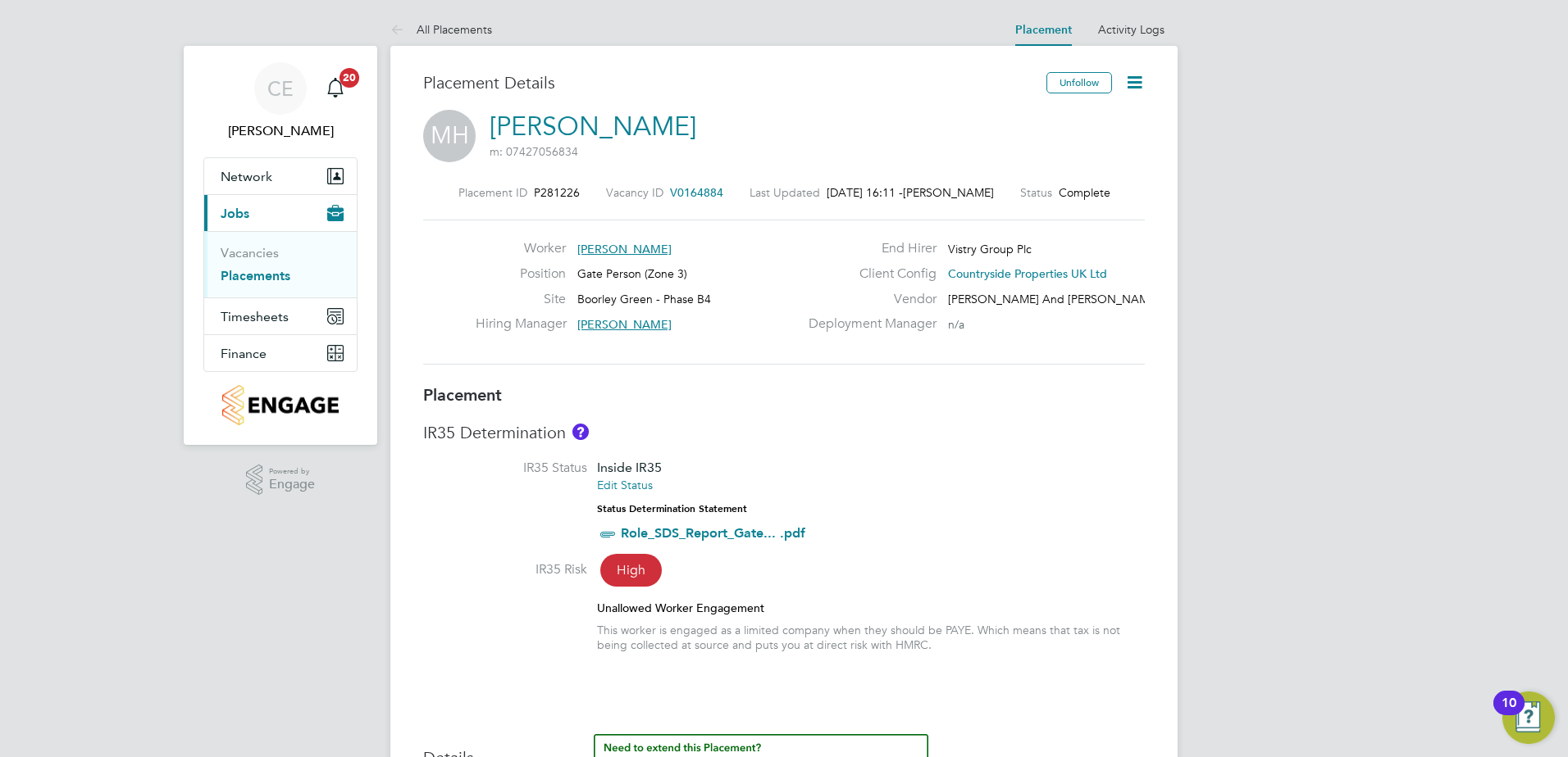
click at [970, 382] on div "Placement ID P281226 Vacancy ID V0164884 Last Updated 01 Oct 2025, 16:11 - Geor…" at bounding box center [784, 275] width 721 height 219
